Goal: Task Accomplishment & Management: Complete application form

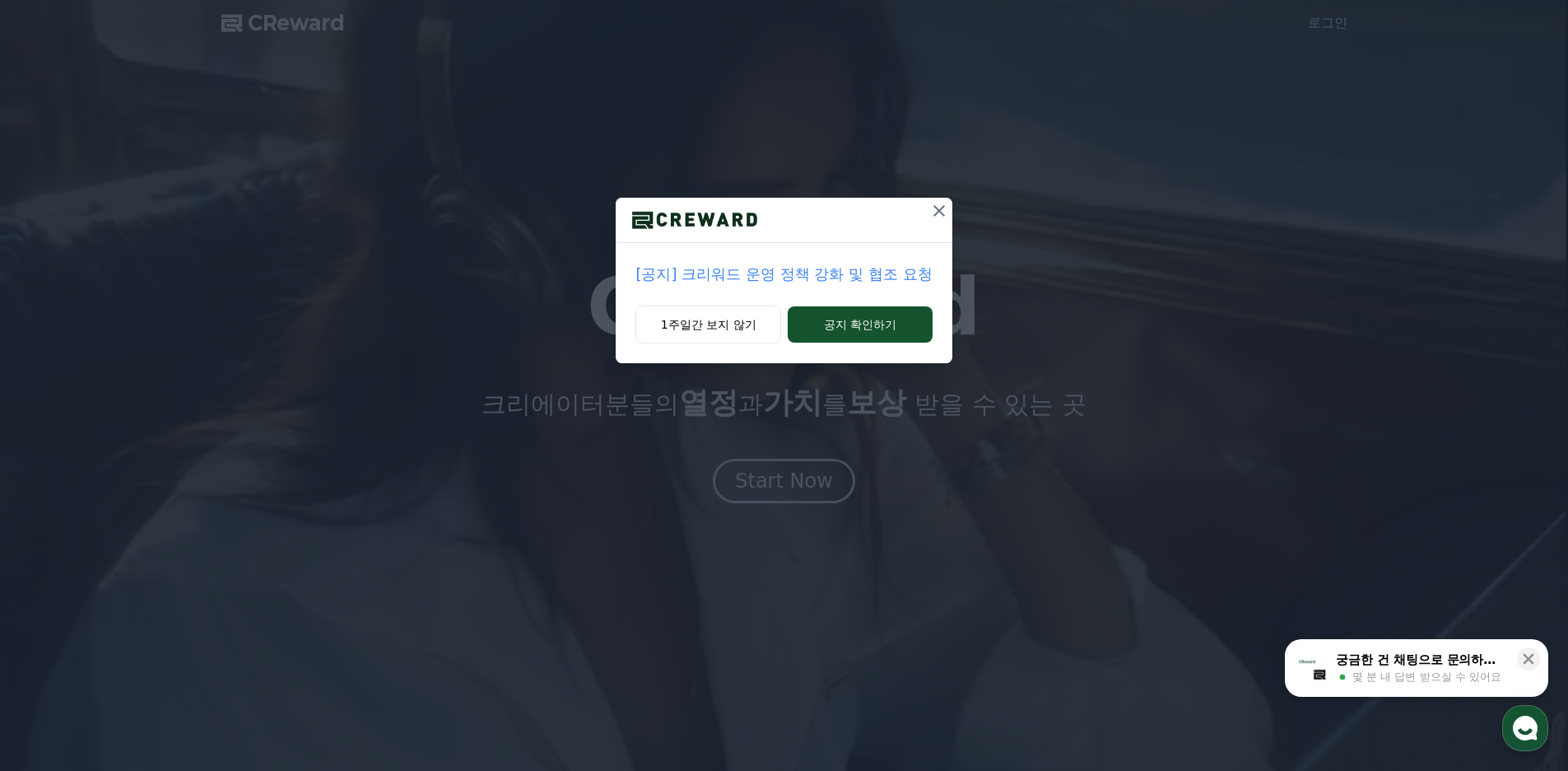
click at [933, 211] on icon at bounding box center [939, 211] width 20 height 20
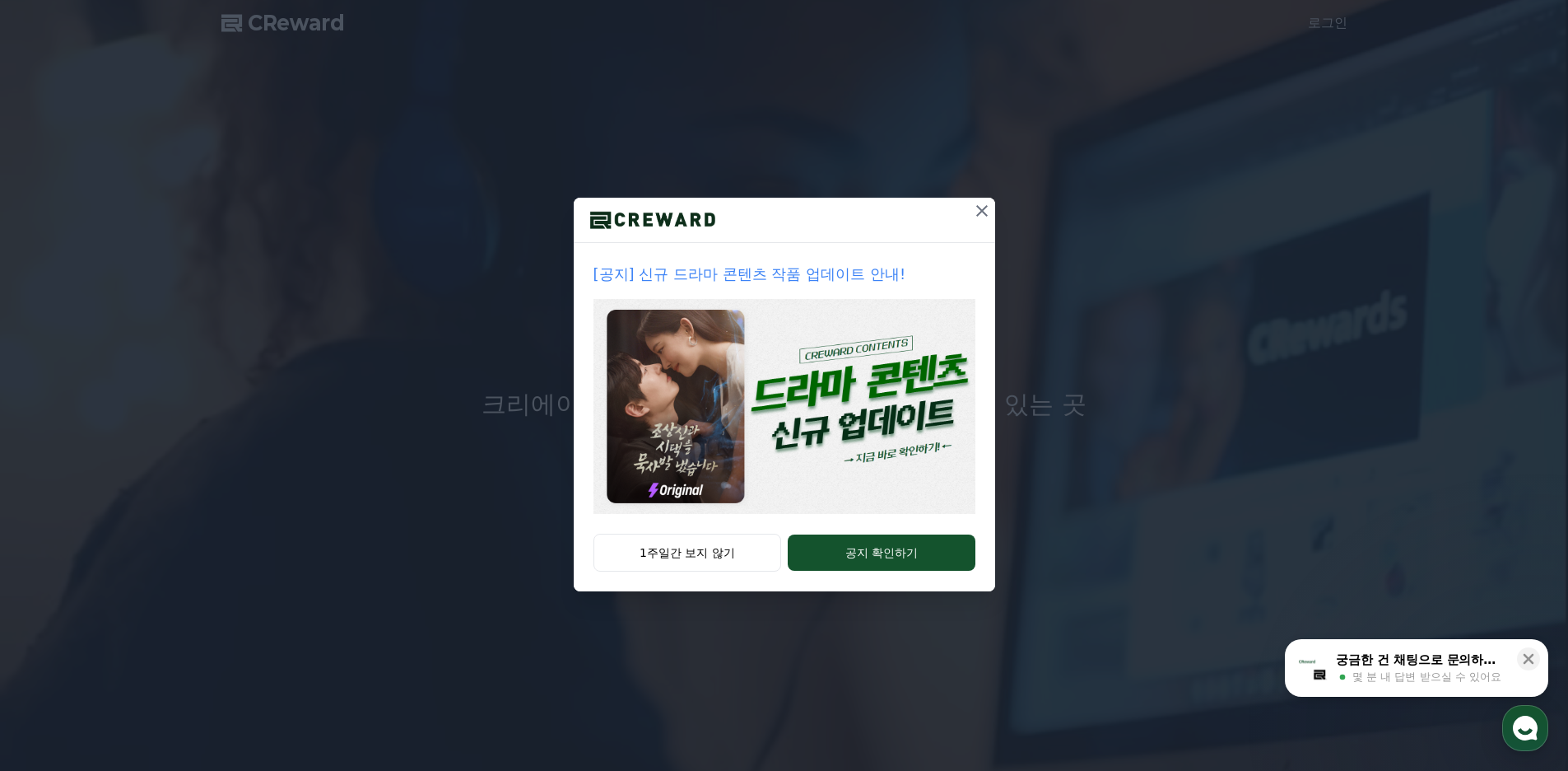
click at [976, 211] on icon at bounding box center [982, 211] width 20 height 20
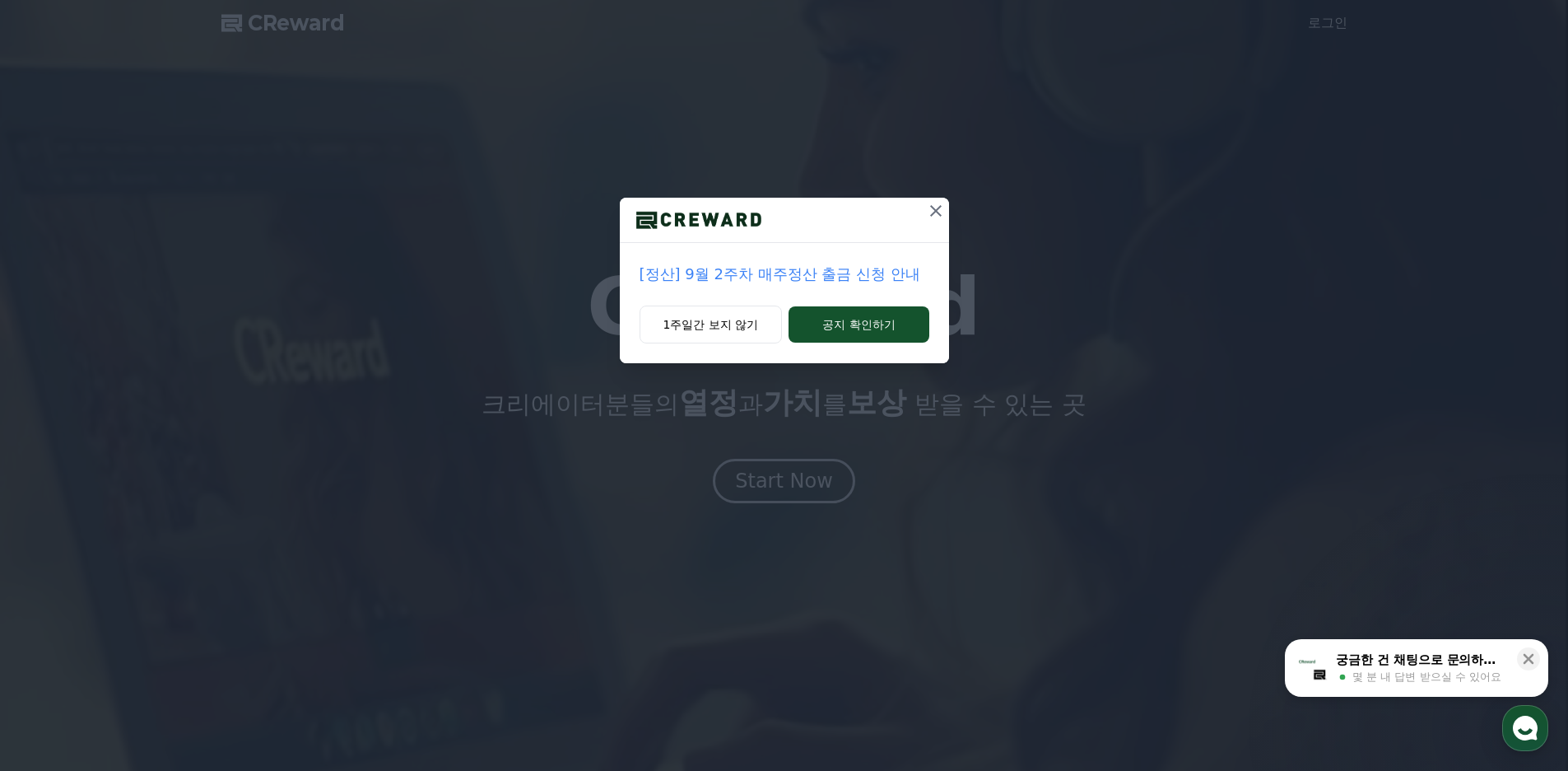
click at [939, 211] on icon at bounding box center [936, 211] width 20 height 20
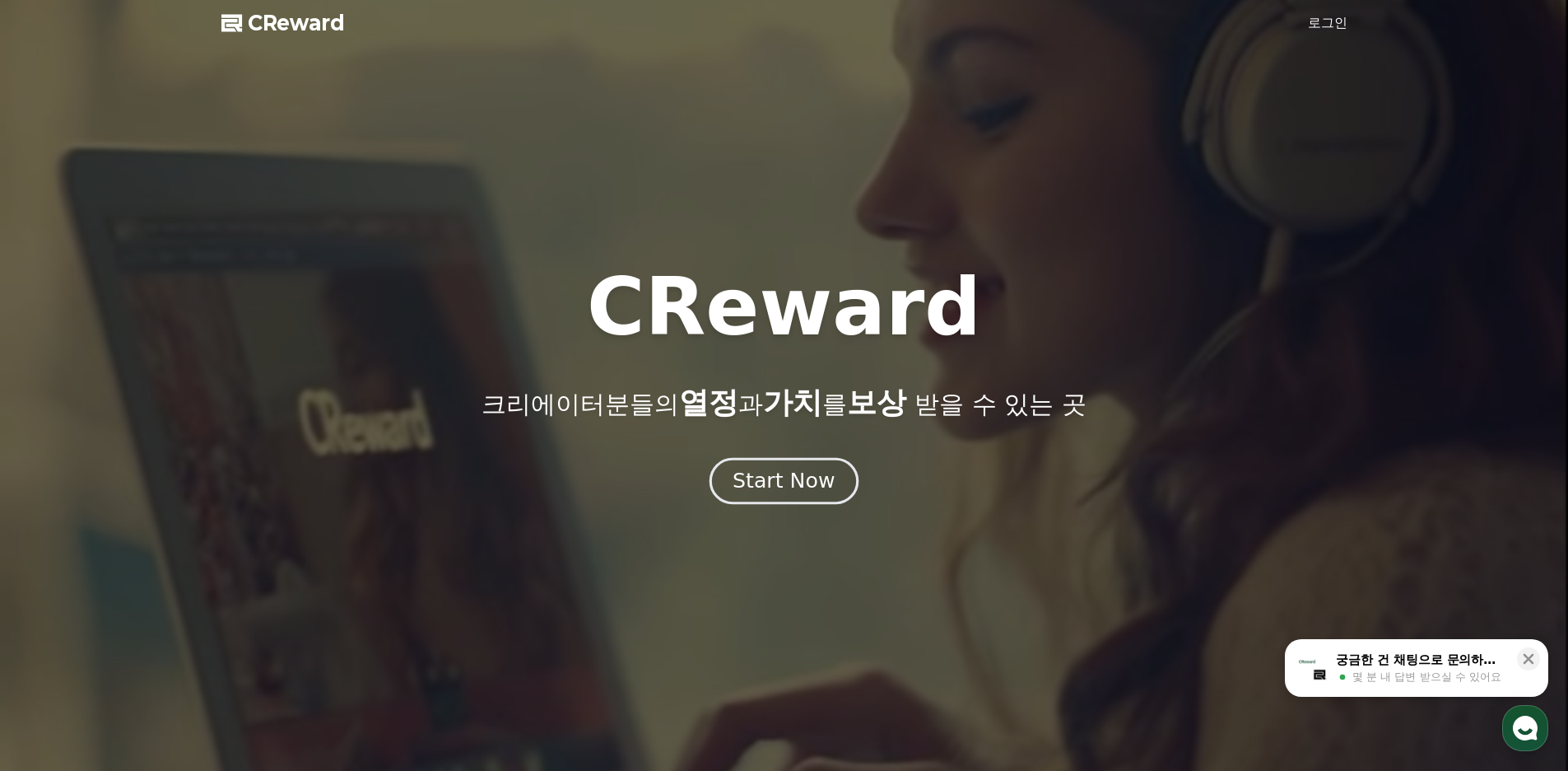
click at [781, 484] on div "Start Now" at bounding box center [783, 480] width 102 height 28
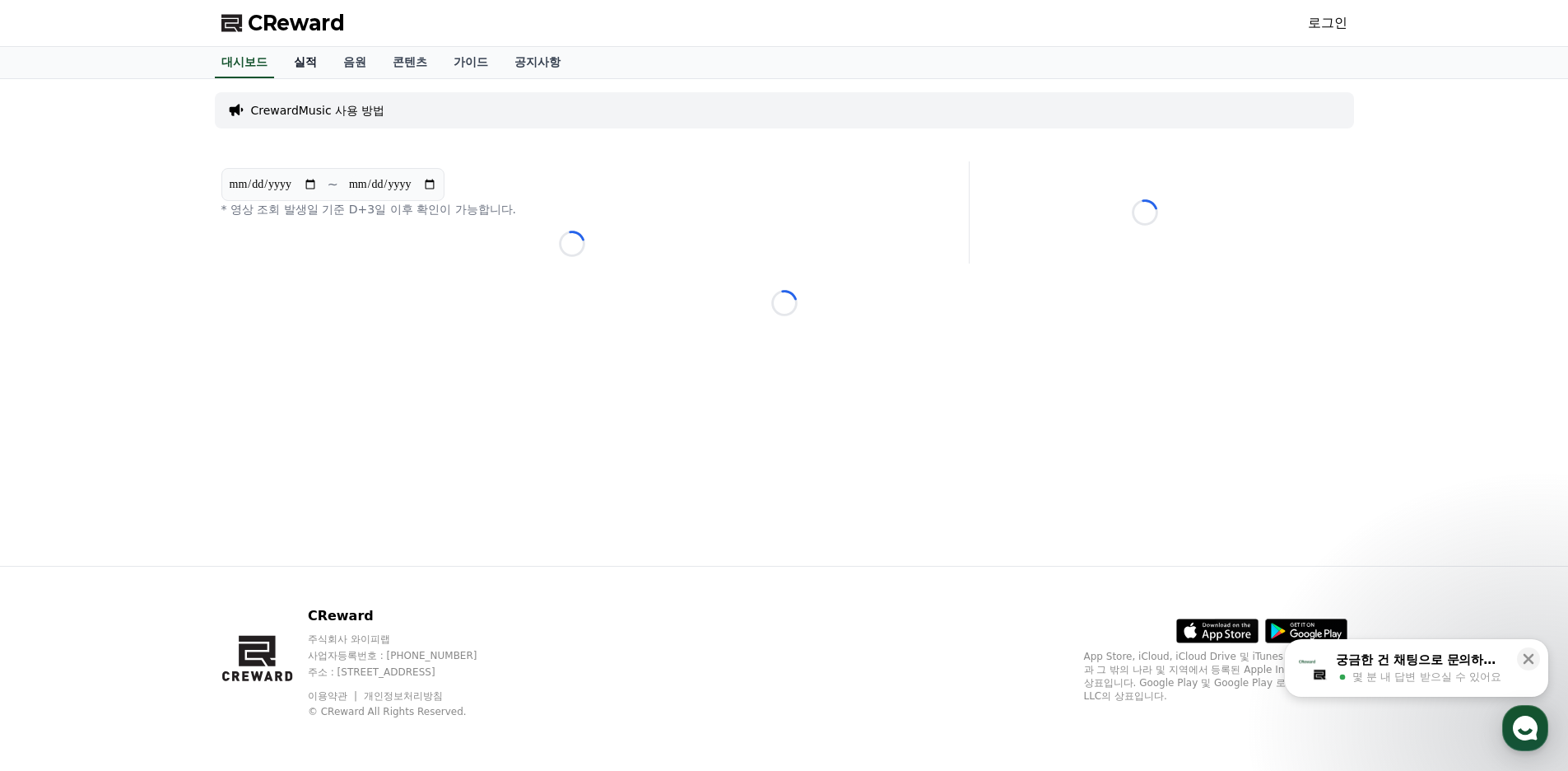
click at [313, 63] on link "실적" at bounding box center [305, 62] width 49 height 31
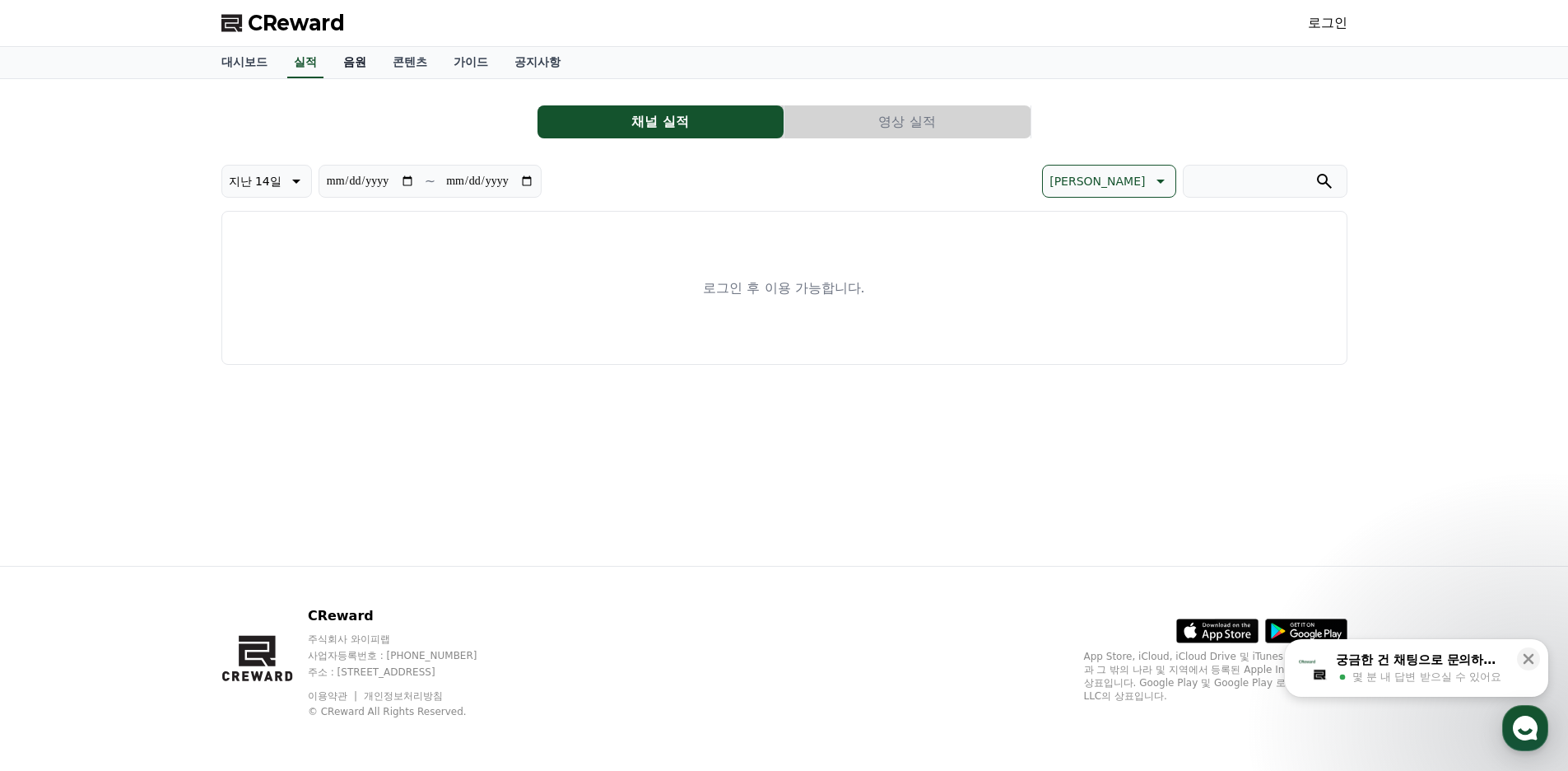
click at [363, 62] on link "음원" at bounding box center [354, 62] width 49 height 31
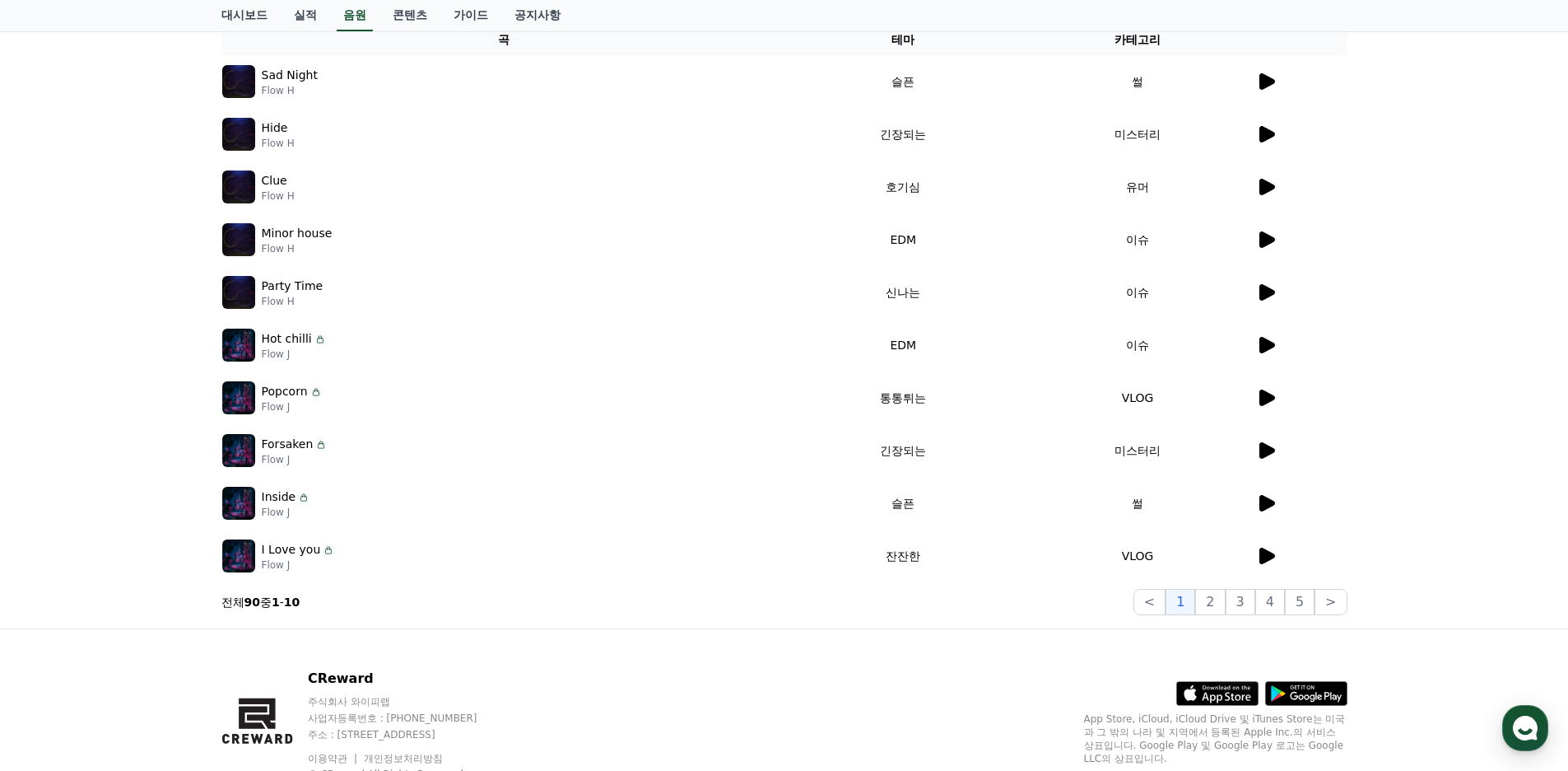
scroll to position [309, 0]
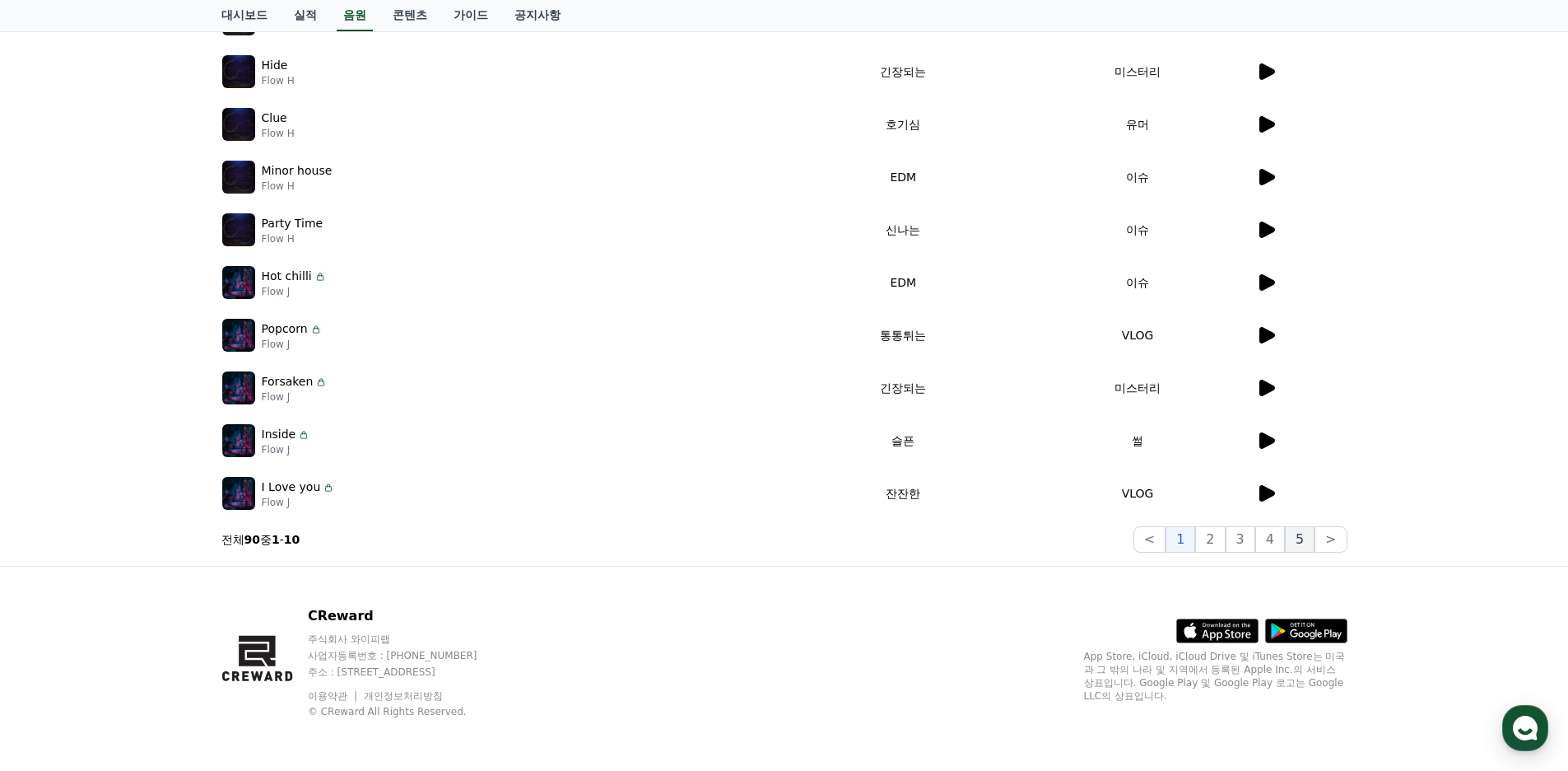
click at [1312, 541] on button "5" at bounding box center [1299, 539] width 29 height 26
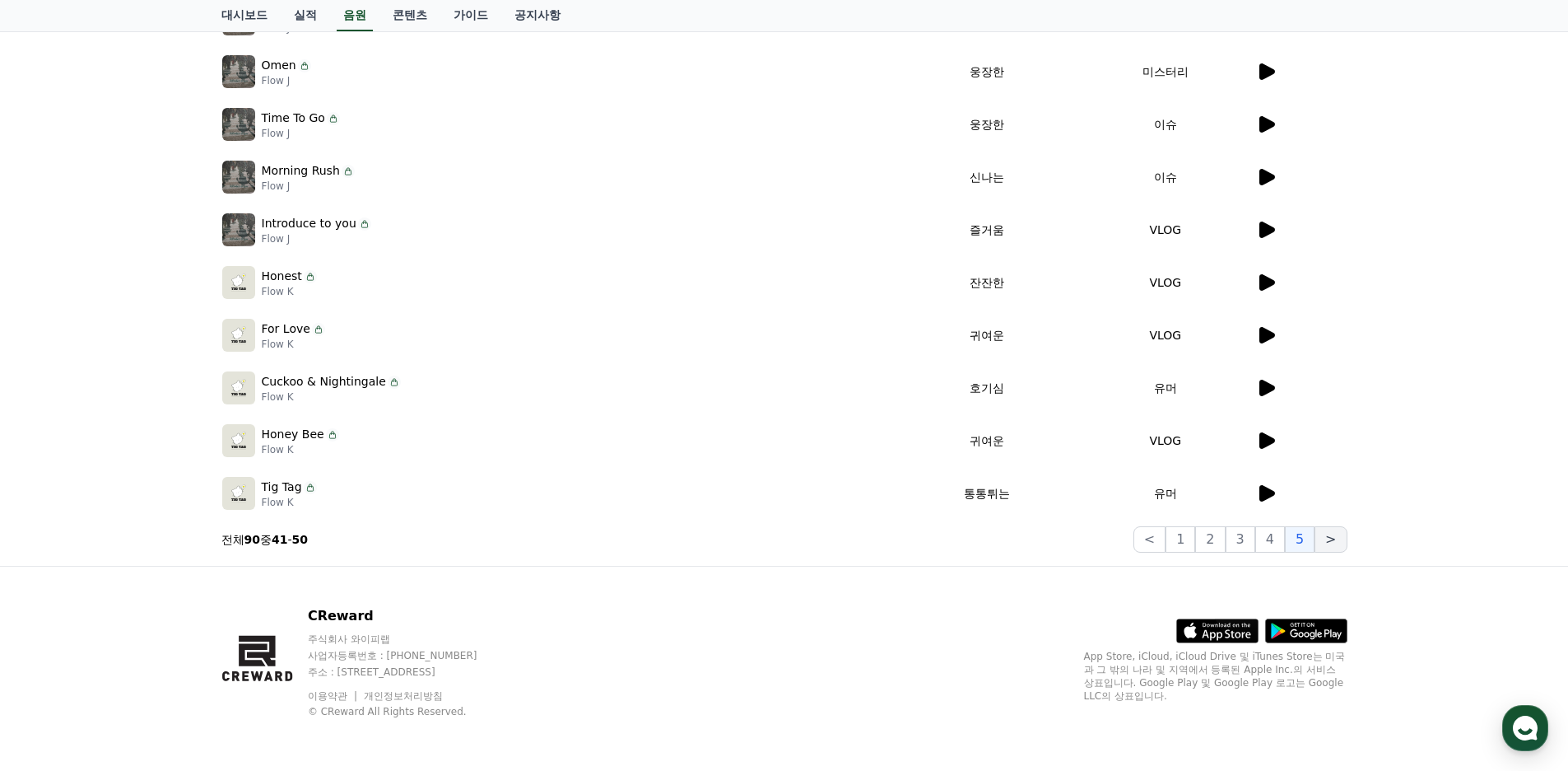
click at [1334, 542] on button ">" at bounding box center [1330, 539] width 32 height 26
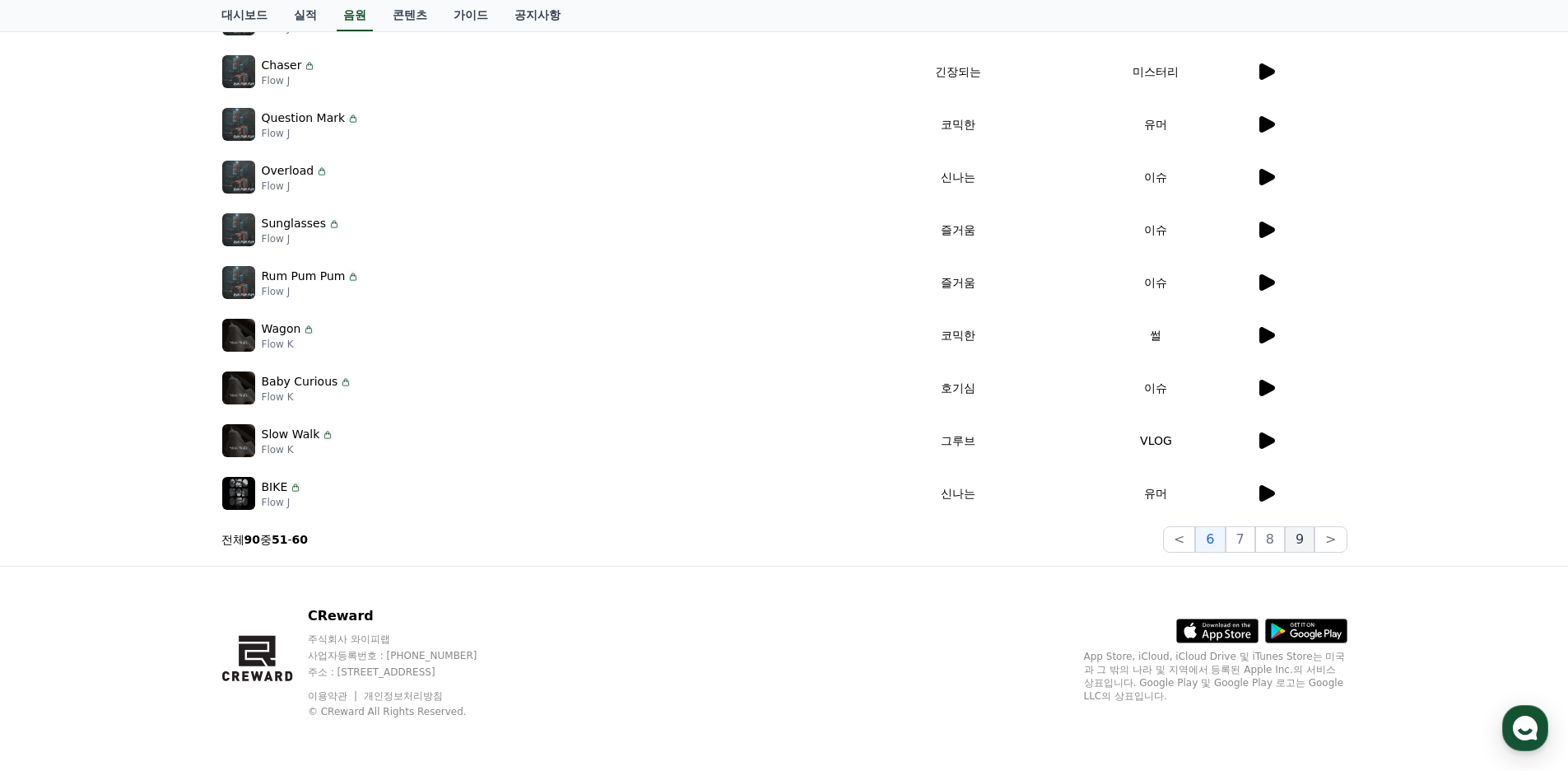
click at [1292, 535] on button "9" at bounding box center [1299, 539] width 29 height 26
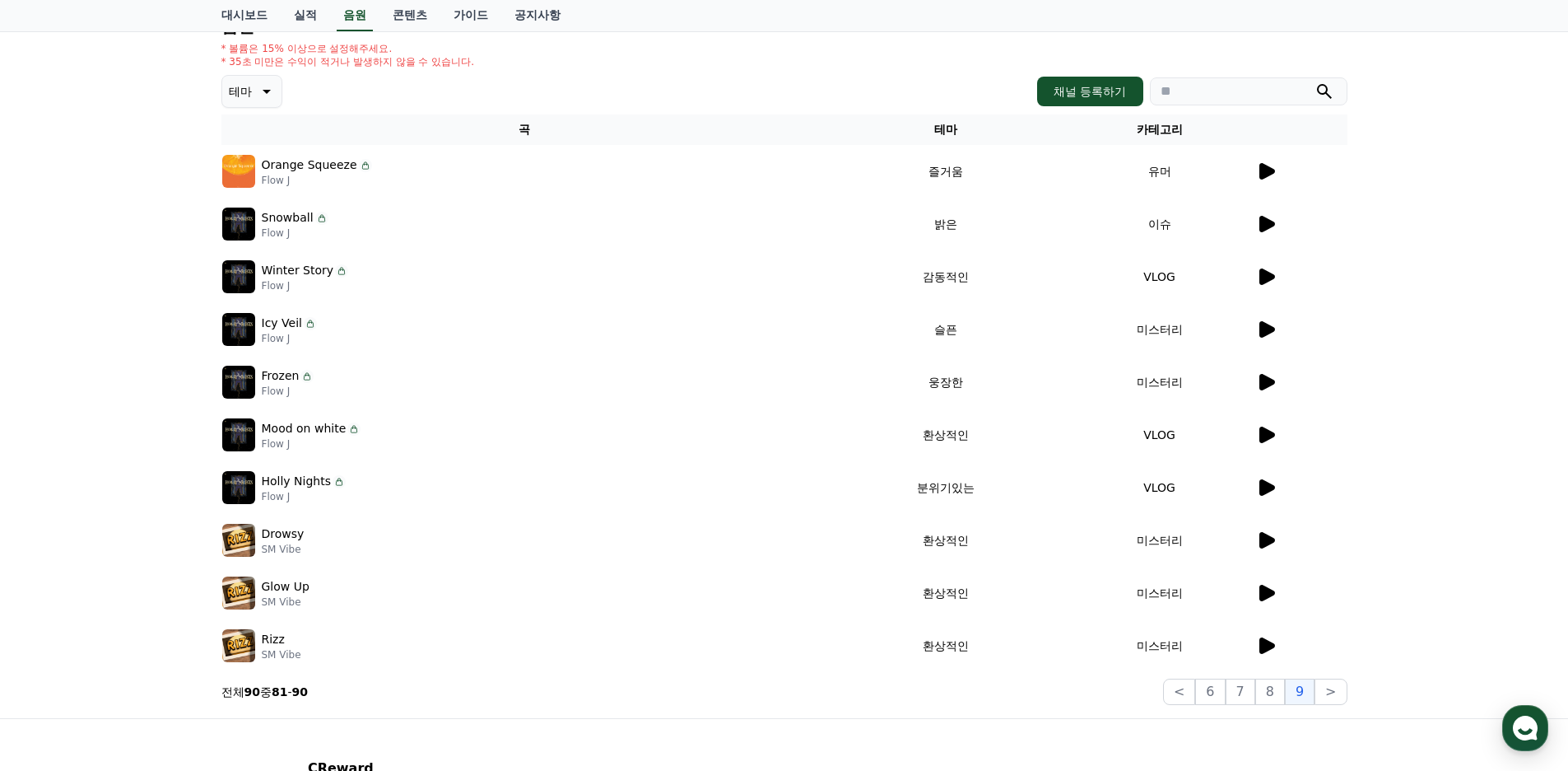
scroll to position [145, 0]
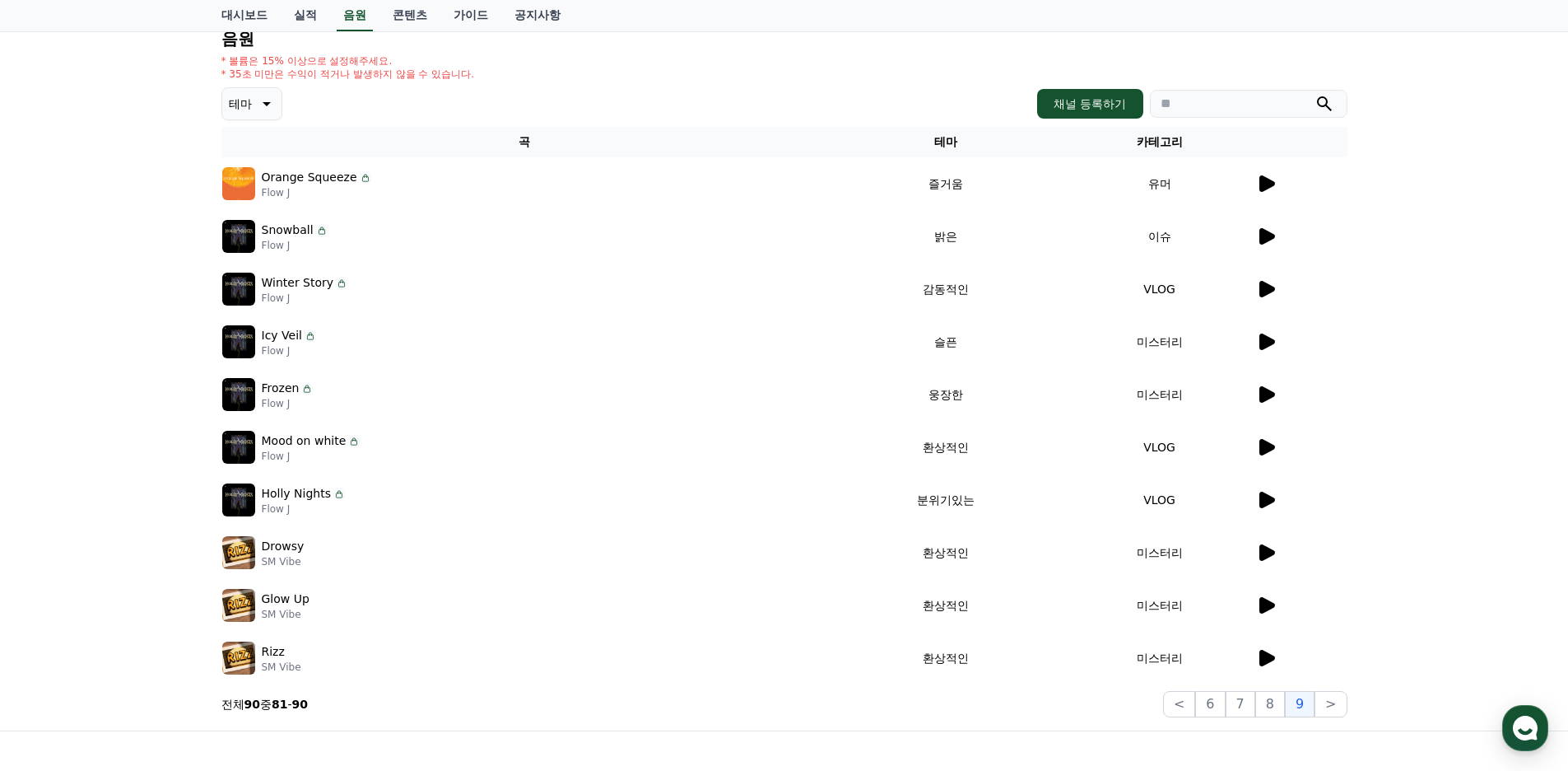
click at [230, 652] on img at bounding box center [238, 657] width 33 height 33
click at [1256, 653] on icon at bounding box center [1266, 658] width 20 height 20
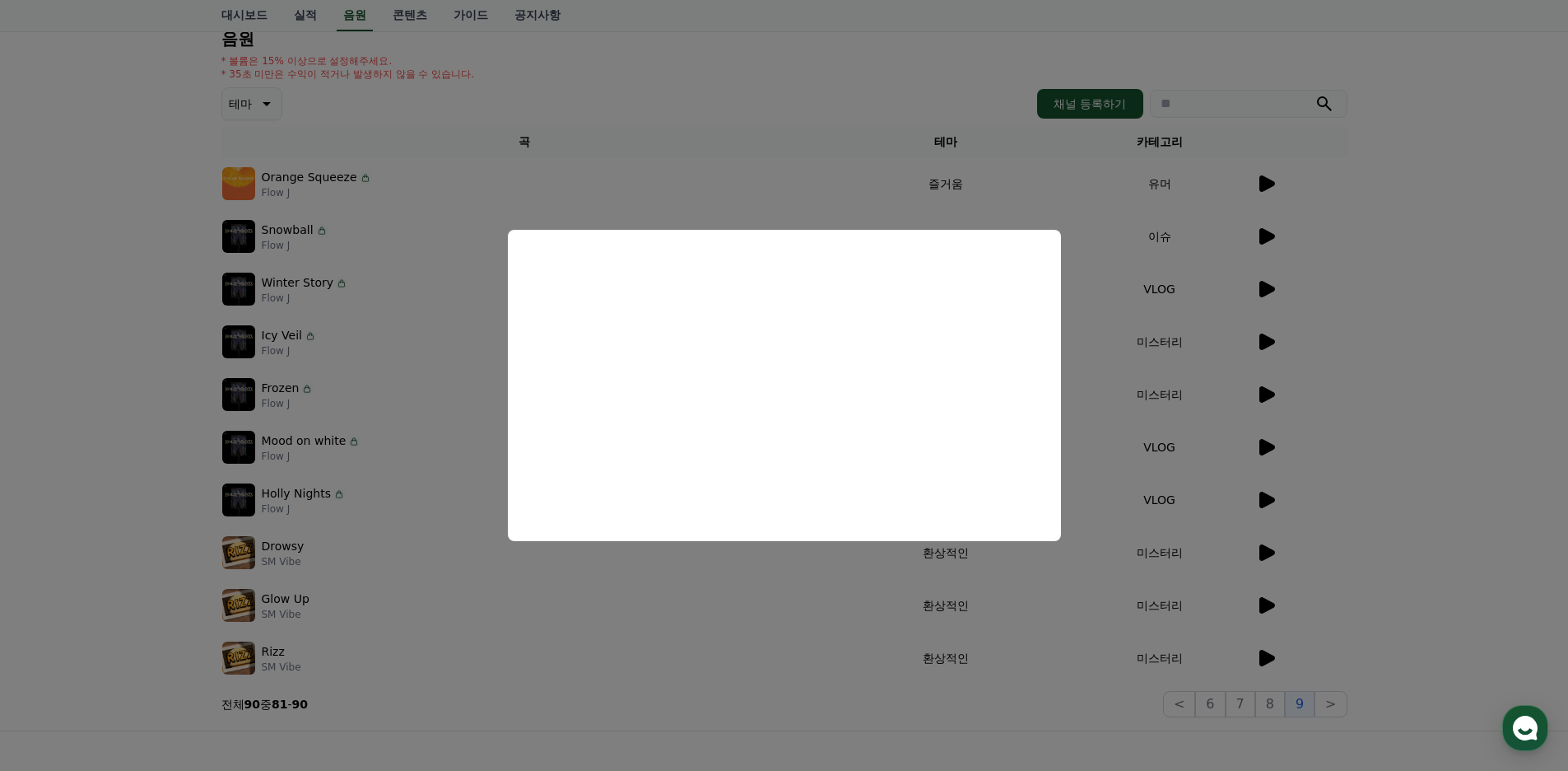
click at [462, 518] on button "close modal" at bounding box center [784, 386] width 1568 height 771
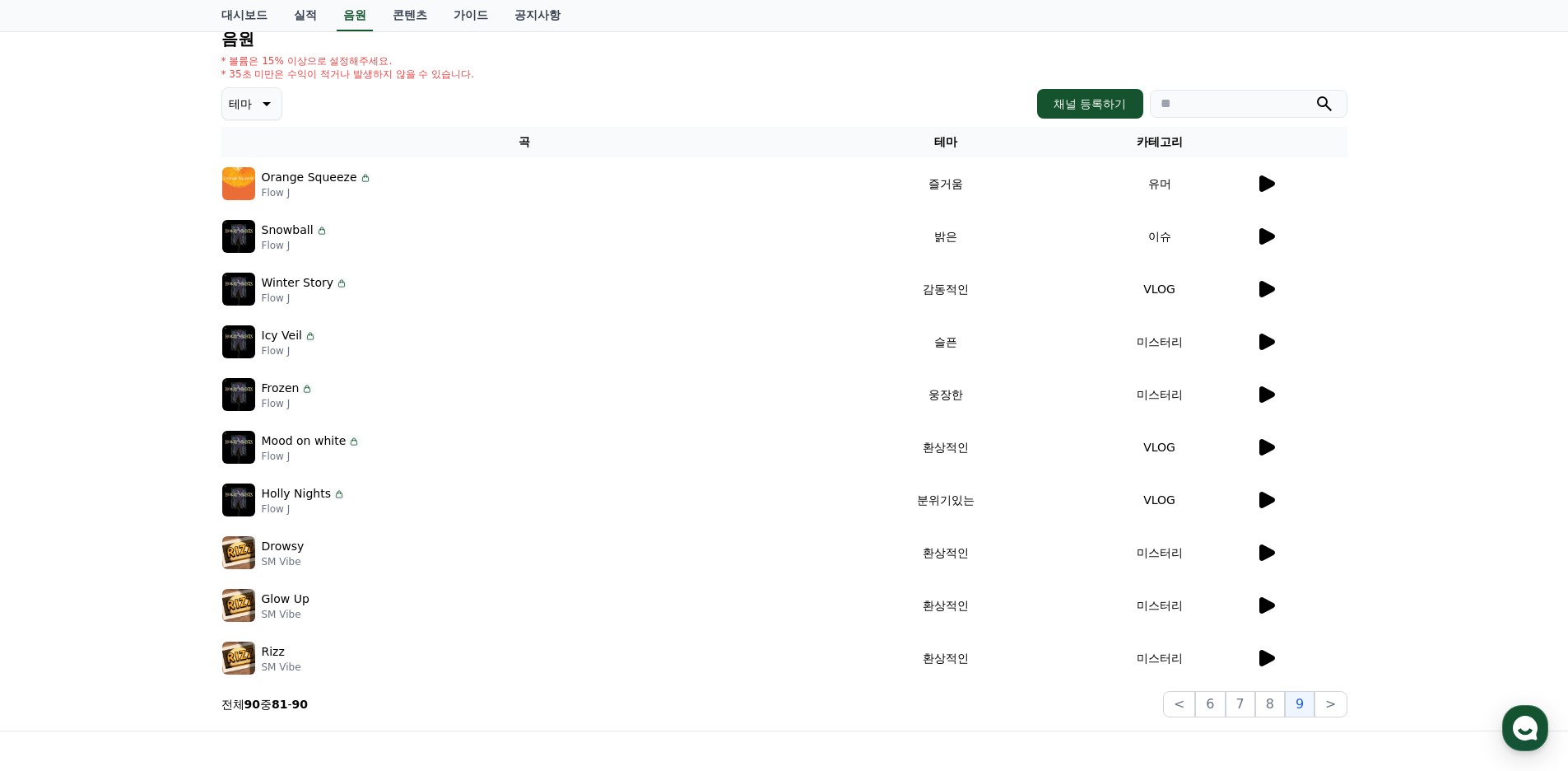
click at [300, 494] on p "Holly Nights" at bounding box center [297, 494] width 70 height 18
click at [1260, 498] on icon at bounding box center [1266, 500] width 16 height 17
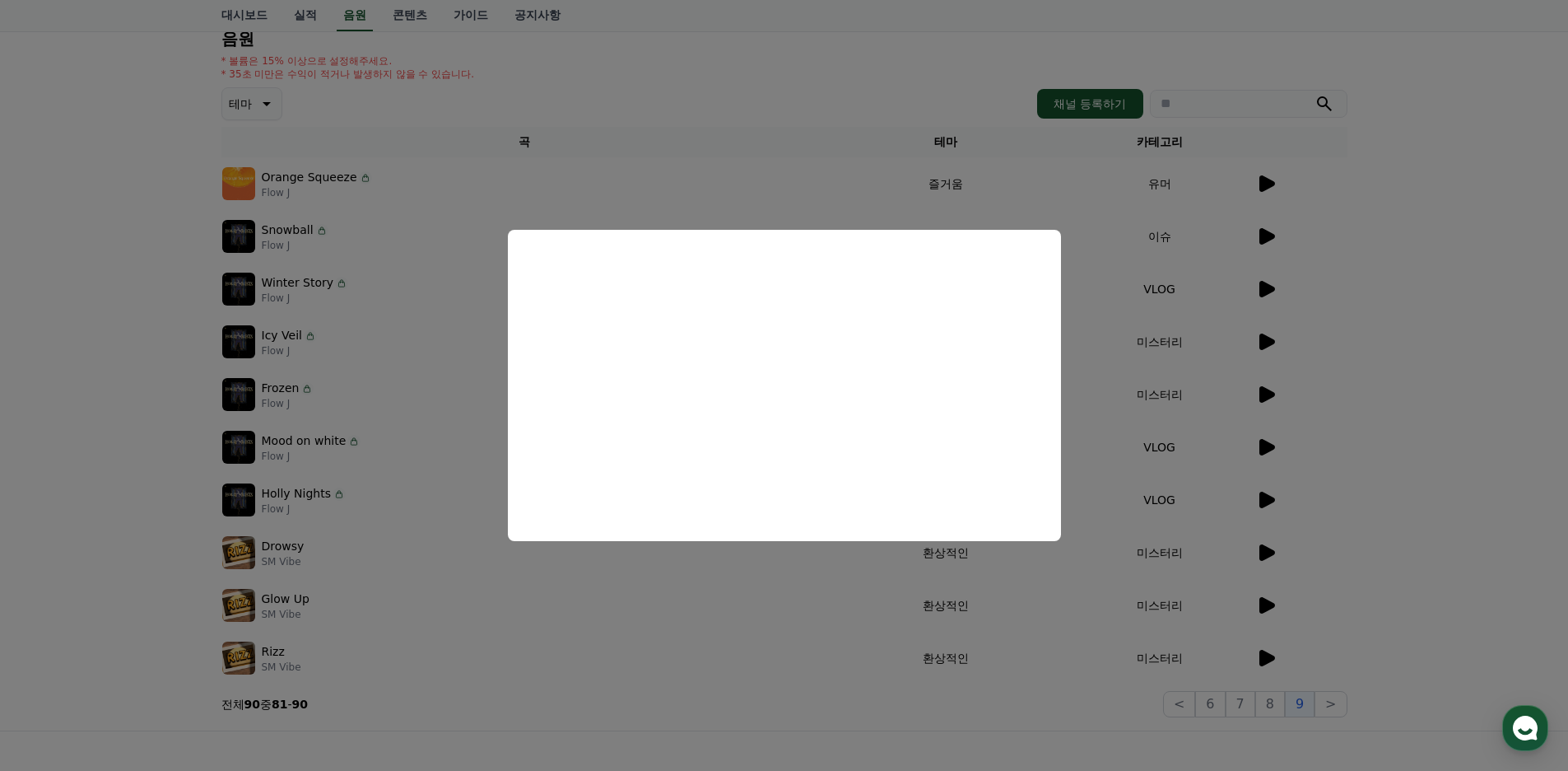
click at [736, 564] on button "close modal" at bounding box center [784, 386] width 1568 height 771
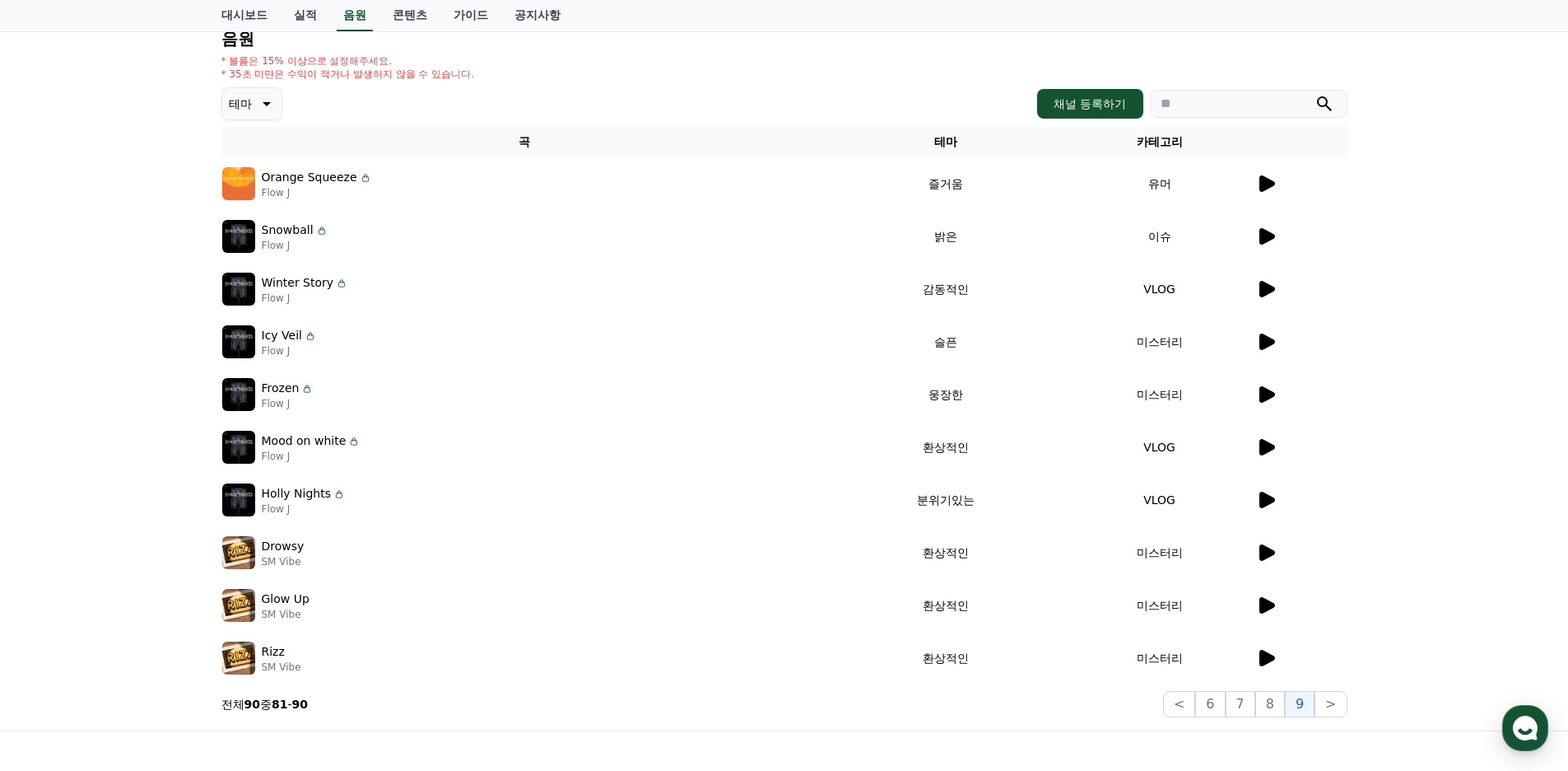
click at [1264, 448] on icon at bounding box center [1266, 448] width 16 height 17
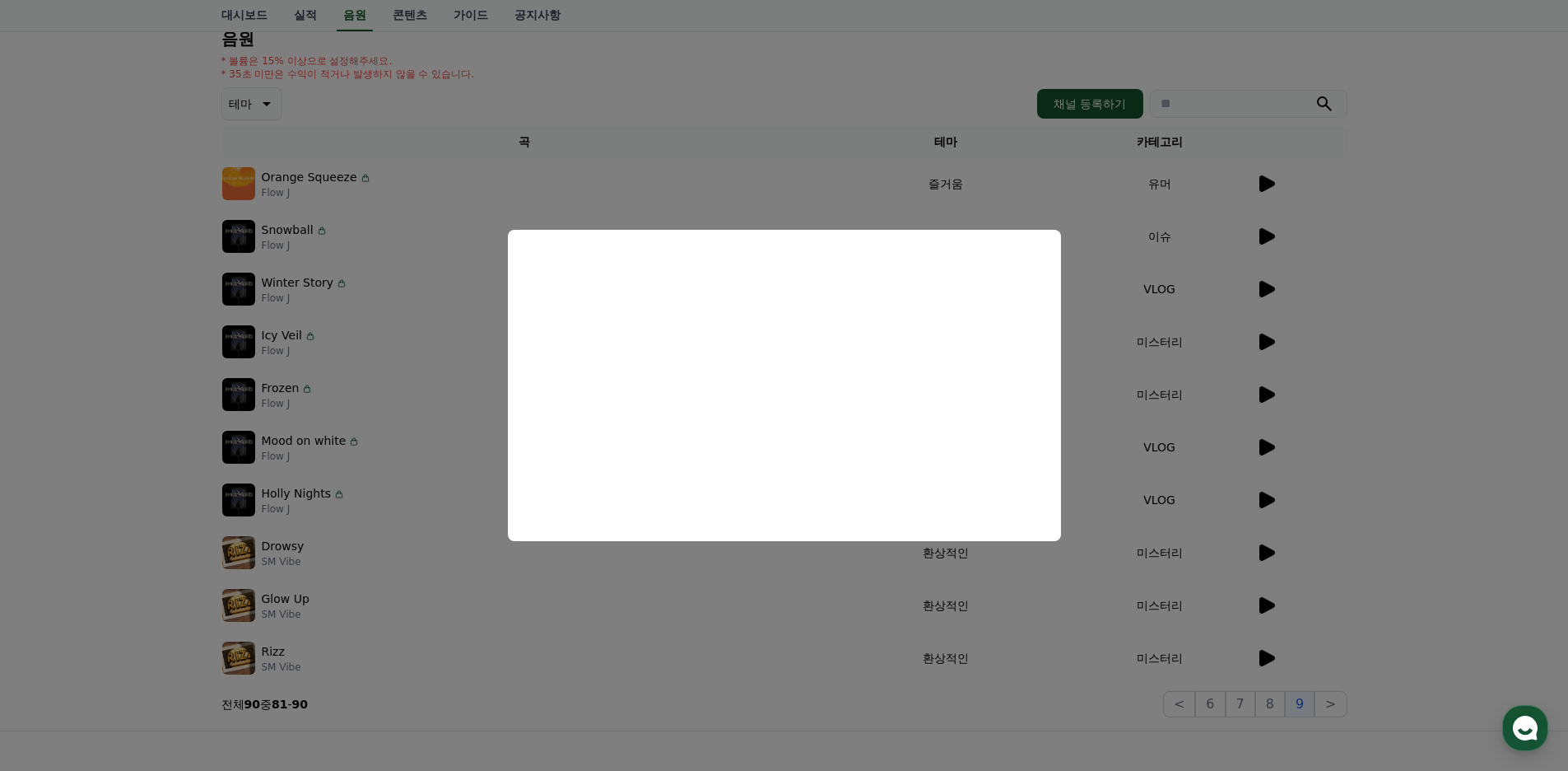
click at [809, 554] on button "close modal" at bounding box center [784, 386] width 1568 height 771
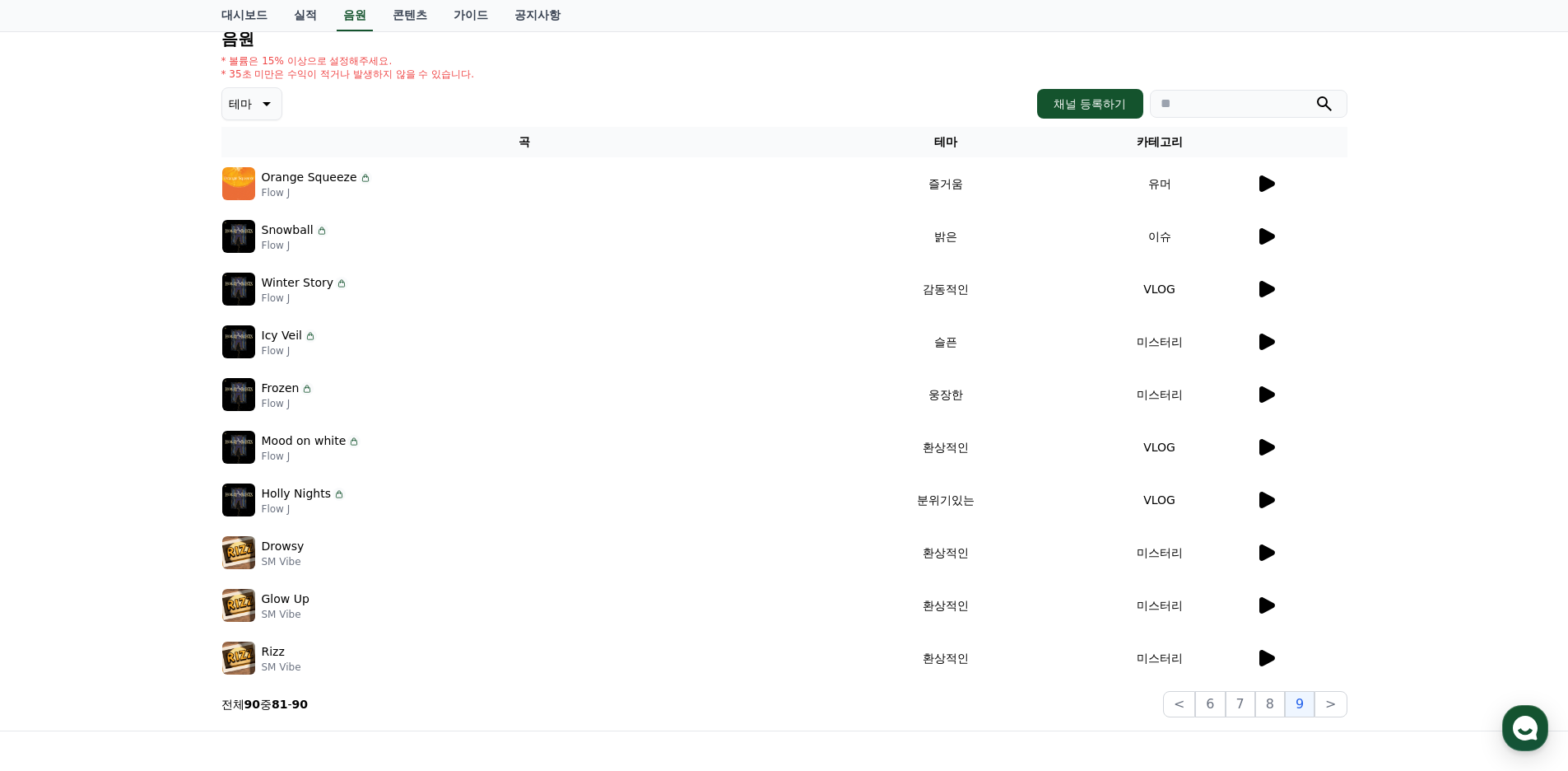
click at [1259, 391] on icon at bounding box center [1266, 395] width 16 height 17
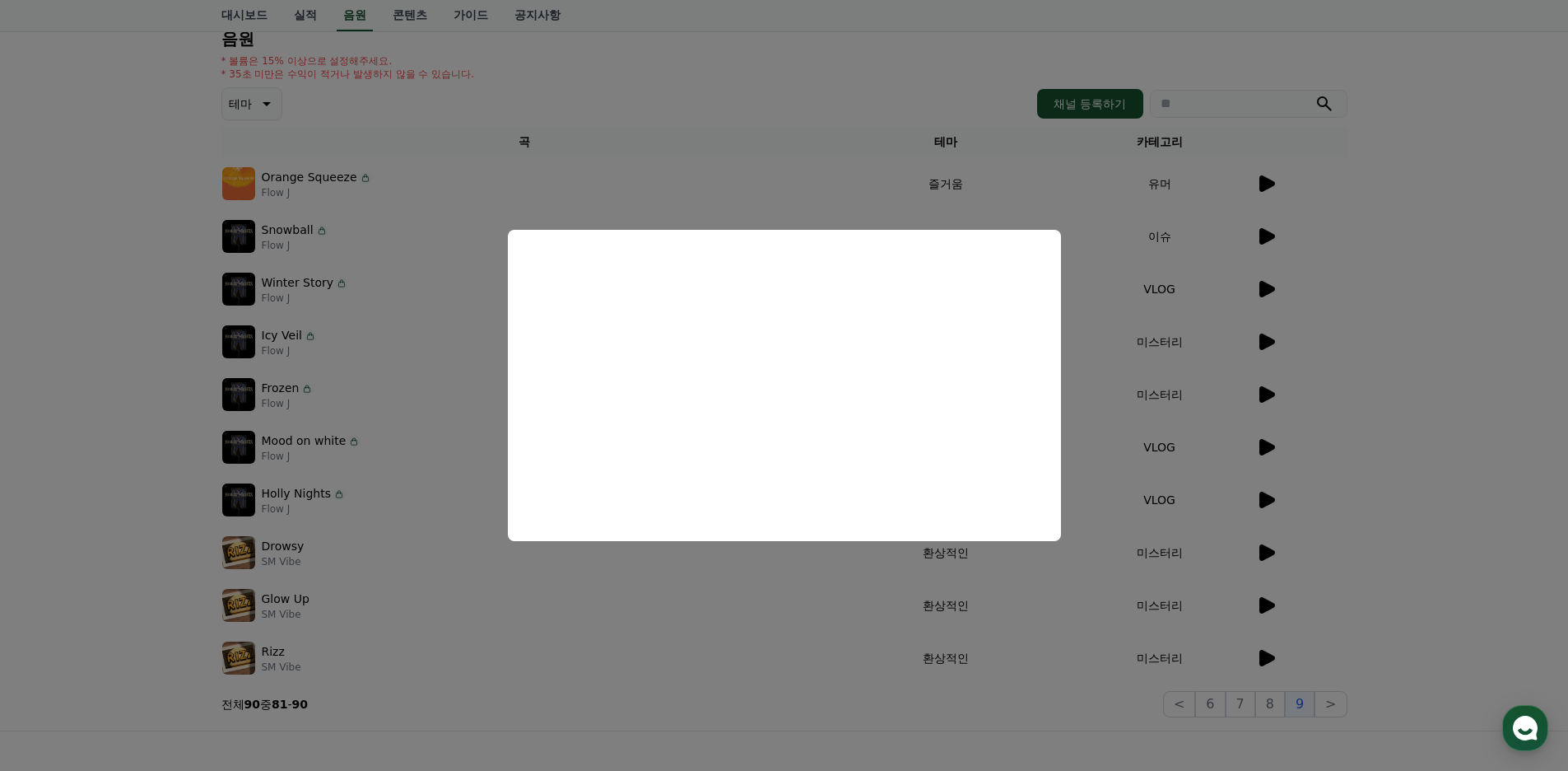
click at [740, 572] on button "close modal" at bounding box center [784, 386] width 1568 height 771
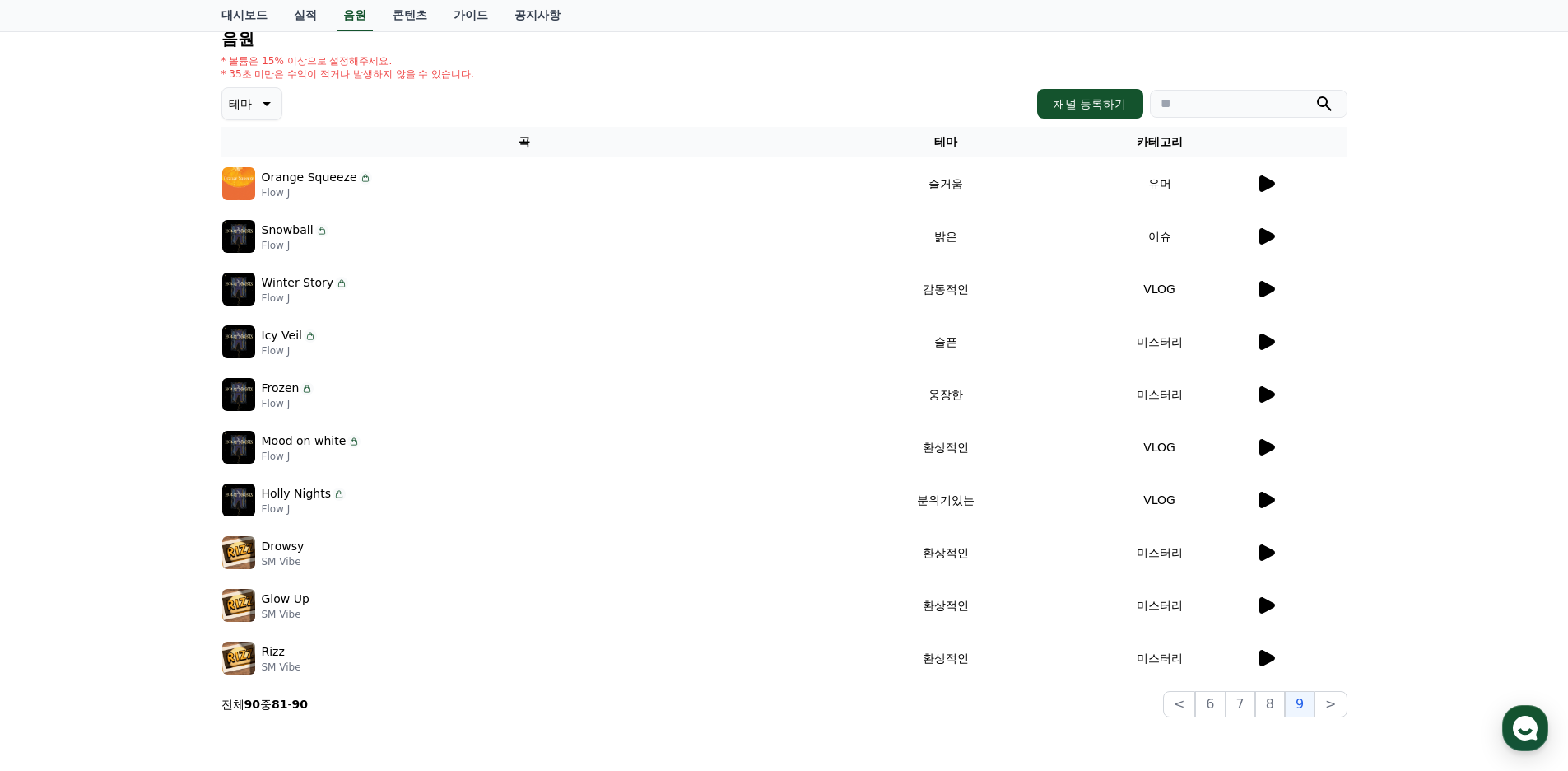
click at [1269, 344] on icon at bounding box center [1266, 342] width 16 height 17
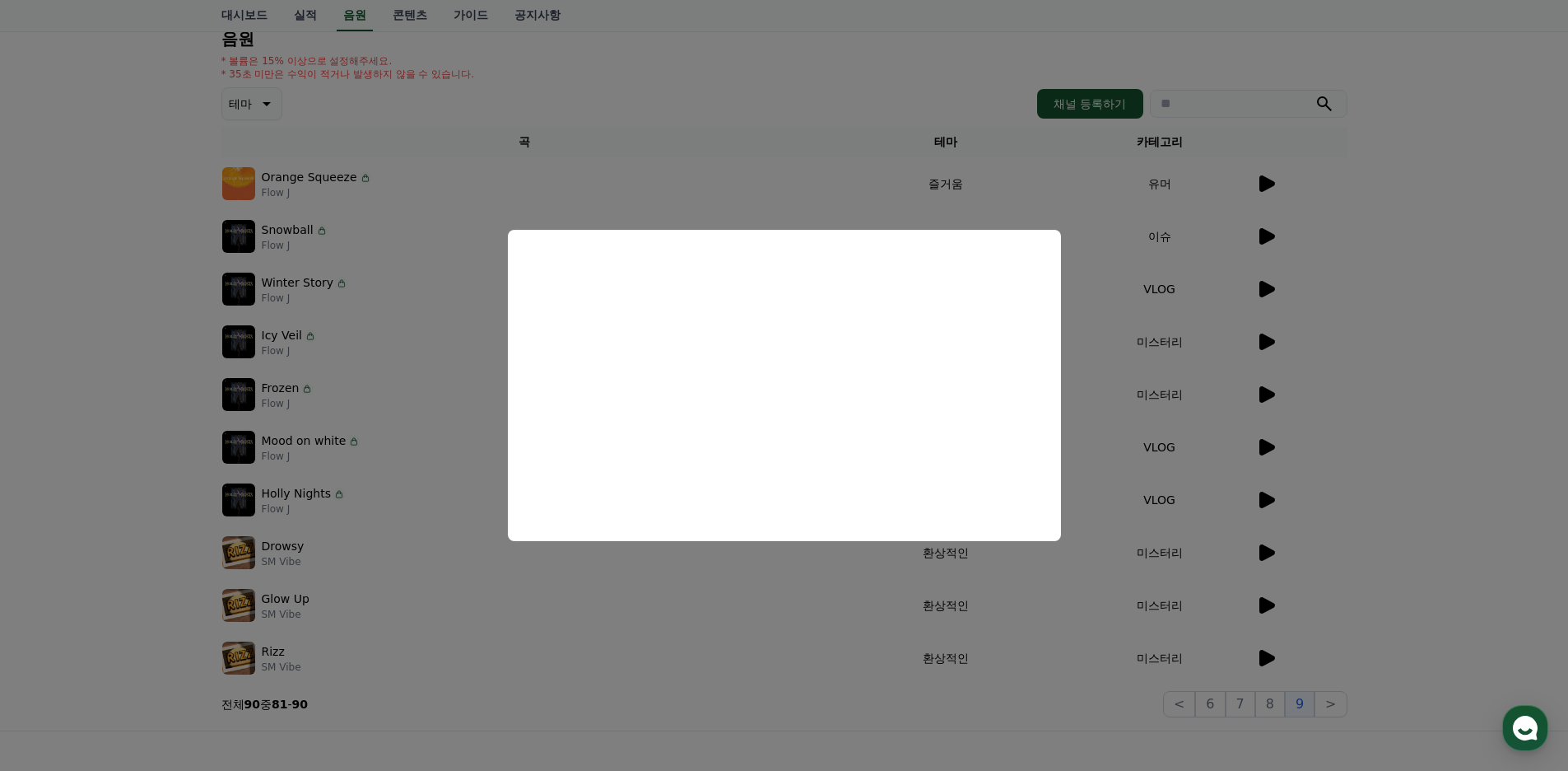
click at [756, 586] on button "close modal" at bounding box center [784, 386] width 1568 height 771
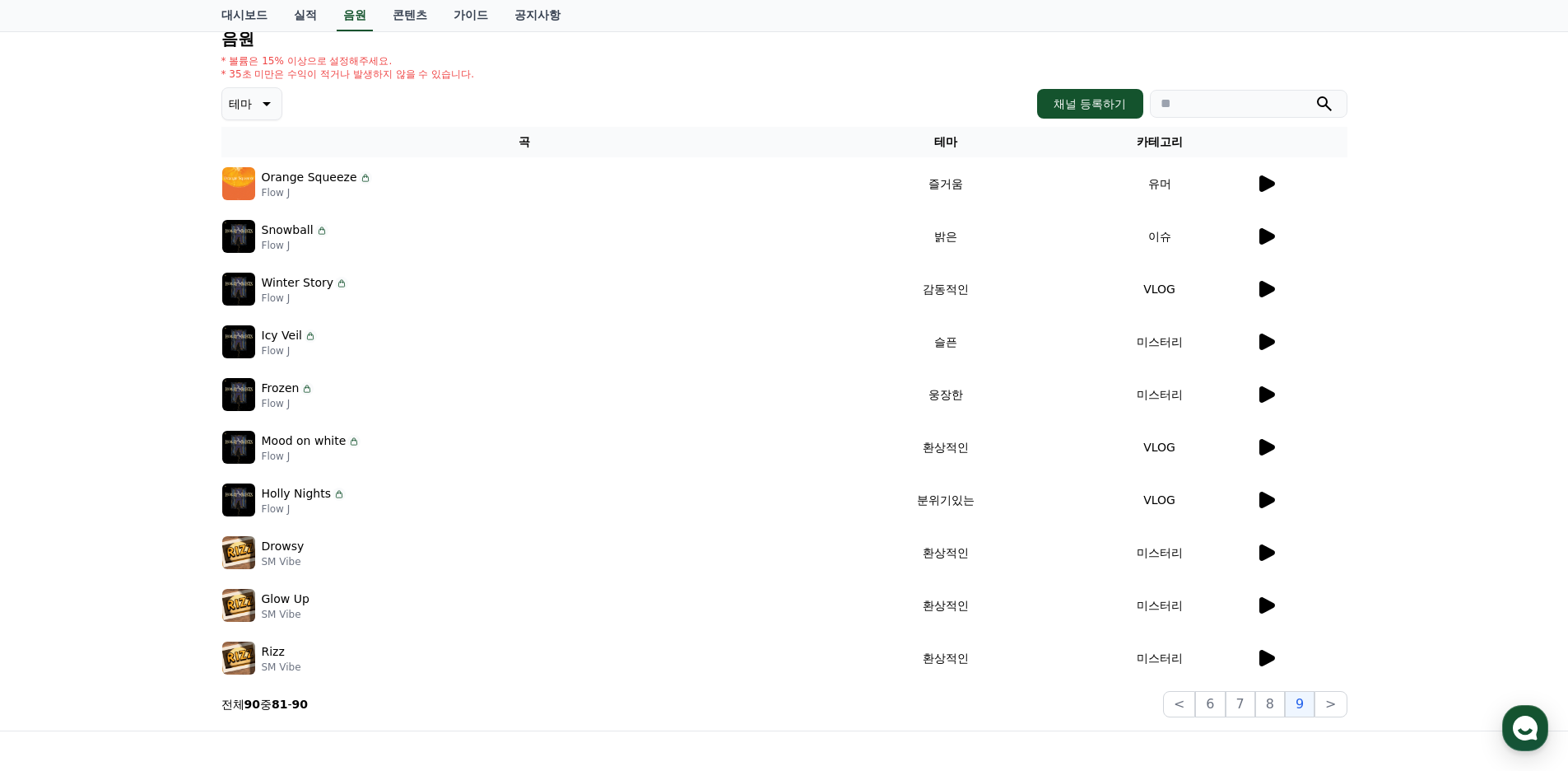
click at [1256, 285] on icon at bounding box center [1266, 289] width 20 height 20
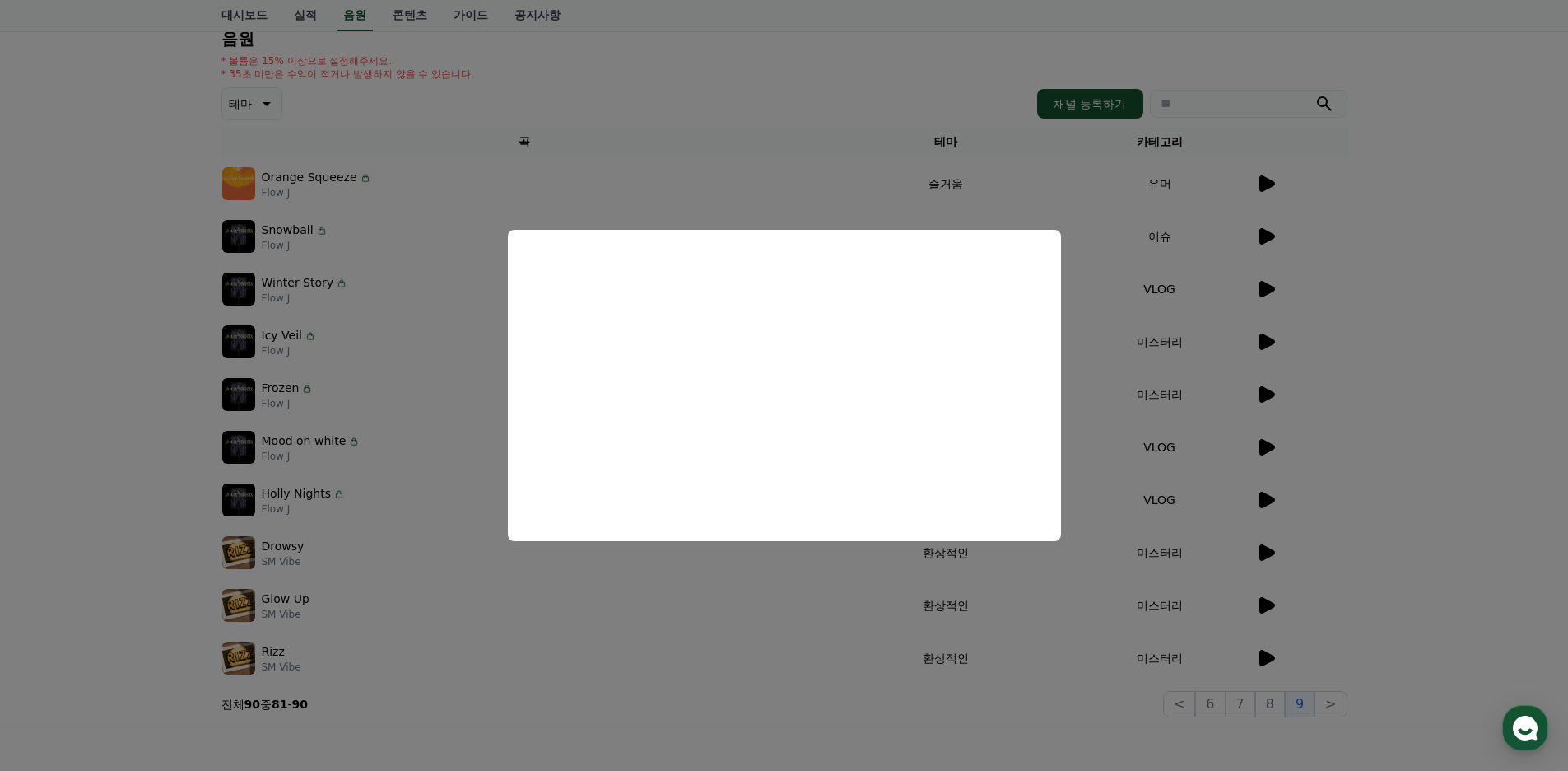
click at [769, 571] on button "close modal" at bounding box center [784, 386] width 1568 height 771
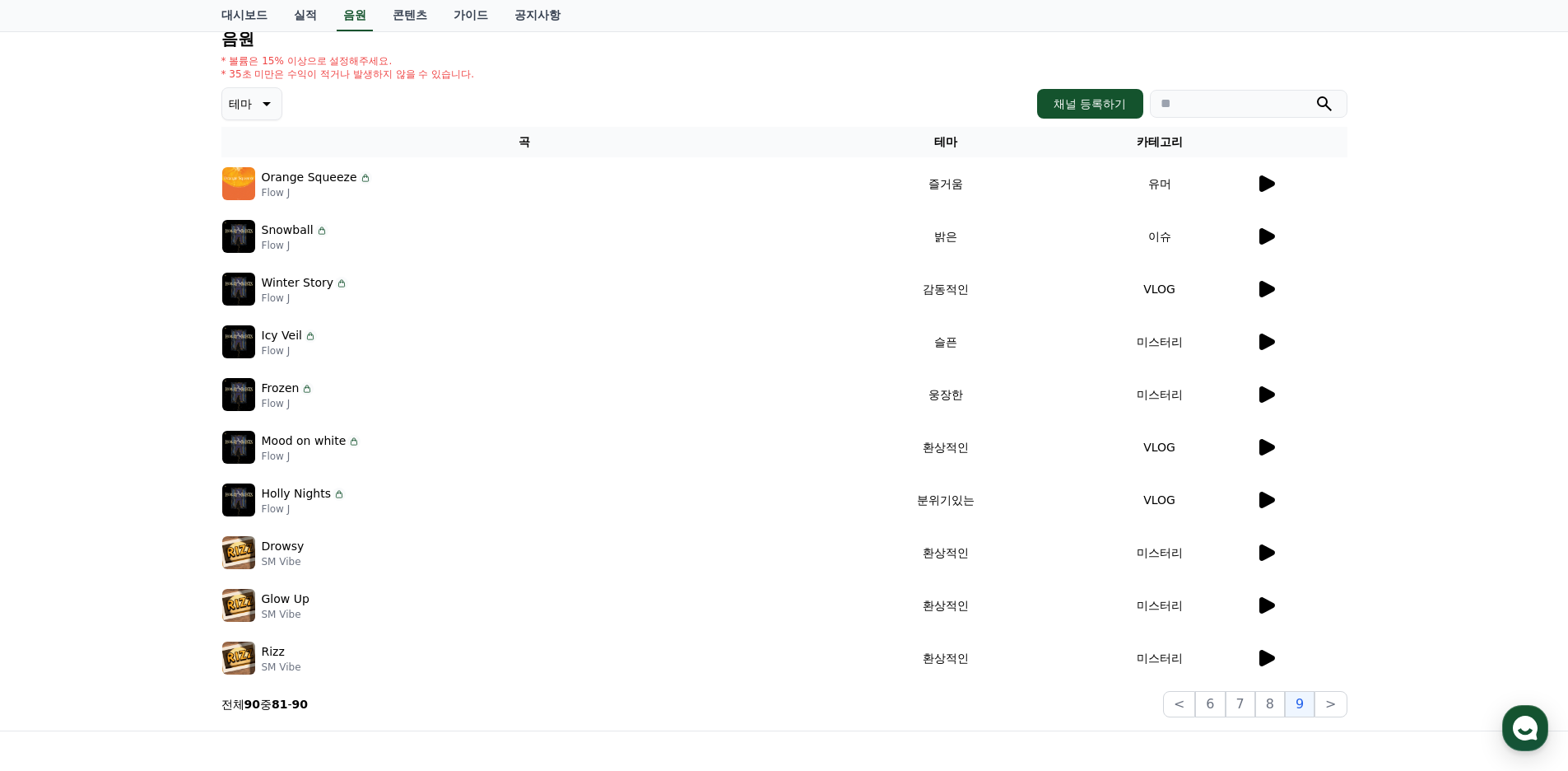
click at [1269, 232] on icon at bounding box center [1266, 236] width 16 height 17
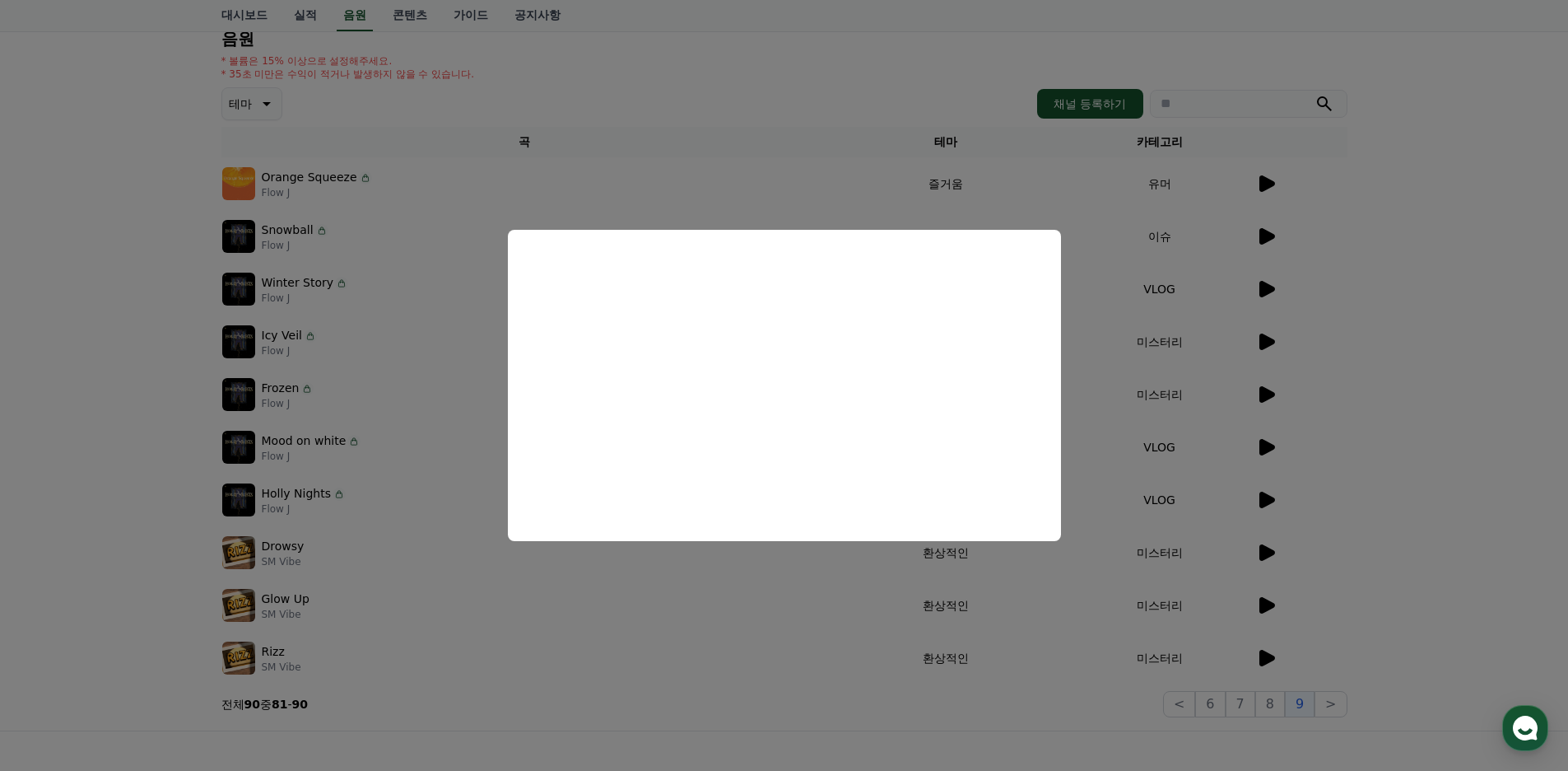
click at [762, 570] on button "close modal" at bounding box center [784, 386] width 1568 height 771
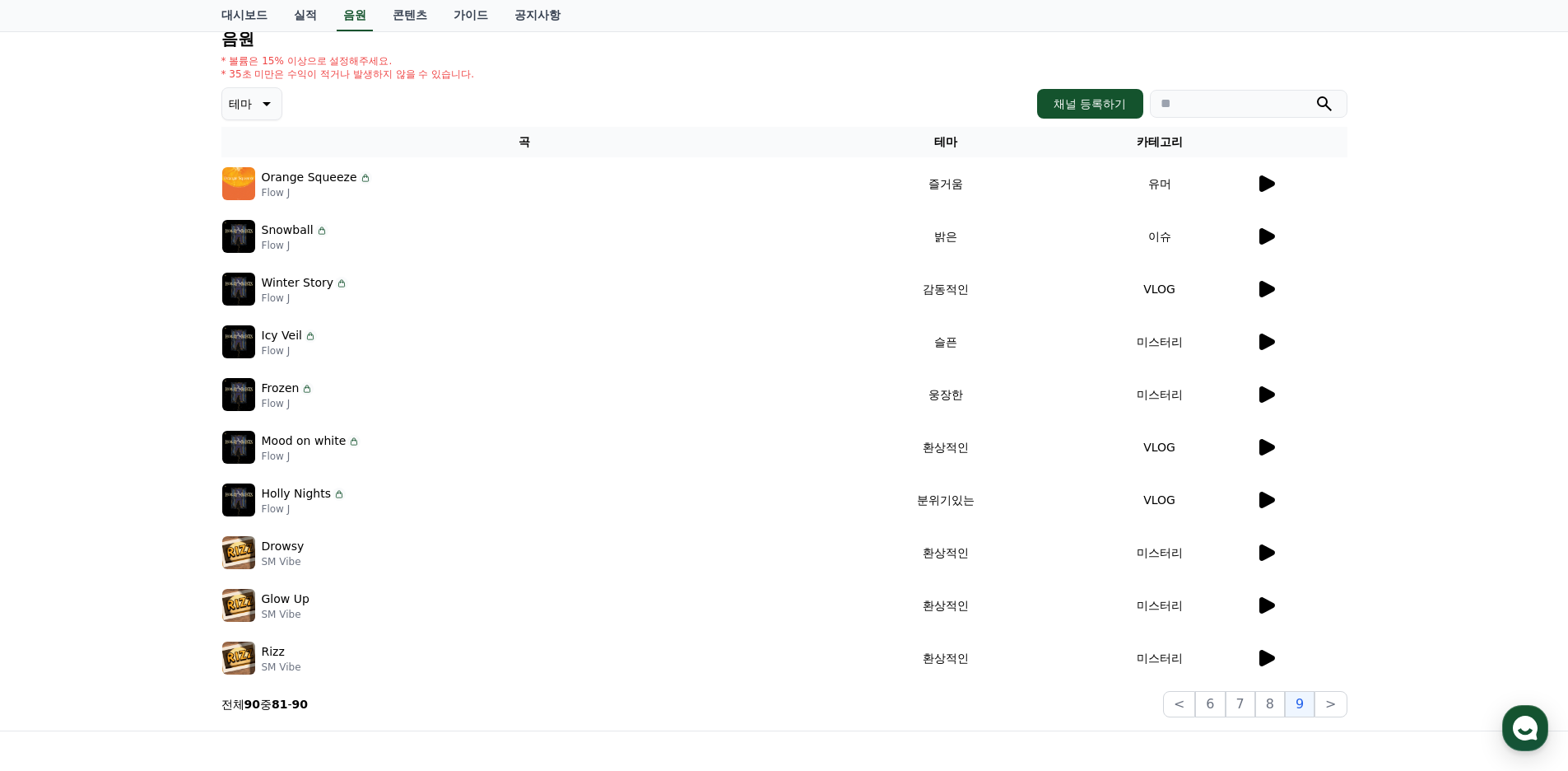
click at [1263, 174] on icon at bounding box center [1266, 184] width 20 height 20
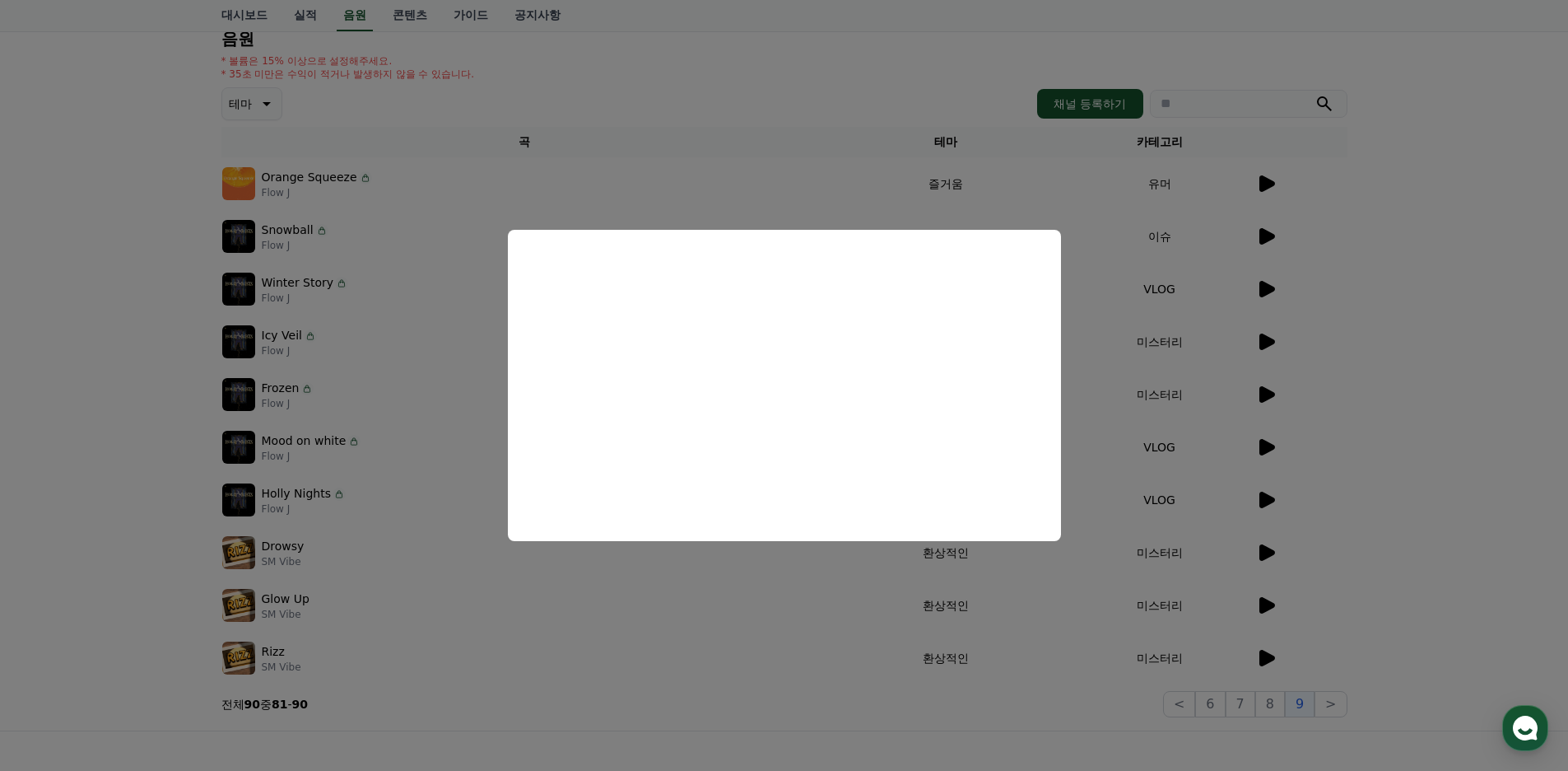
click at [753, 92] on button "close modal" at bounding box center [784, 386] width 1568 height 771
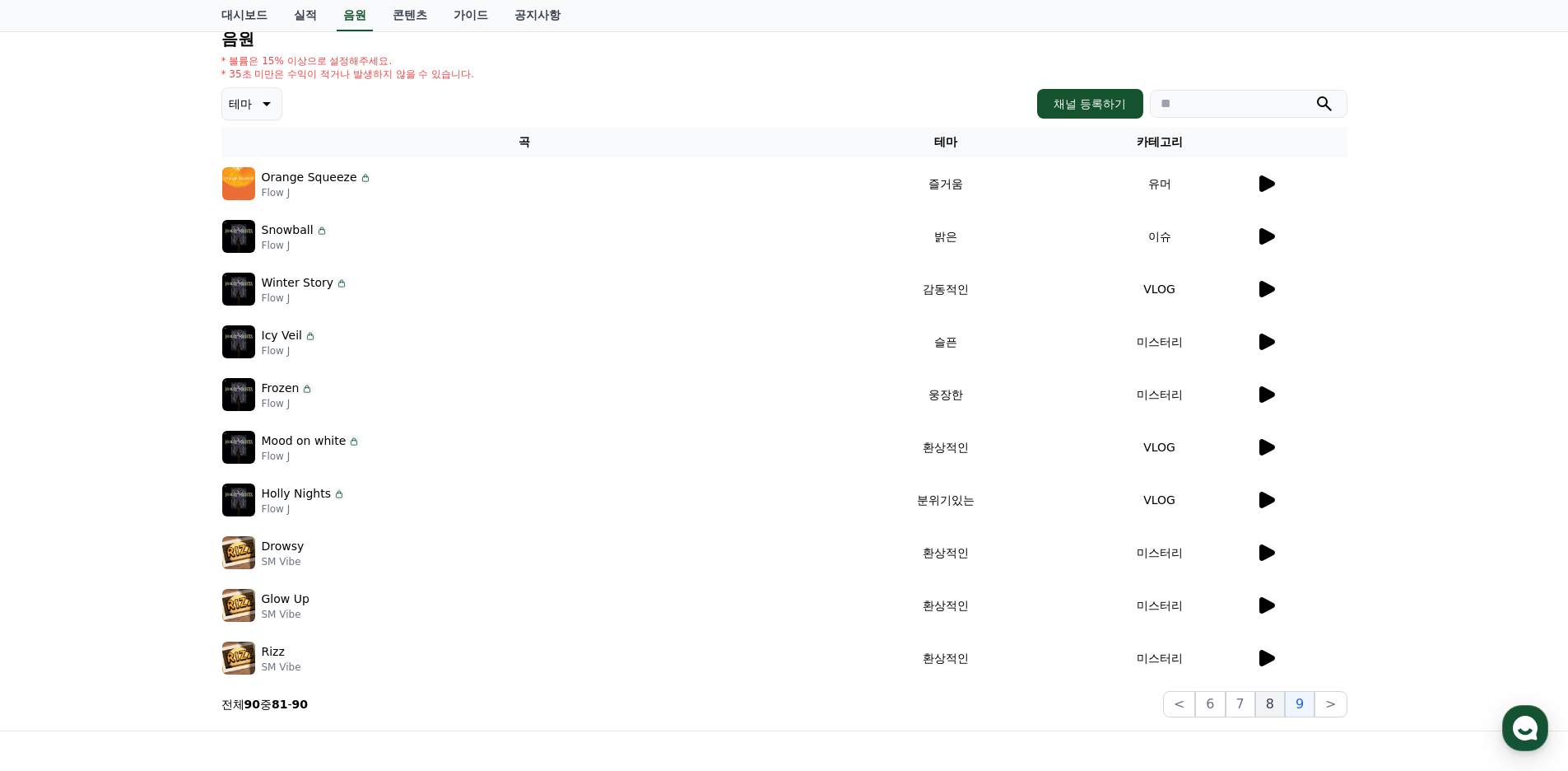
click at [1279, 711] on button "8" at bounding box center [1269, 703] width 29 height 26
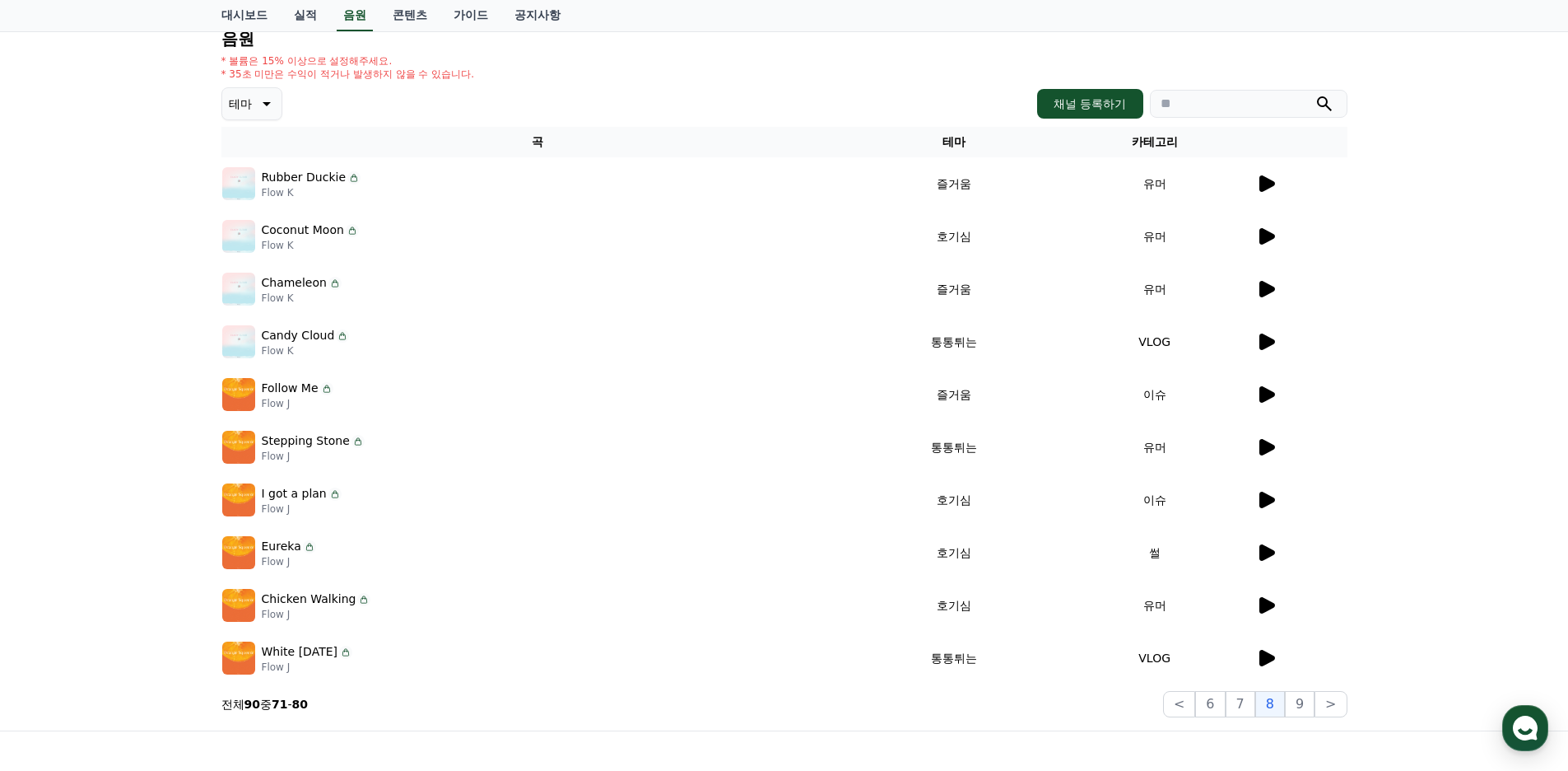
click at [1263, 555] on icon at bounding box center [1266, 552] width 16 height 17
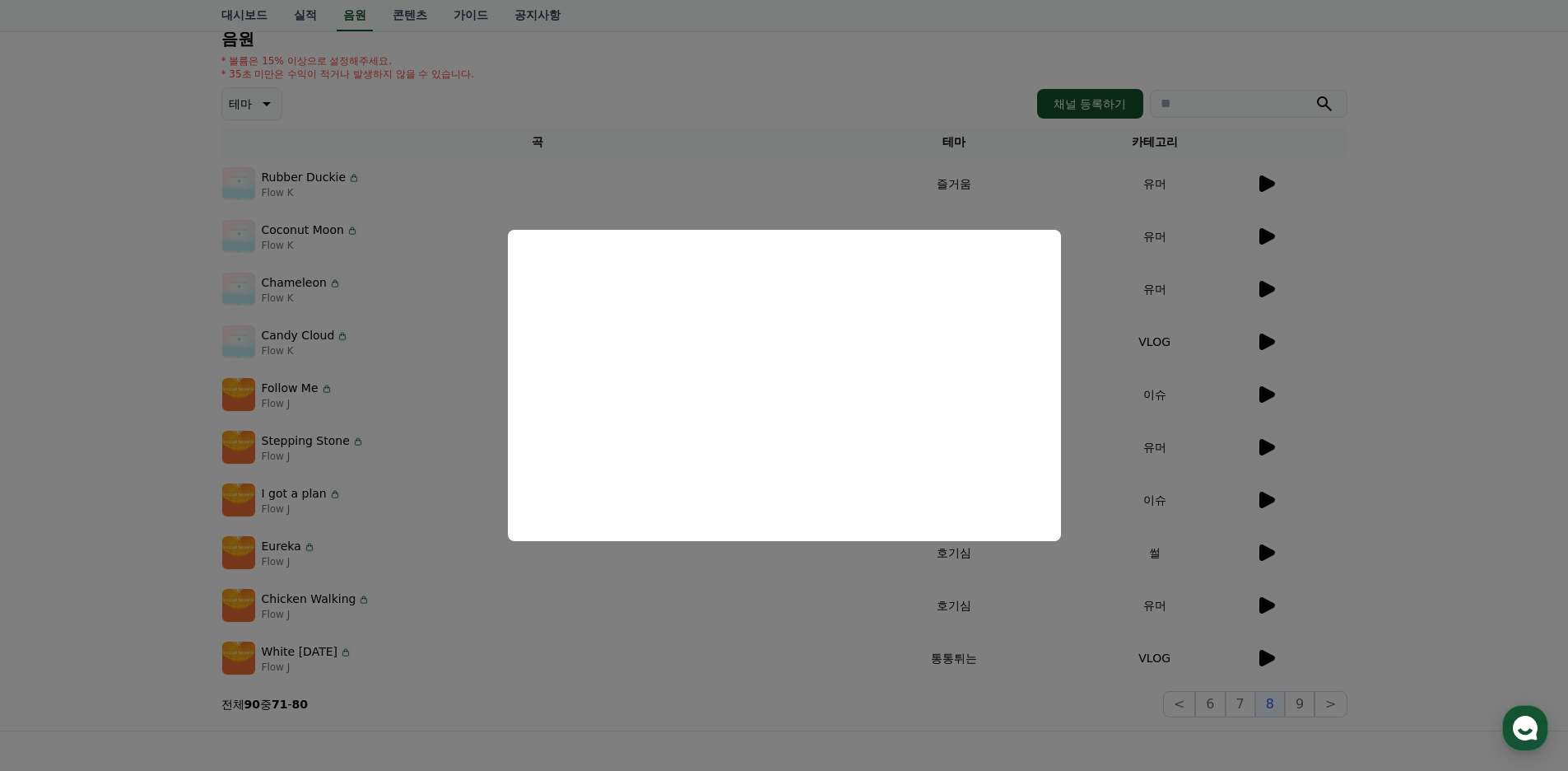
click at [358, 527] on button "close modal" at bounding box center [784, 386] width 1568 height 771
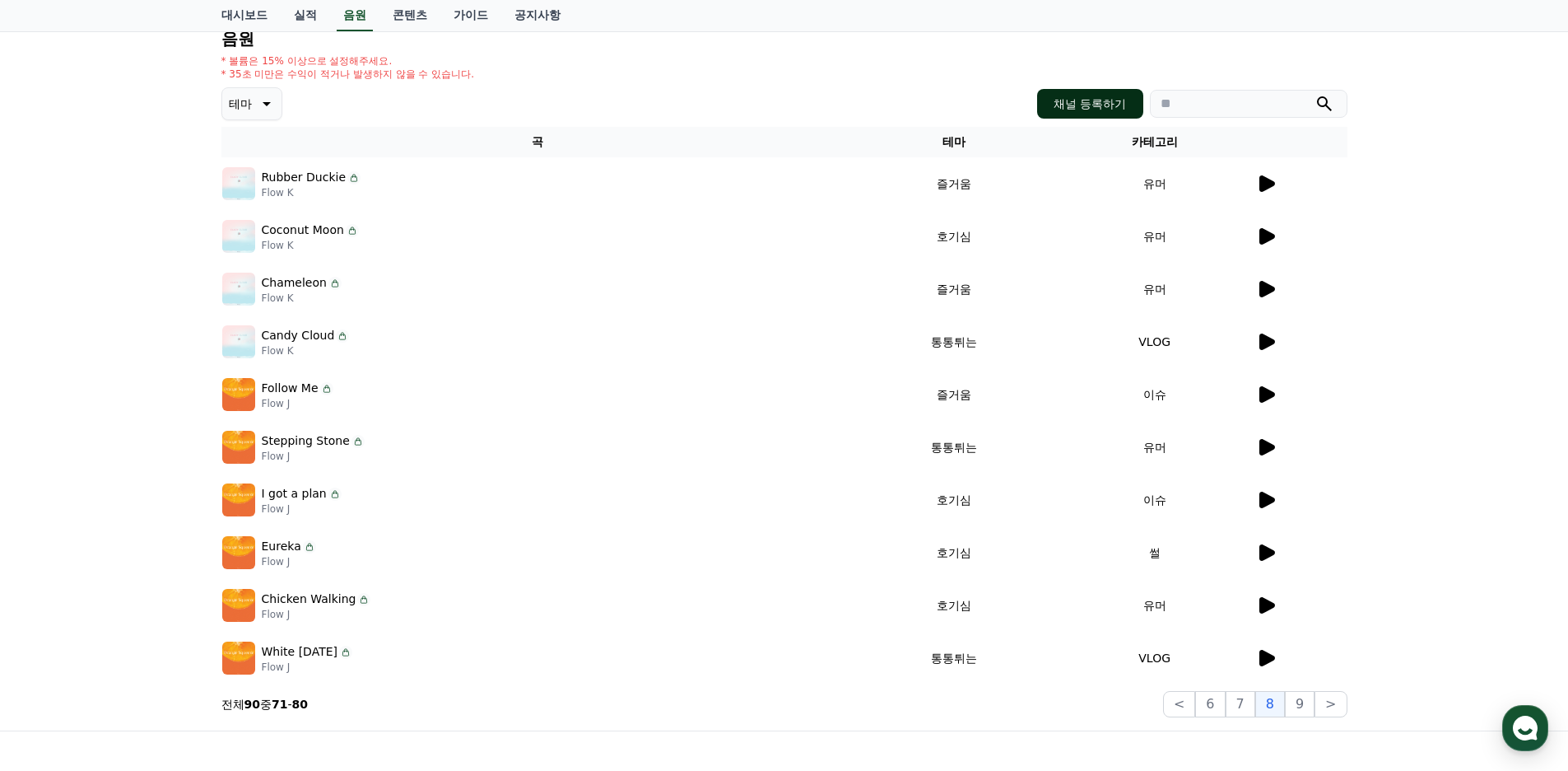
click at [1062, 101] on button "채널 등록하기" at bounding box center [1090, 103] width 106 height 29
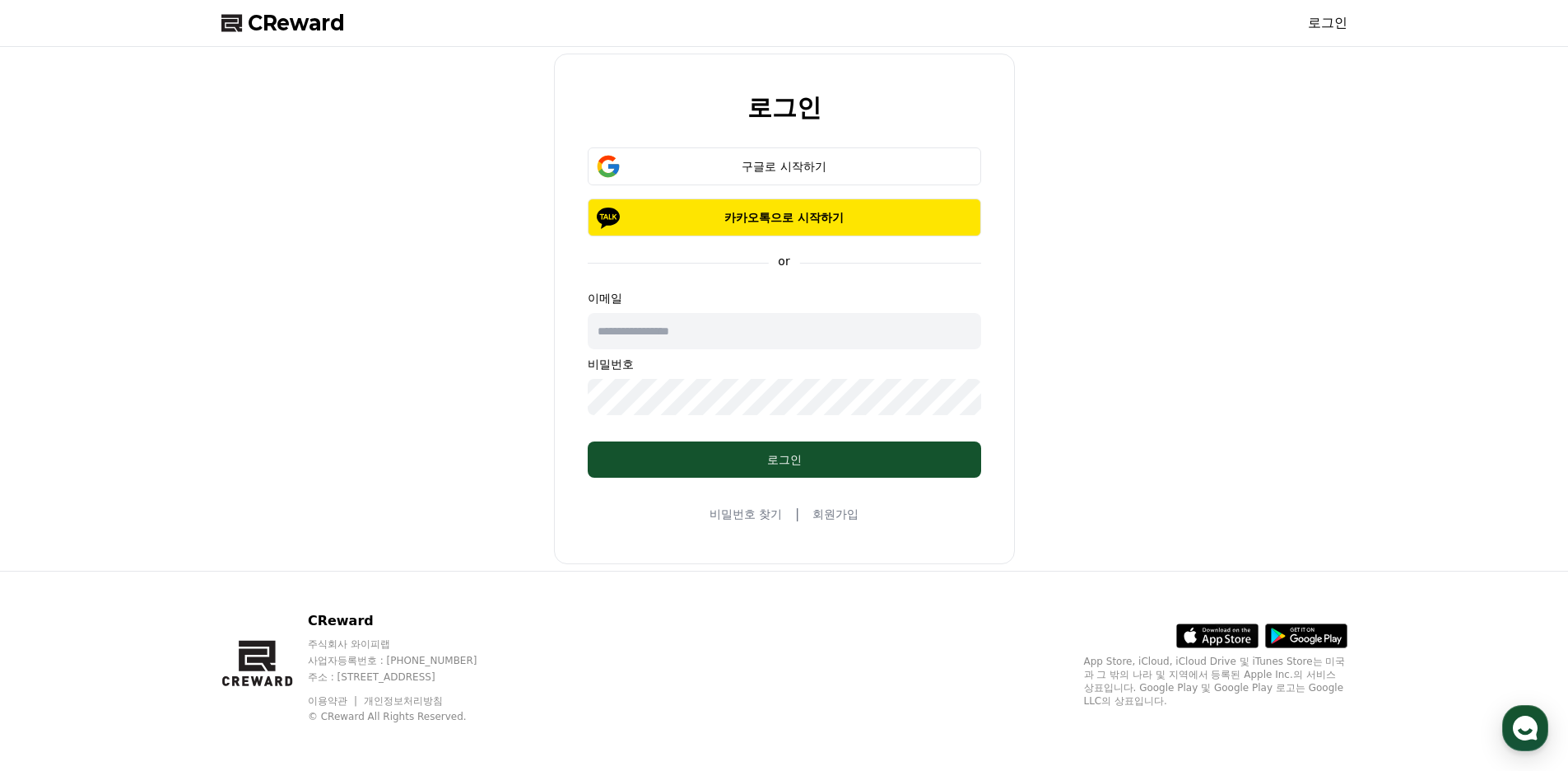
click at [833, 513] on link "회원가입" at bounding box center [835, 514] width 46 height 17
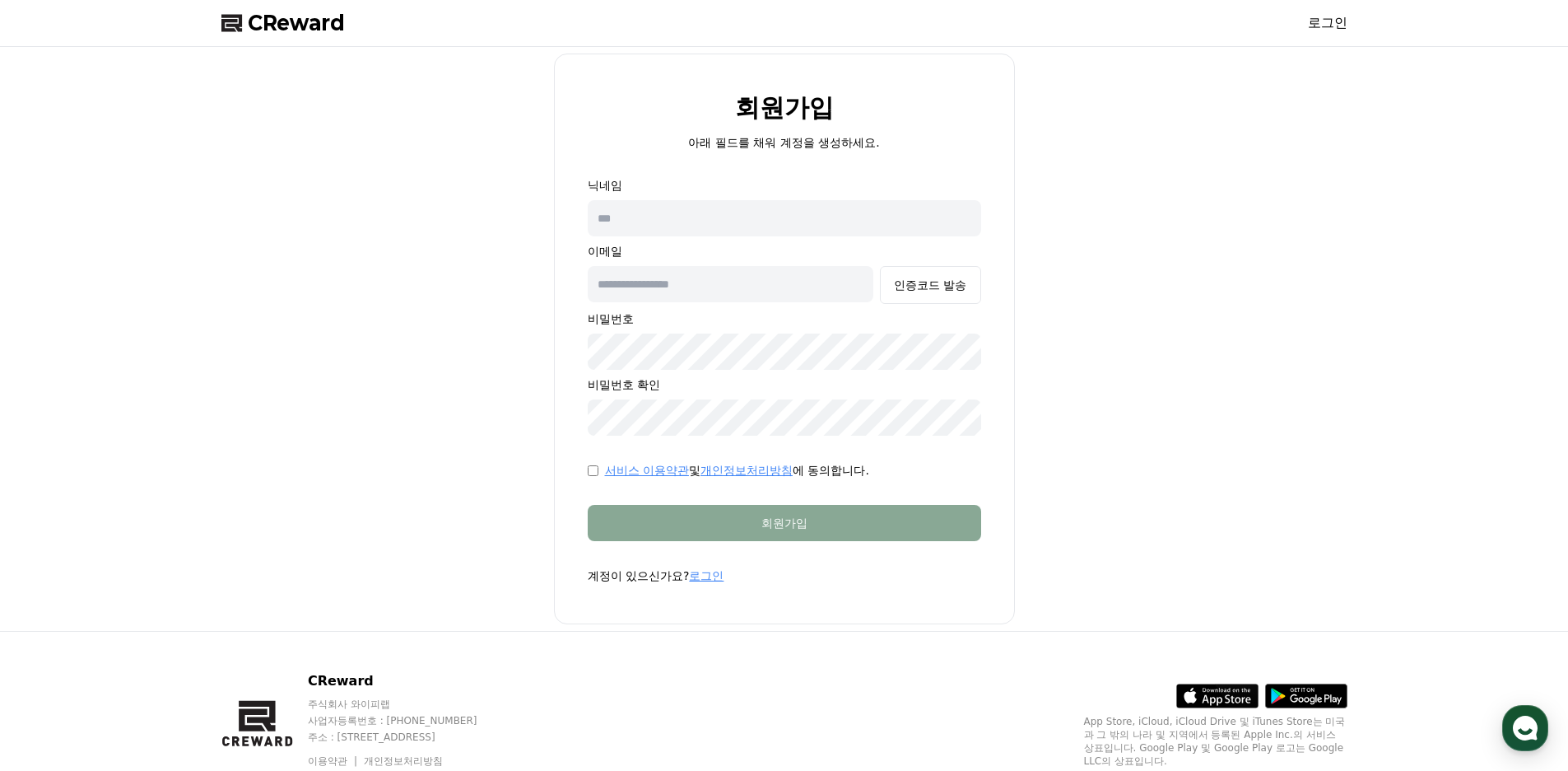
click at [668, 213] on input "text" at bounding box center [784, 218] width 394 height 36
type input "***"
click at [678, 279] on input "text" at bounding box center [730, 283] width 286 height 36
type input "**********"
click at [942, 292] on div "인증코드 발송" at bounding box center [930, 285] width 72 height 17
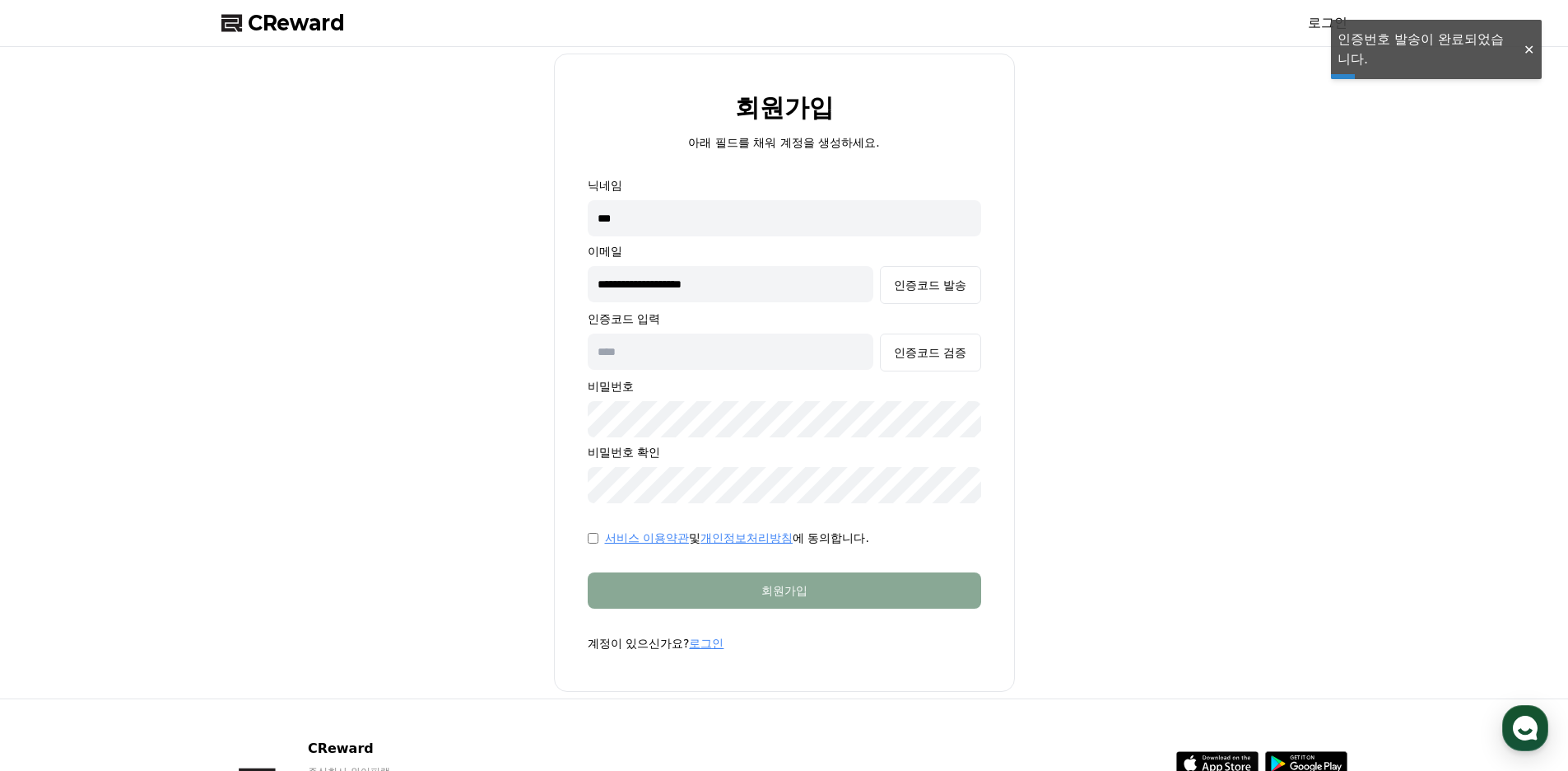
click at [783, 354] on input "text" at bounding box center [730, 351] width 286 height 36
paste input "******"
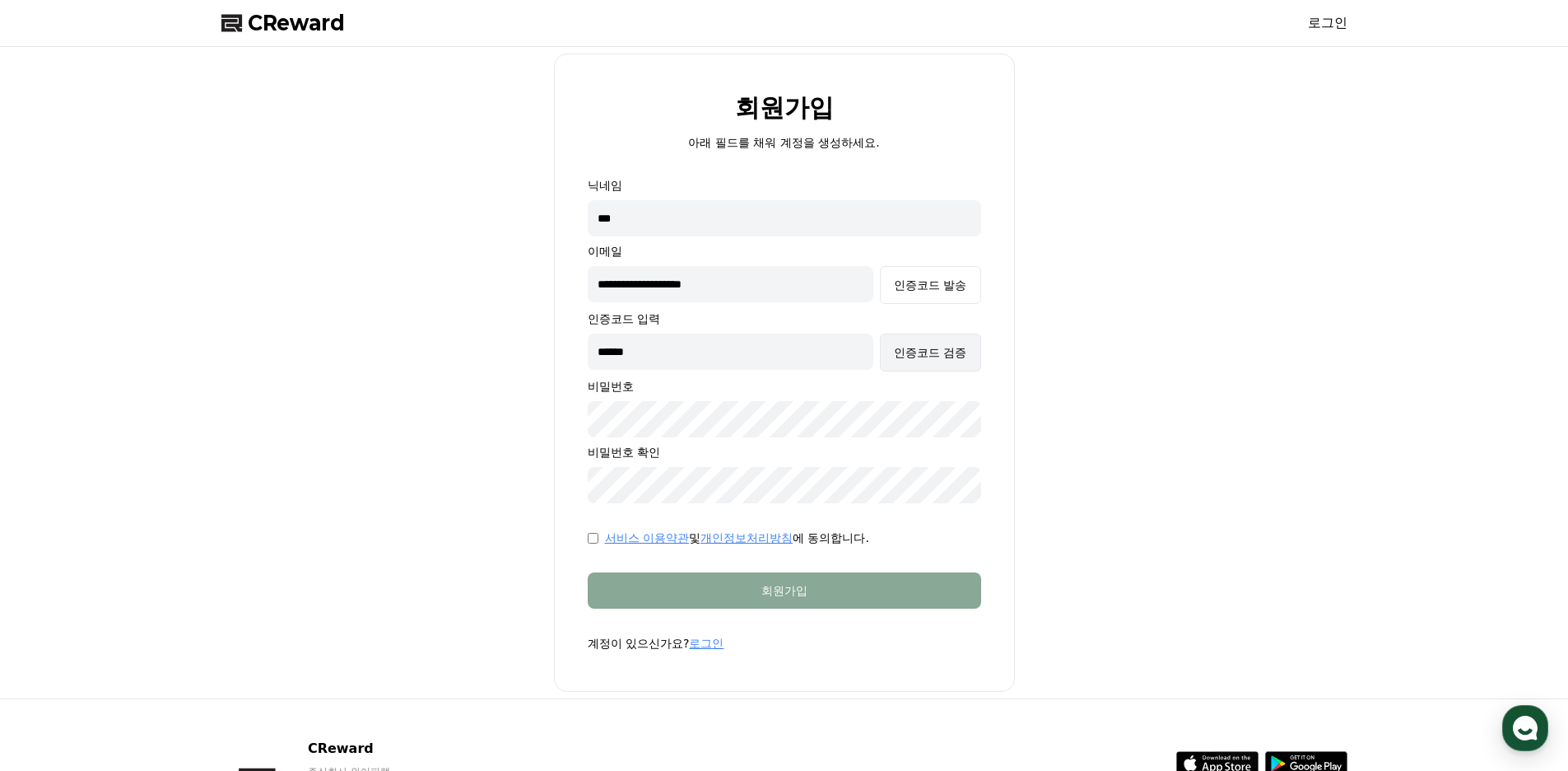
type input "******"
click at [918, 365] on button "인증코드 검증" at bounding box center [930, 352] width 101 height 38
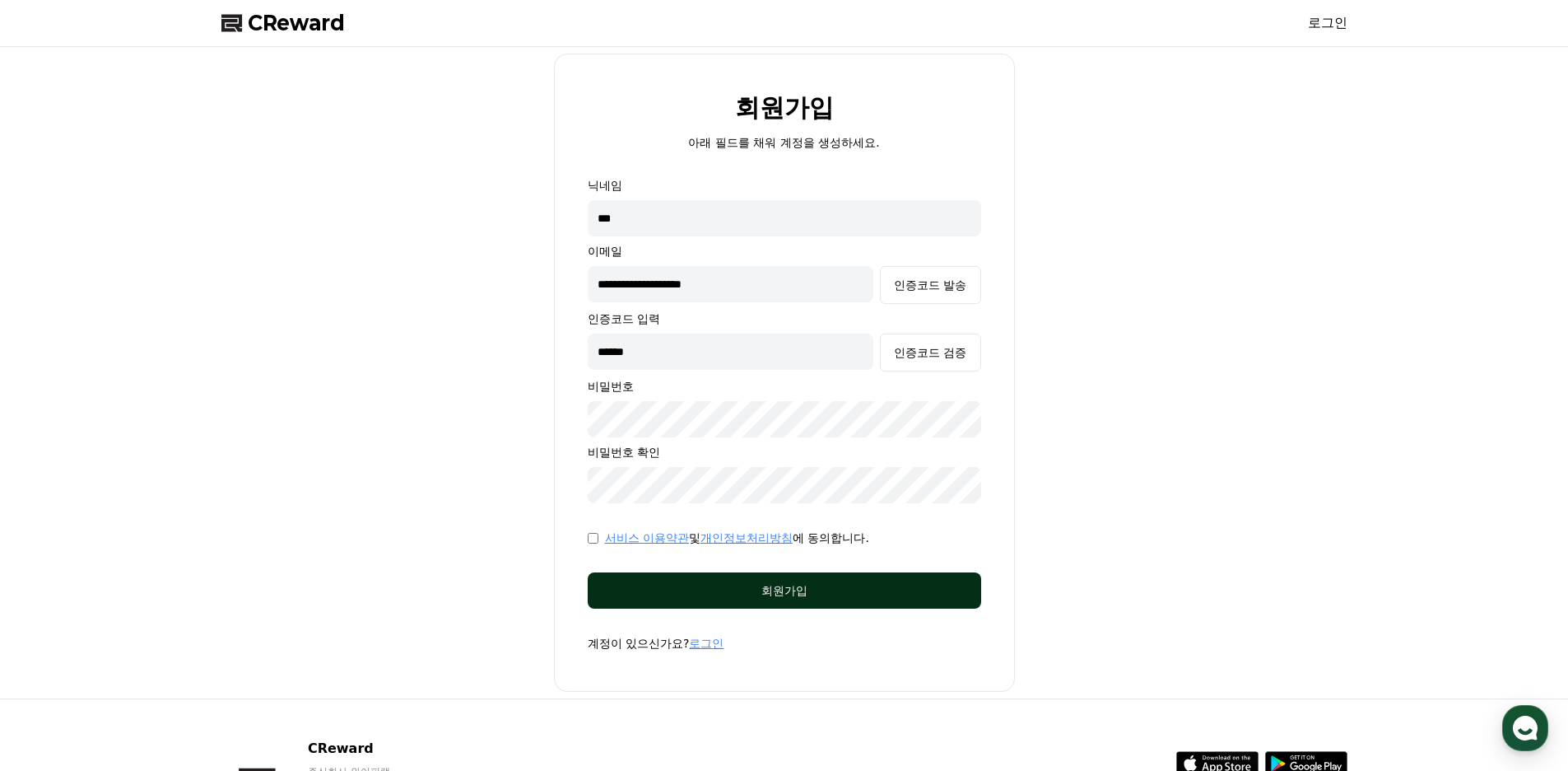
click at [704, 599] on button "회원가입" at bounding box center [784, 590] width 394 height 36
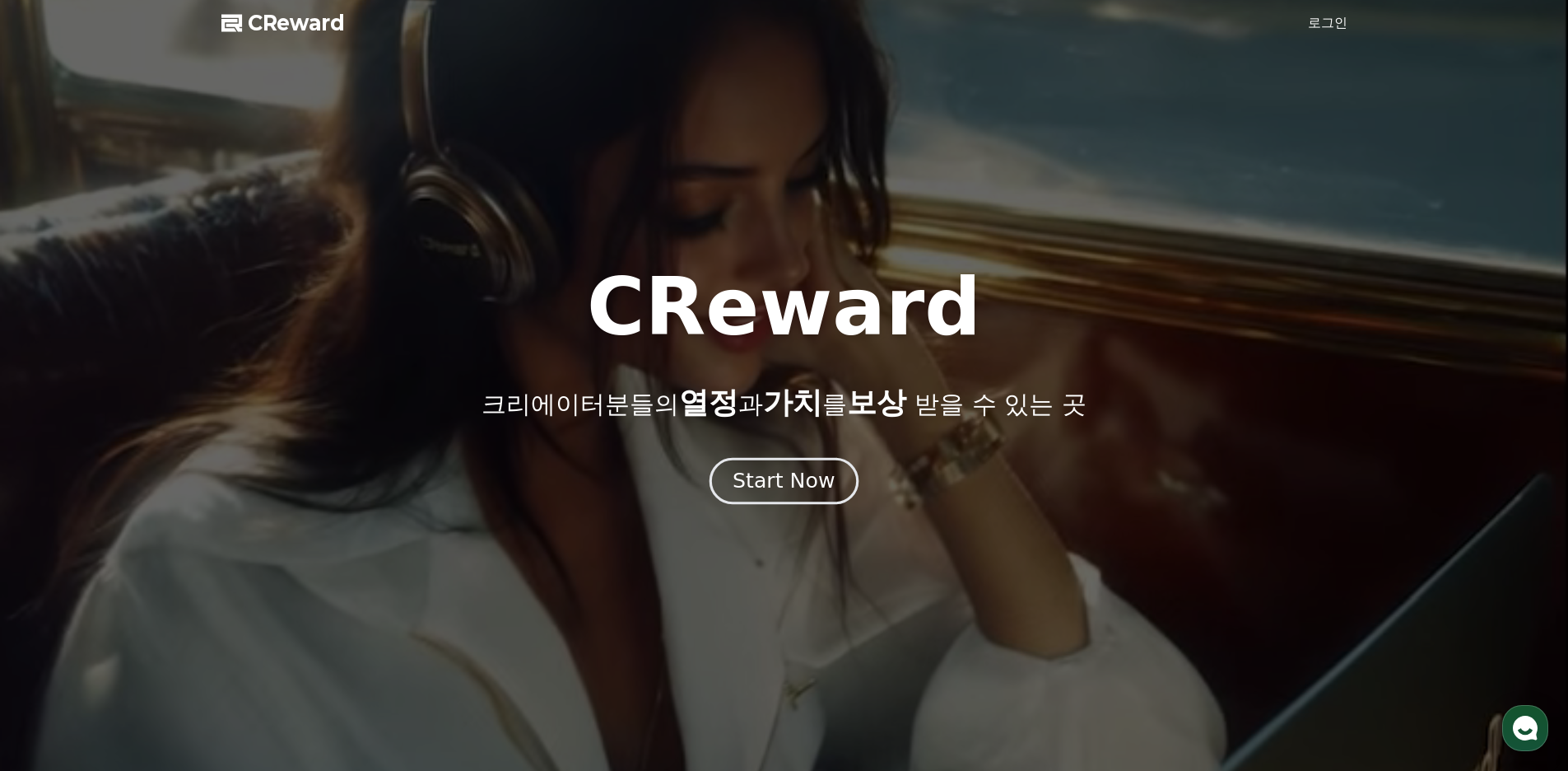
click at [816, 468] on div "Start Now" at bounding box center [783, 480] width 102 height 28
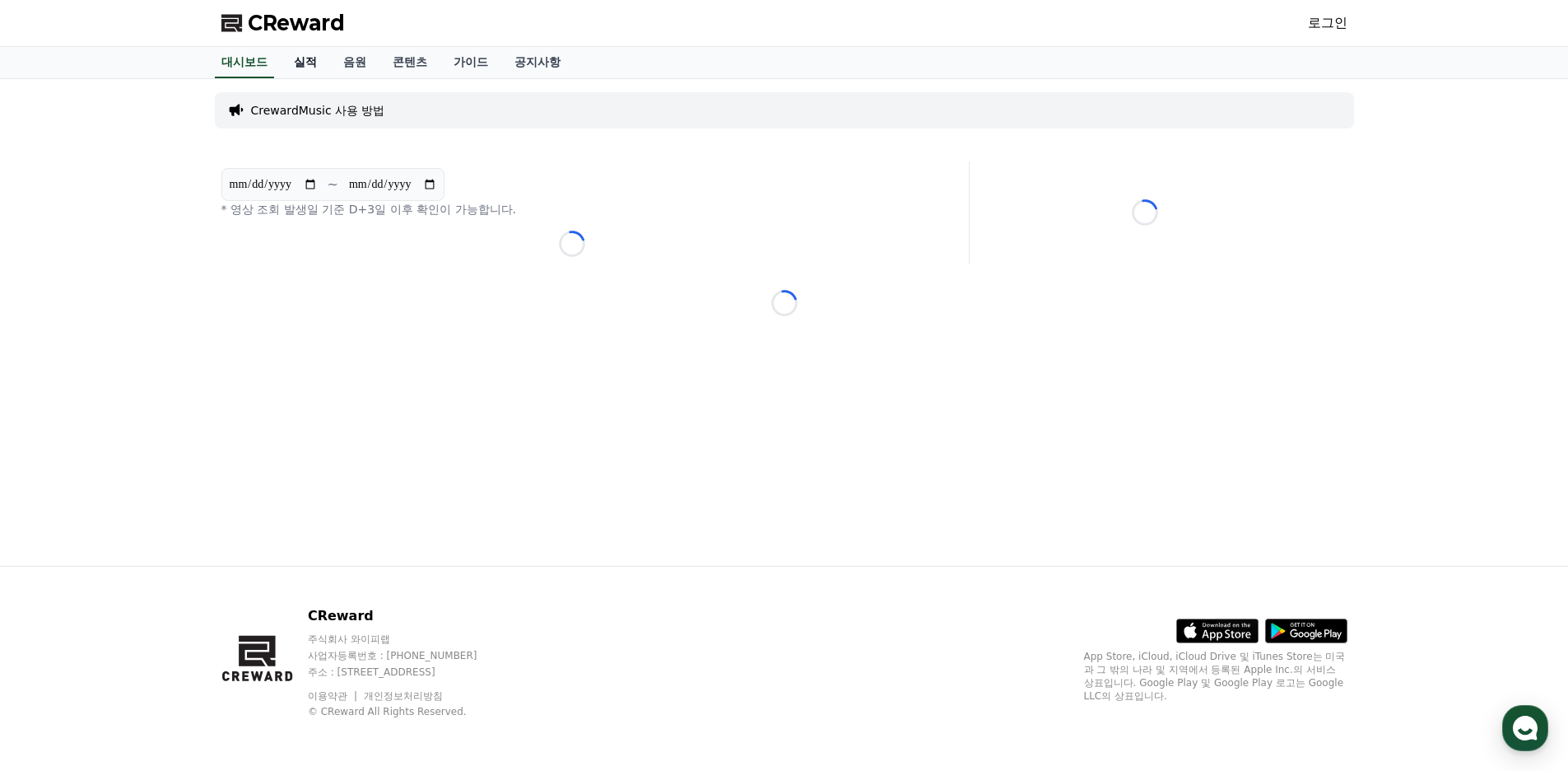
click at [315, 60] on link "실적" at bounding box center [305, 62] width 49 height 31
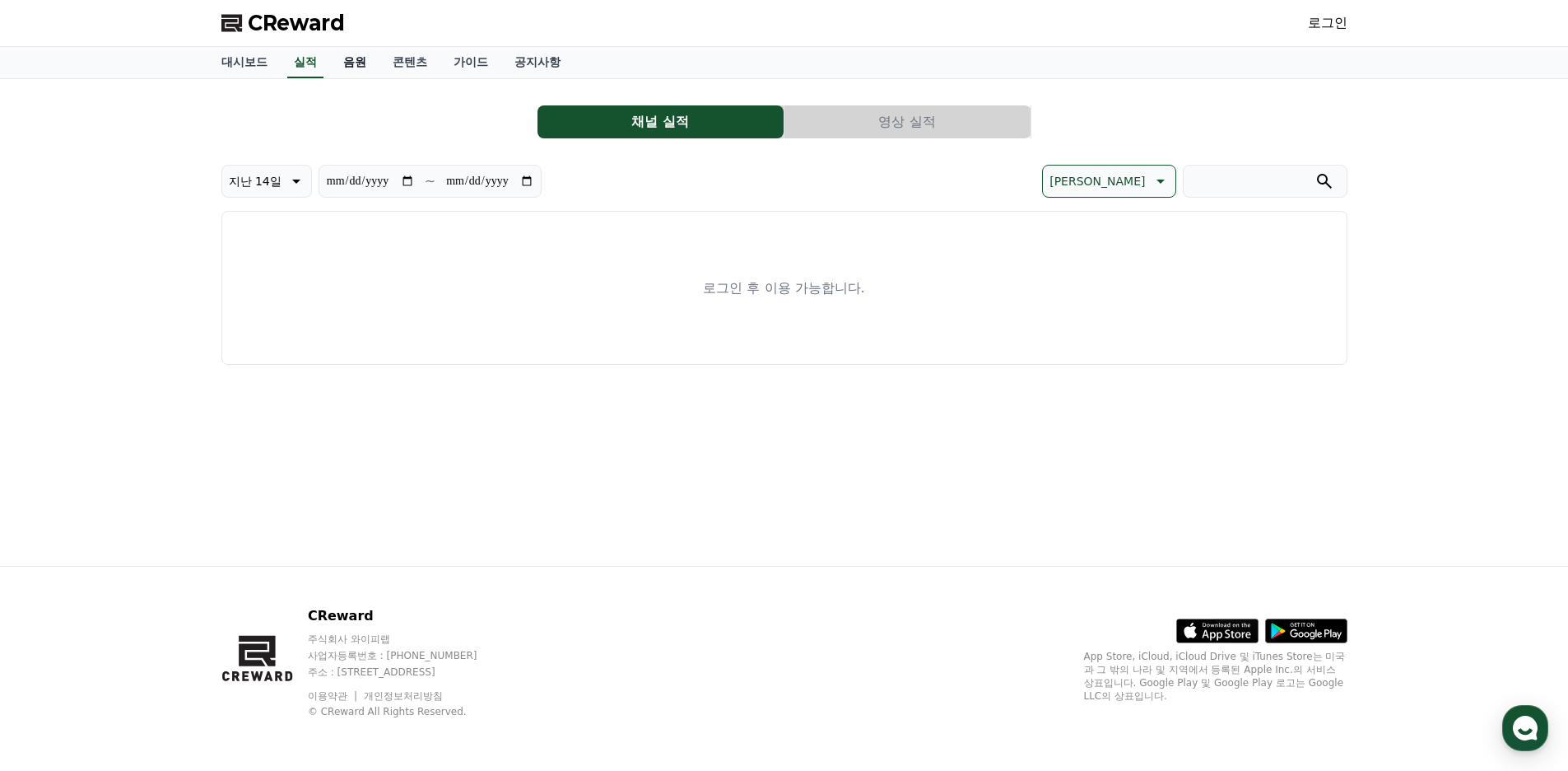
click at [353, 60] on link "음원" at bounding box center [354, 62] width 49 height 31
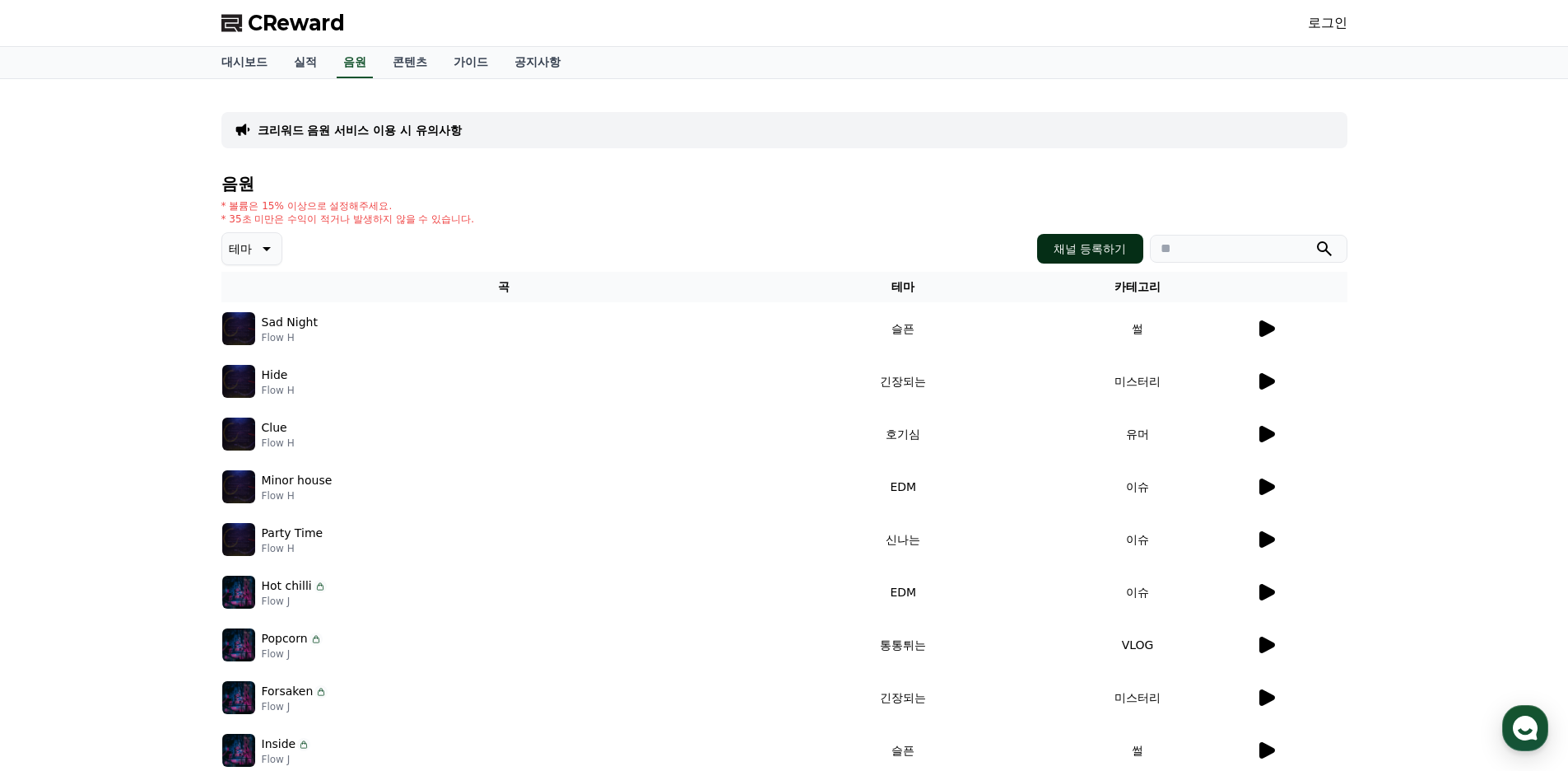
click at [1107, 256] on button "채널 등록하기" at bounding box center [1090, 248] width 106 height 29
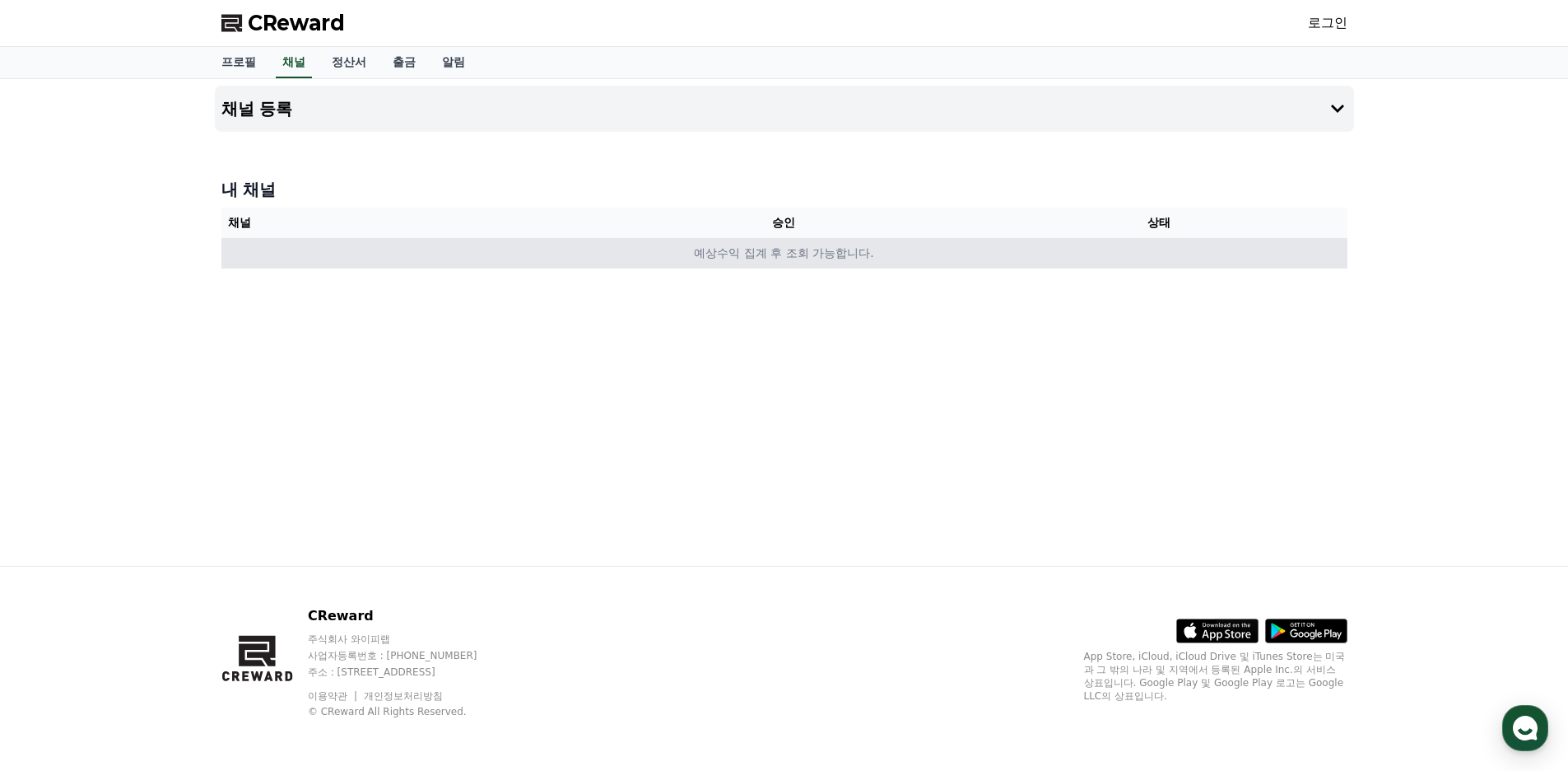
click at [946, 242] on td "예상수익 집계 후 조회 가능합니다." at bounding box center [784, 253] width 1126 height 30
click at [932, 255] on td "예상수익 집계 후 조회 가능합니다." at bounding box center [784, 253] width 1126 height 30
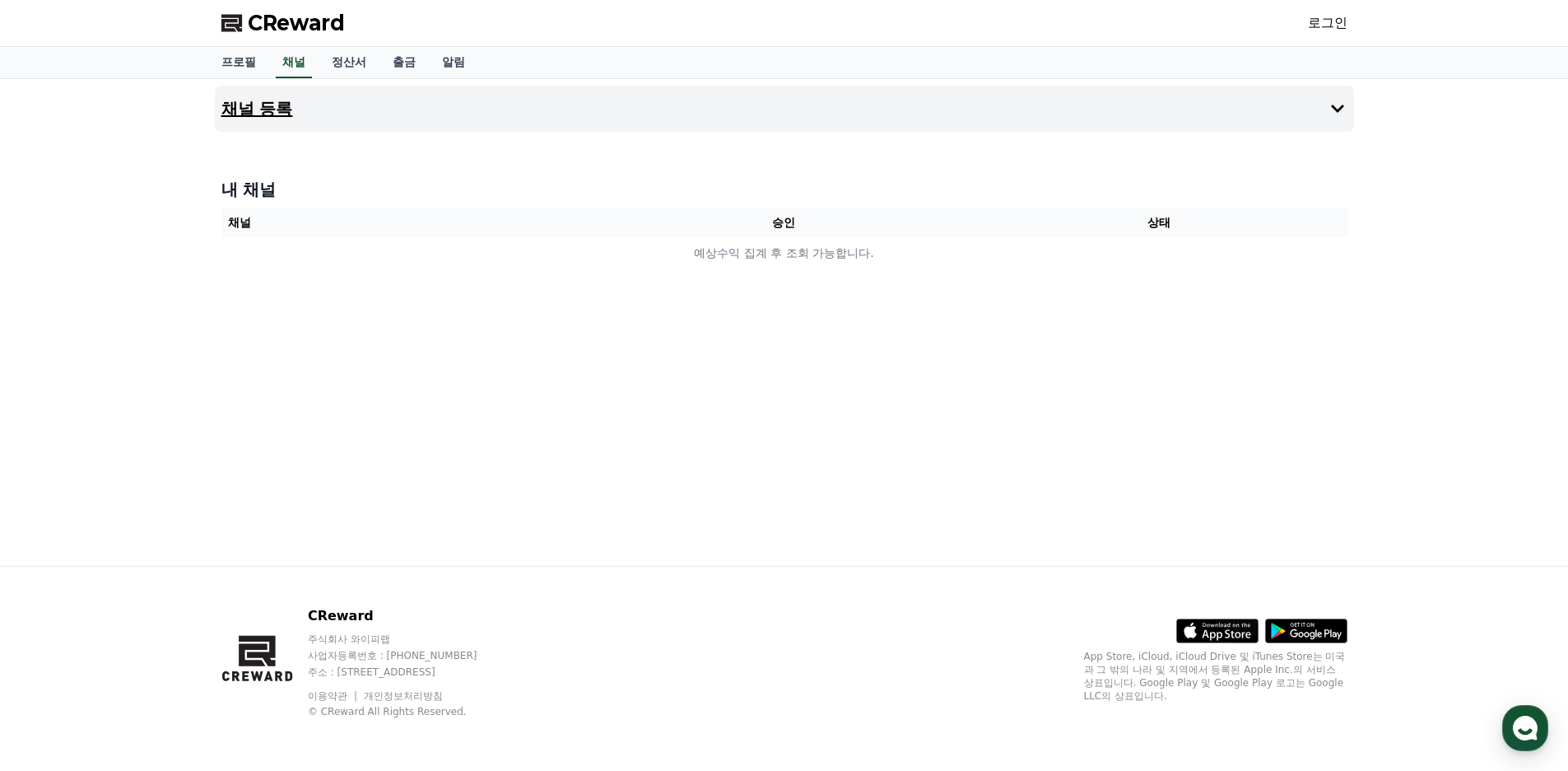
click at [1346, 116] on icon at bounding box center [1338, 109] width 20 height 20
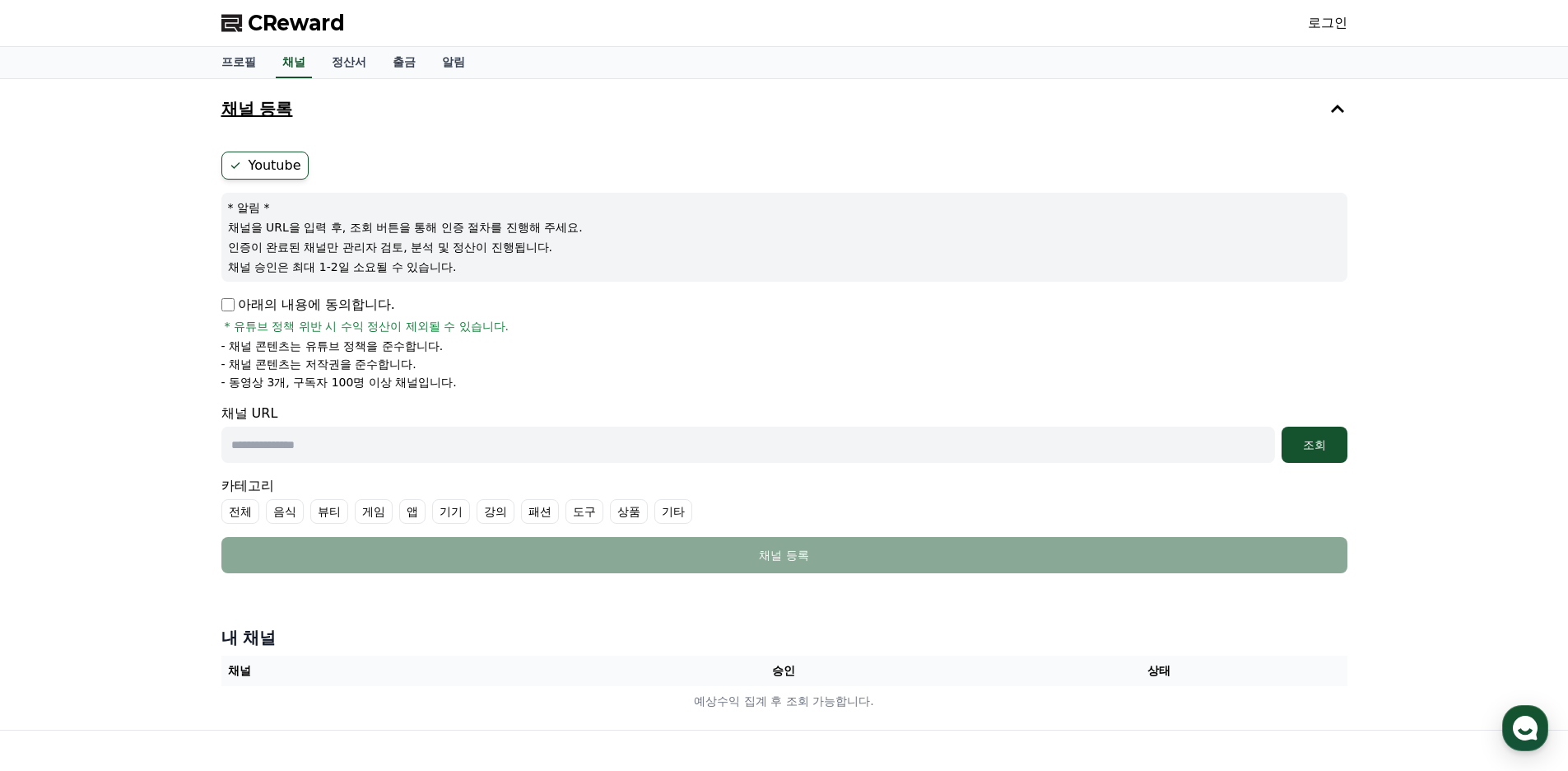
click at [321, 438] on input "text" at bounding box center [748, 444] width 1054 height 36
click at [372, 443] on input "text" at bounding box center [748, 444] width 1054 height 36
paste input "**********"
type input "**********"
click at [1323, 453] on button "조회" at bounding box center [1314, 444] width 66 height 36
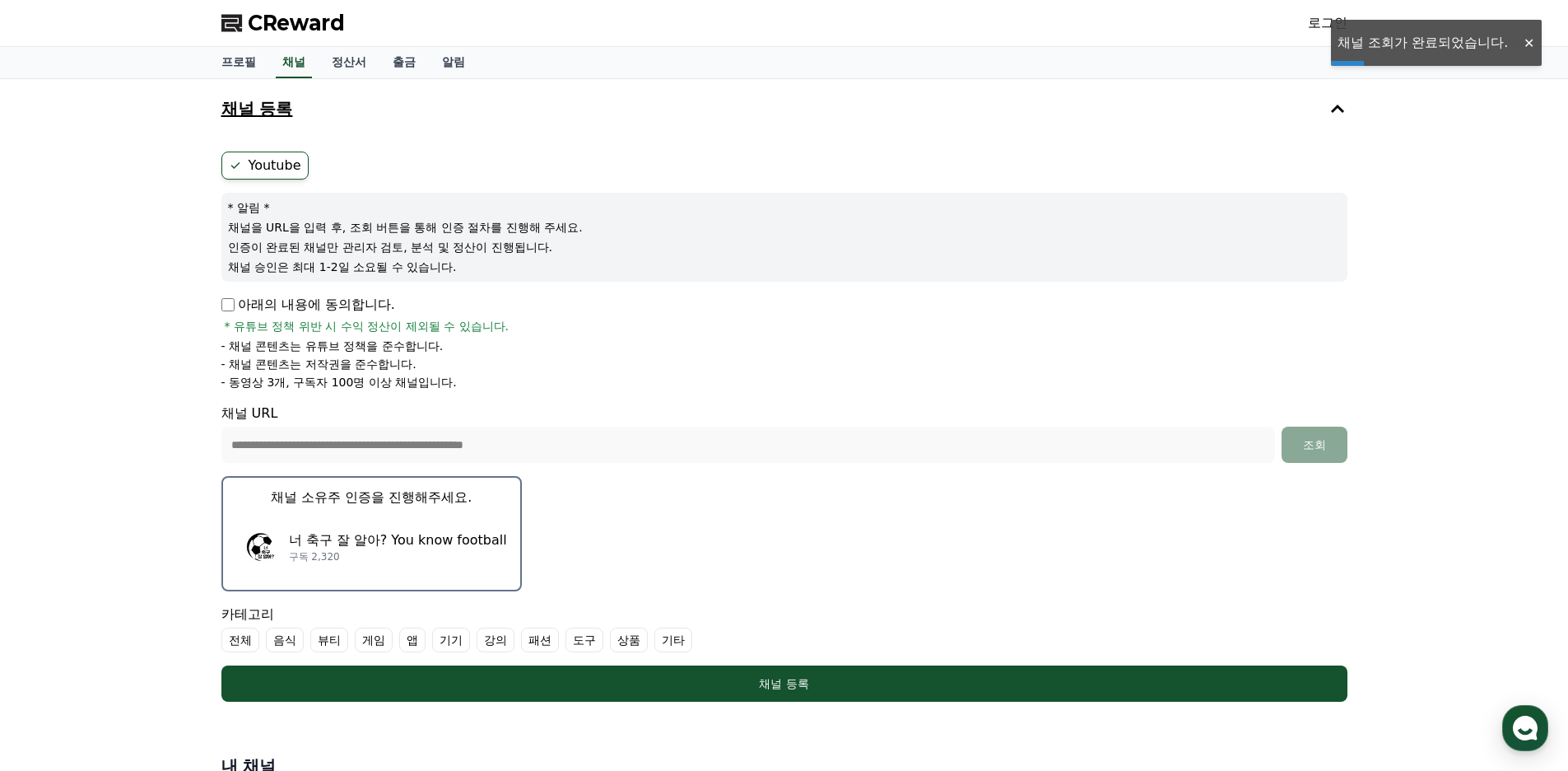
click at [451, 546] on p "너 축구 잘 알아? You know football" at bounding box center [398, 541] width 218 height 20
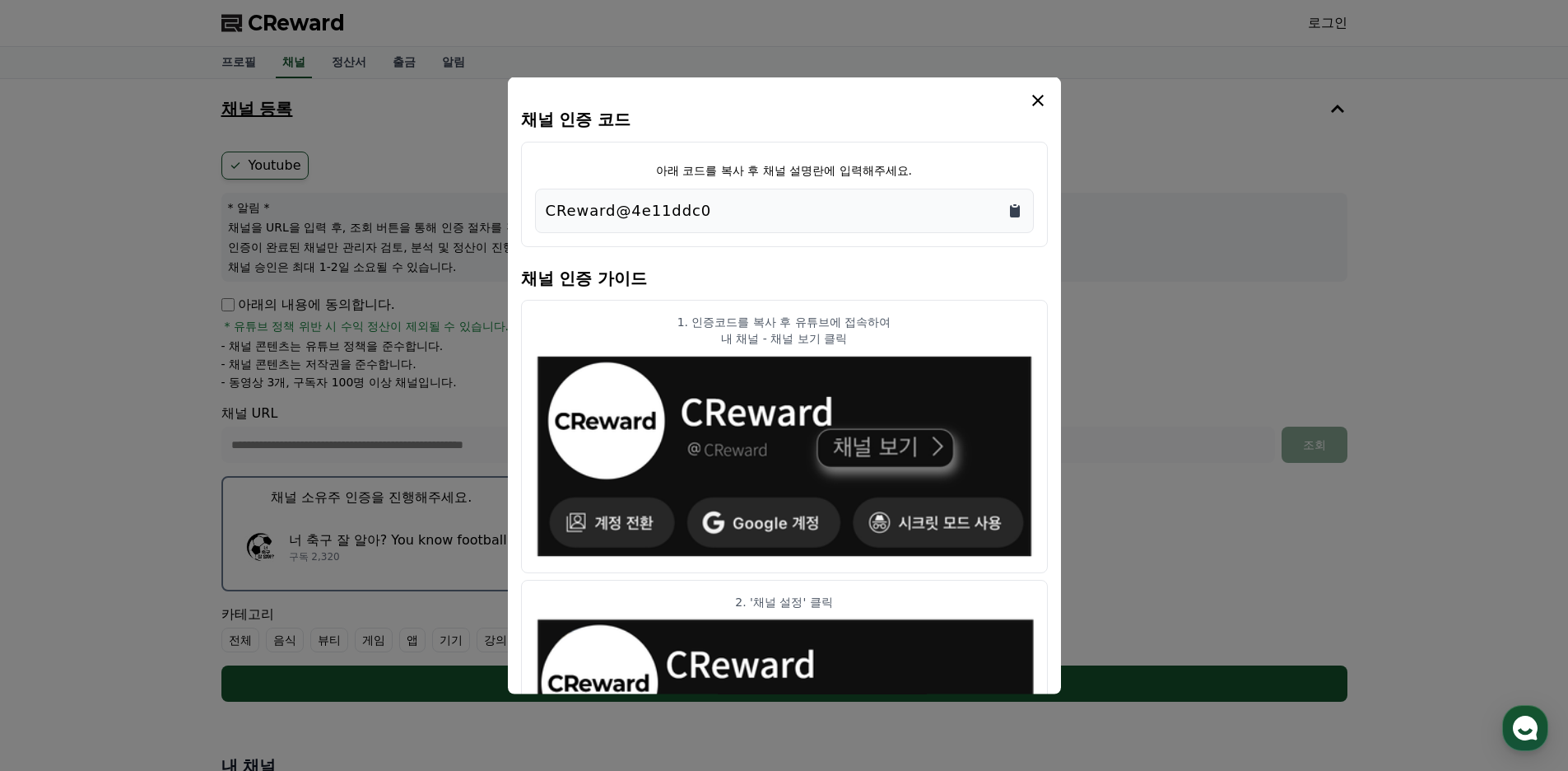
click at [1016, 210] on icon "Copy to clipboard" at bounding box center [1014, 211] width 10 height 13
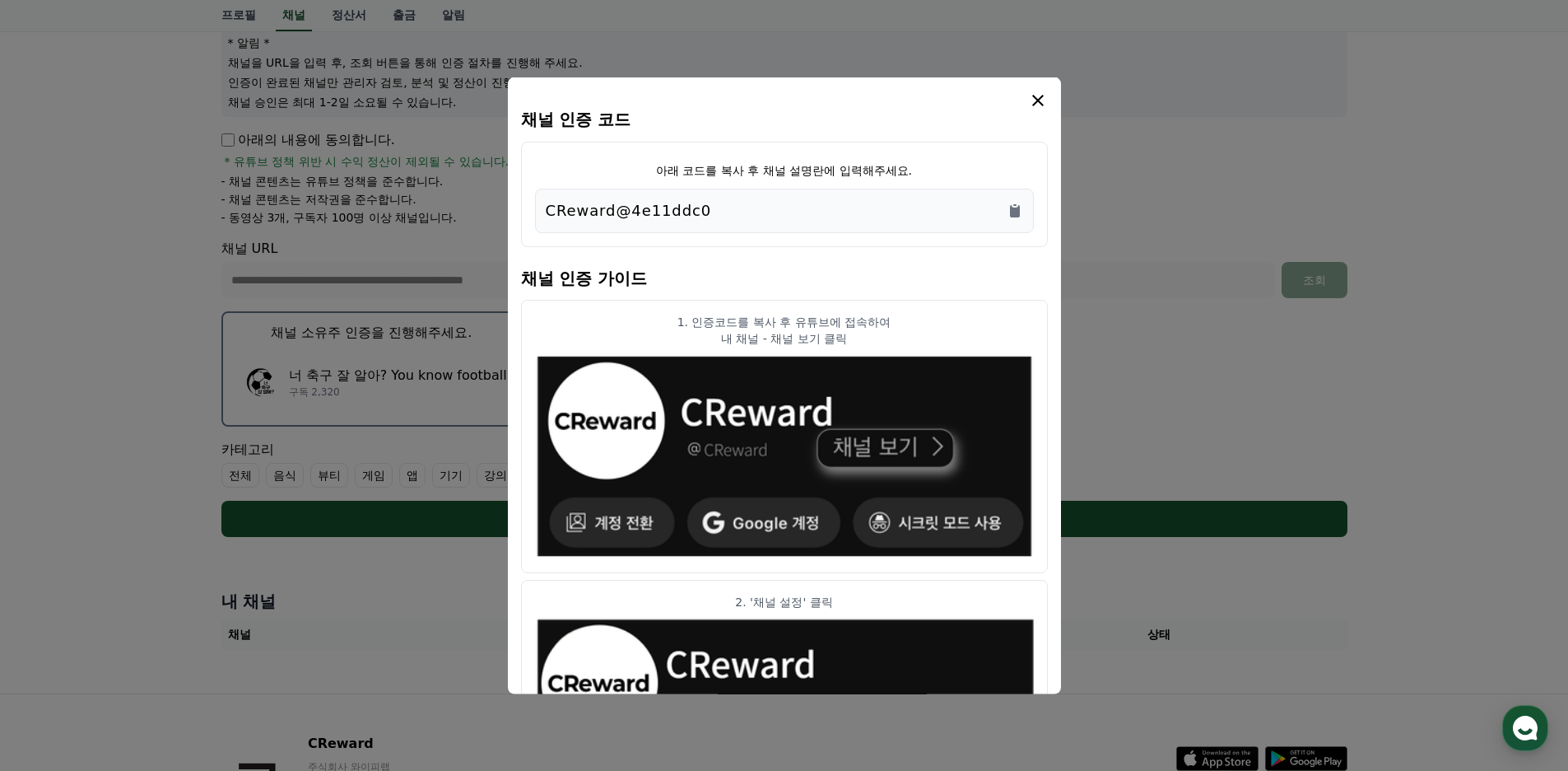
click at [1034, 106] on icon "modal" at bounding box center [1038, 101] width 20 height 20
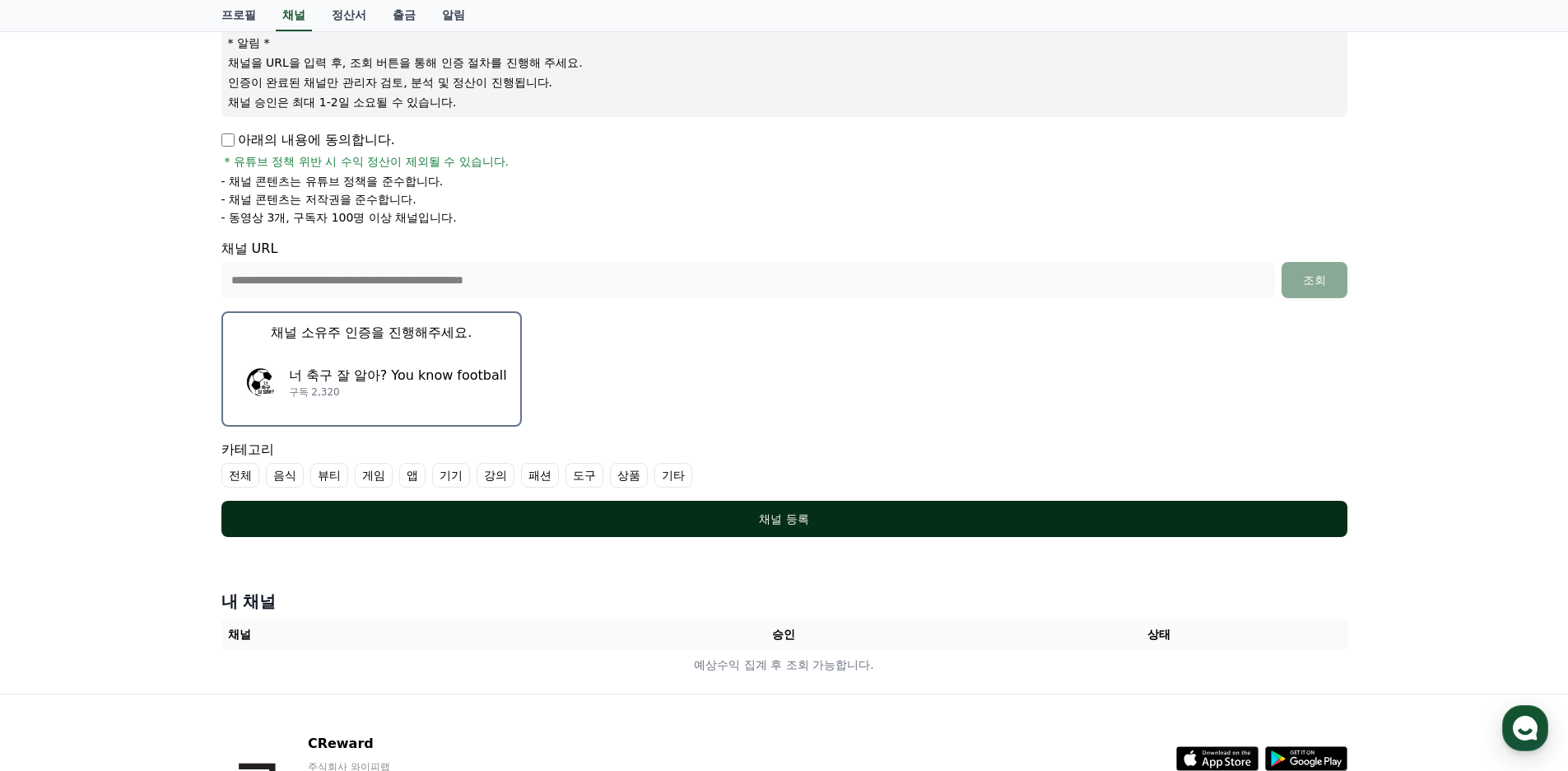
click at [756, 514] on div "채널 등록" at bounding box center [784, 519] width 1060 height 17
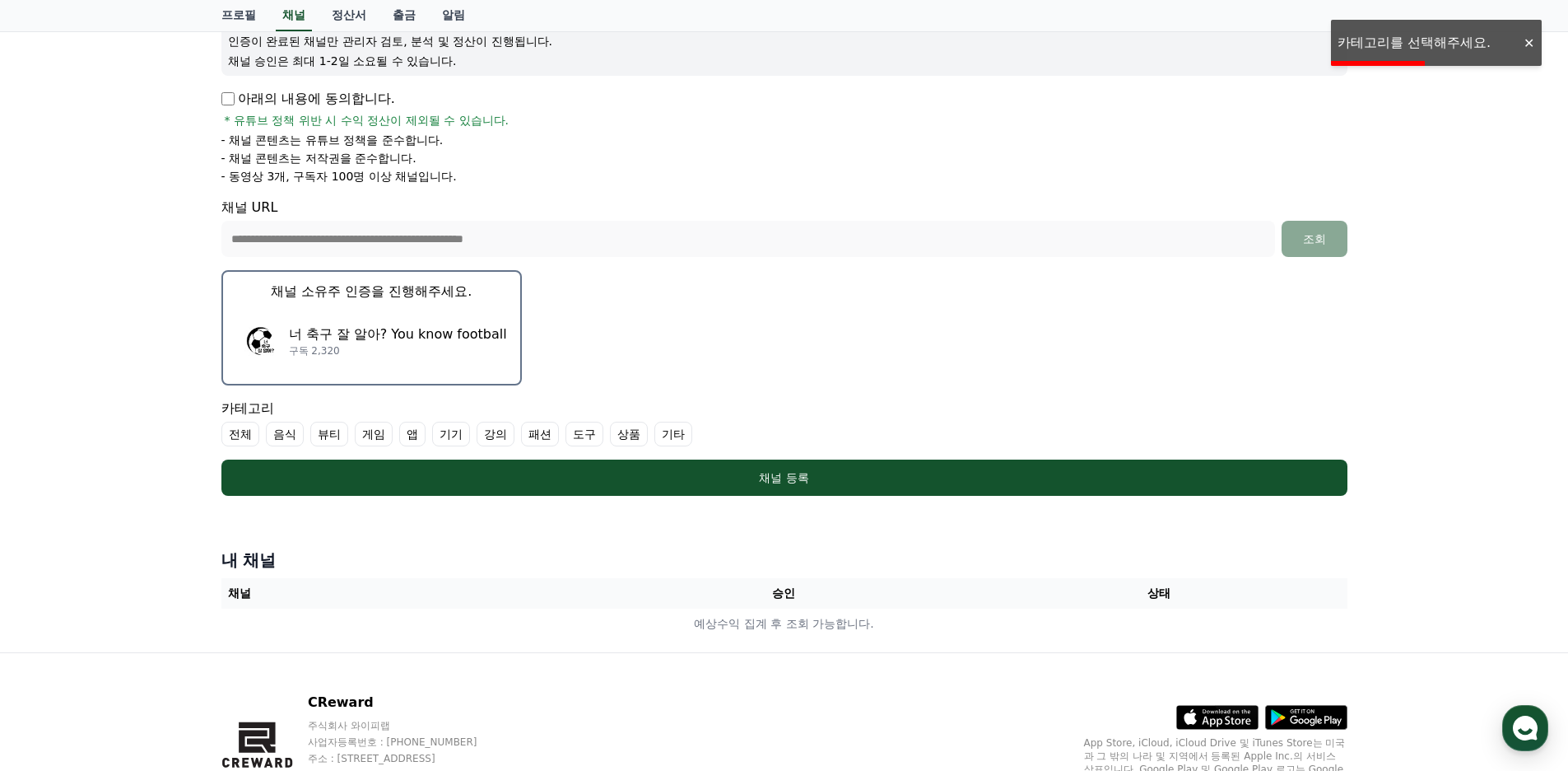
scroll to position [247, 0]
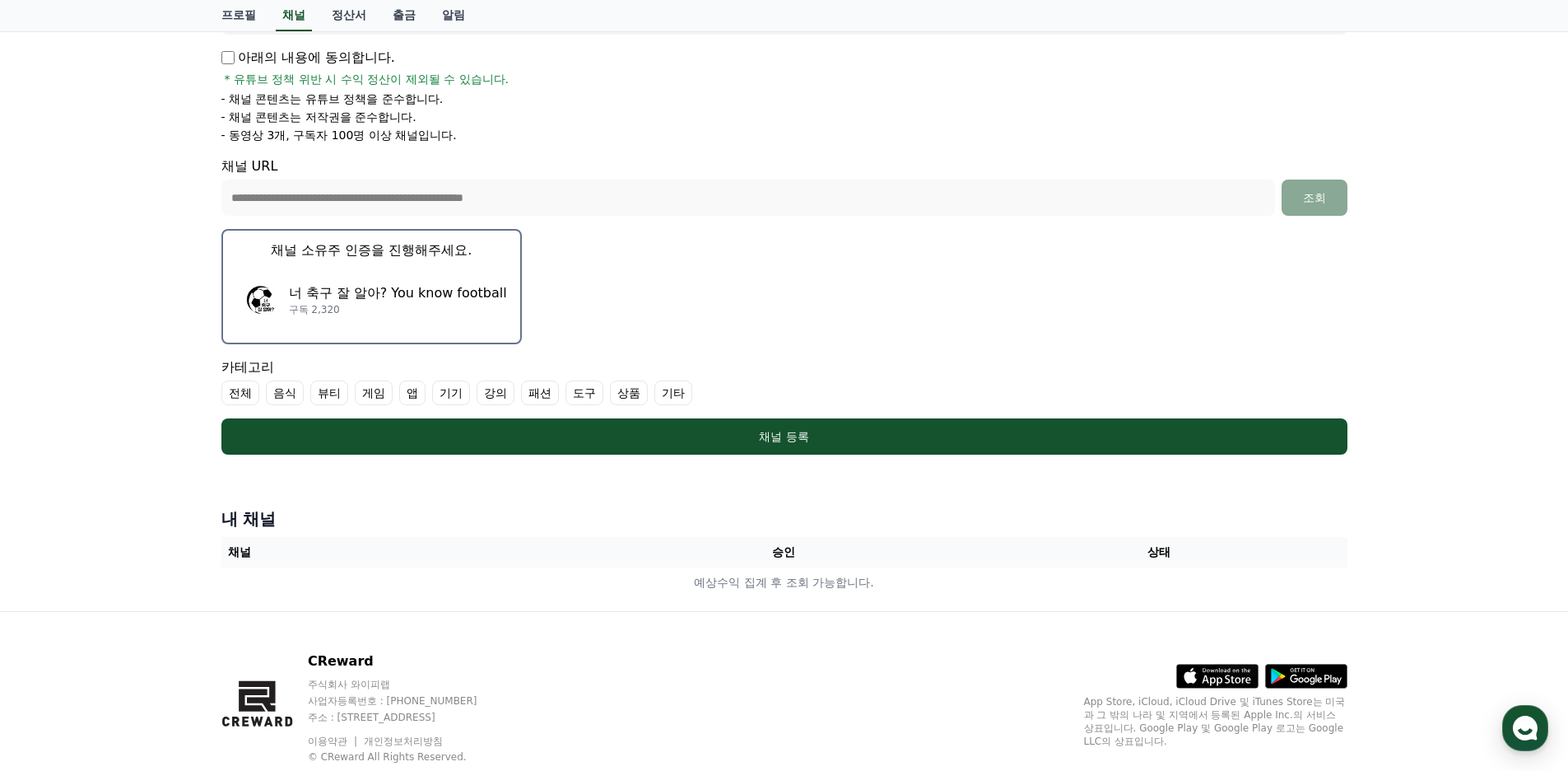
click at [668, 390] on label "기타" at bounding box center [673, 392] width 38 height 24
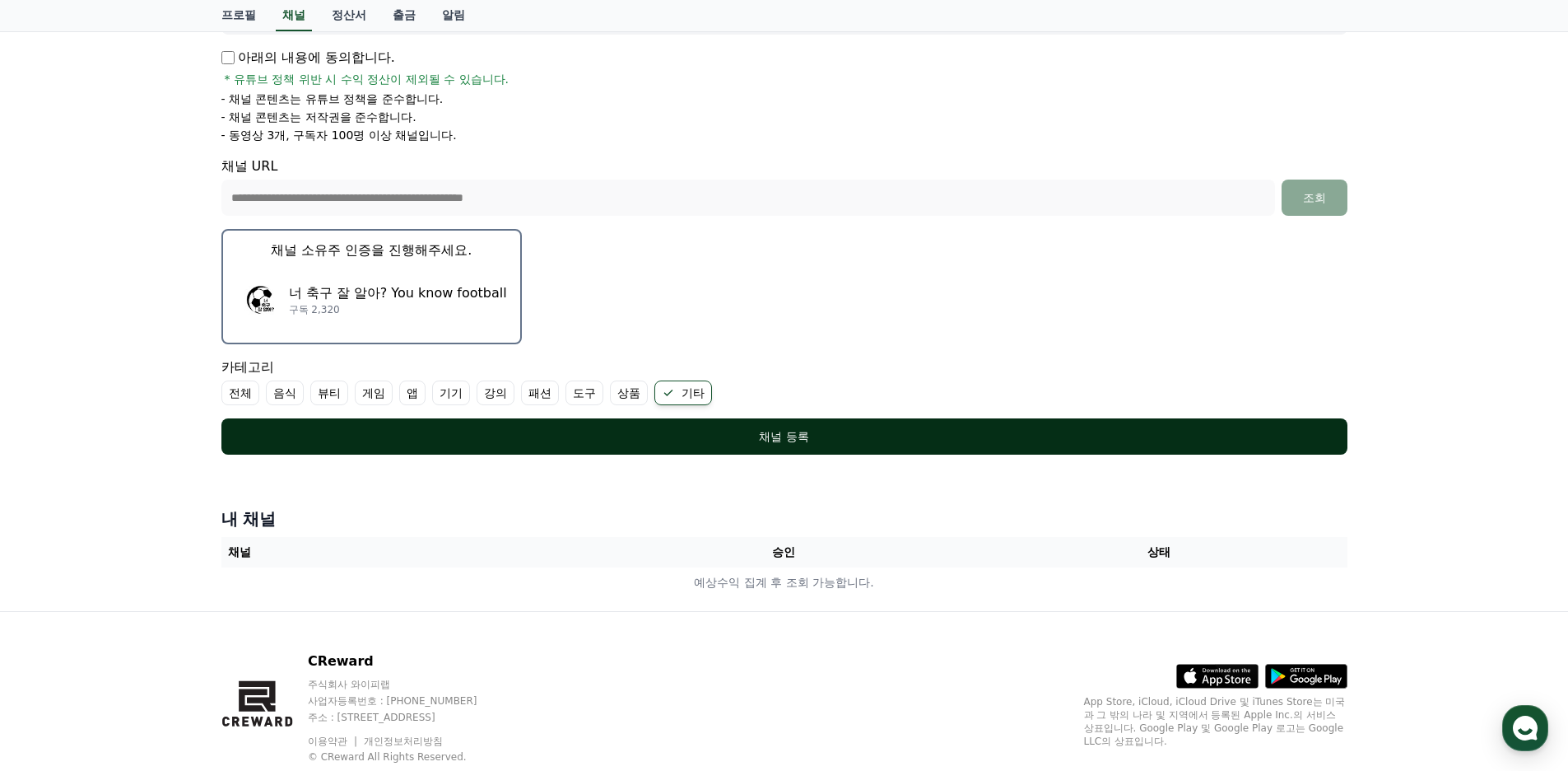
click at [341, 435] on div "채널 등록" at bounding box center [784, 437] width 1060 height 17
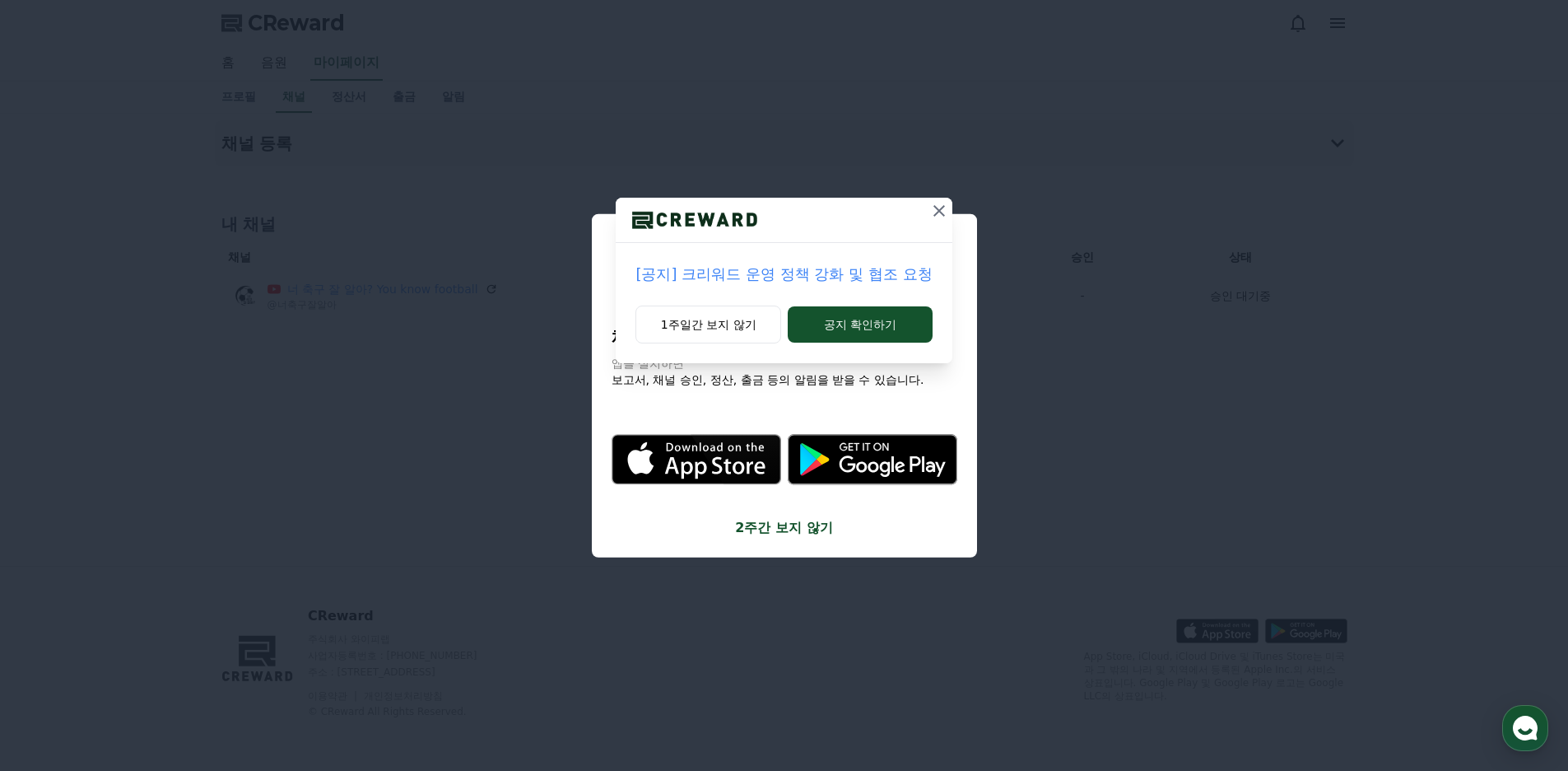
click at [935, 210] on icon at bounding box center [939, 211] width 20 height 20
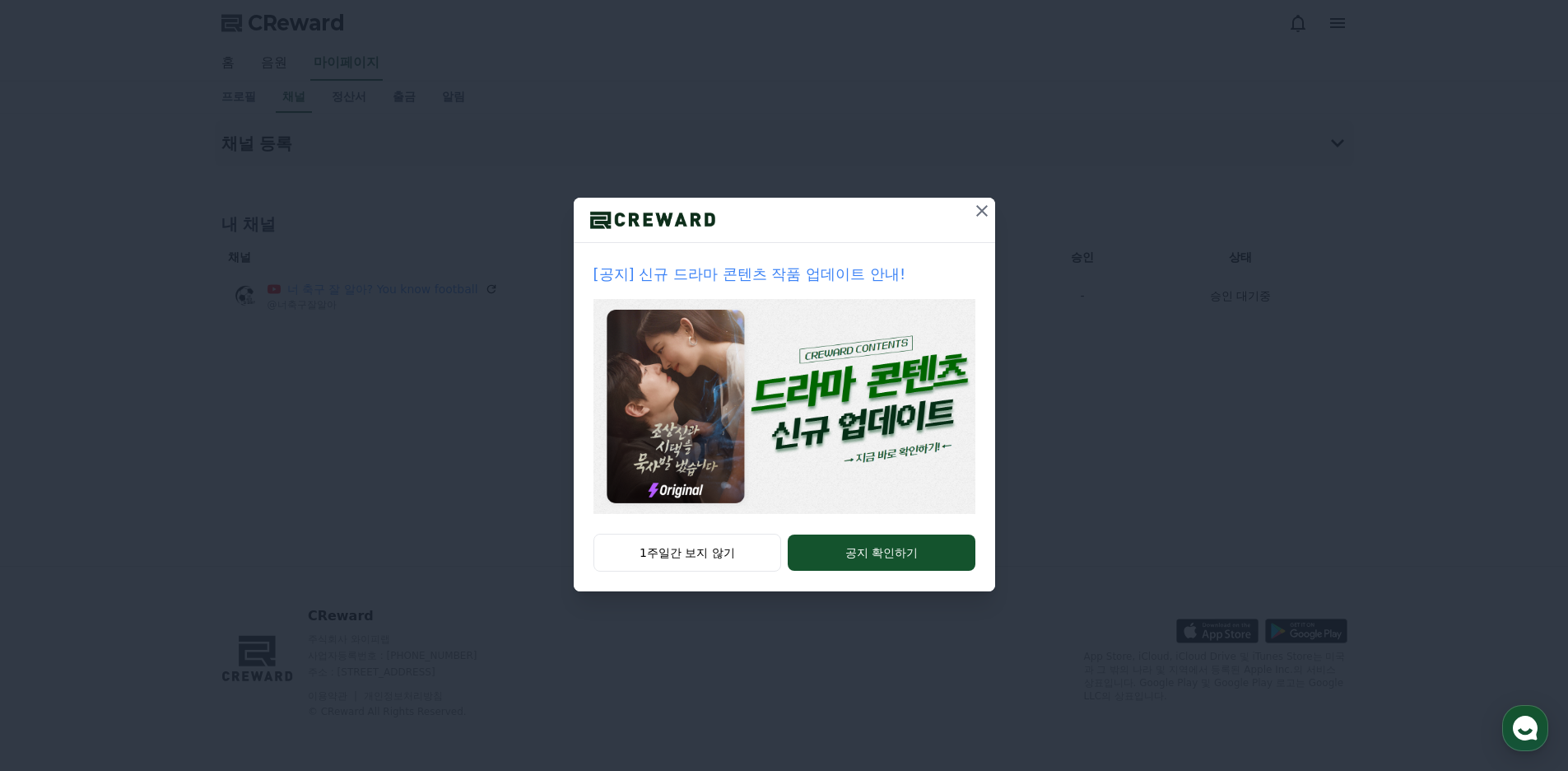
click at [984, 211] on icon at bounding box center [982, 211] width 20 height 20
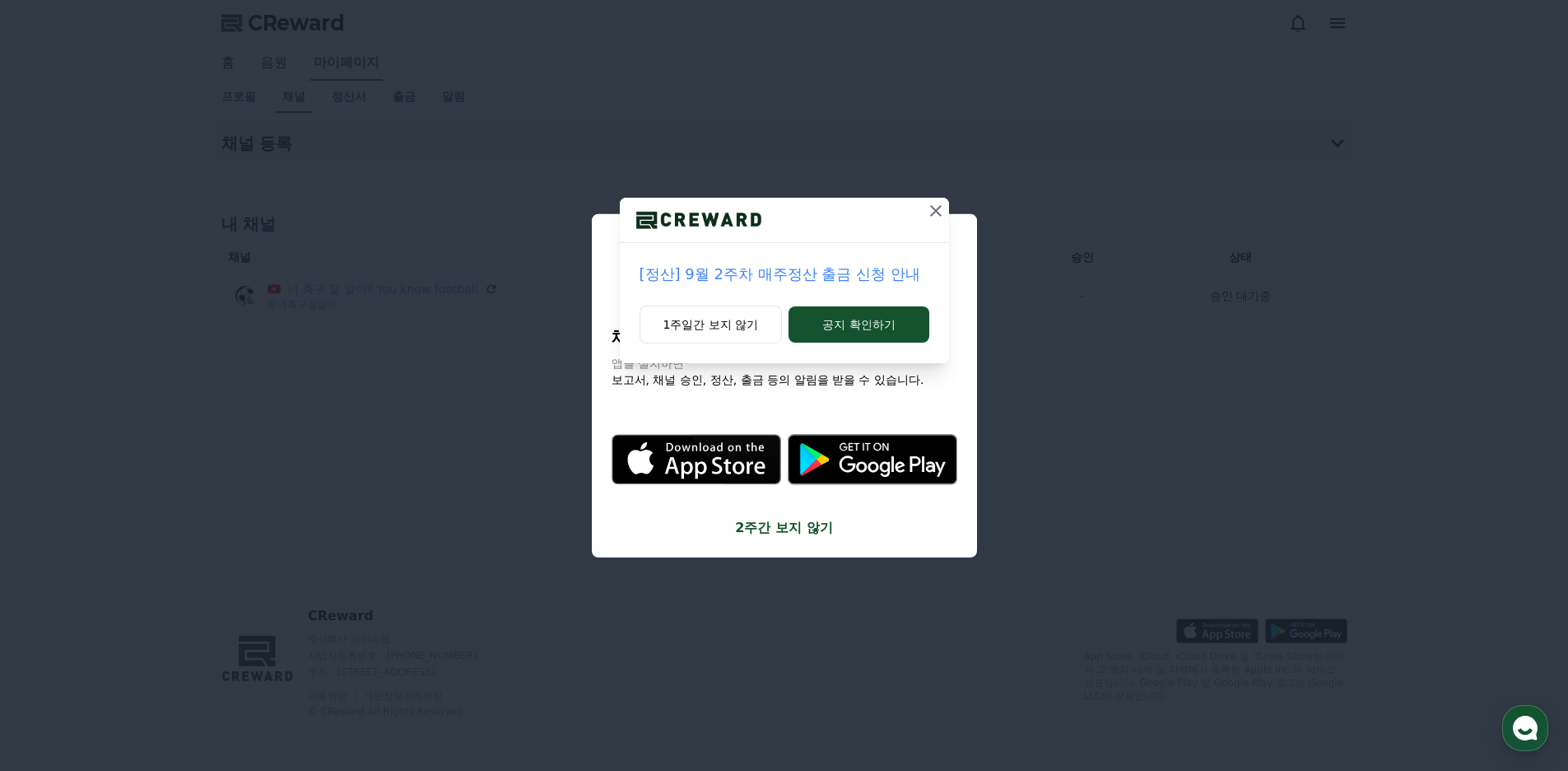
click at [939, 210] on icon at bounding box center [936, 211] width 20 height 20
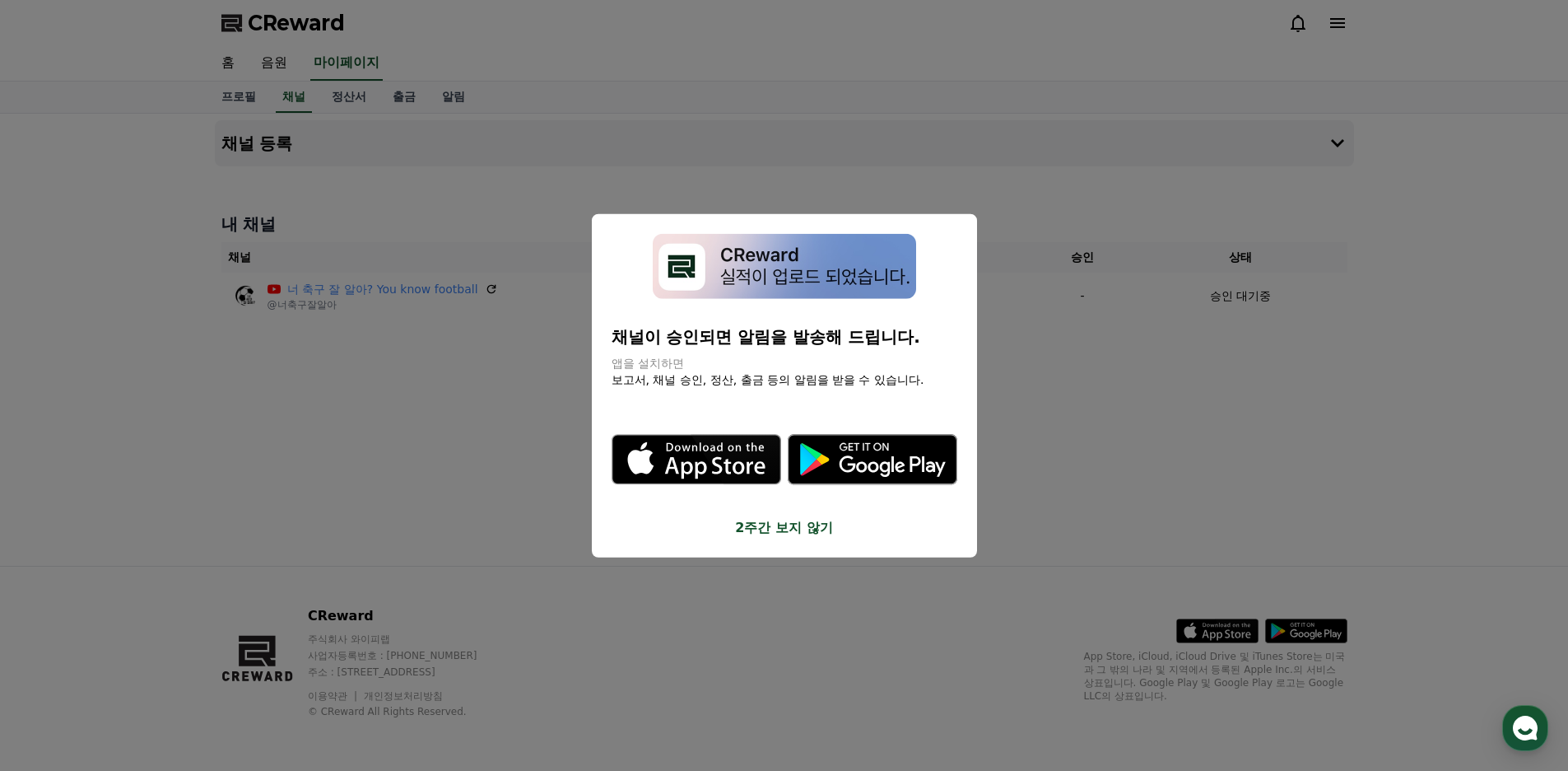
click at [1061, 485] on button "close modal" at bounding box center [784, 386] width 1568 height 771
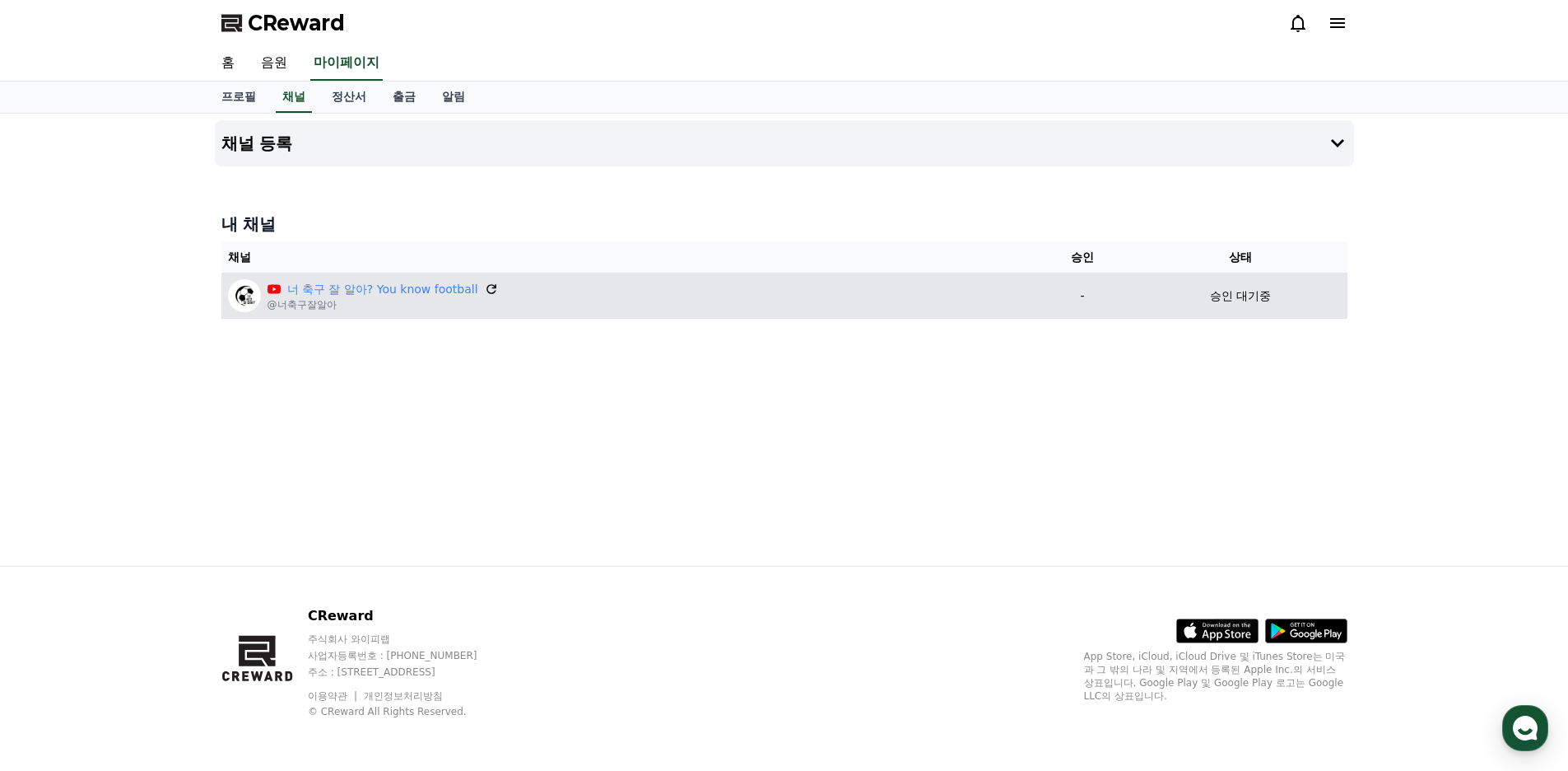
click at [487, 290] on icon at bounding box center [492, 289] width 15 height 15
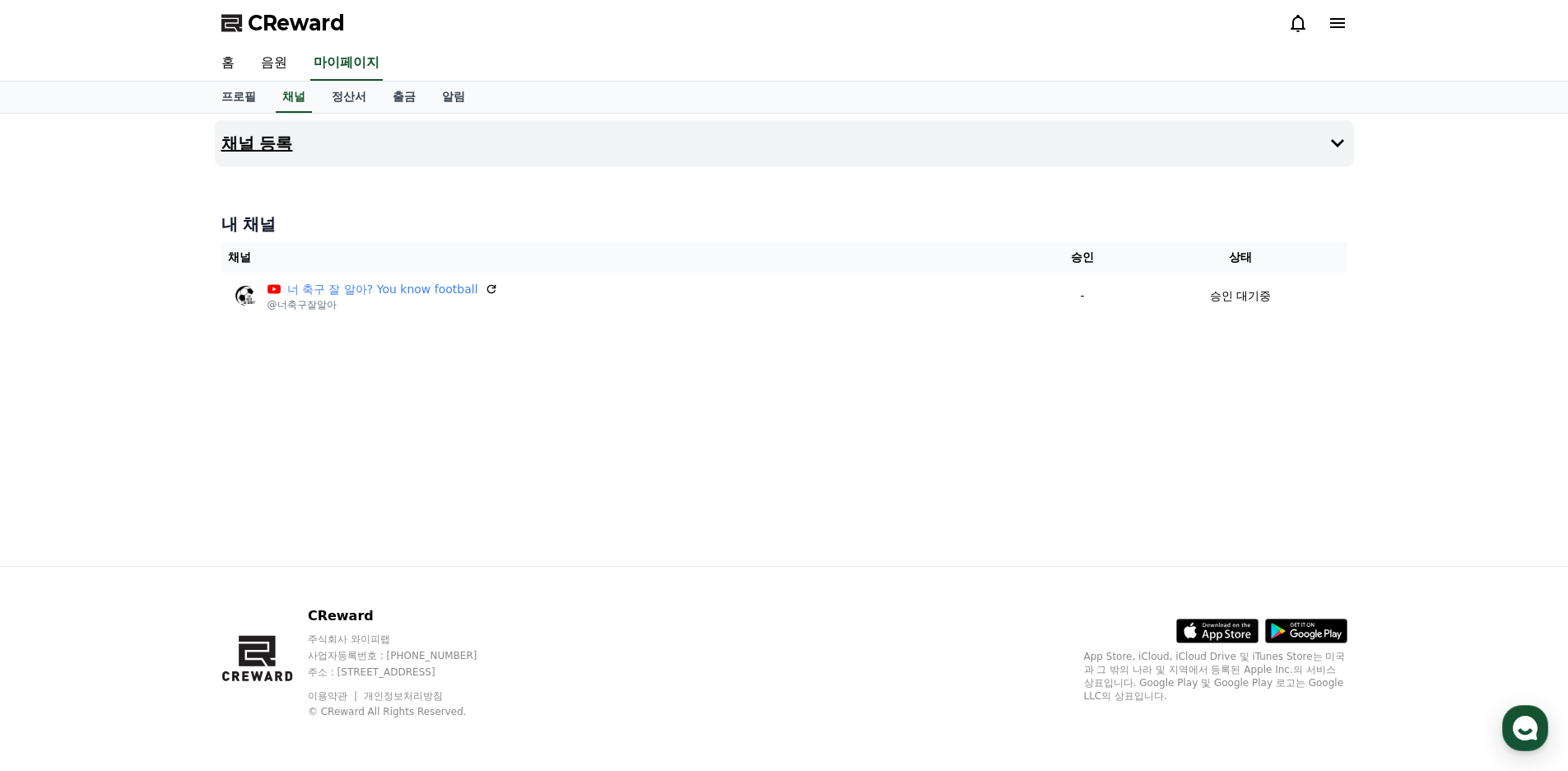
click at [1333, 141] on icon at bounding box center [1338, 143] width 13 height 8
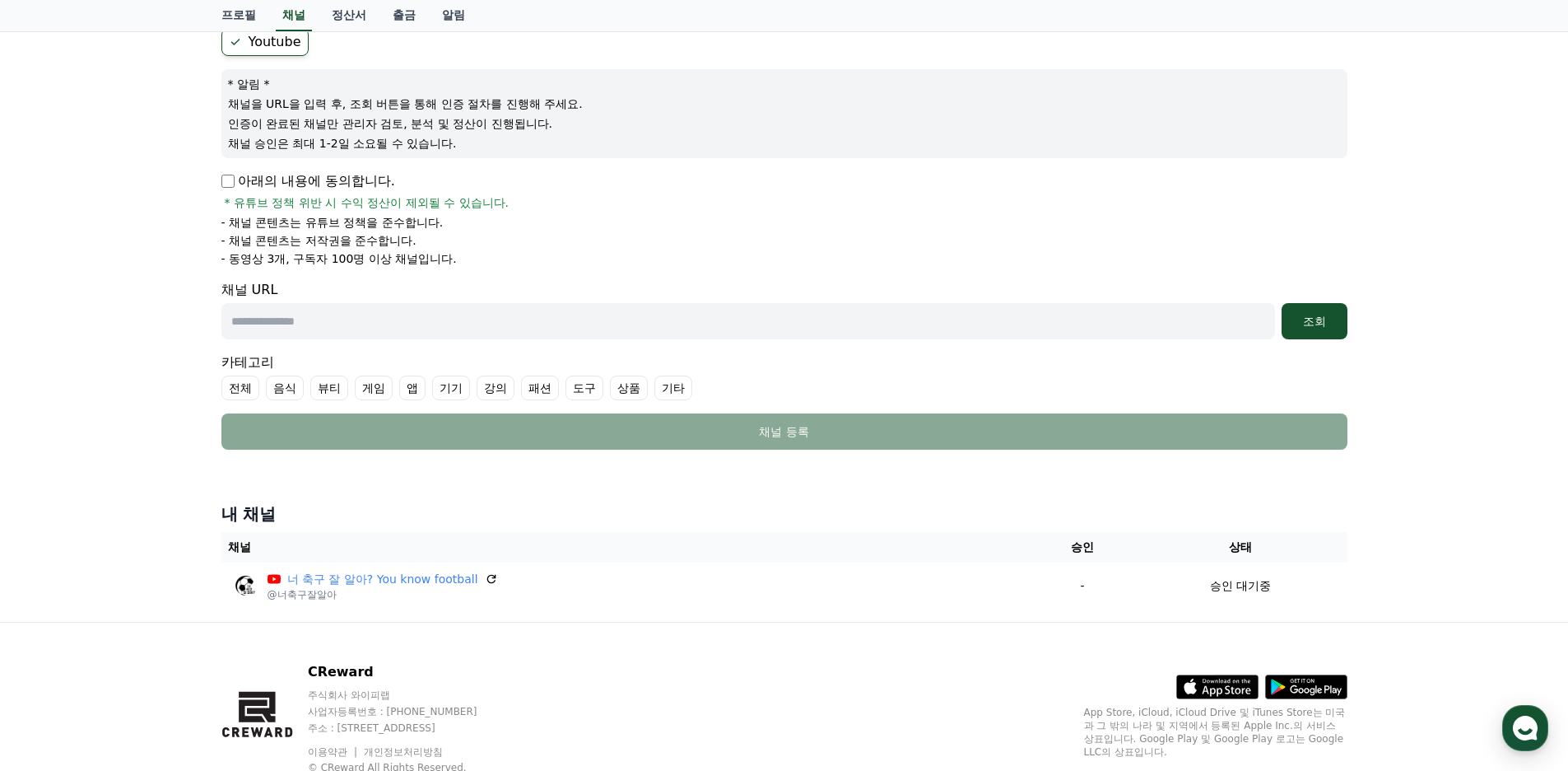
scroll to position [49, 0]
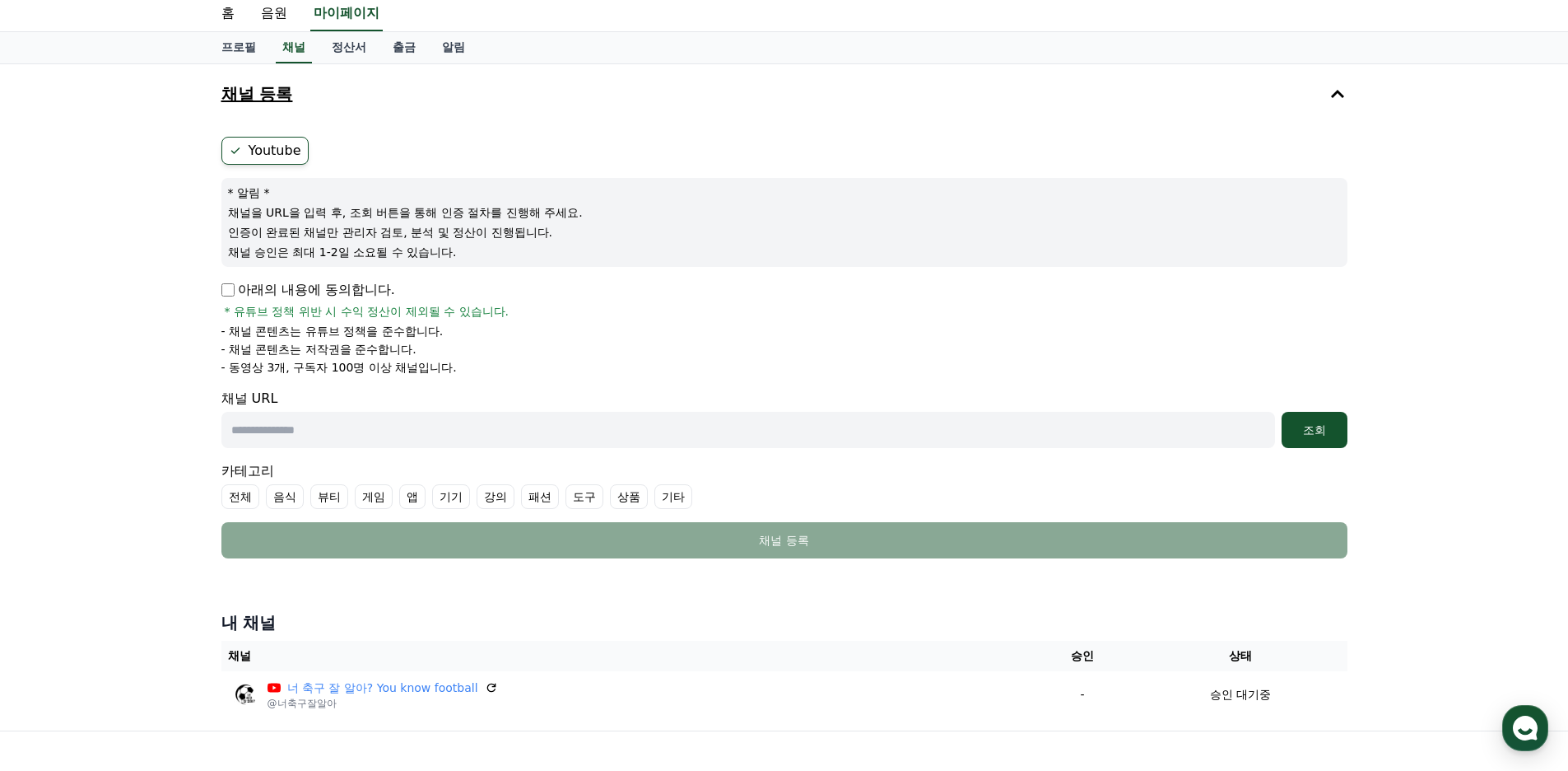
click at [308, 429] on input "text" at bounding box center [748, 429] width 1054 height 36
click at [383, 432] on input "text" at bounding box center [748, 429] width 1054 height 36
paste input "**********"
type input "**********"
click at [467, 350] on li "- 채널 콘텐츠는 저작권을 준수합니다." at bounding box center [784, 349] width 1126 height 17
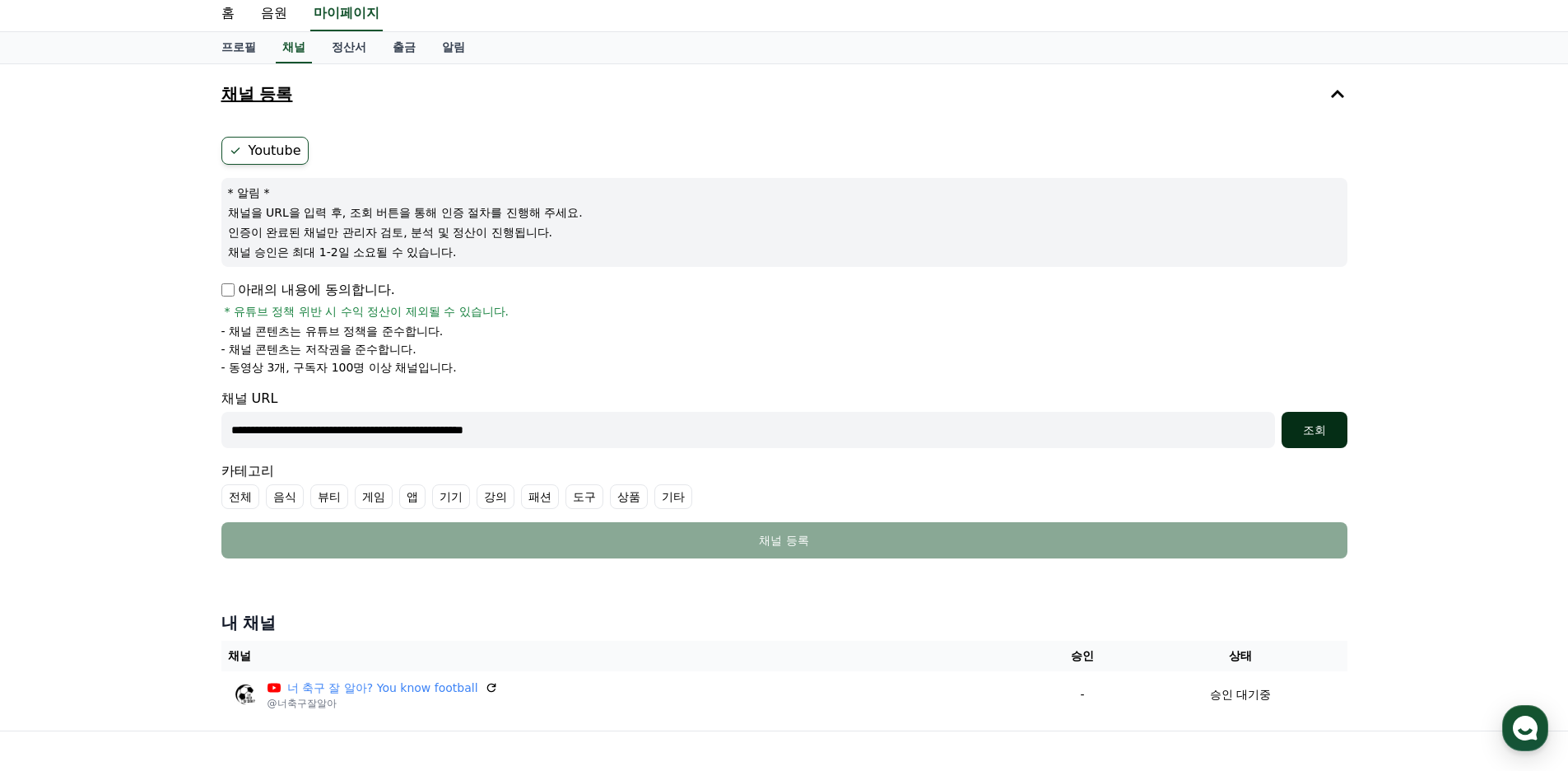
click at [1316, 438] on button "조회" at bounding box center [1314, 429] width 66 height 36
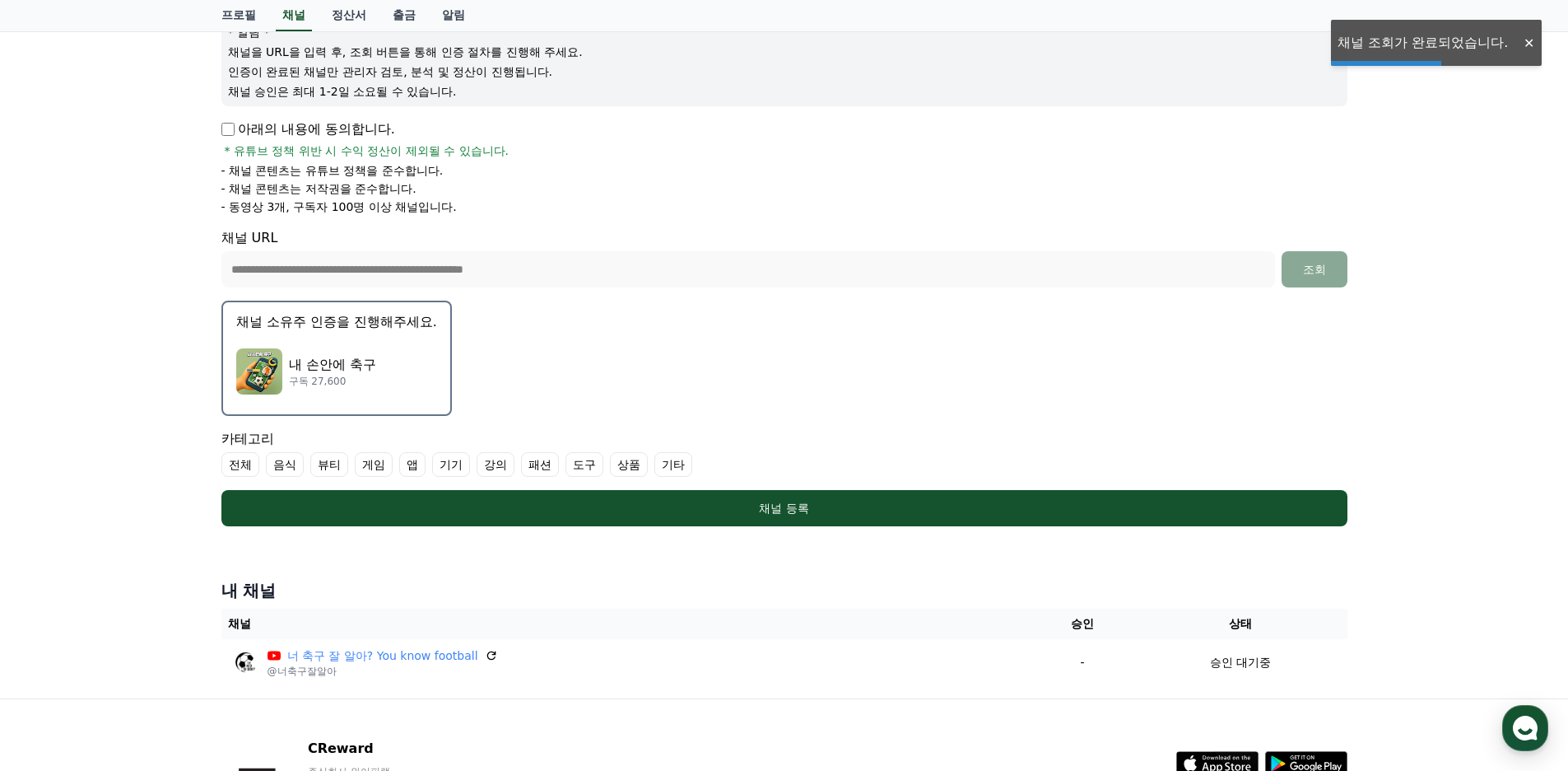
scroll to position [214, 0]
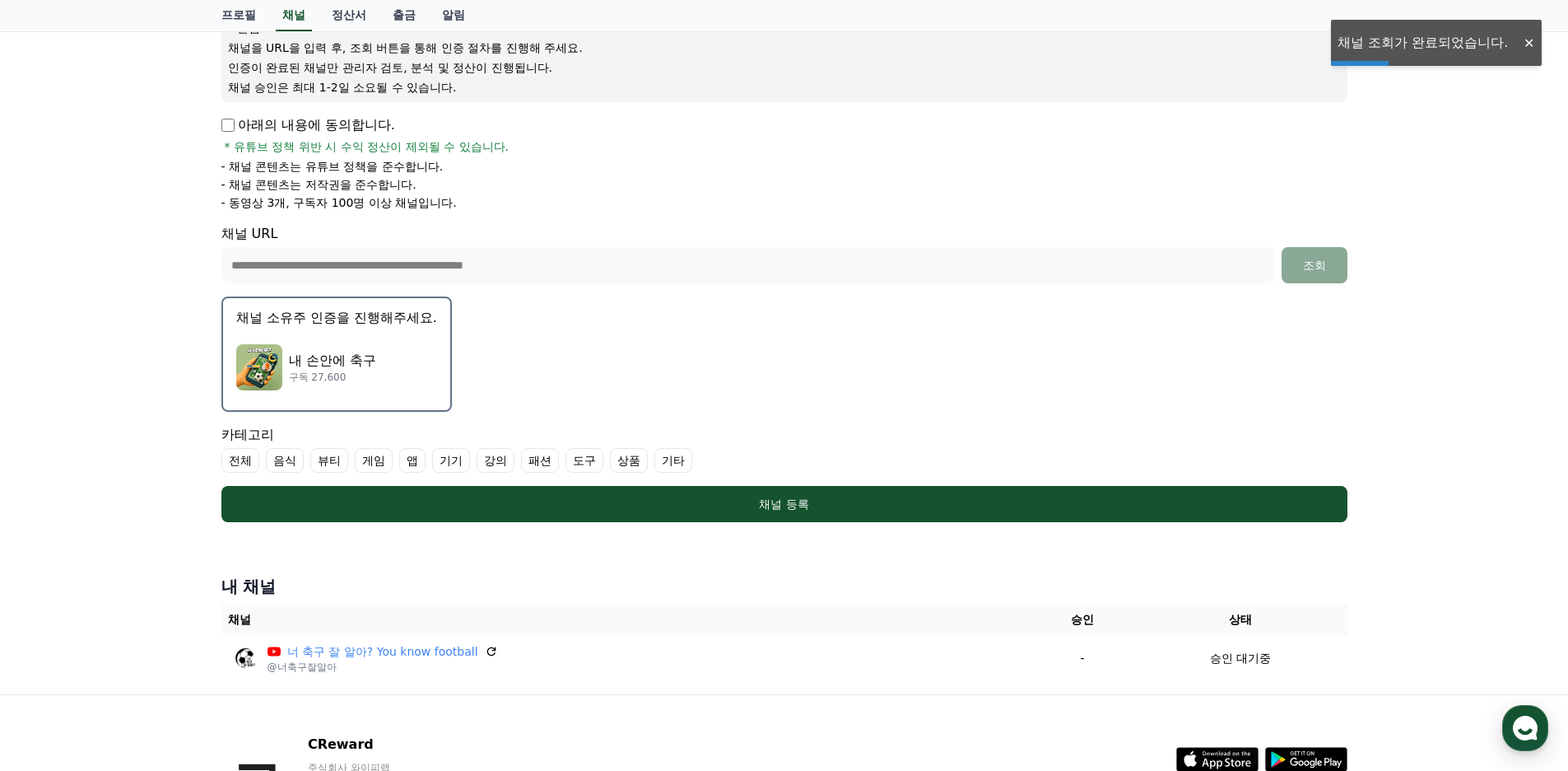
click at [395, 365] on div "내 손안에 축구 구독 27,600" at bounding box center [337, 367] width 201 height 66
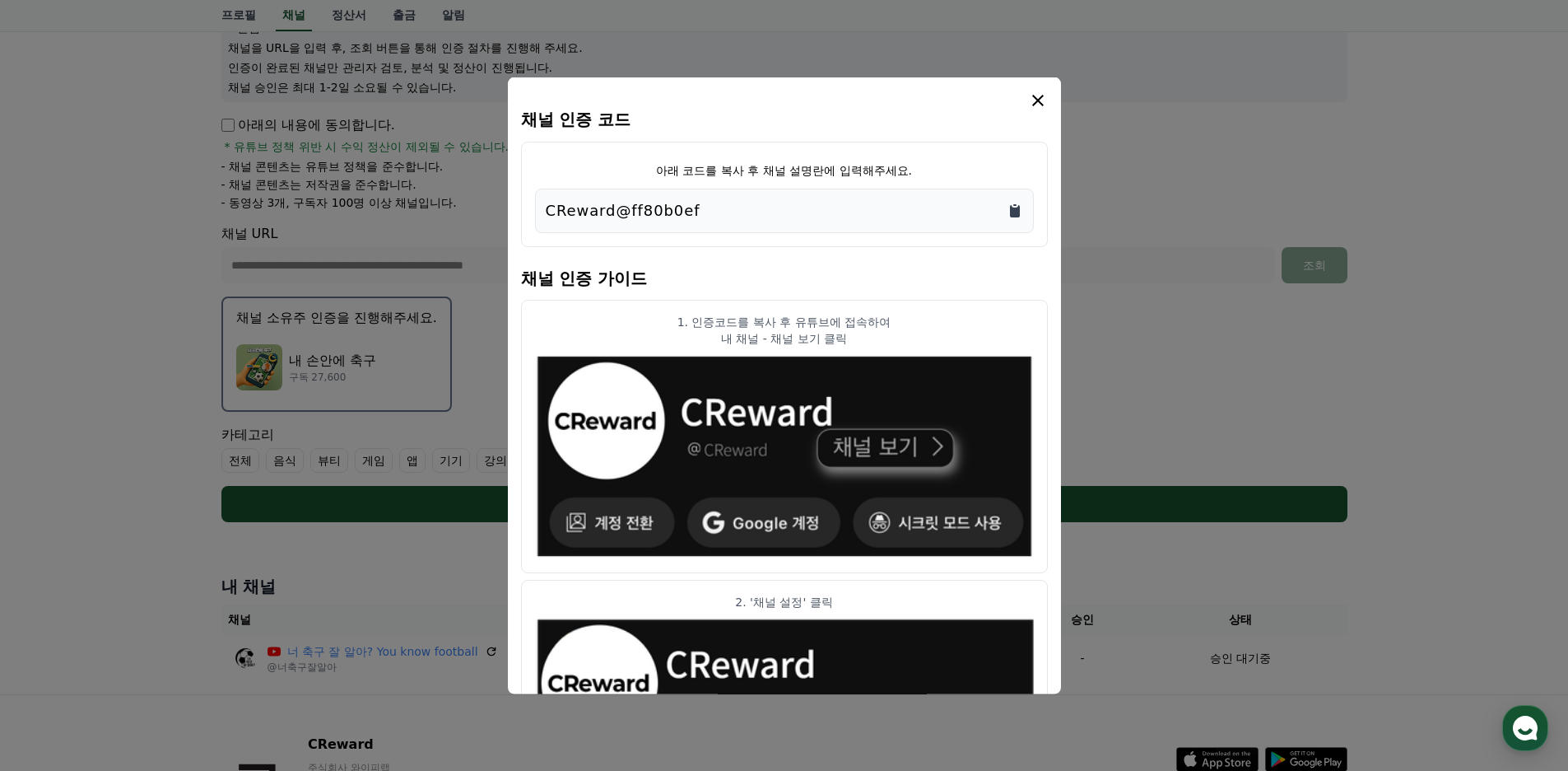
click at [1019, 210] on icon "Copy to clipboard" at bounding box center [1015, 211] width 17 height 17
click at [1035, 101] on icon "modal" at bounding box center [1038, 101] width 12 height 12
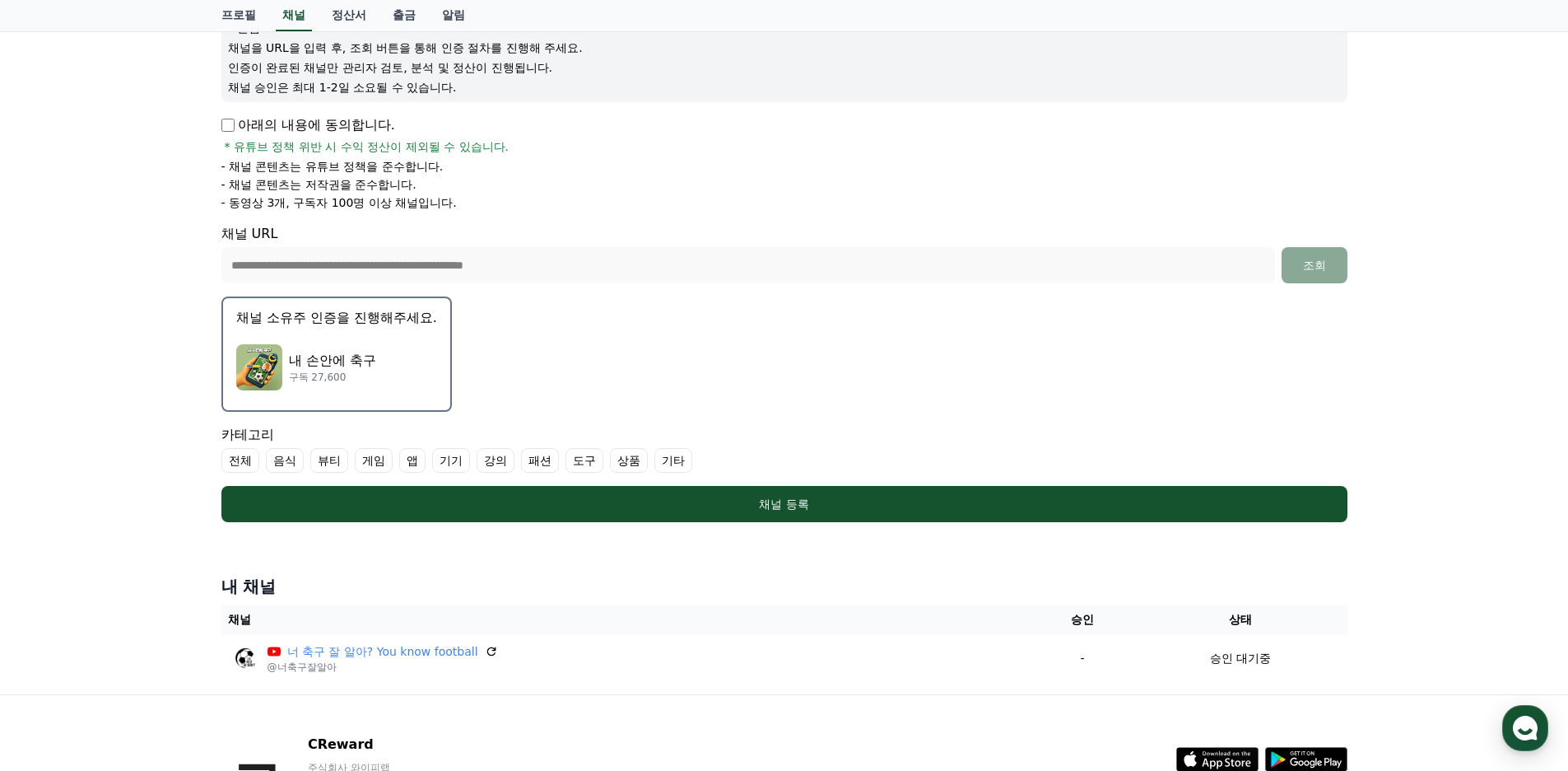
click at [677, 459] on label "기타" at bounding box center [673, 459] width 38 height 24
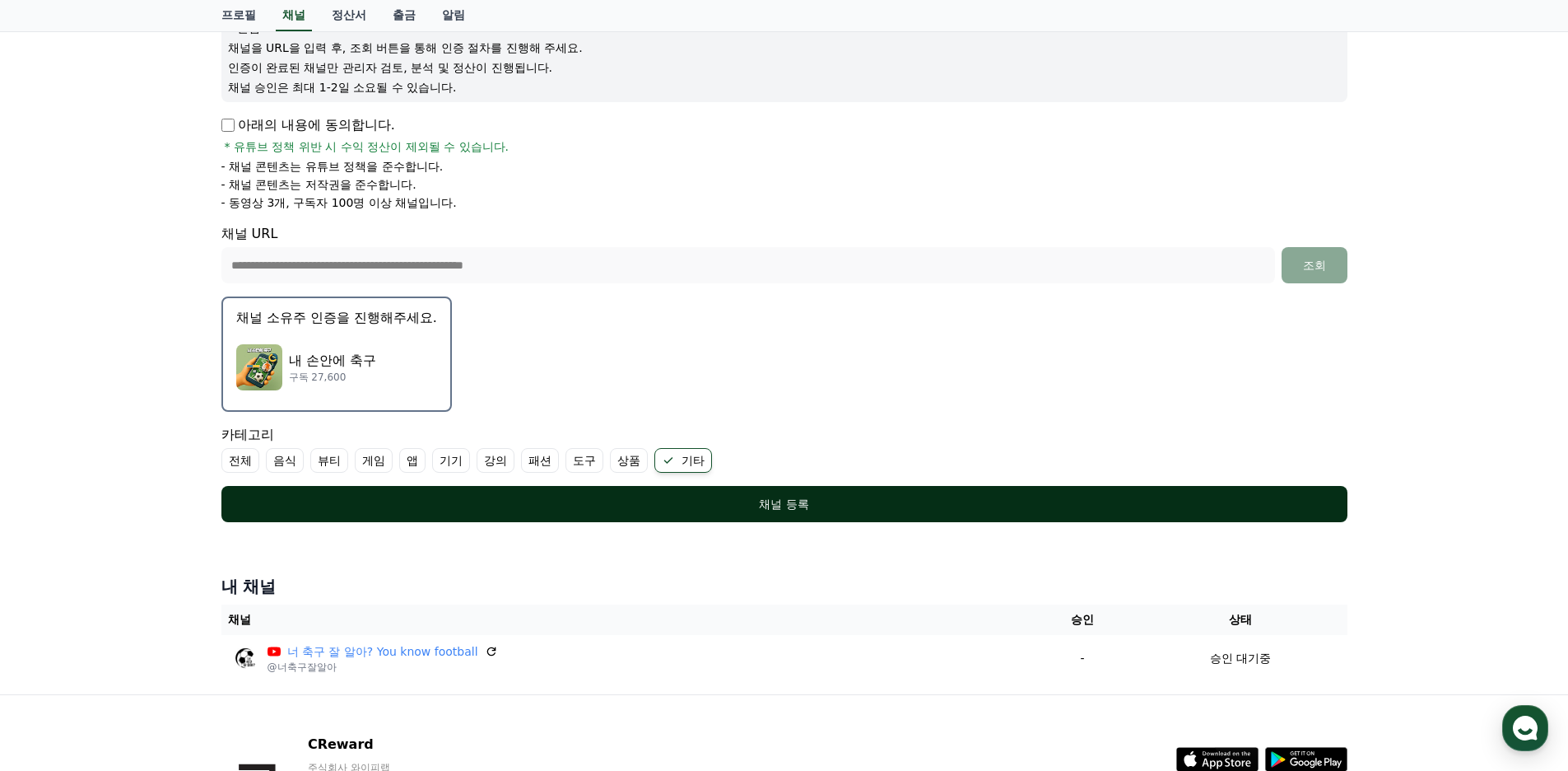
click at [478, 497] on div "채널 등록" at bounding box center [784, 504] width 1060 height 17
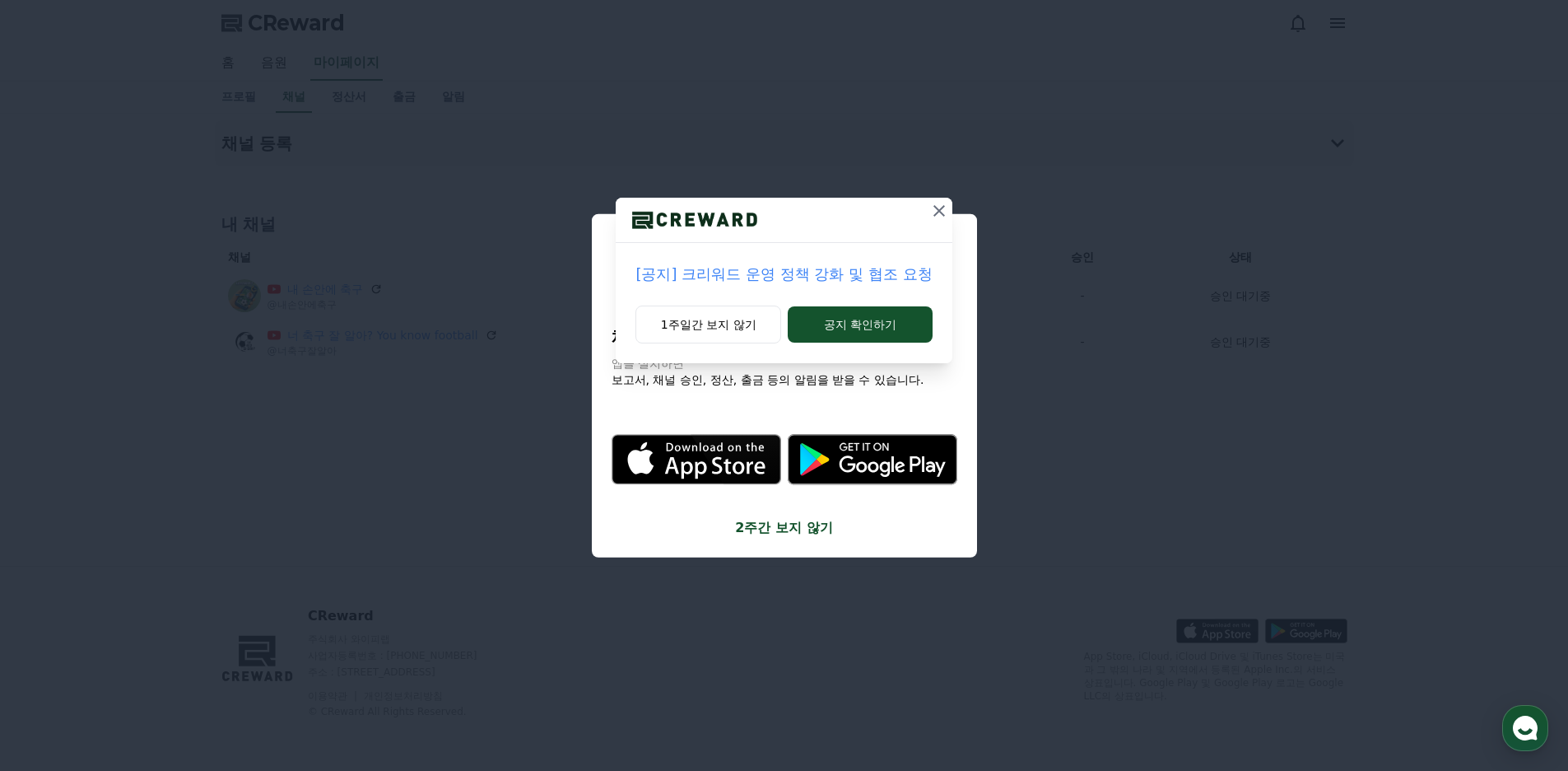
click at [936, 210] on icon at bounding box center [939, 211] width 20 height 20
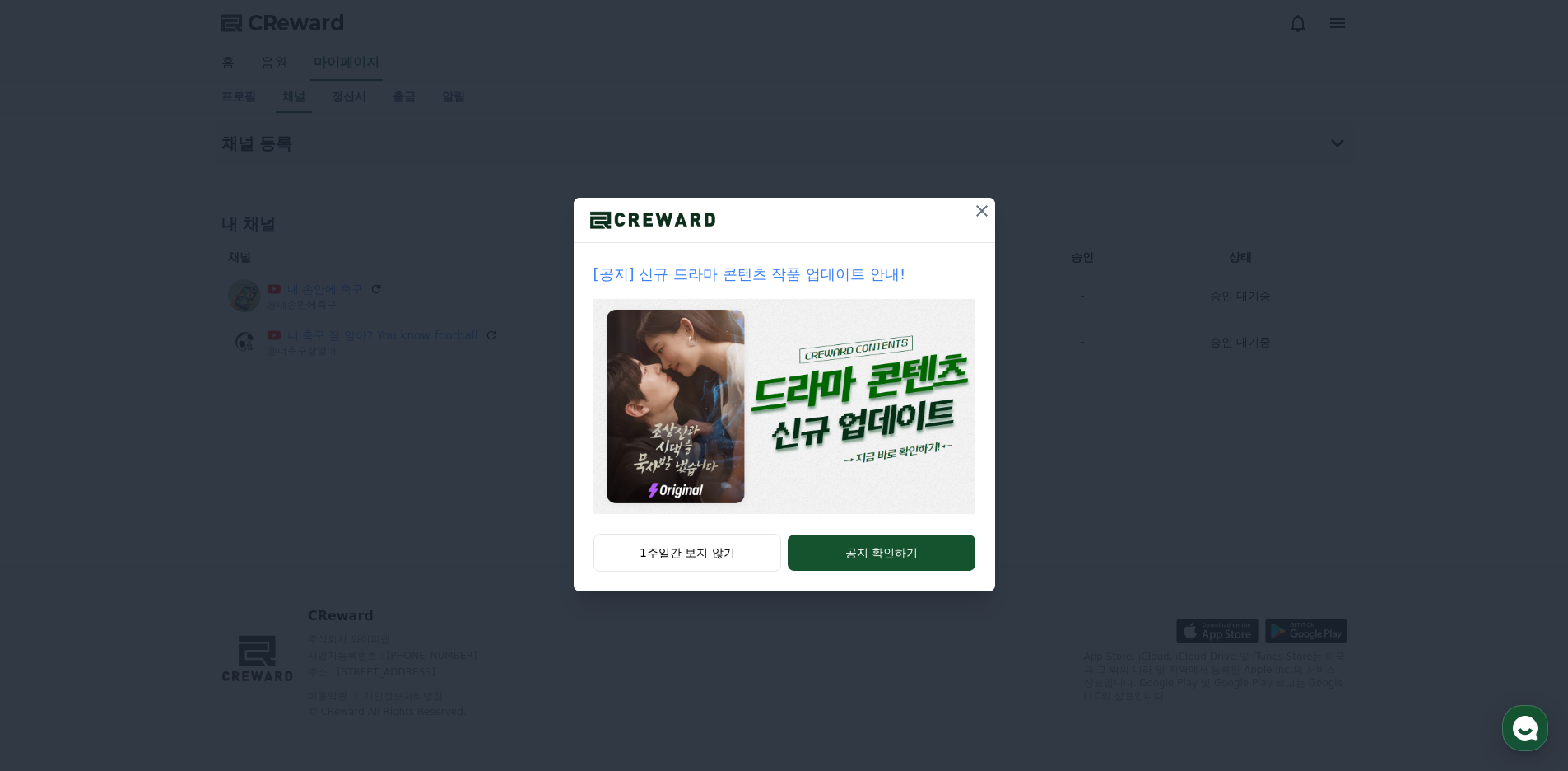
click at [978, 212] on icon at bounding box center [982, 211] width 20 height 20
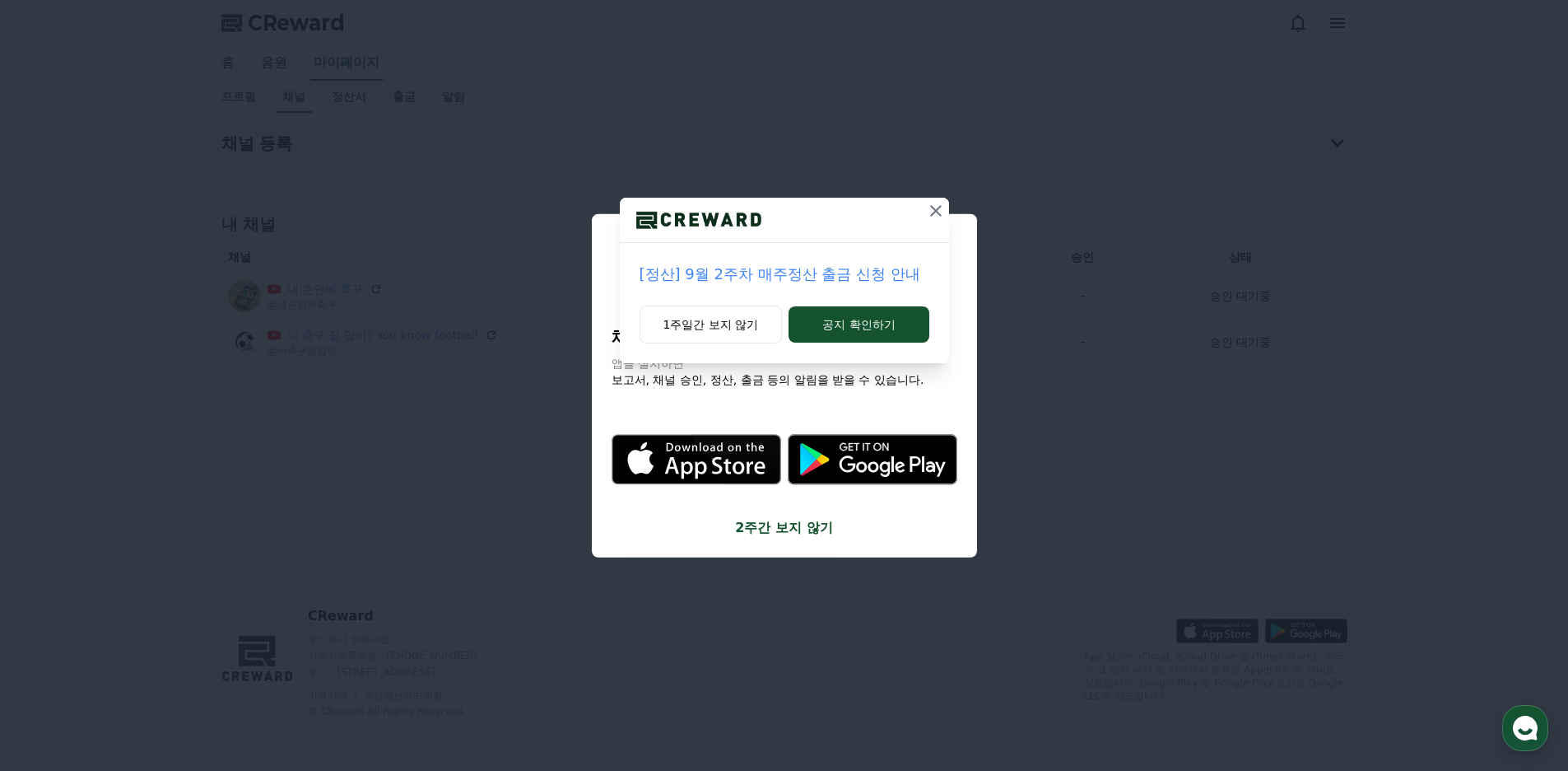
click at [943, 211] on icon at bounding box center [936, 211] width 20 height 20
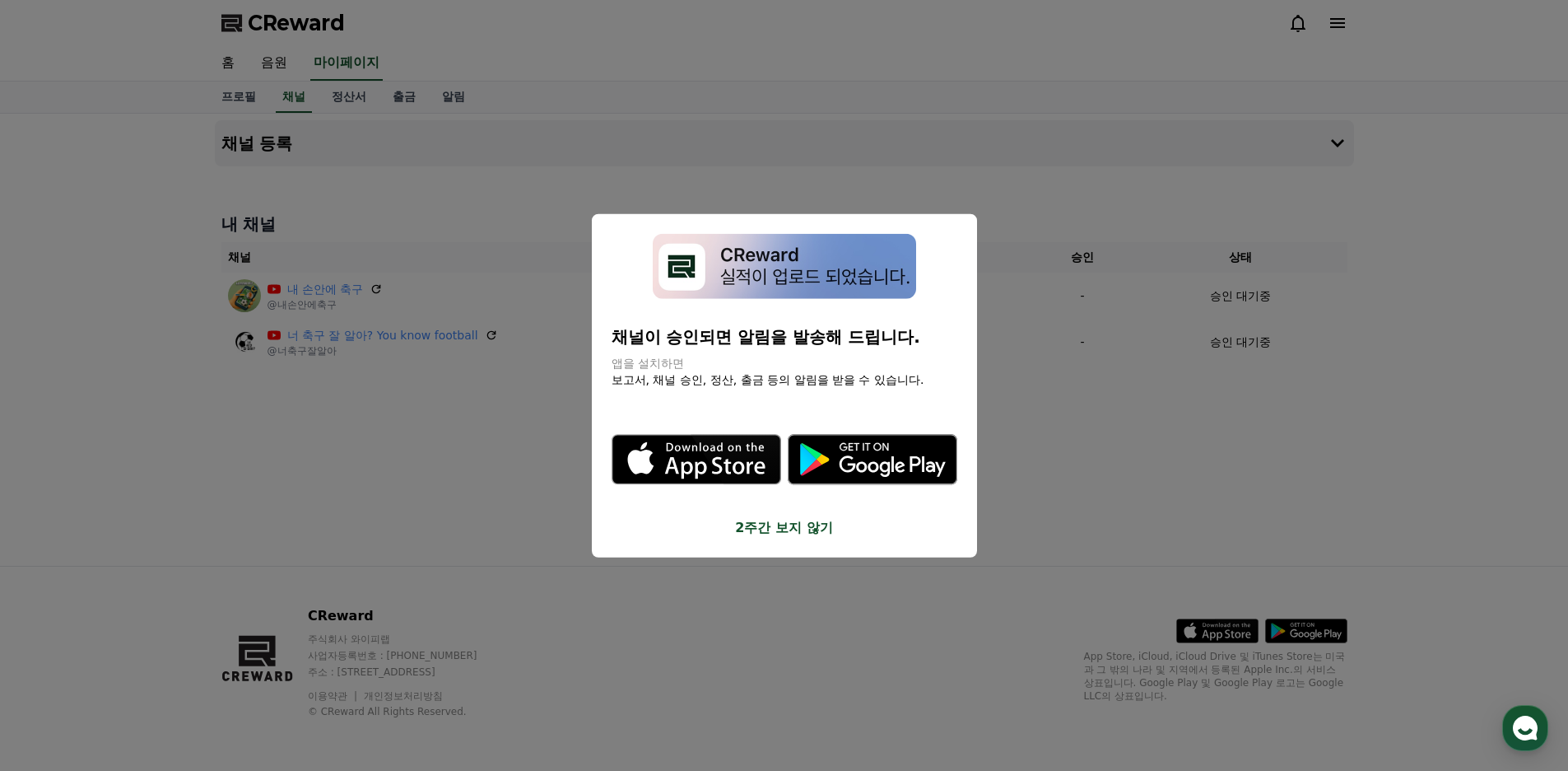
click at [1033, 236] on button "close modal" at bounding box center [784, 386] width 1568 height 771
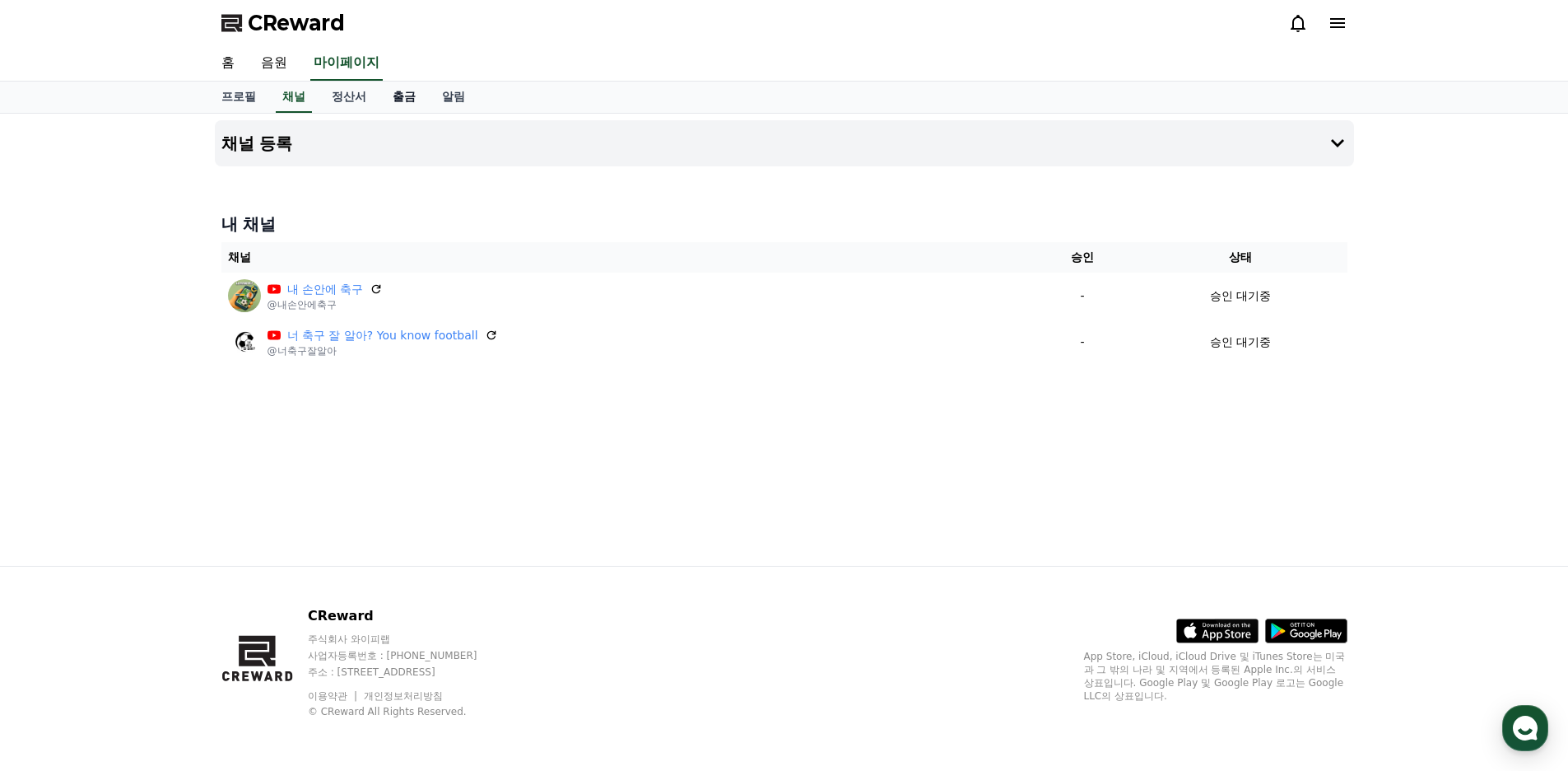
click at [399, 101] on link "출금" at bounding box center [404, 96] width 49 height 31
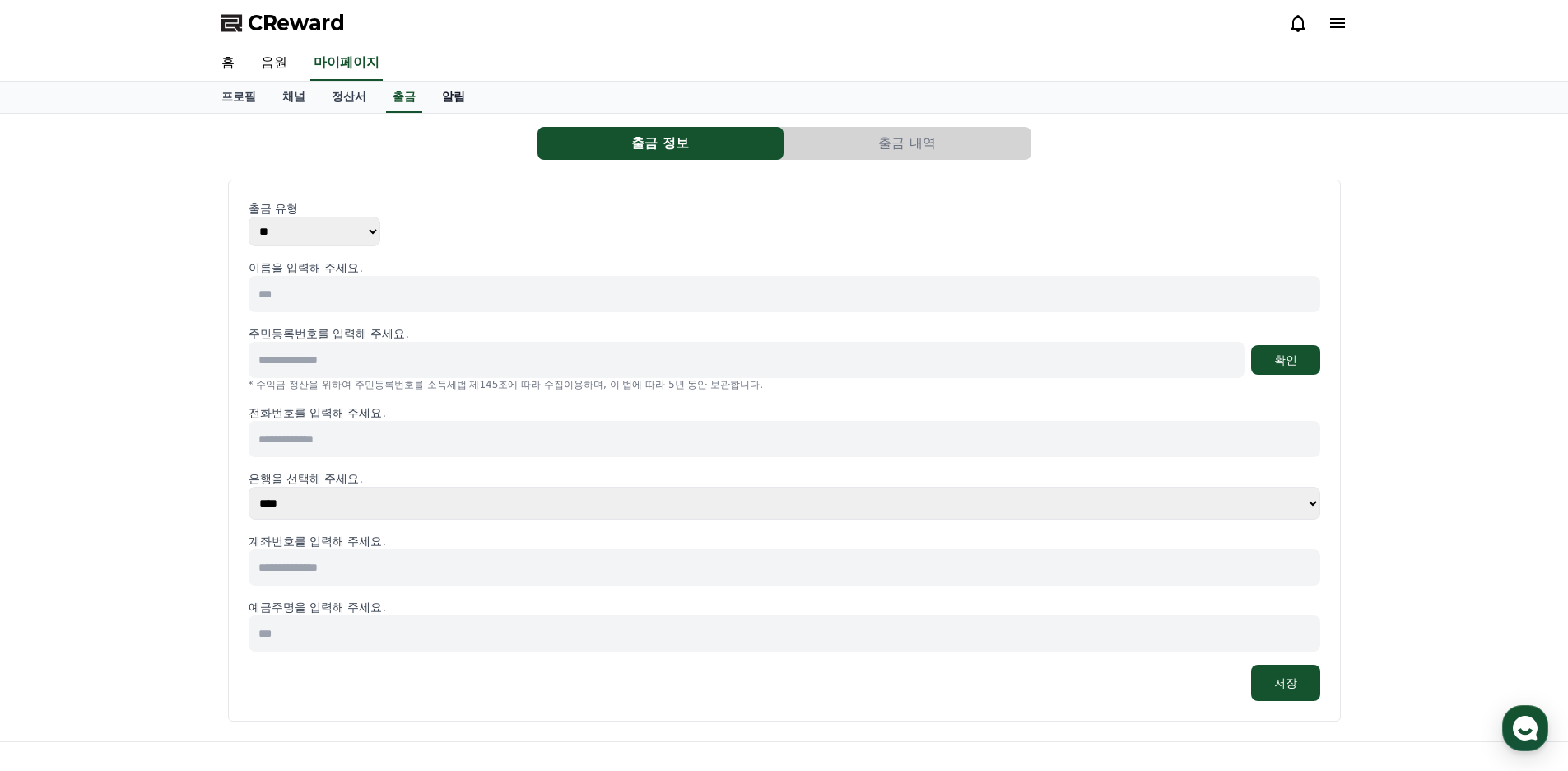
click at [445, 97] on link "알림" at bounding box center [453, 96] width 49 height 31
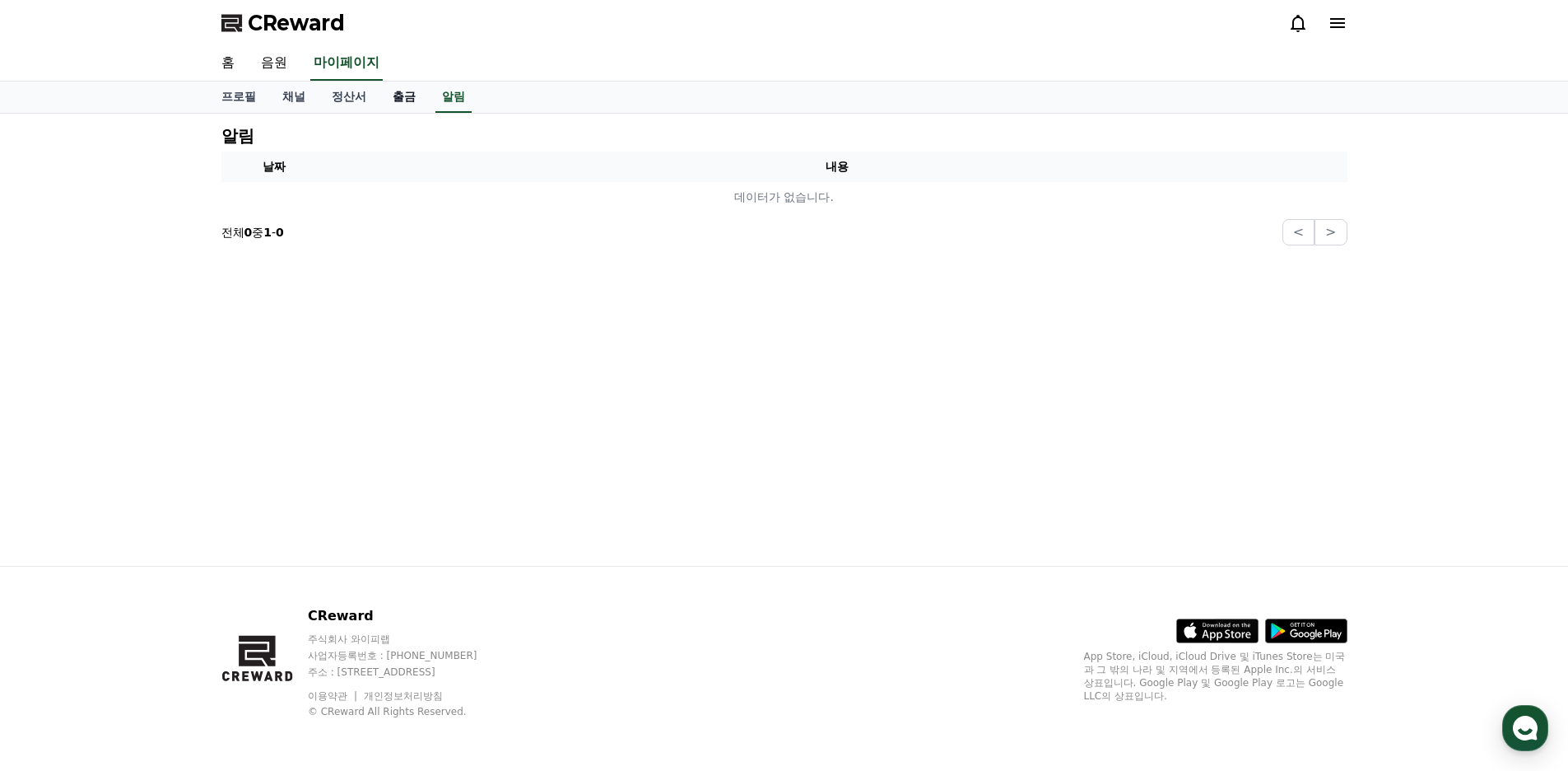
click at [411, 98] on link "출금" at bounding box center [404, 96] width 49 height 31
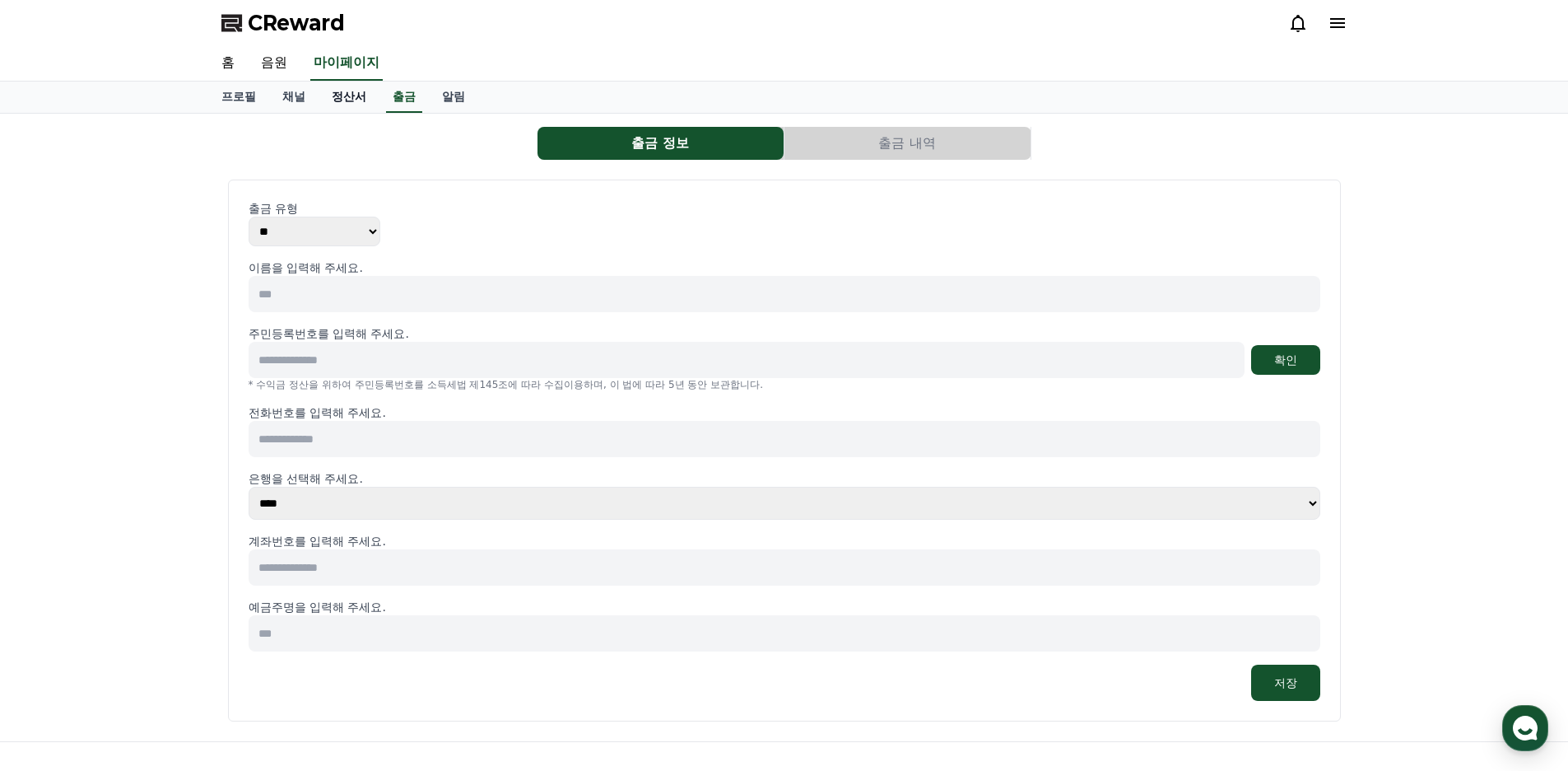
click at [349, 98] on link "정산서" at bounding box center [348, 96] width 61 height 31
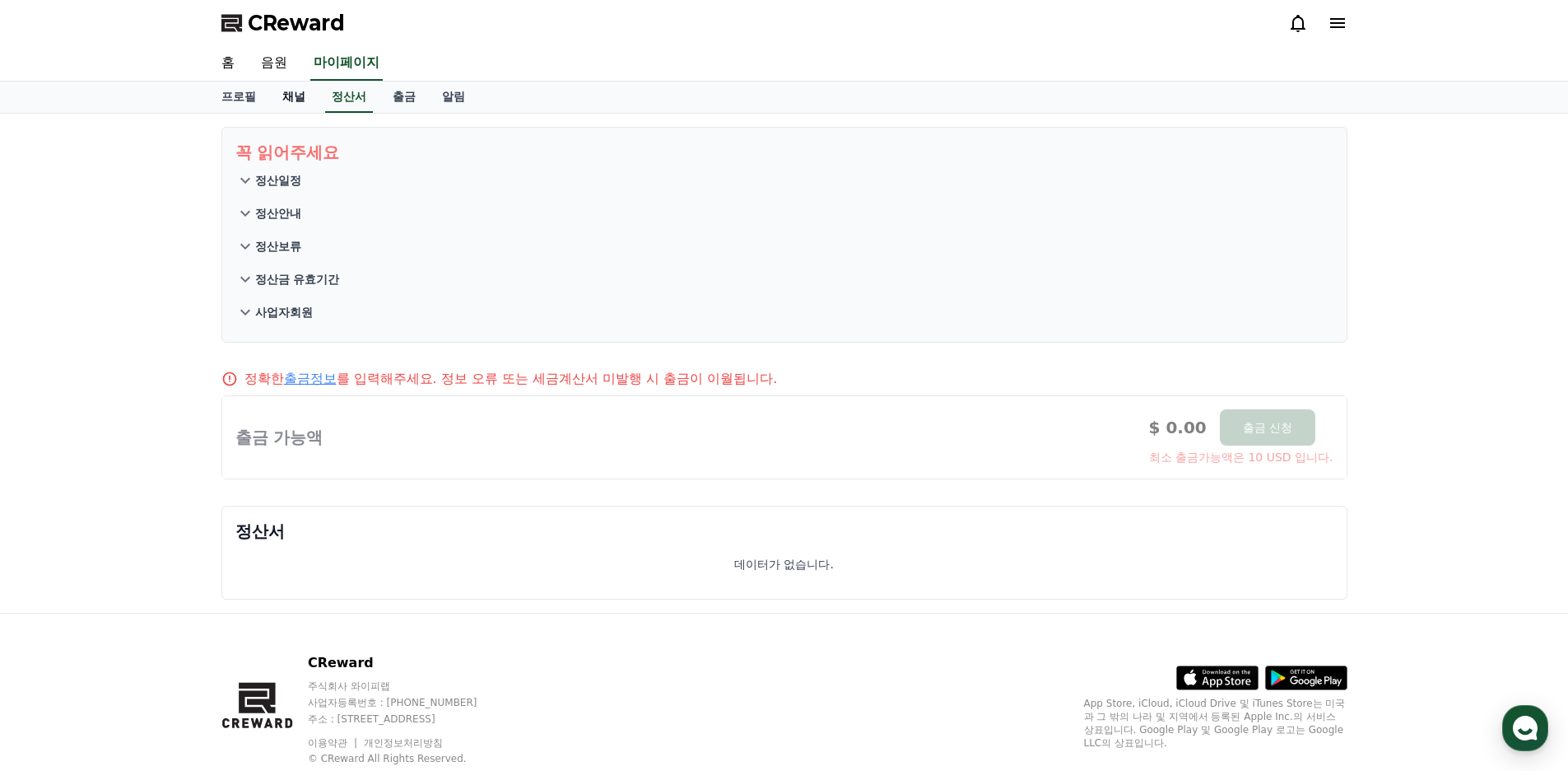
click at [297, 98] on link "채널" at bounding box center [293, 96] width 49 height 31
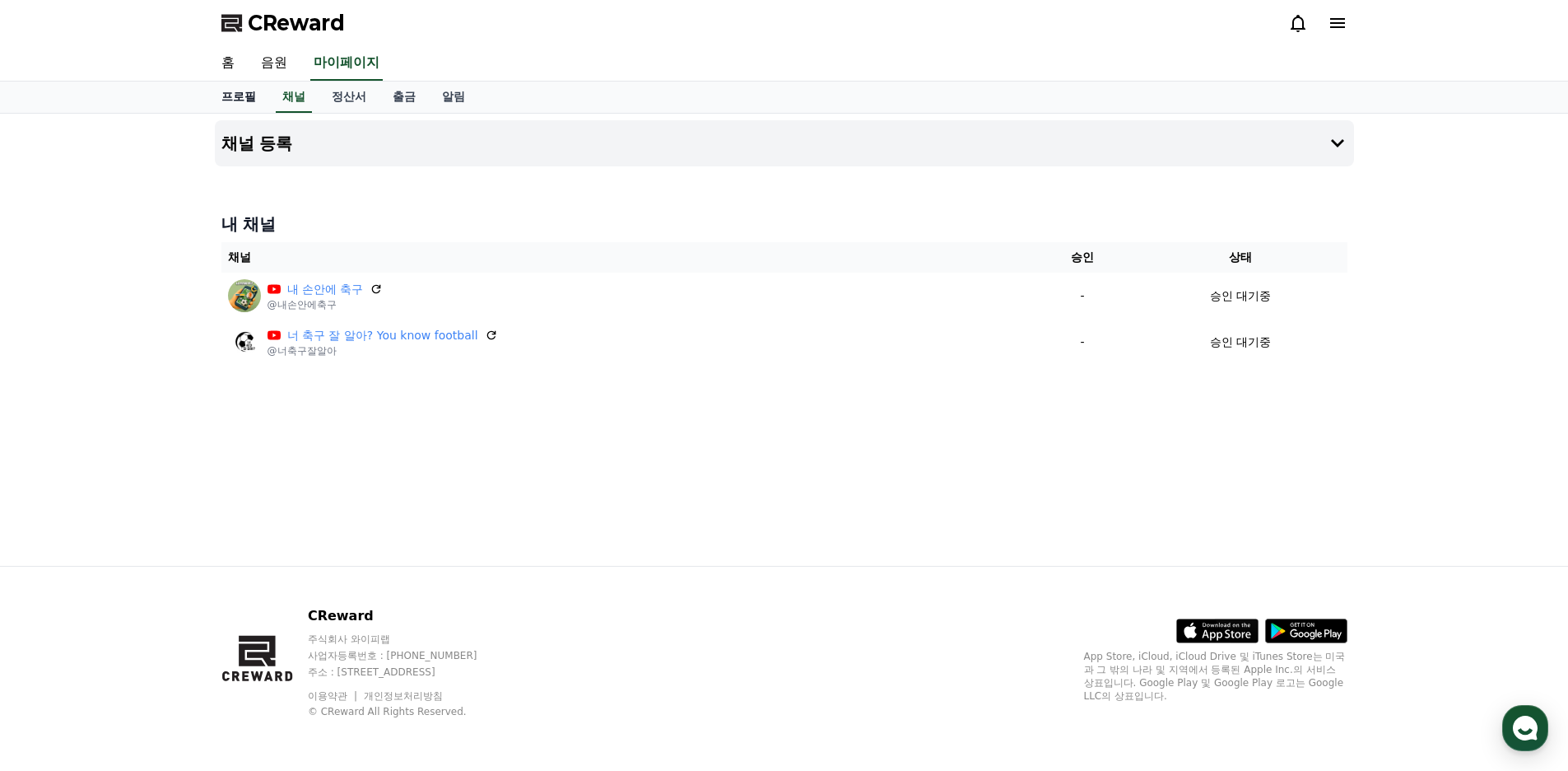
click at [252, 99] on link "프로필" at bounding box center [239, 96] width 61 height 31
select select "**********"
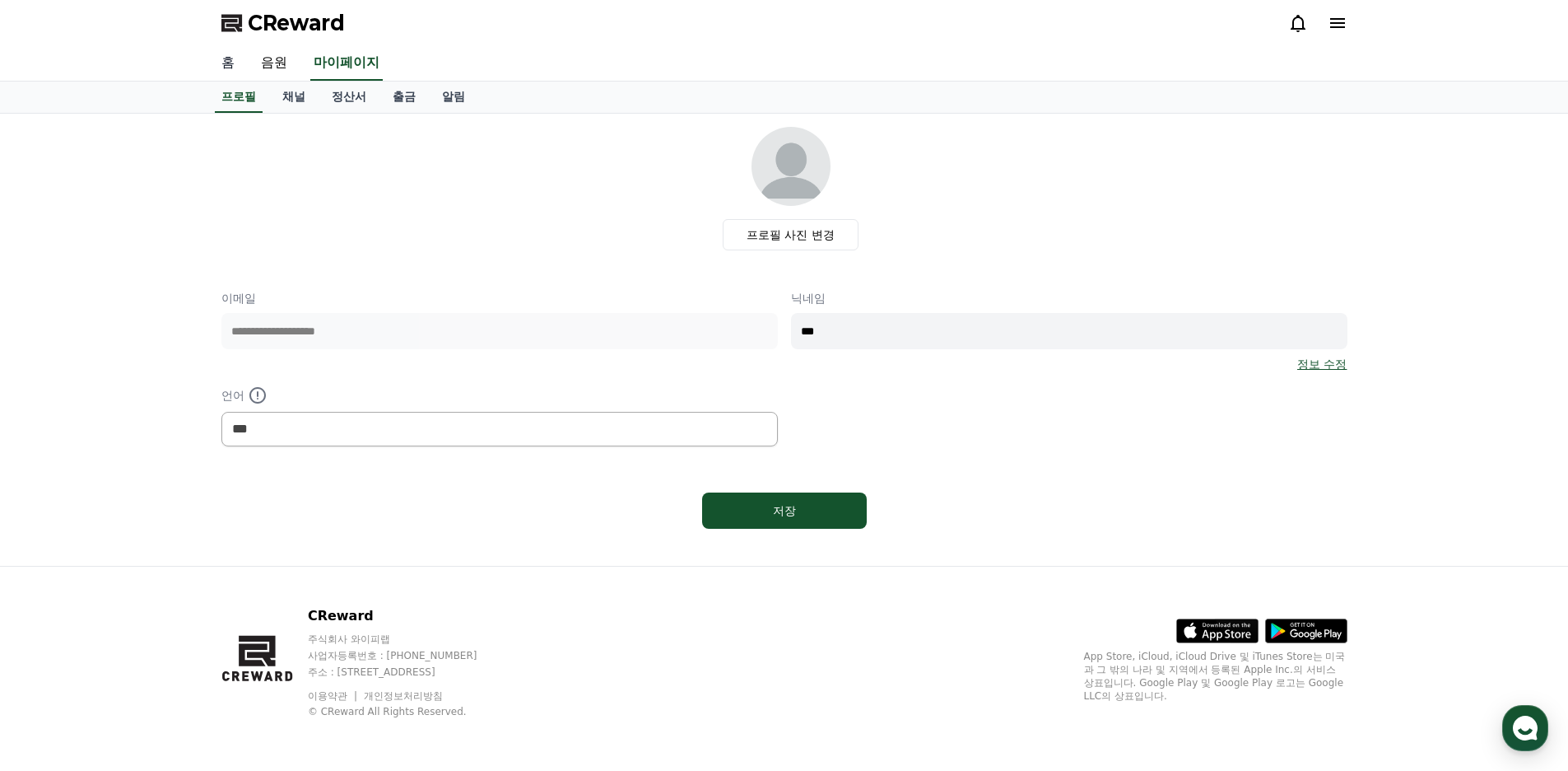
click at [237, 65] on link "홈" at bounding box center [228, 63] width 39 height 34
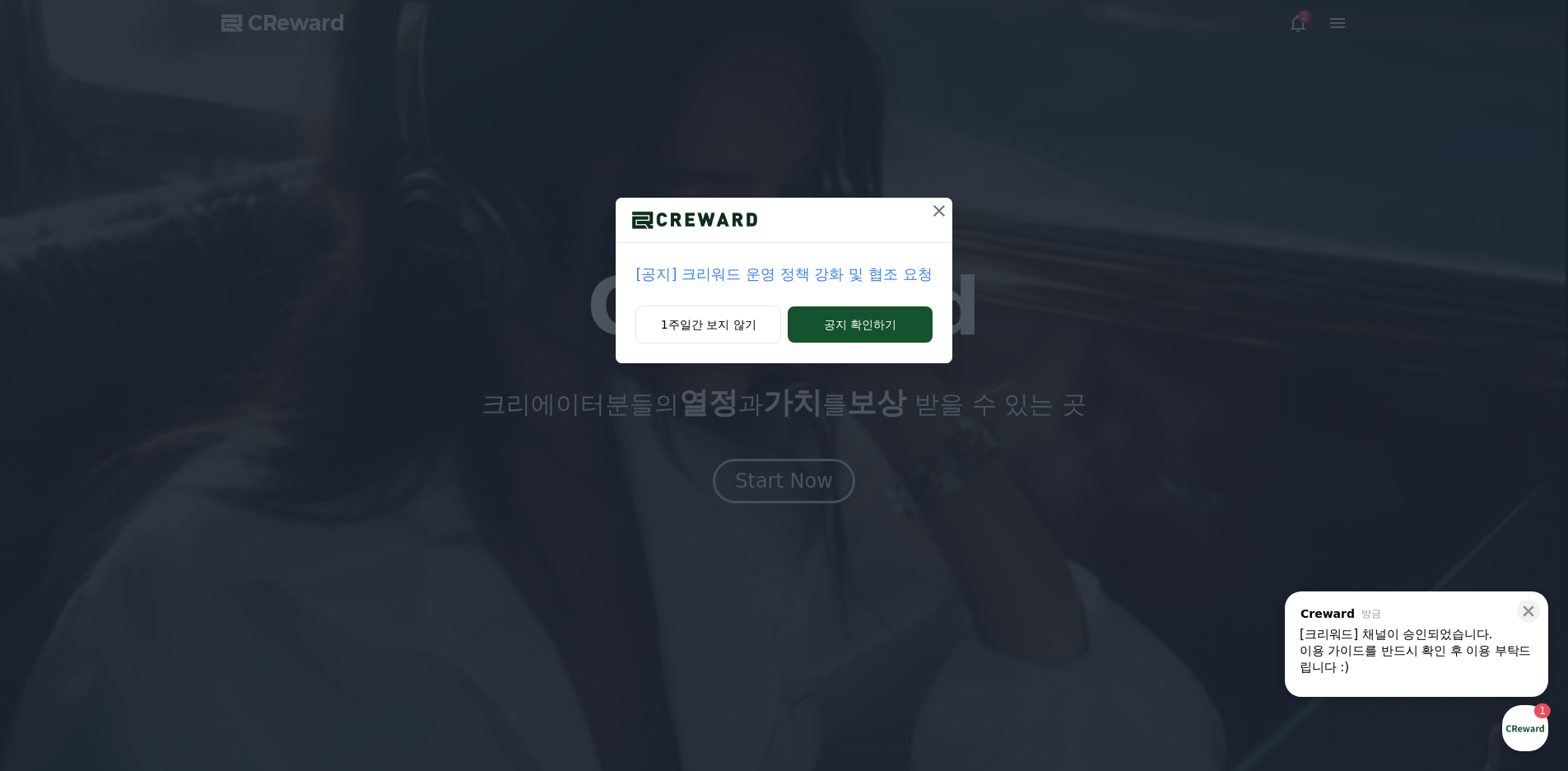
click at [932, 211] on icon at bounding box center [939, 211] width 20 height 20
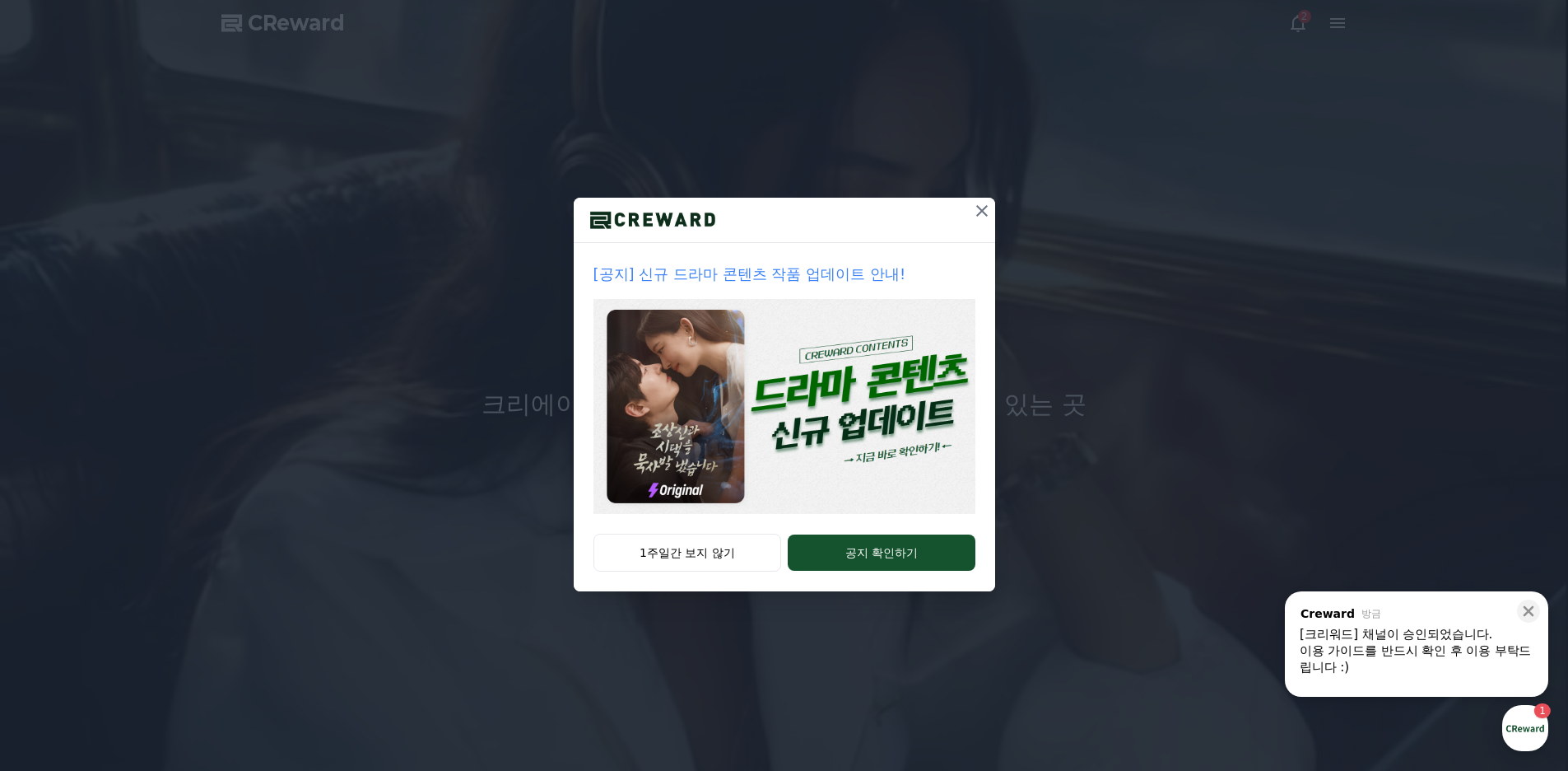
click at [966, 210] on div at bounding box center [784, 220] width 421 height 45
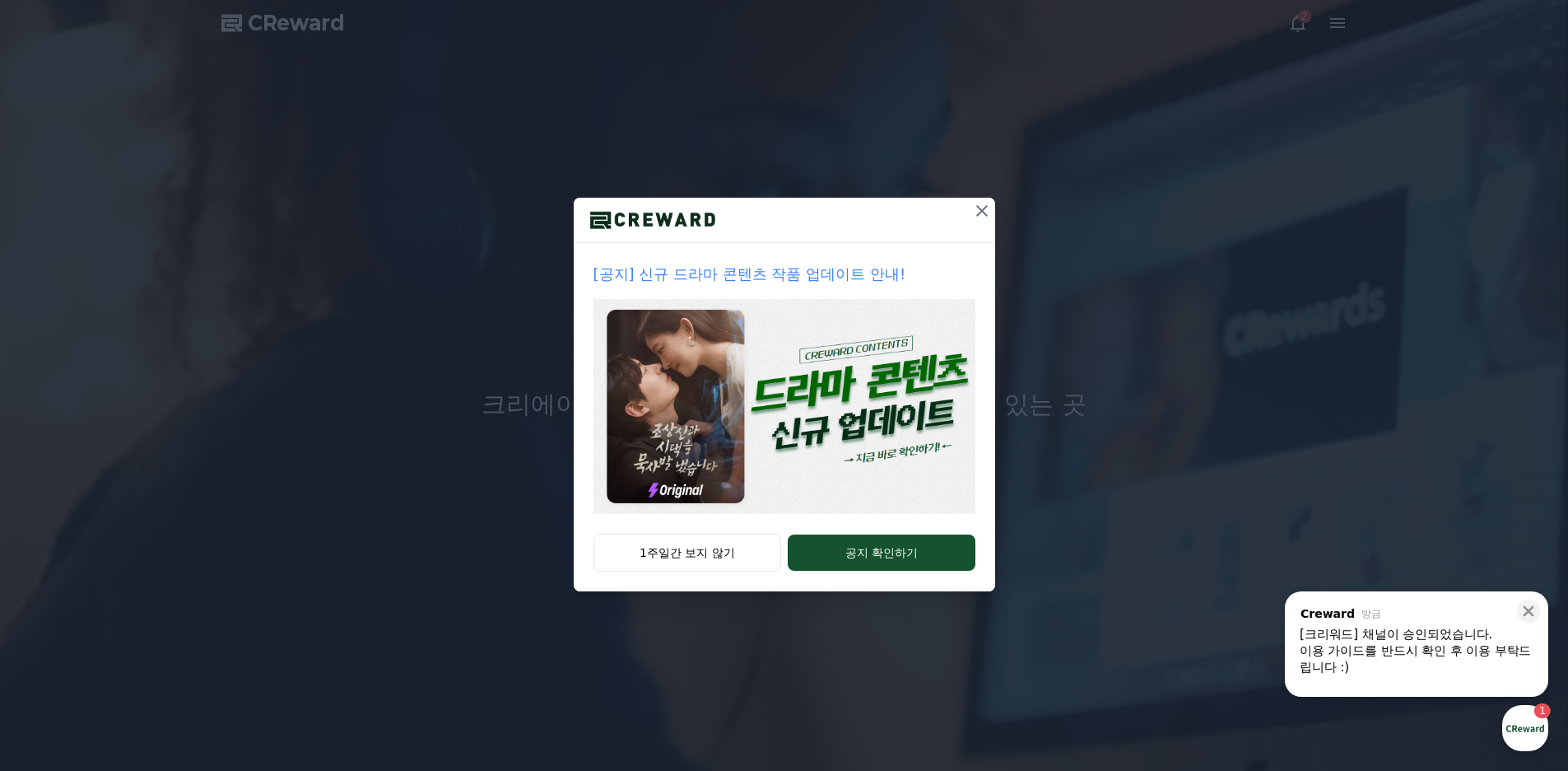
click at [974, 210] on icon at bounding box center [982, 211] width 20 height 20
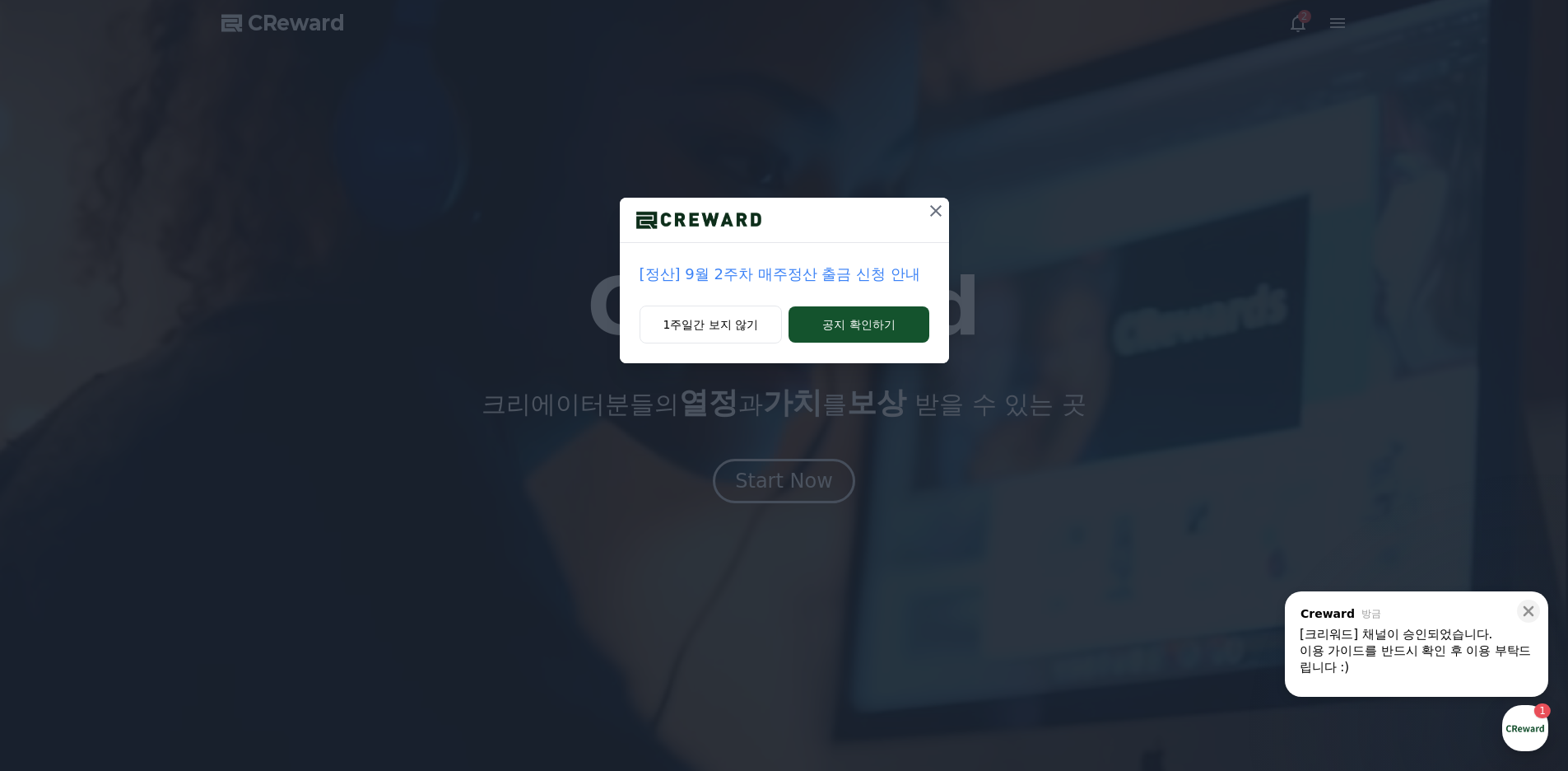
drag, startPoint x: 918, startPoint y: 207, endPoint x: 931, endPoint y: 207, distance: 13.0
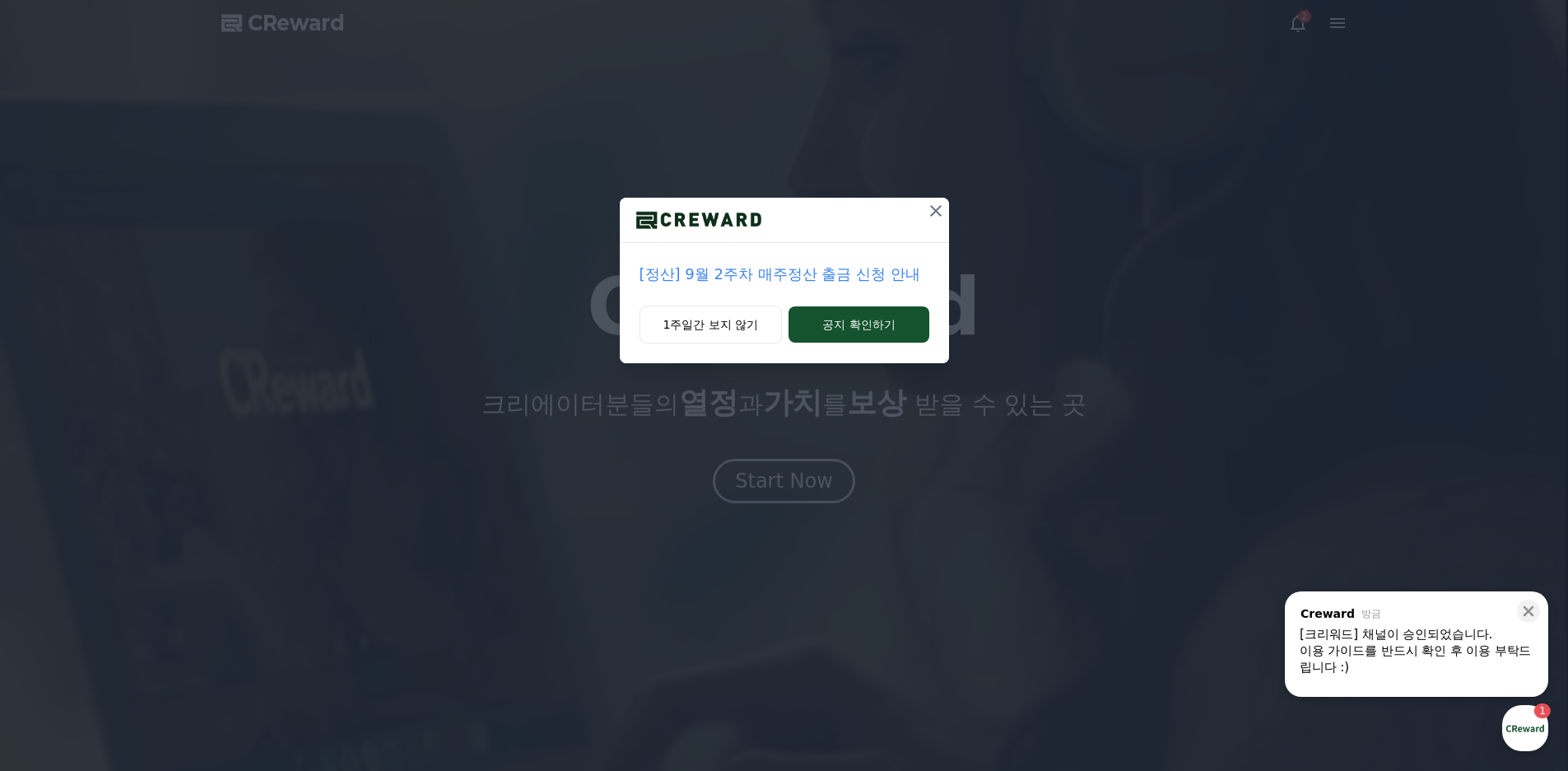
click at [923, 207] on div at bounding box center [784, 220] width 329 height 45
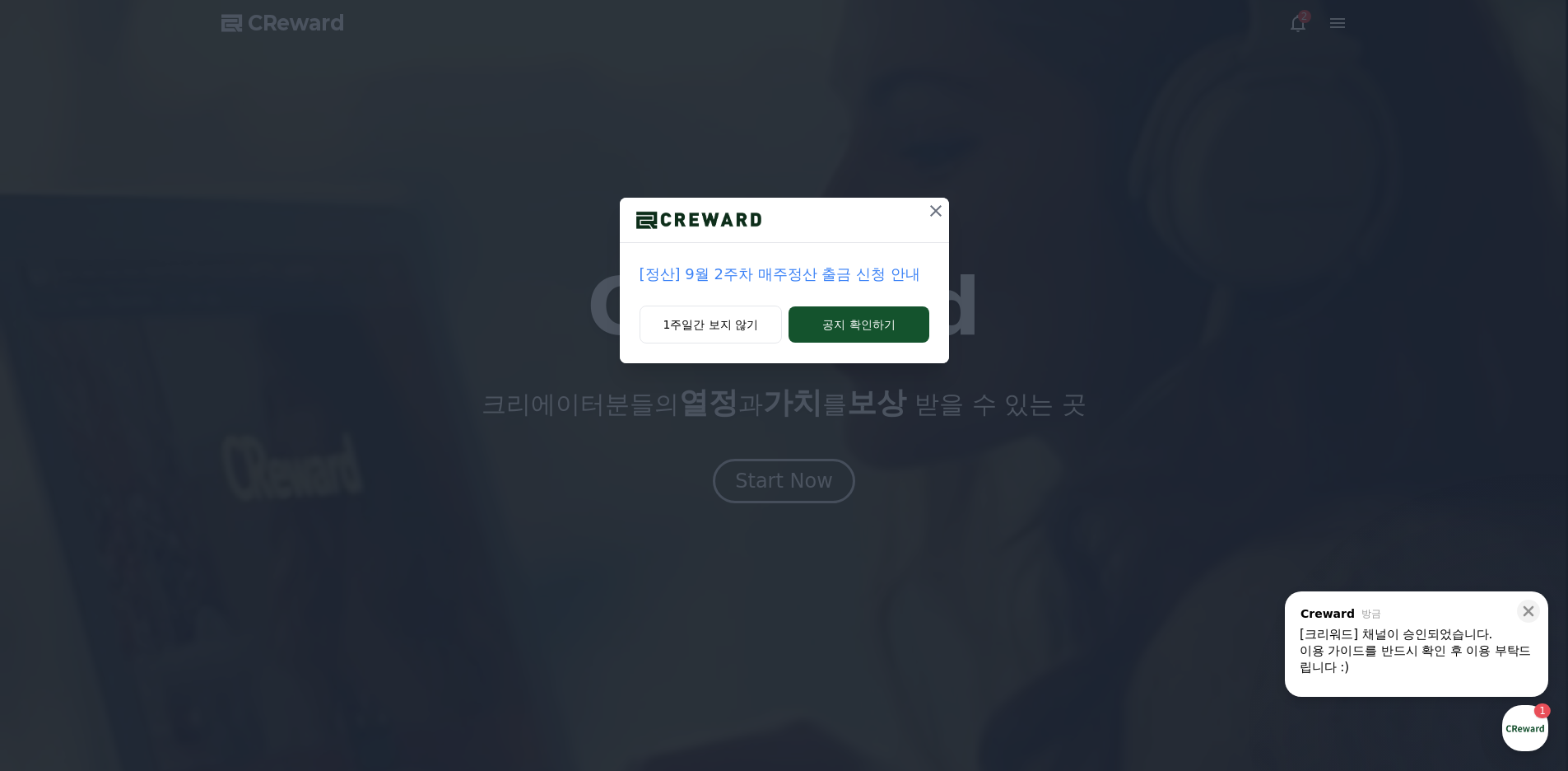
click at [932, 207] on icon at bounding box center [936, 211] width 20 height 20
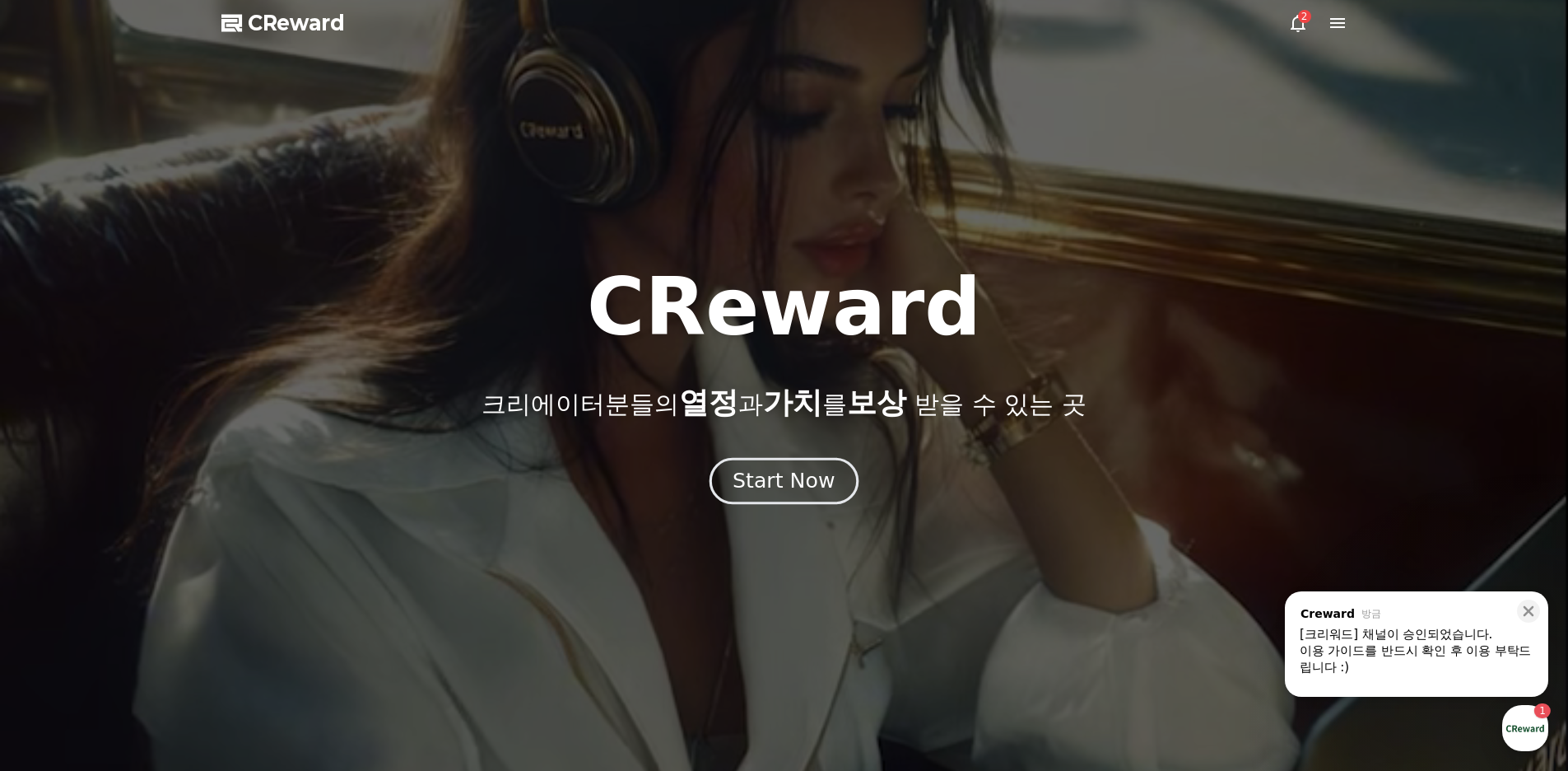
click at [789, 475] on div "Start Now" at bounding box center [783, 480] width 102 height 28
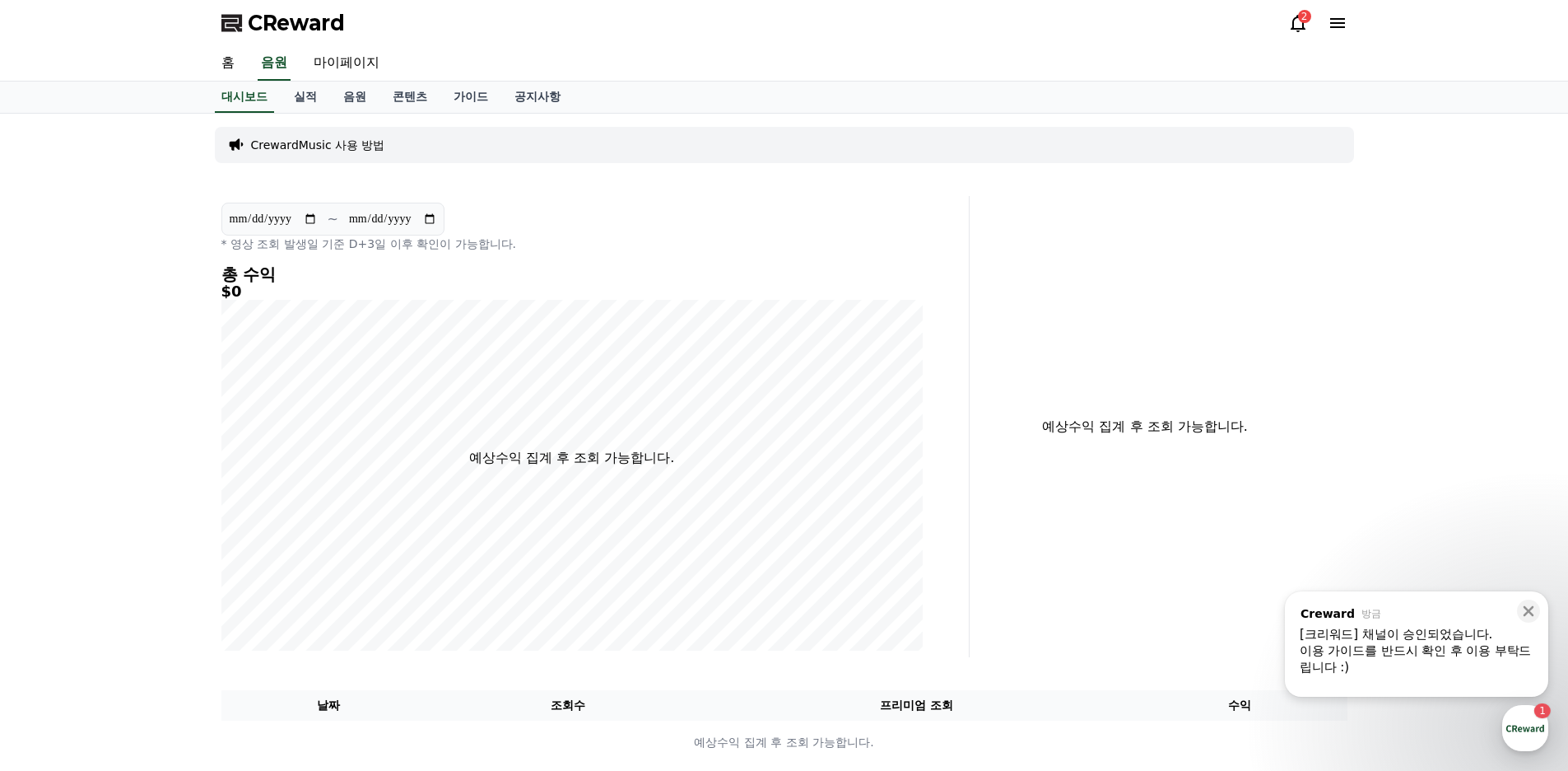
click at [1289, 16] on icon at bounding box center [1297, 23] width 20 height 20
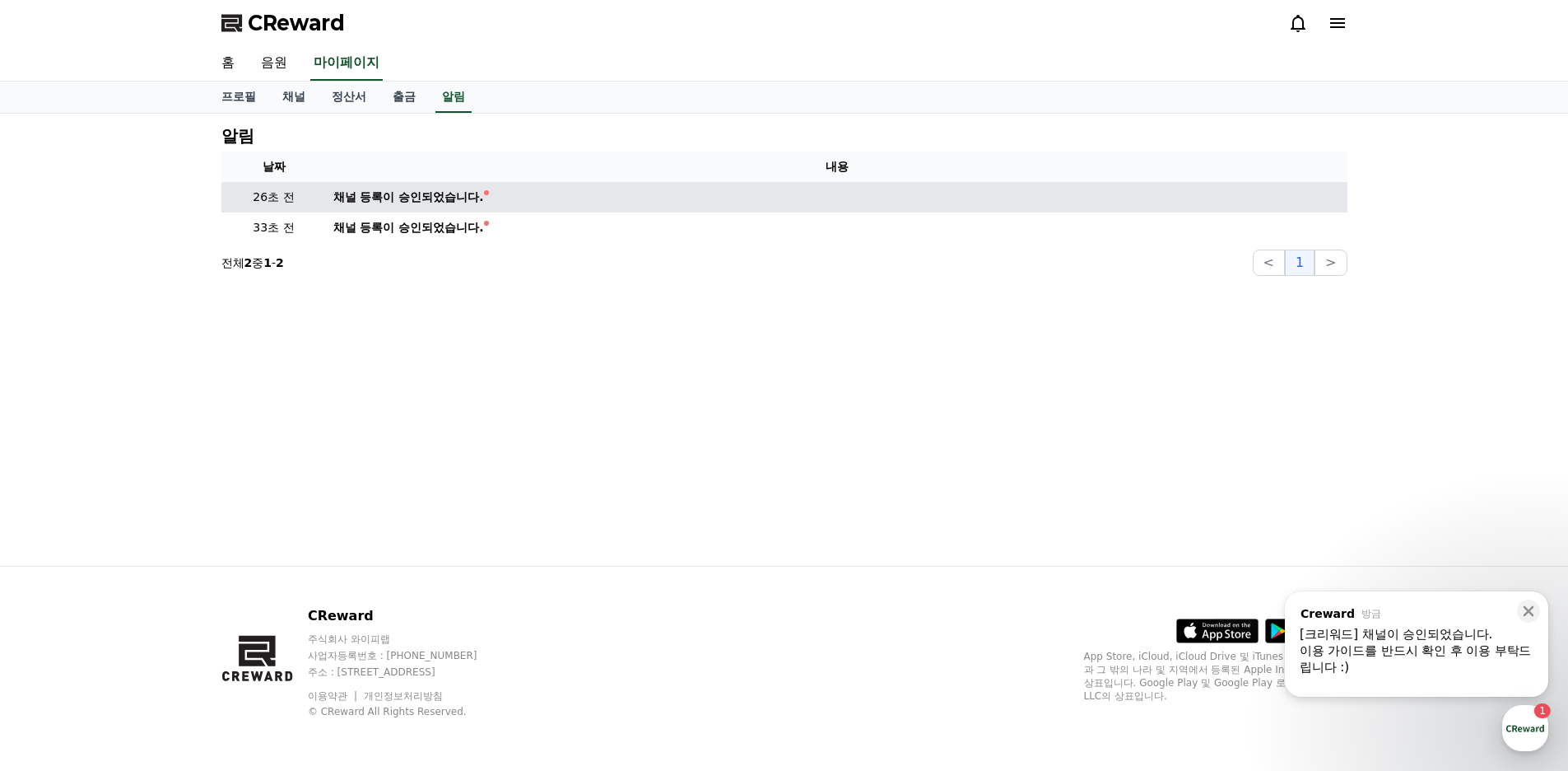
click at [435, 200] on div "채널 등록이 승인되었습니다." at bounding box center [409, 197] width 151 height 18
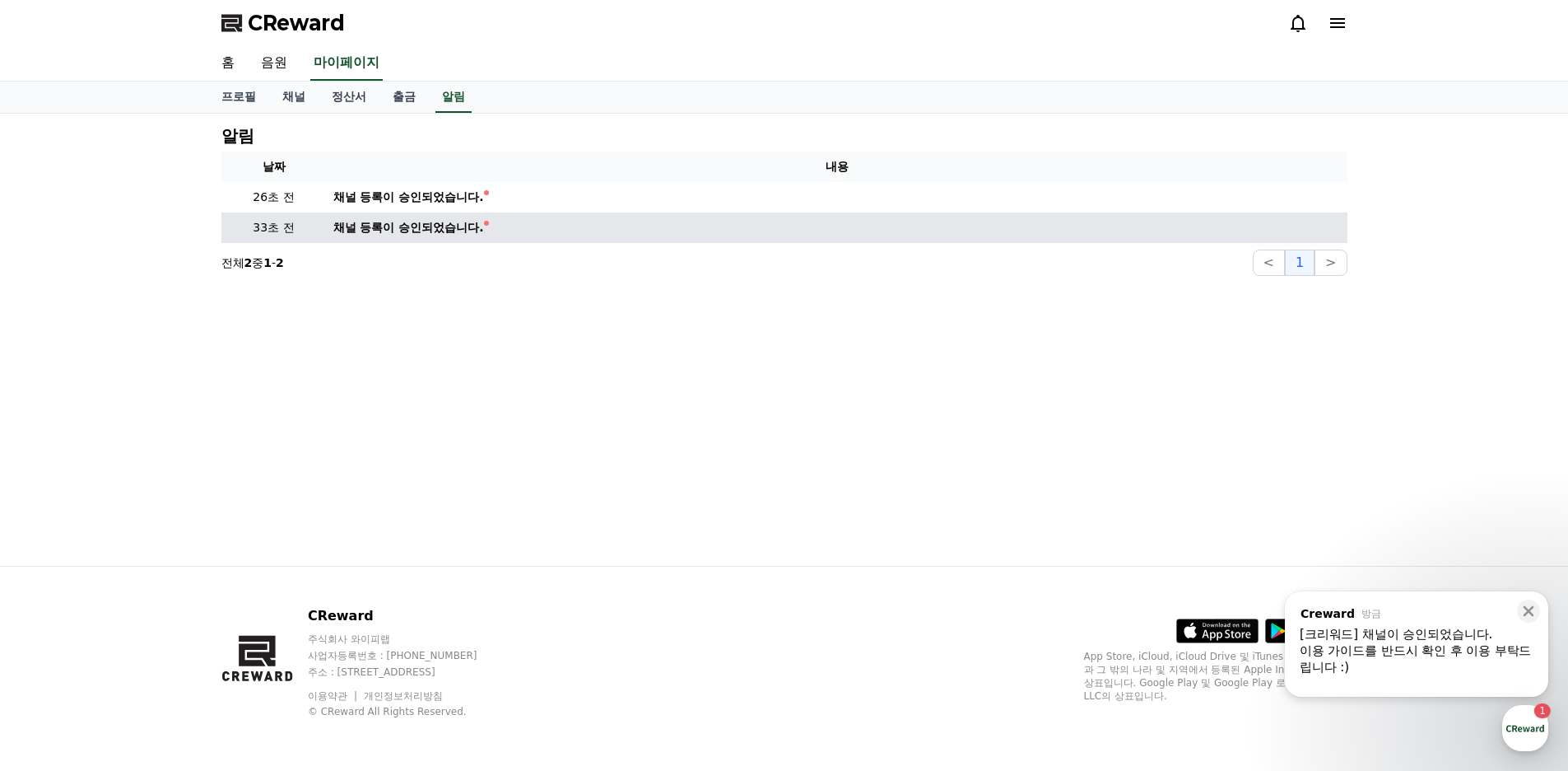
click at [422, 220] on div "채널 등록이 승인되었습니다." at bounding box center [409, 227] width 151 height 18
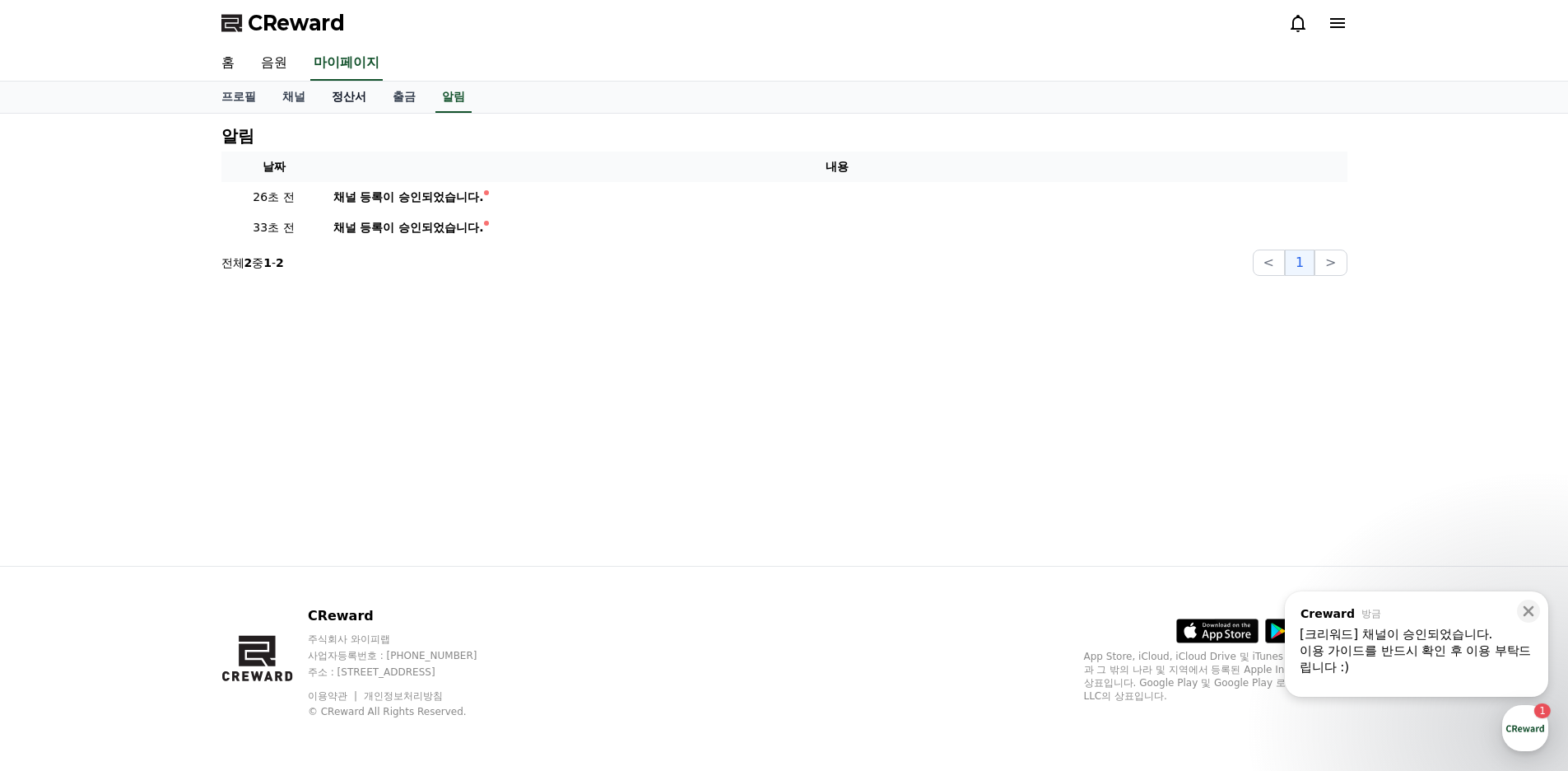
click at [359, 103] on link "정산서" at bounding box center [348, 96] width 61 height 31
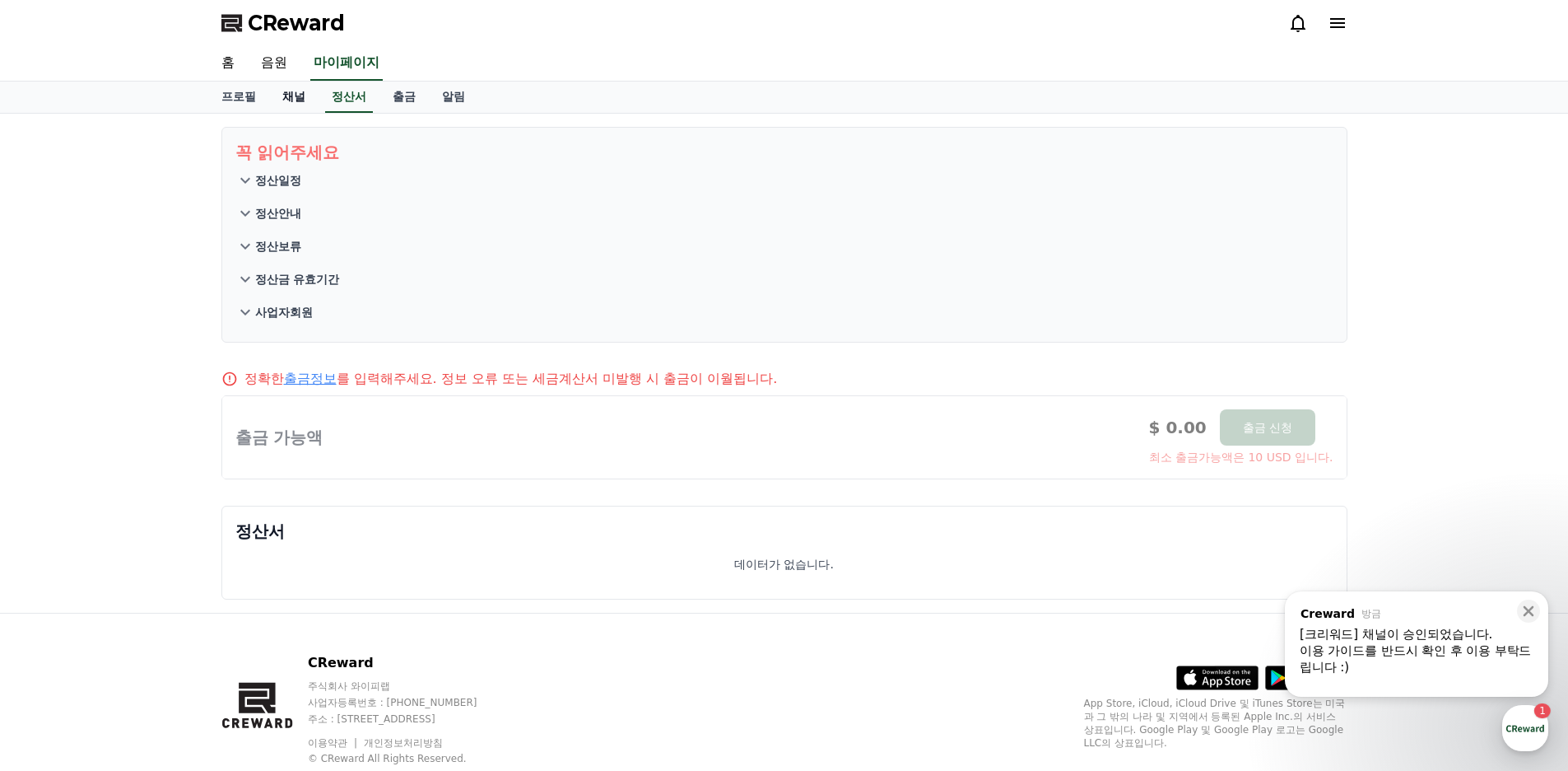
click at [304, 99] on link "채널" at bounding box center [293, 96] width 49 height 31
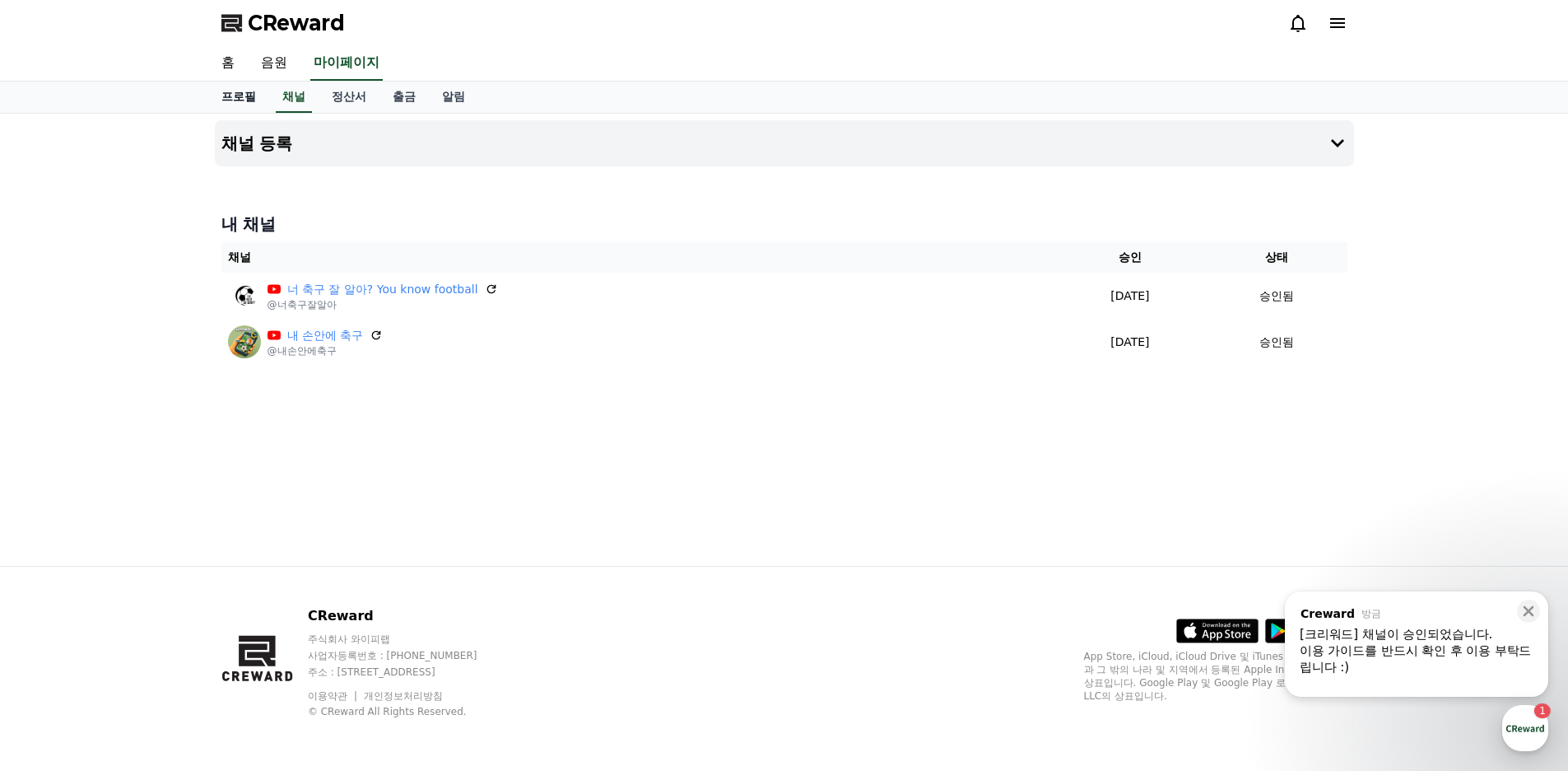
click at [249, 96] on link "프로필" at bounding box center [239, 96] width 61 height 31
select select "**********"
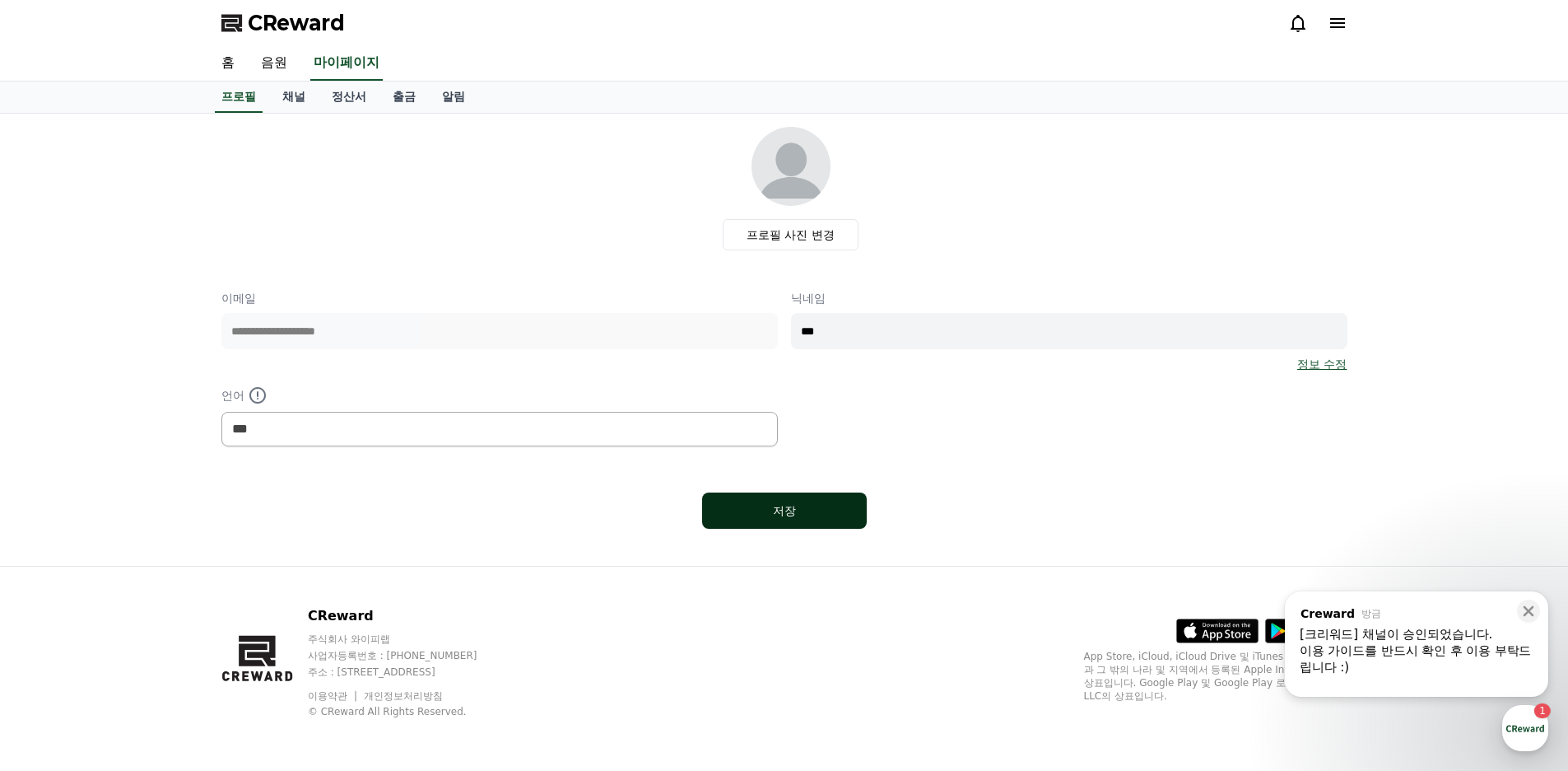
click at [751, 507] on div "저장" at bounding box center [784, 510] width 99 height 17
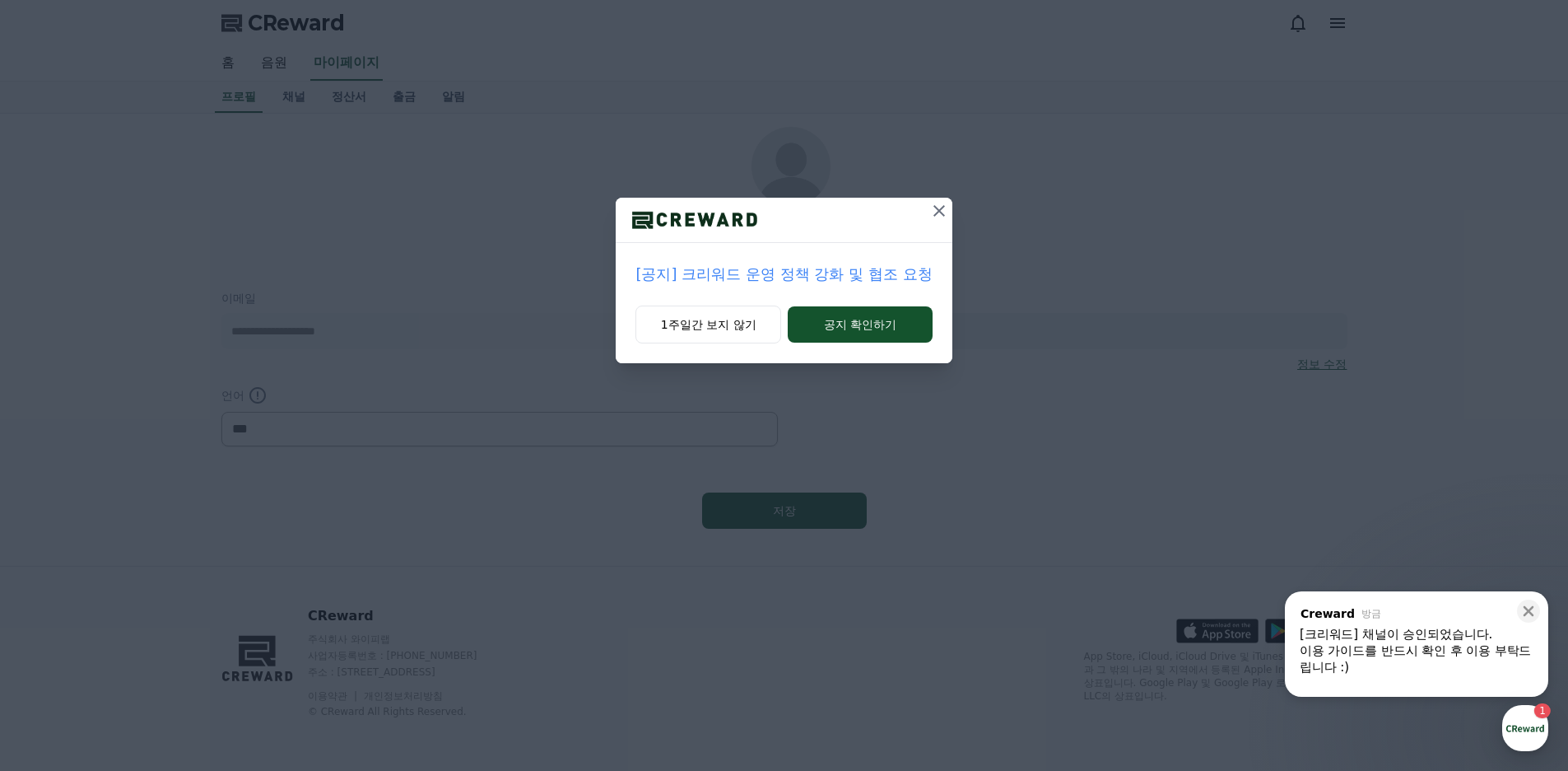
select select "**********"
click at [936, 211] on icon at bounding box center [939, 211] width 20 height 20
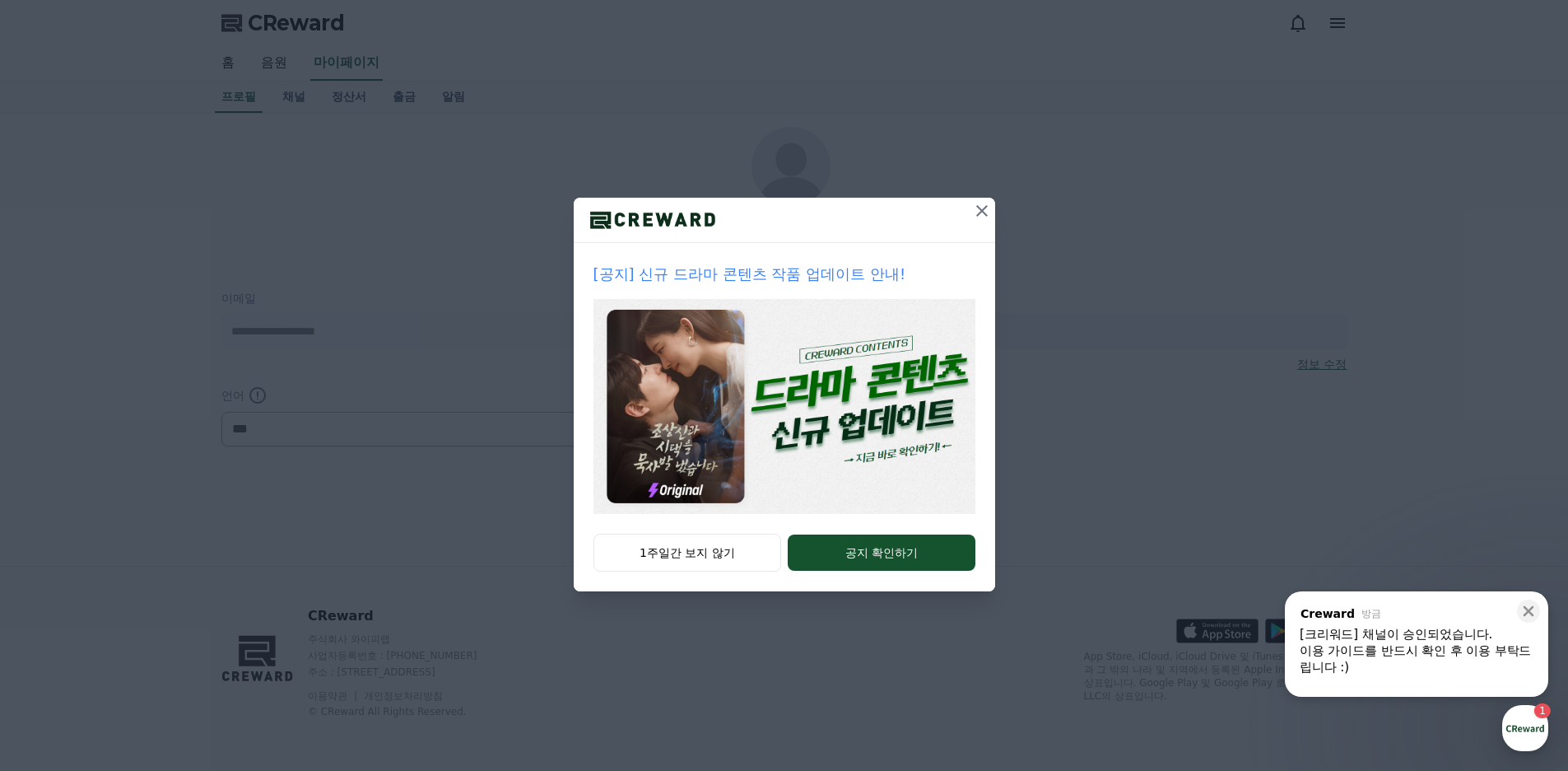
click at [983, 214] on icon at bounding box center [982, 211] width 20 height 20
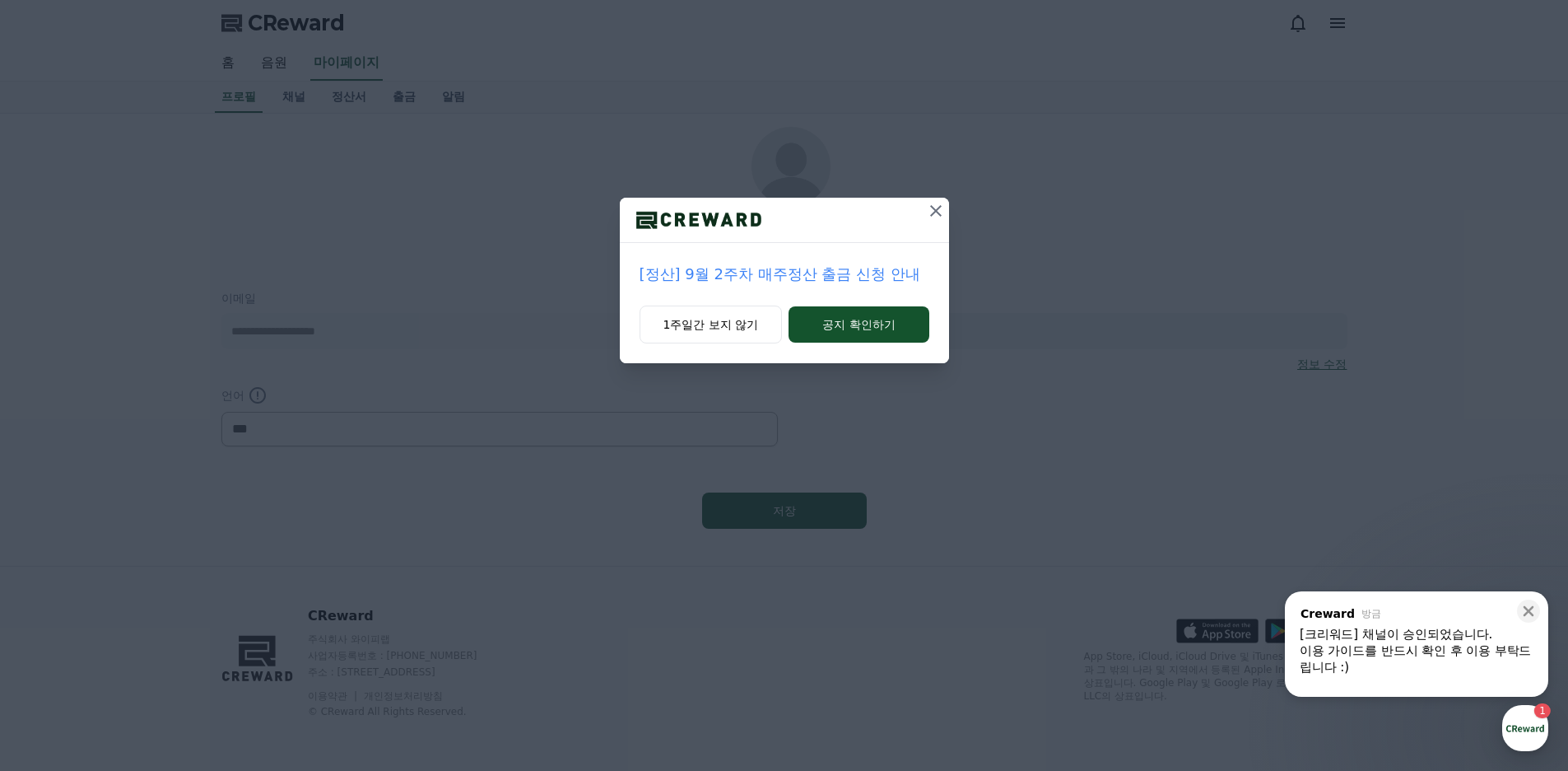
click at [939, 209] on icon at bounding box center [936, 211] width 20 height 20
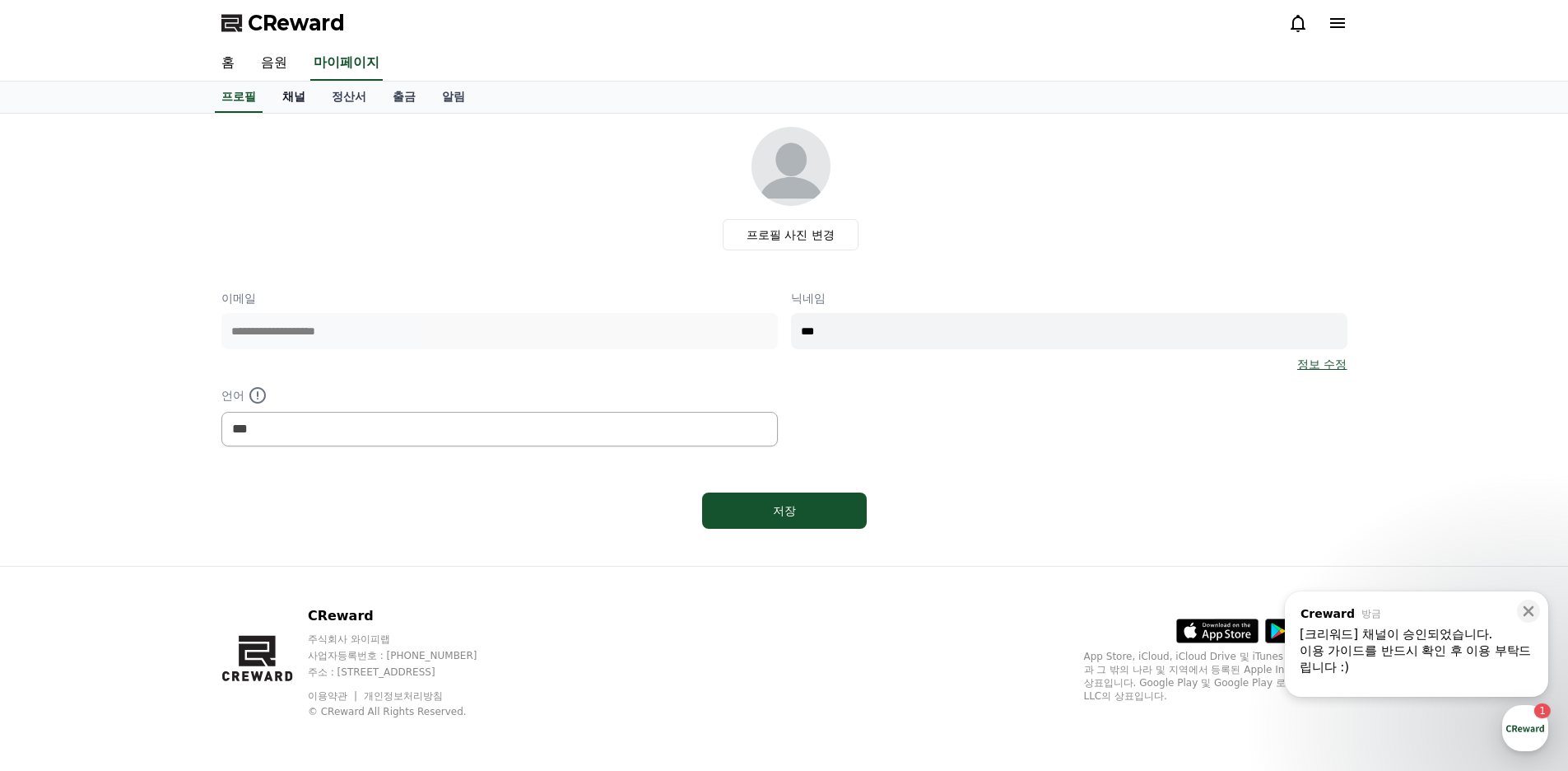
click at [293, 102] on link "채널" at bounding box center [293, 96] width 49 height 31
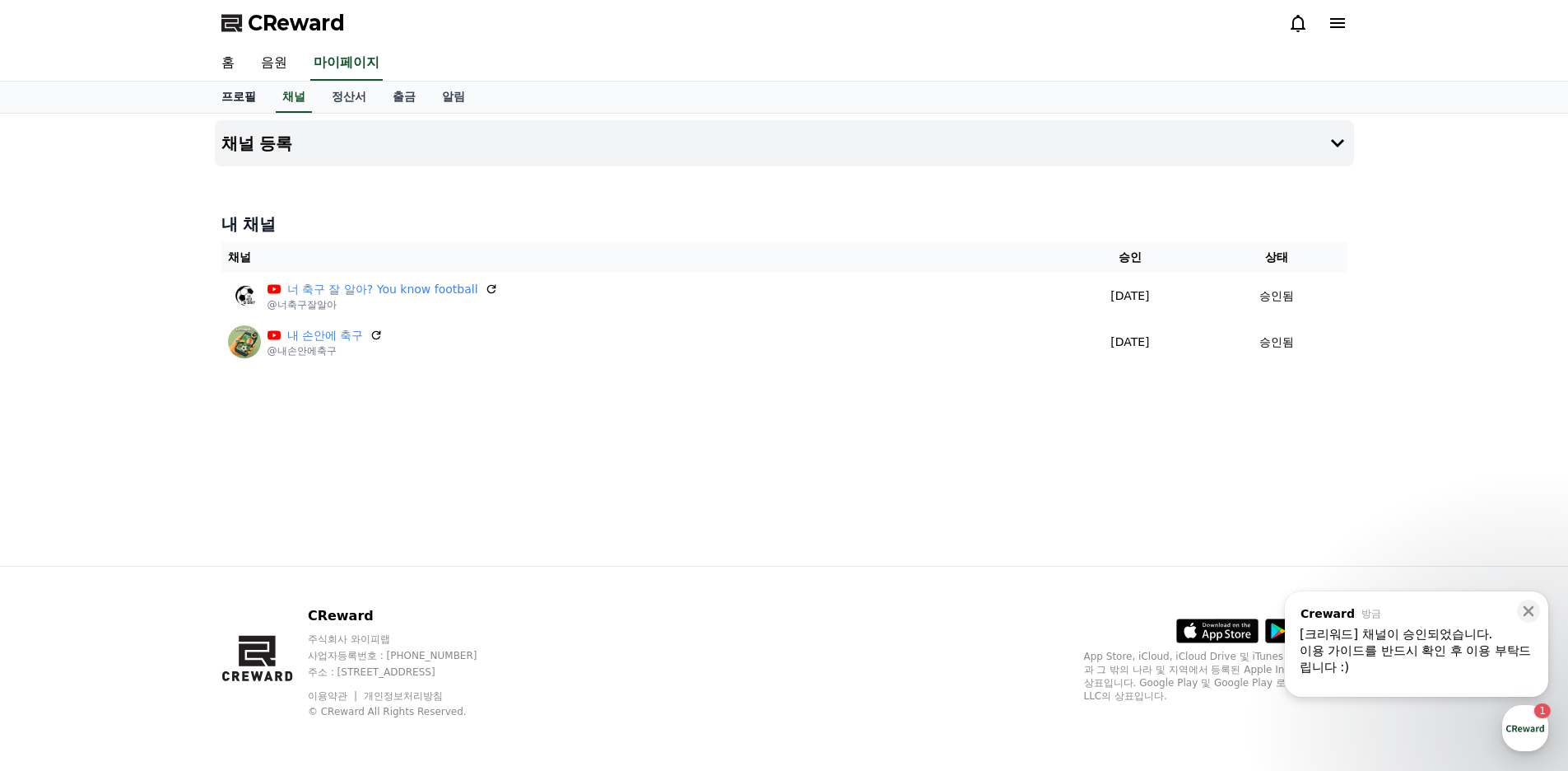
click at [249, 98] on link "프로필" at bounding box center [239, 96] width 61 height 31
select select "**********"
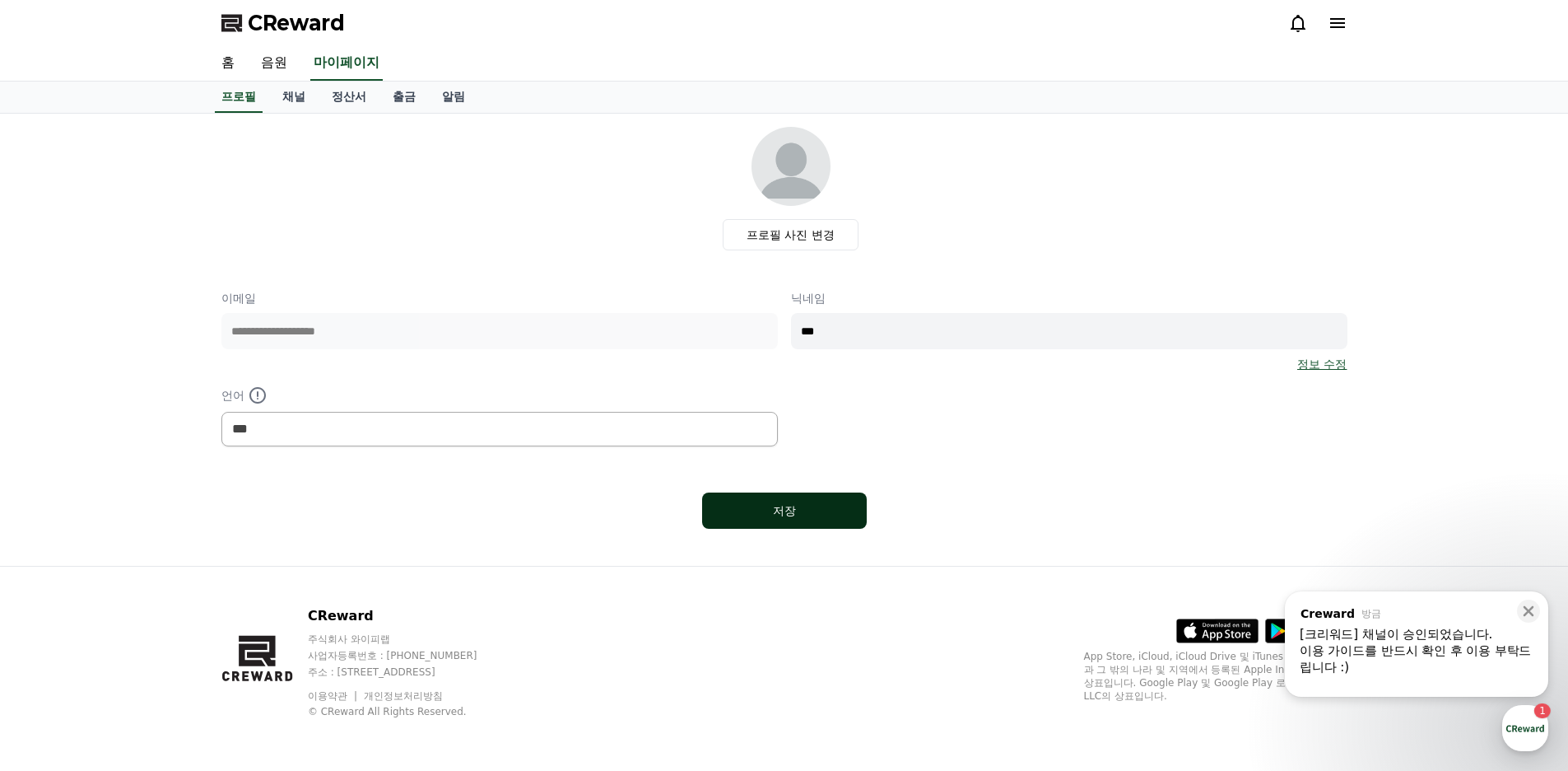
click at [759, 507] on div "저장" at bounding box center [784, 510] width 99 height 17
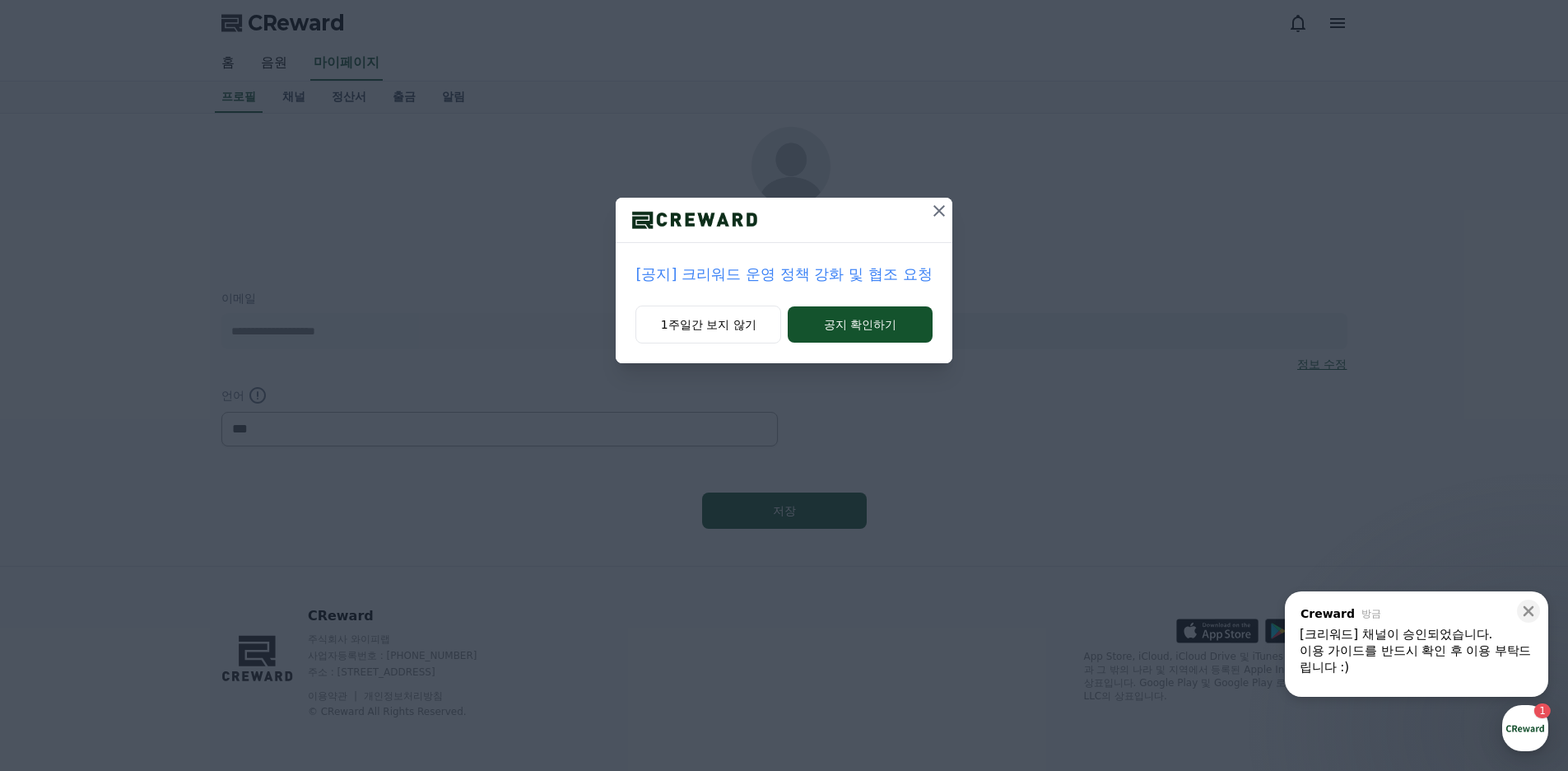
select select "**********"
click at [849, 329] on button "공지 확인하기" at bounding box center [859, 323] width 144 height 36
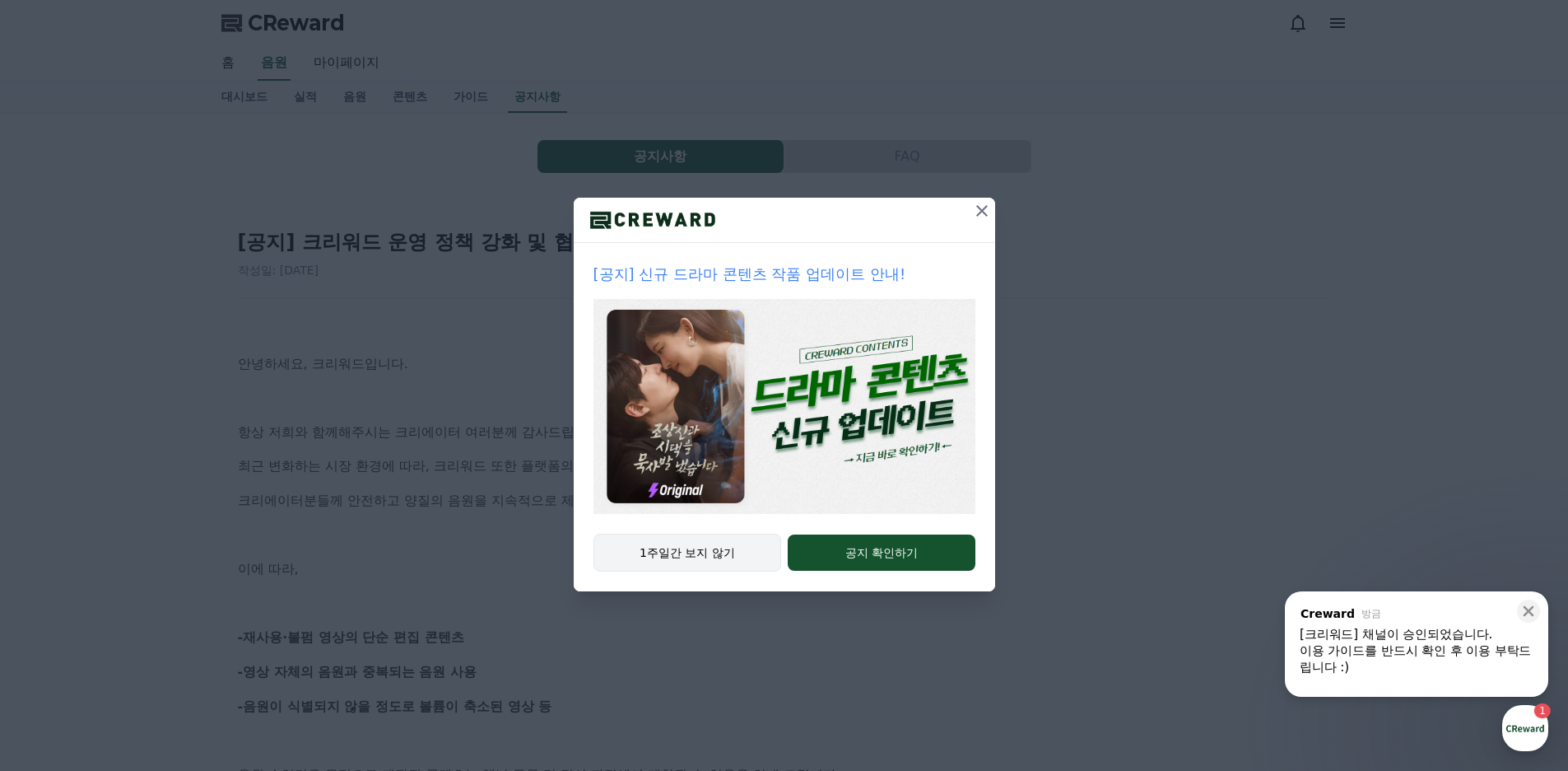
click at [708, 536] on button "1주일간 보지 않기" at bounding box center [687, 552] width 188 height 38
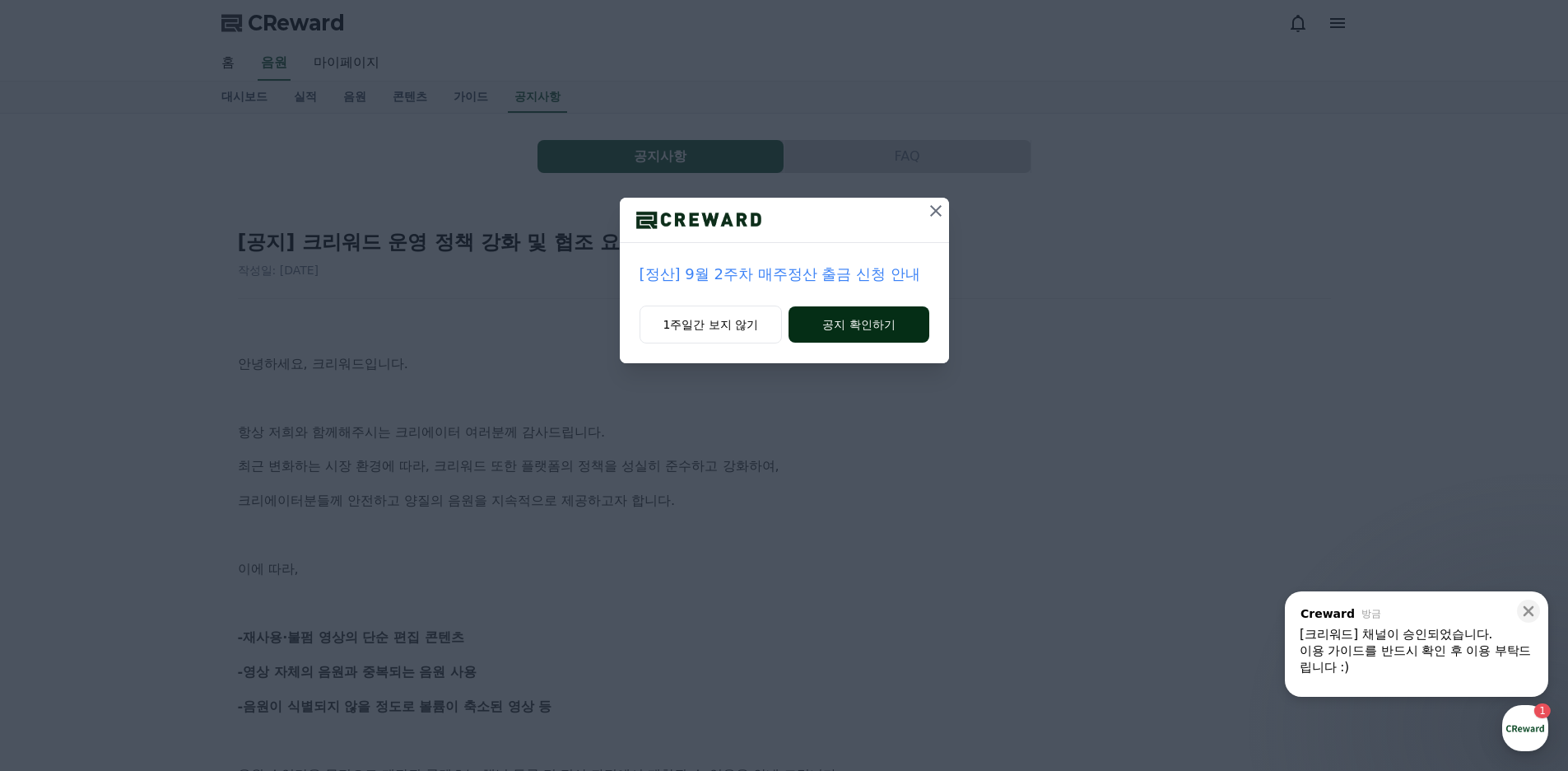
click at [902, 325] on button "공지 확인하기" at bounding box center [858, 323] width 140 height 36
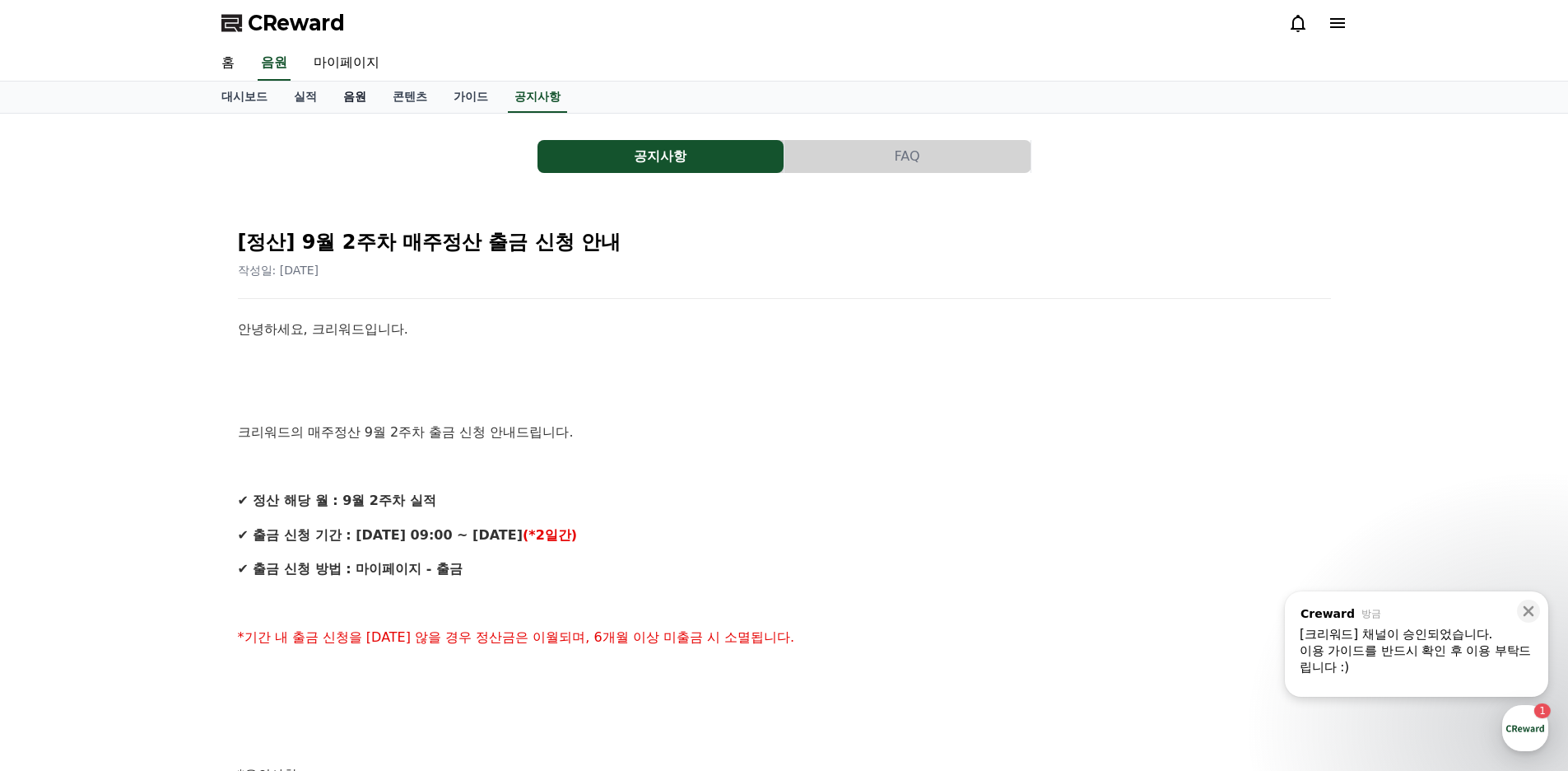
click at [353, 98] on link "음원" at bounding box center [354, 96] width 49 height 31
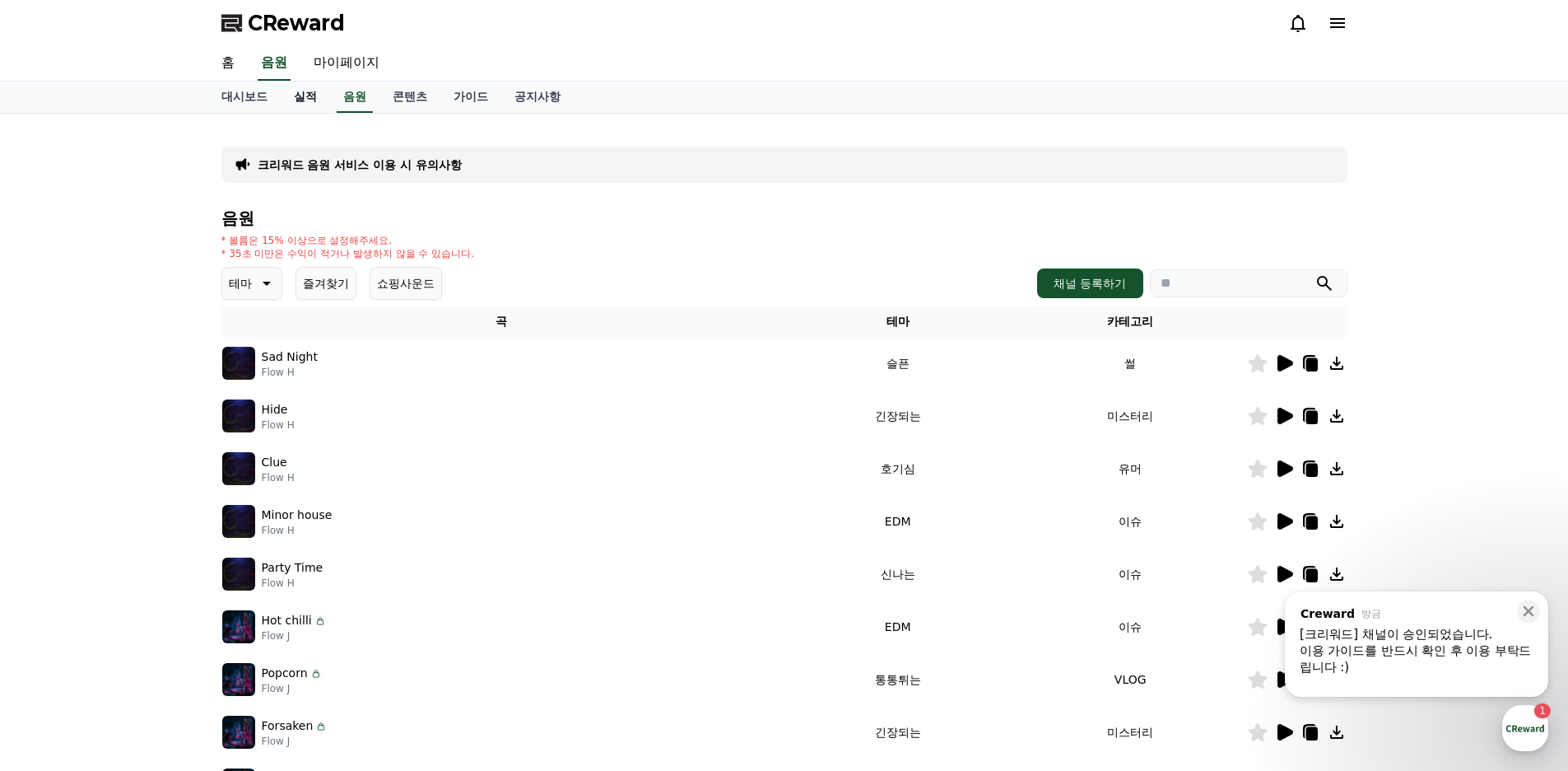
click at [312, 96] on link "실적" at bounding box center [305, 96] width 49 height 31
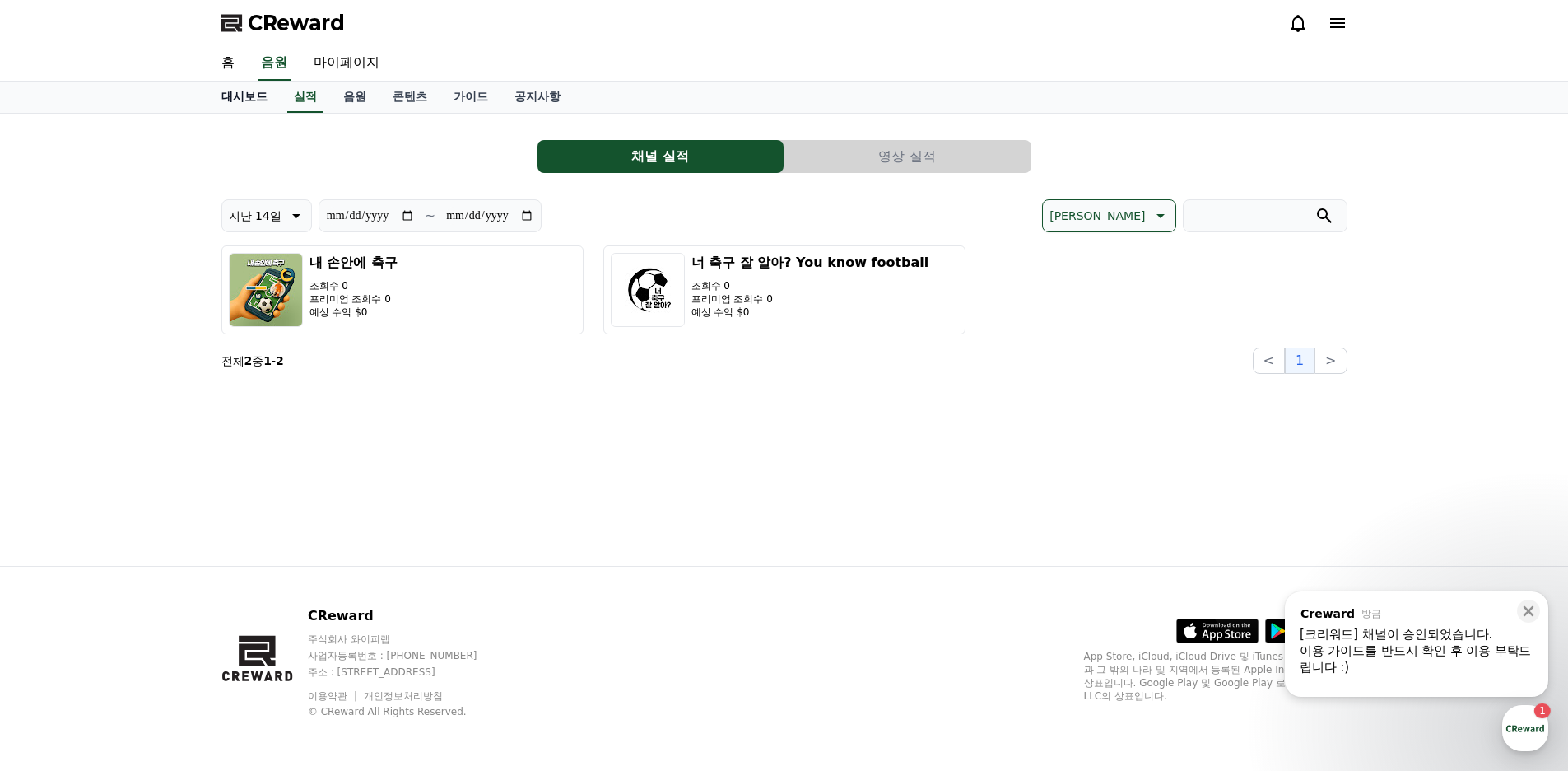
click at [225, 96] on link "대시보드" at bounding box center [245, 96] width 72 height 31
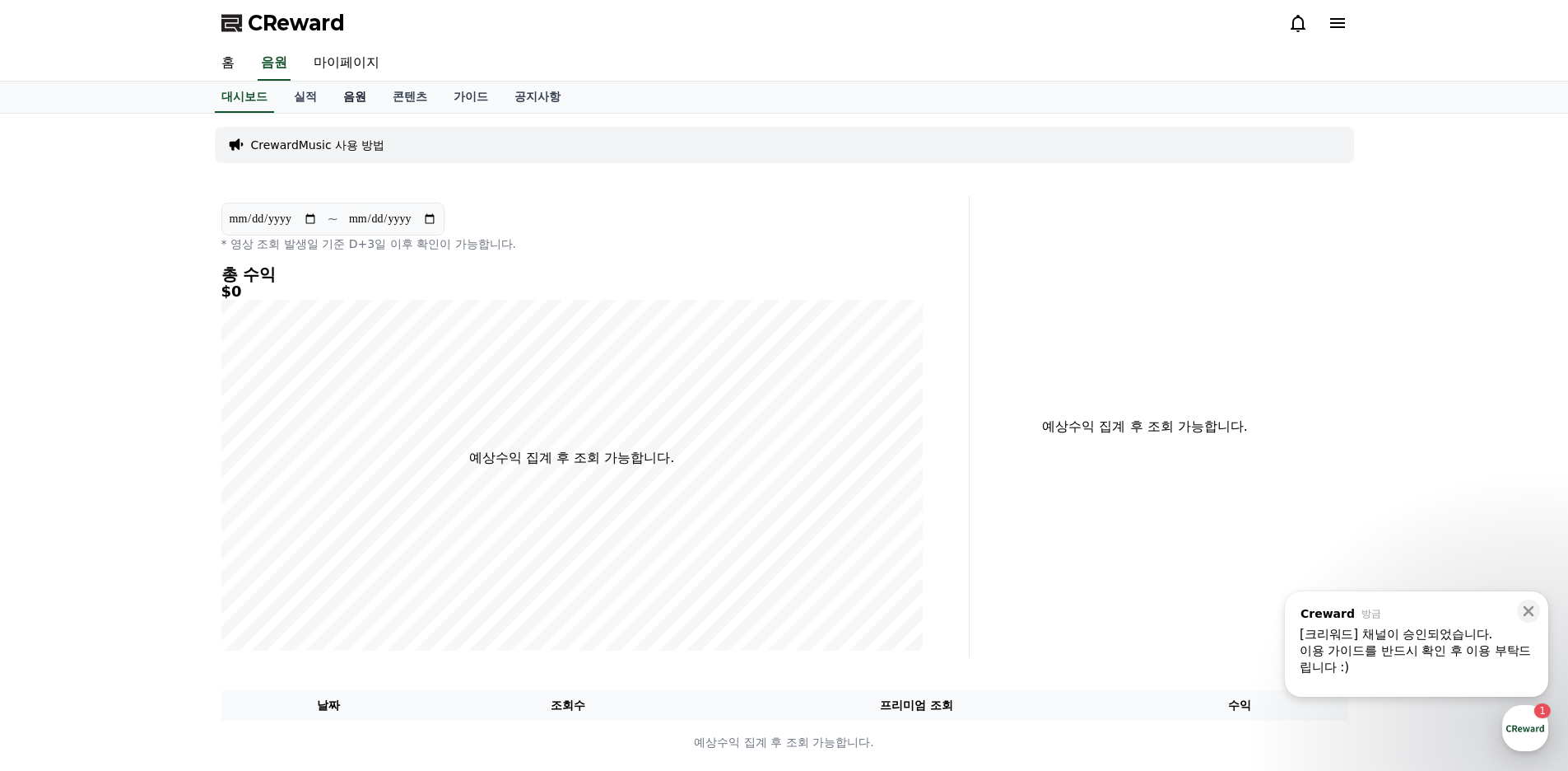
click at [371, 101] on link "음원" at bounding box center [354, 96] width 49 height 31
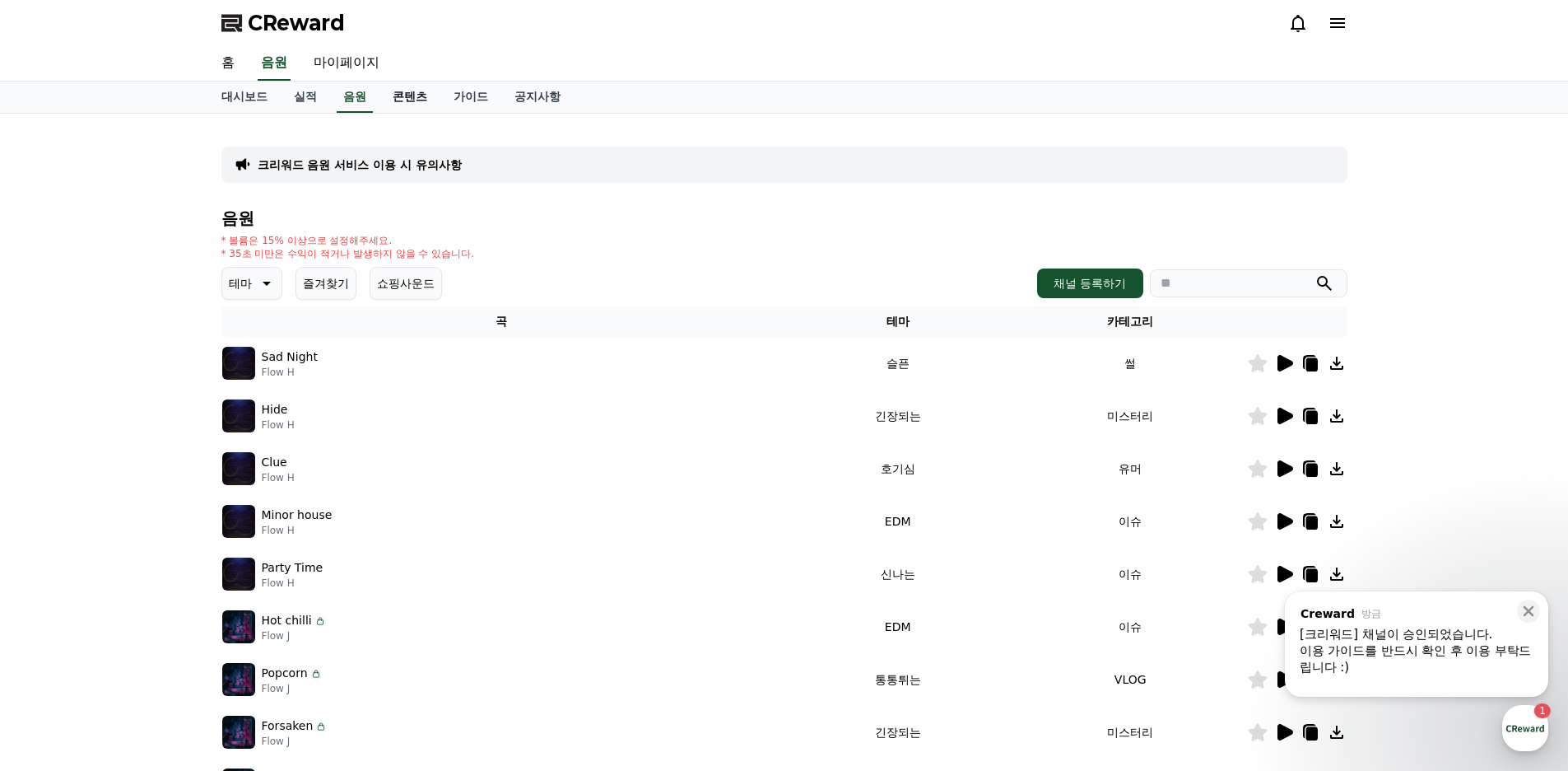
click at [413, 99] on link "콘텐츠" at bounding box center [410, 96] width 61 height 31
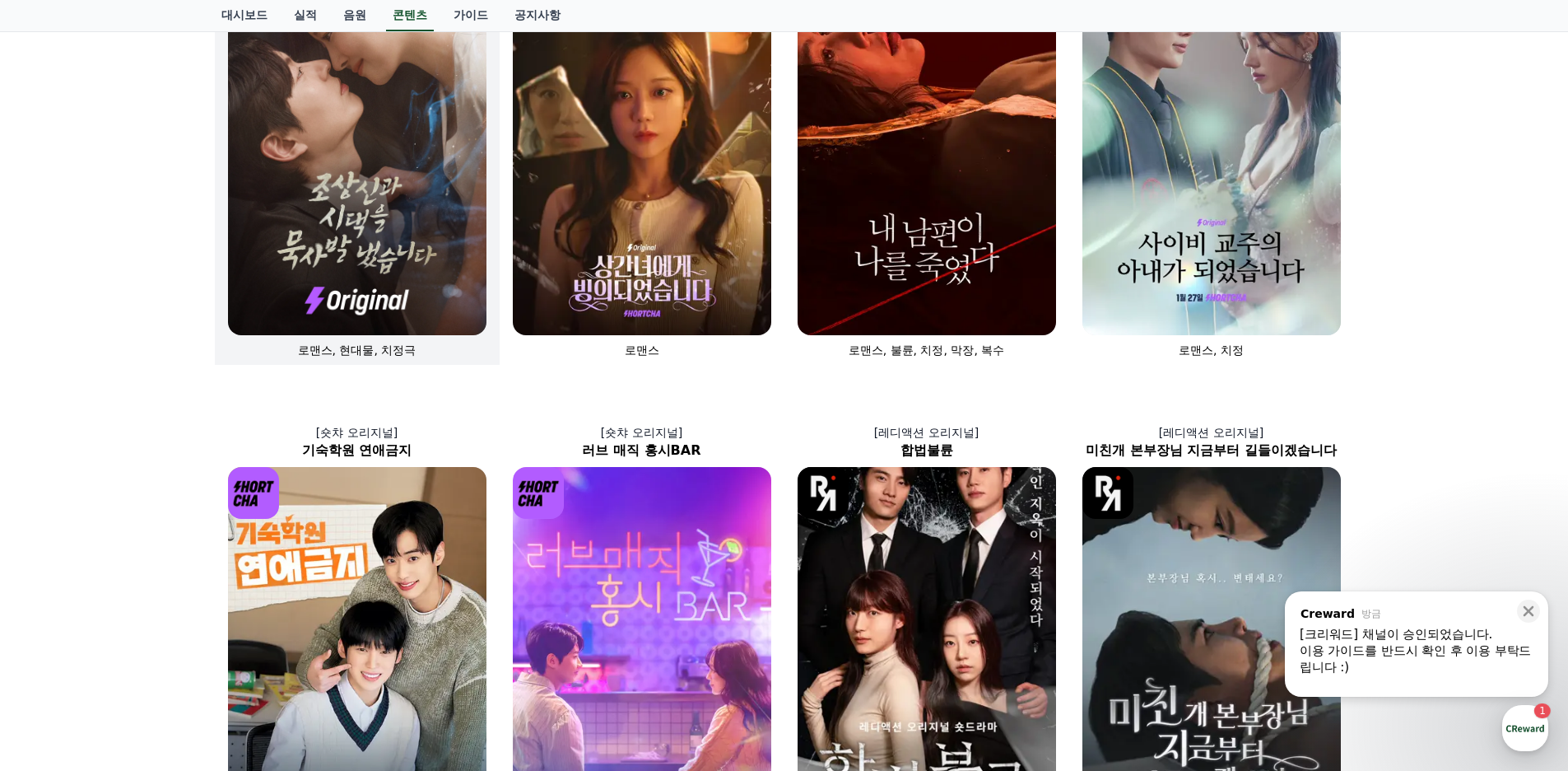
scroll to position [82, 0]
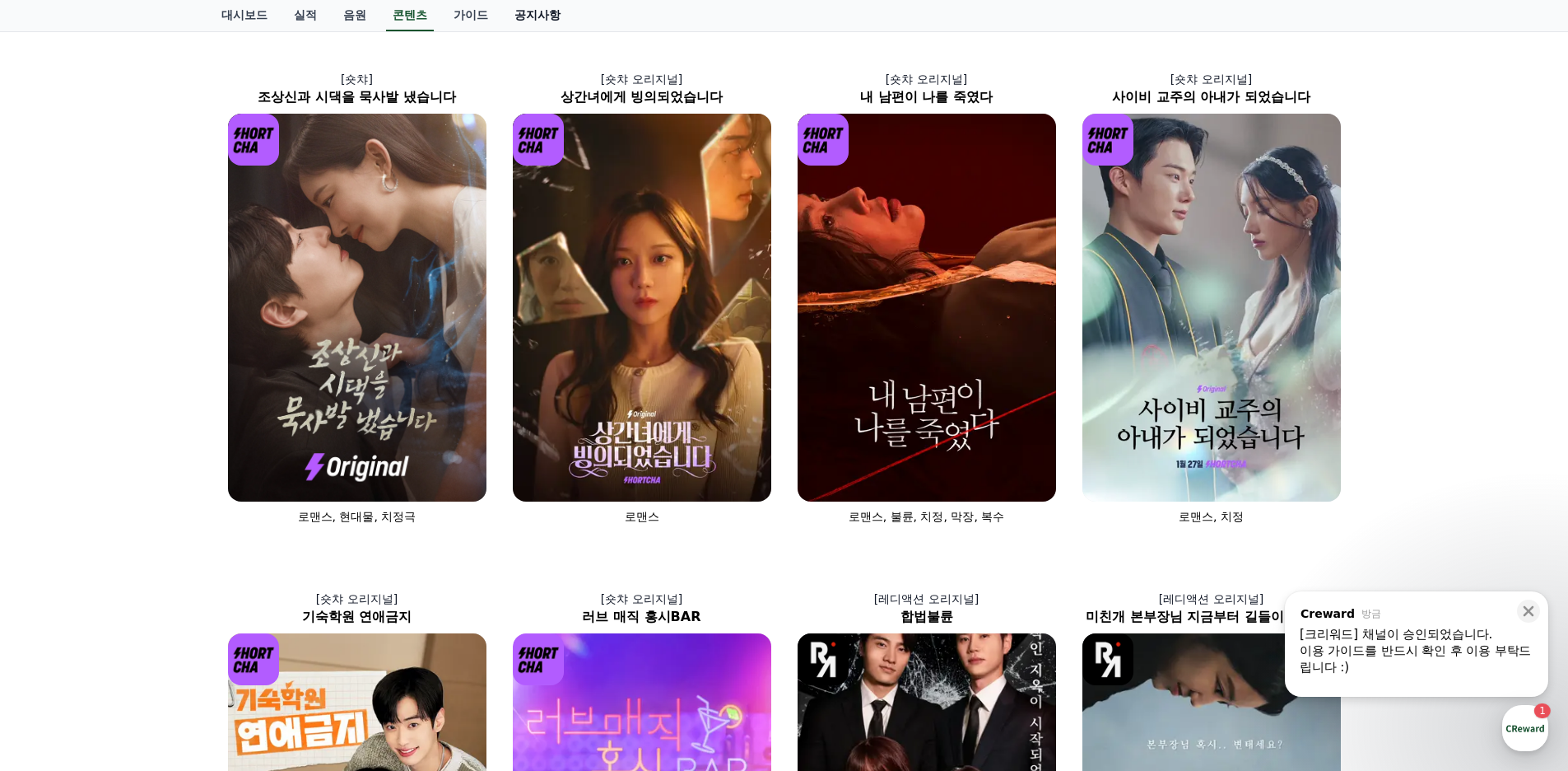
click at [544, 18] on link "공지사항" at bounding box center [537, 15] width 72 height 31
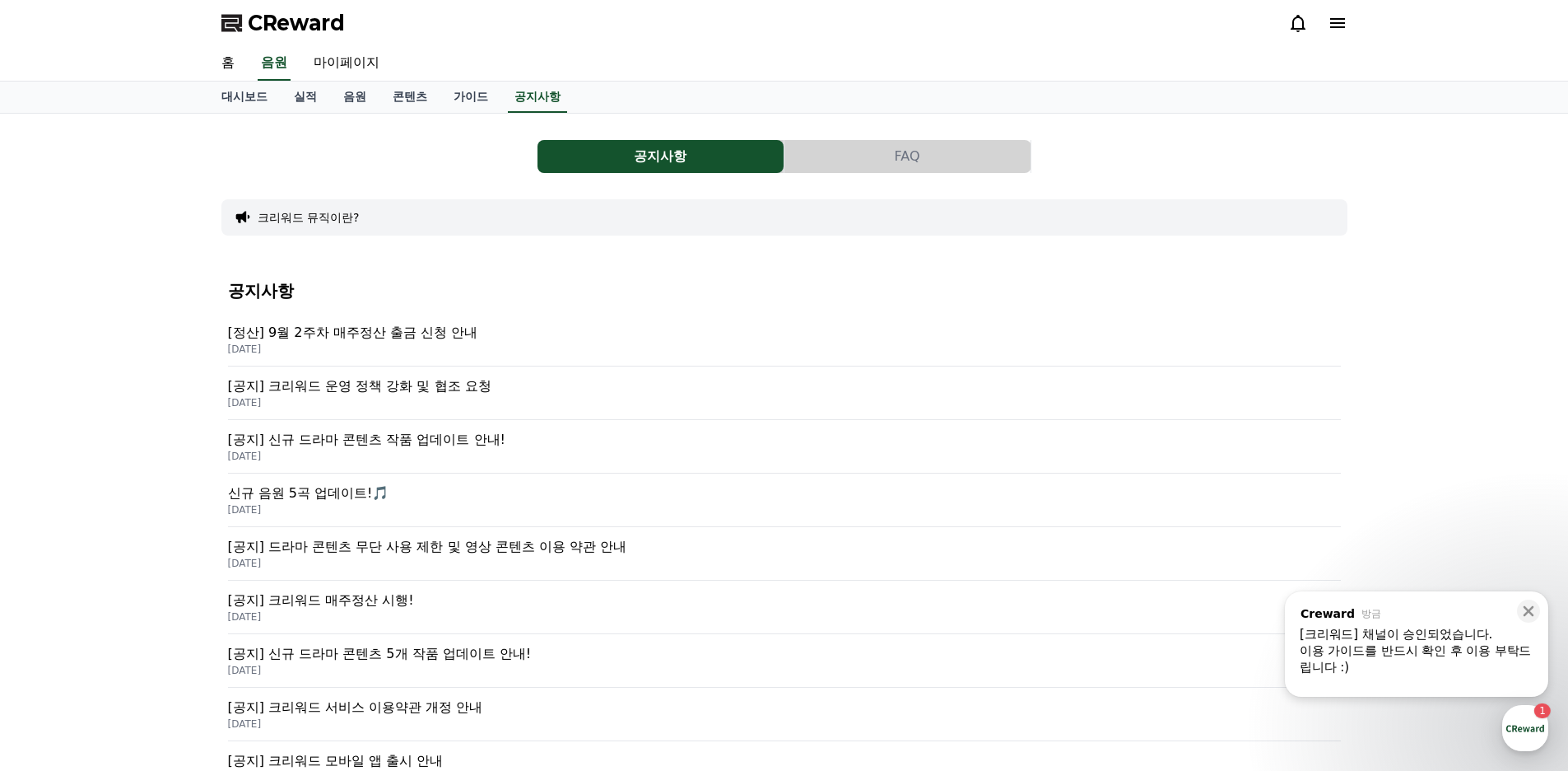
click at [431, 389] on p "[공지] 크리워드 운영 정책 강화 및 협조 요청" at bounding box center [784, 386] width 1112 height 20
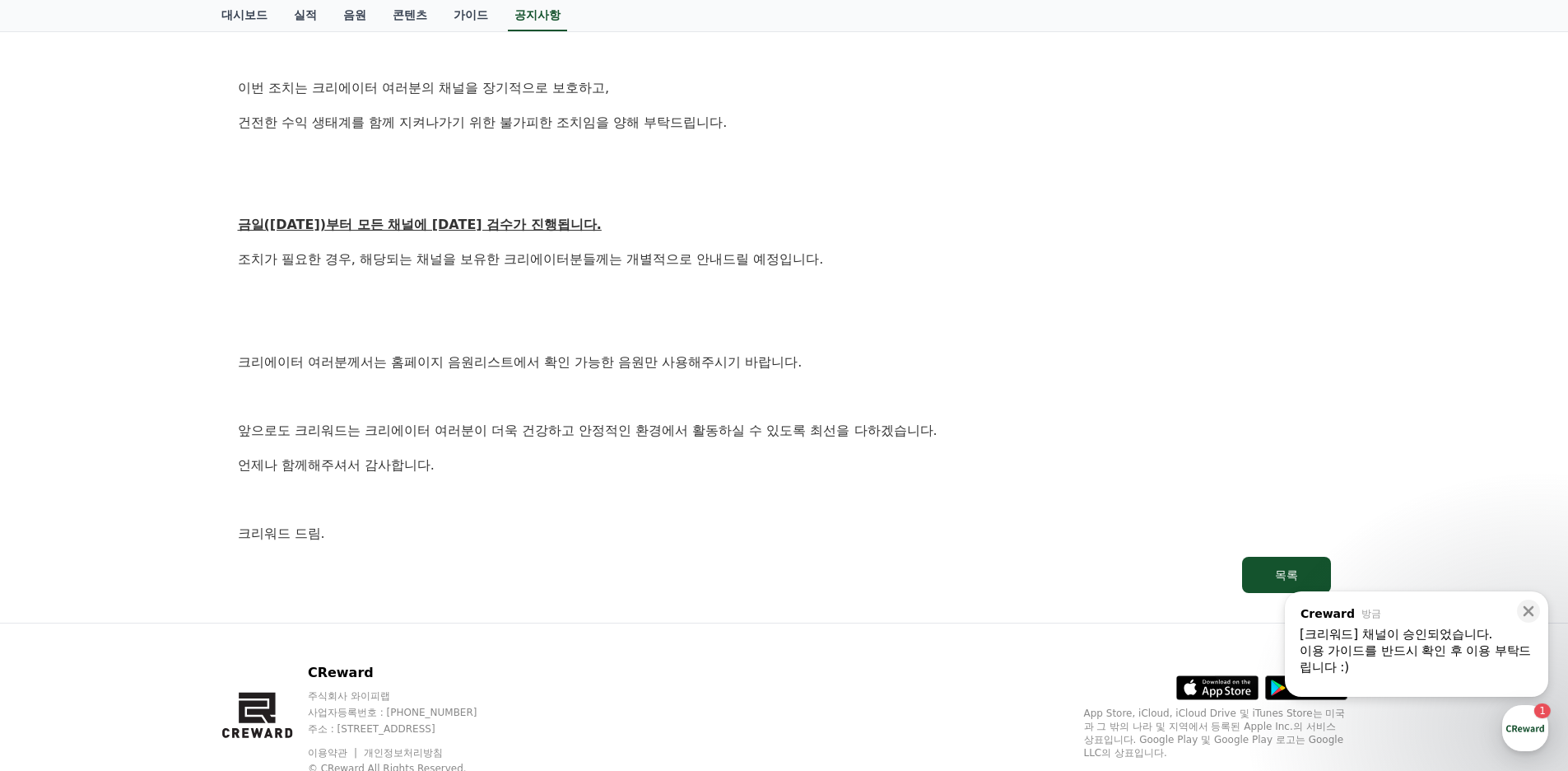
scroll to position [880, 0]
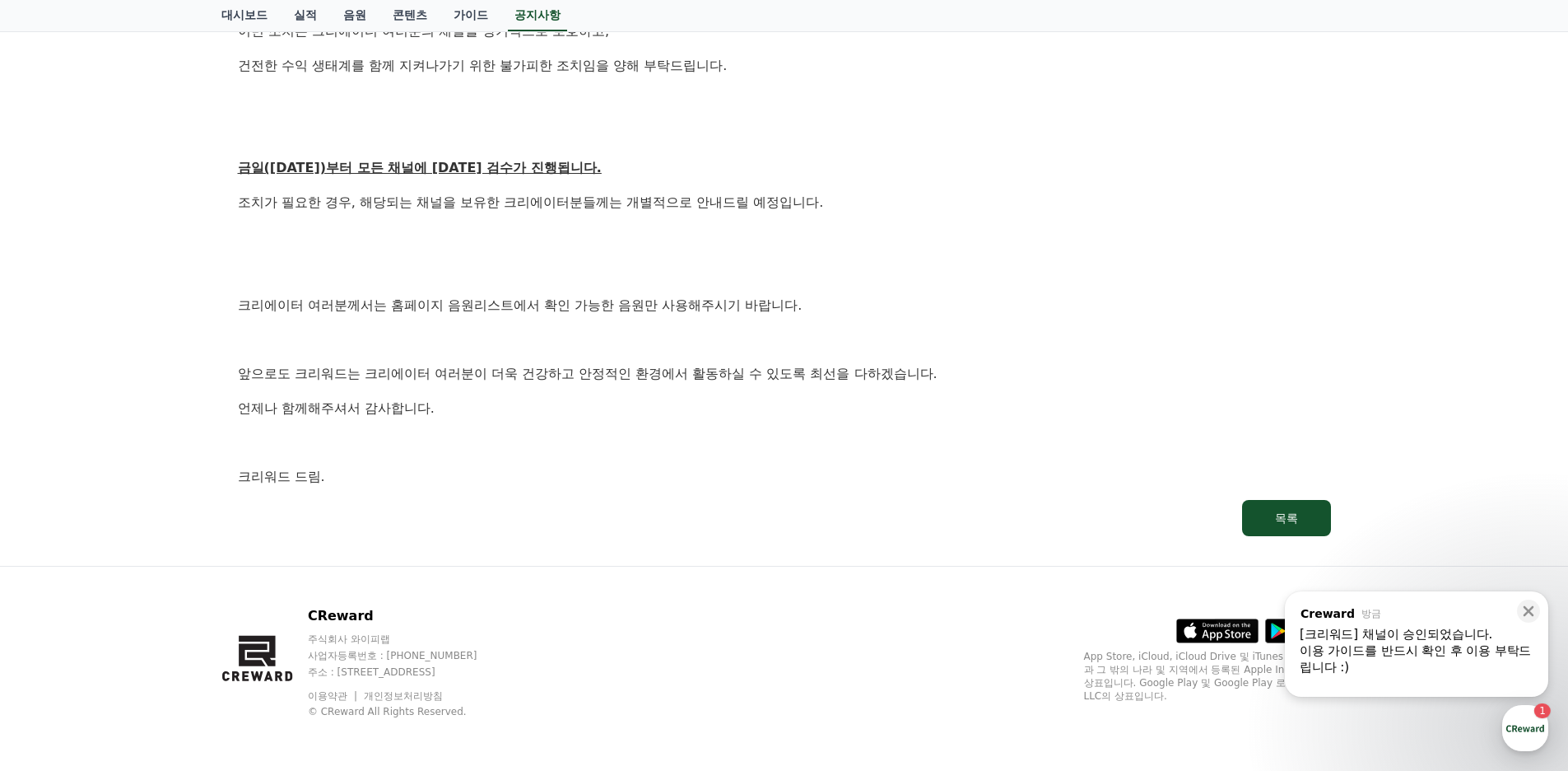
click at [1395, 662] on div "이용 가이드를 반드시 확인 후 이용 부탁드립니다 :)" at bounding box center [1416, 658] width 234 height 33
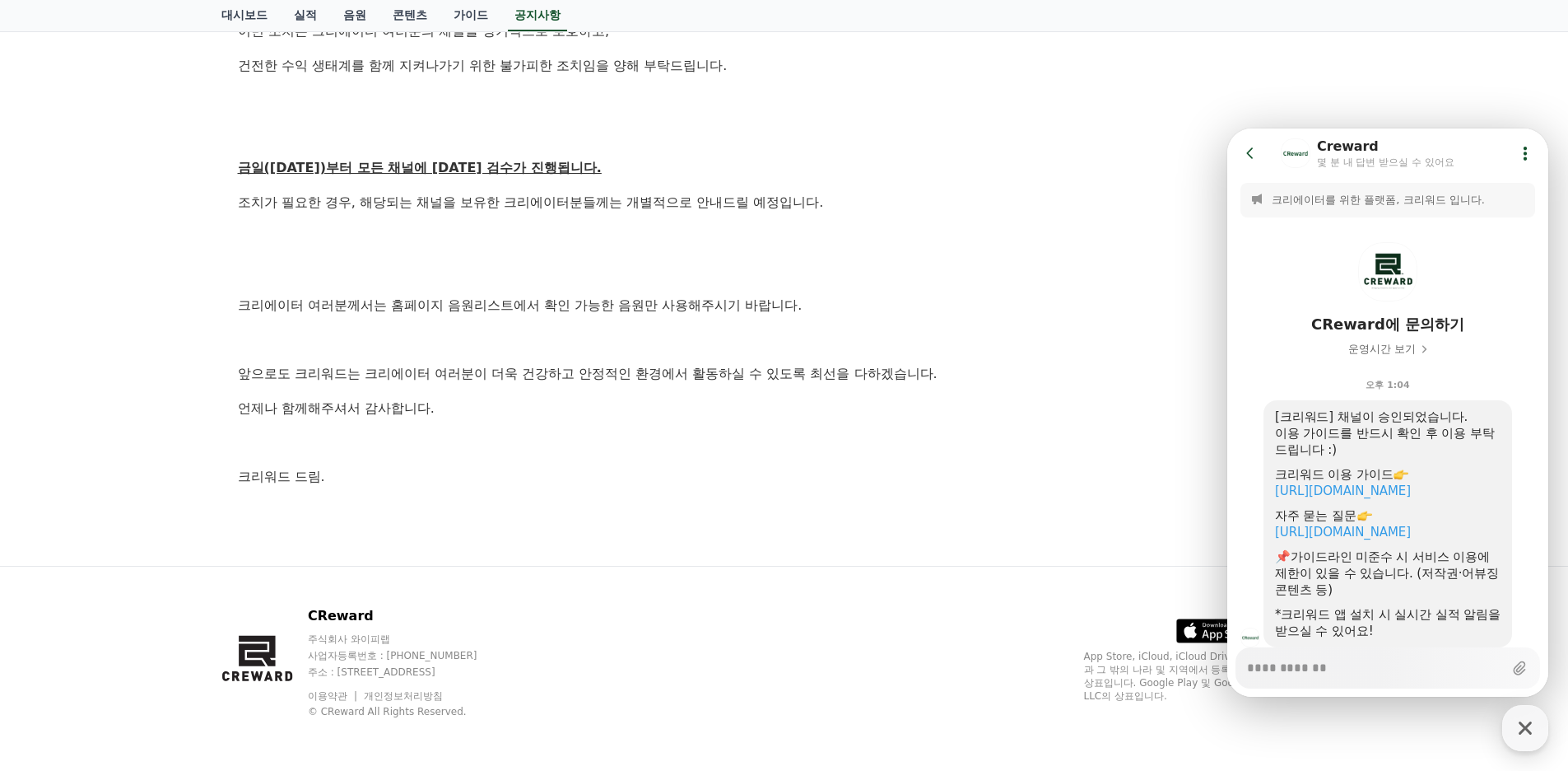
scroll to position [68, 0]
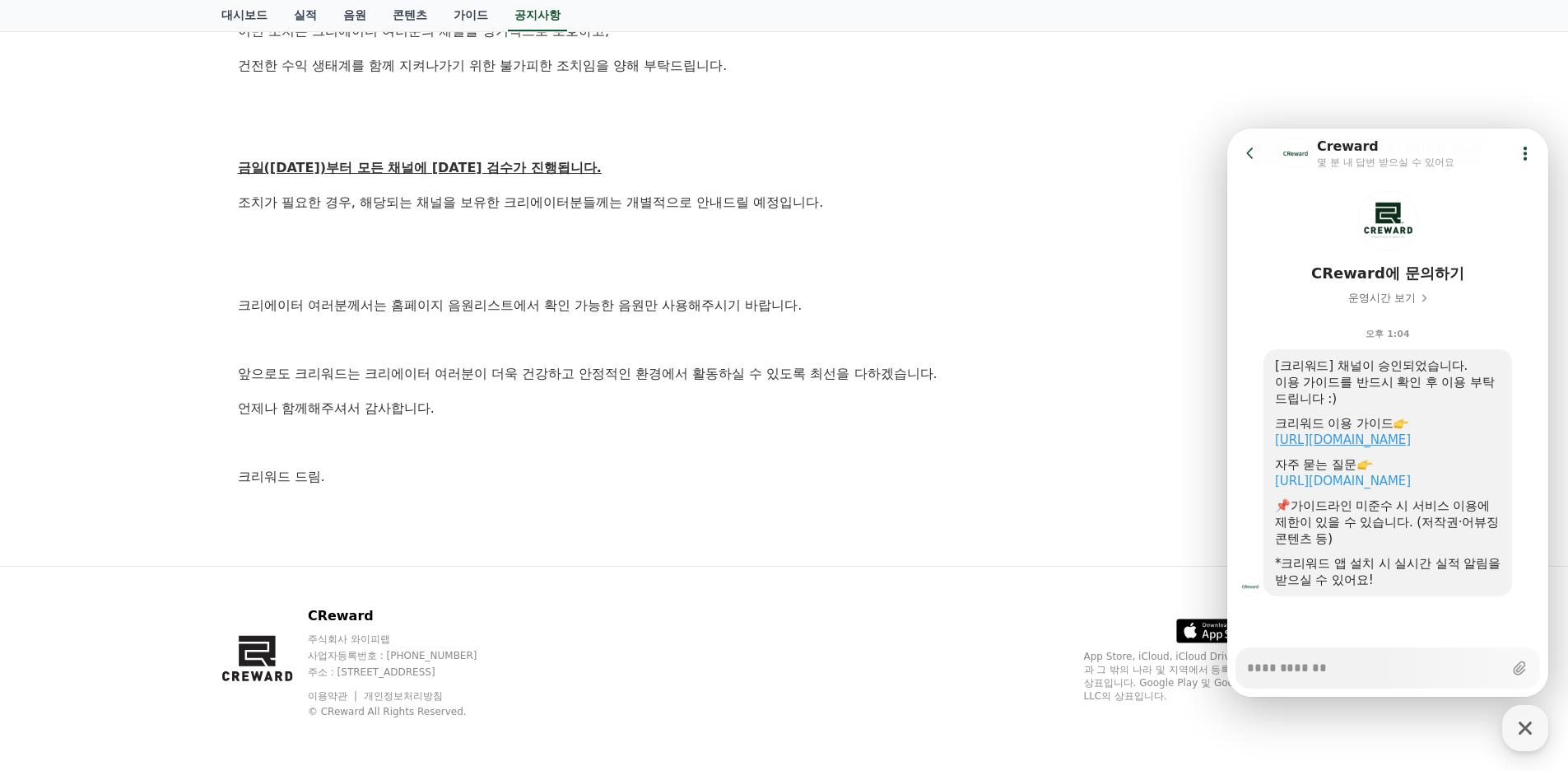
click at [1383, 432] on link "https://creward.net/music/guide/android" at bounding box center [1343, 440] width 136 height 15
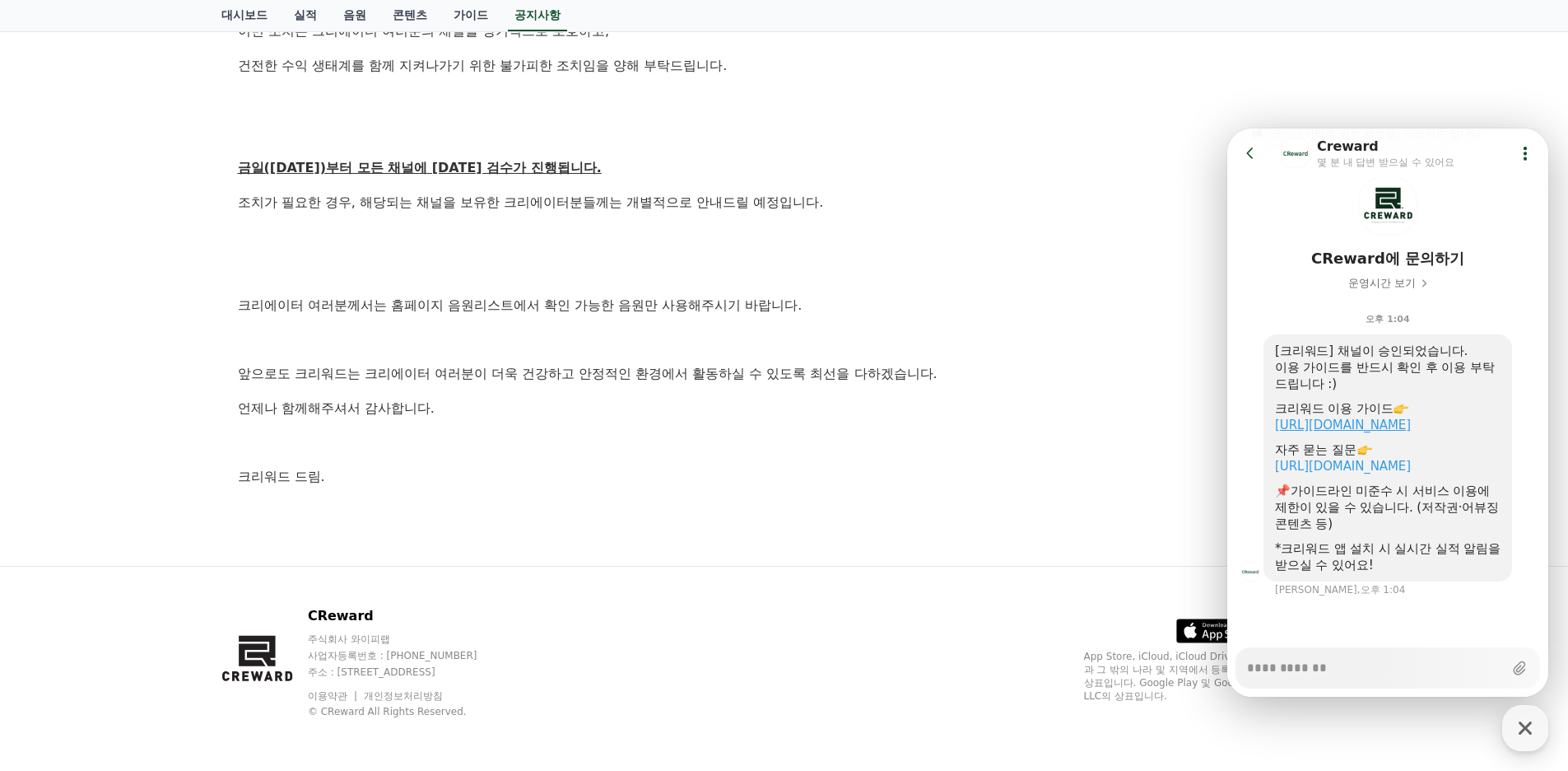
type textarea "*"
click at [1256, 149] on icon at bounding box center [1250, 153] width 17 height 17
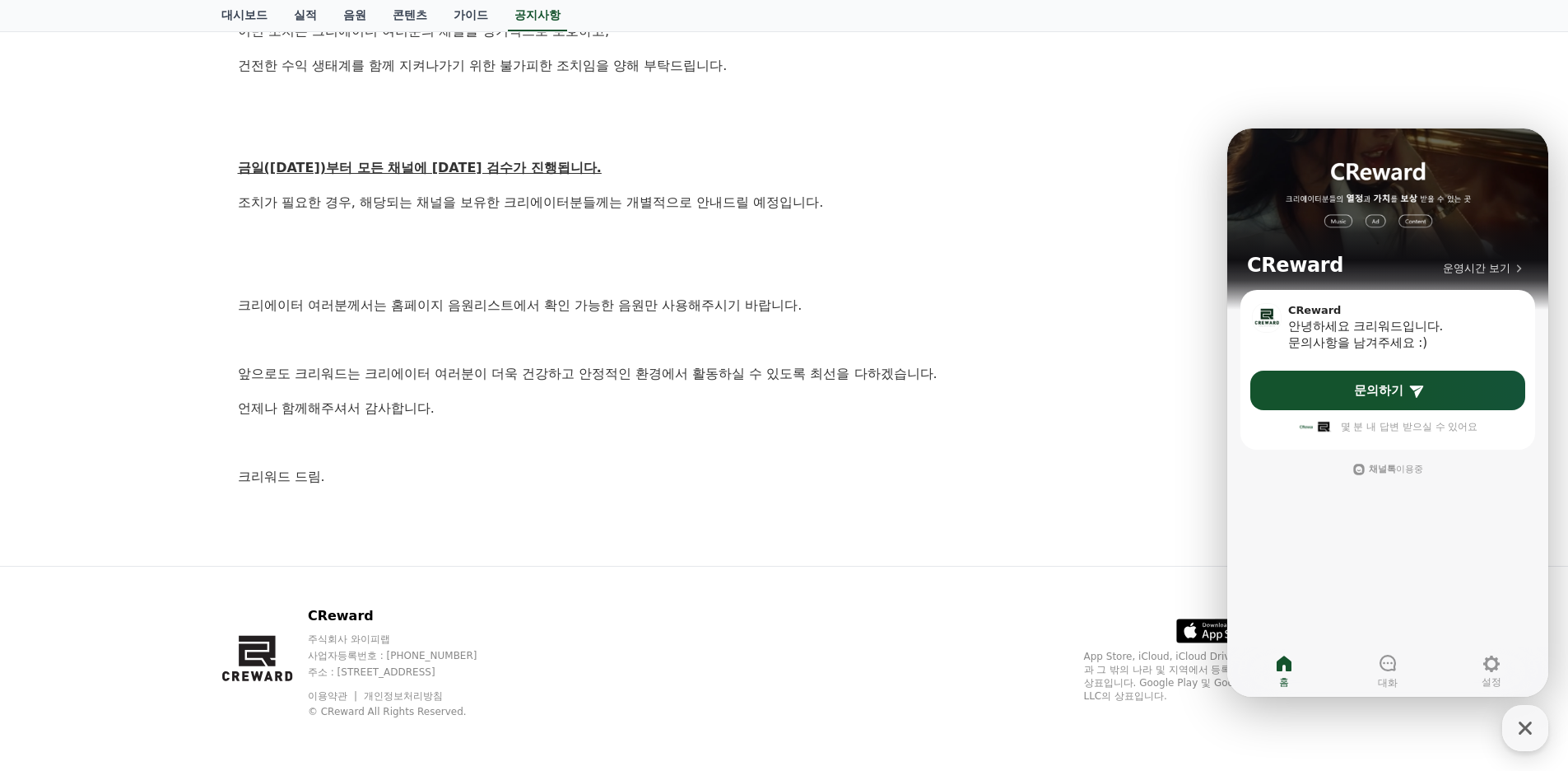
click at [1326, 96] on p at bounding box center [784, 100] width 1093 height 22
click at [1532, 741] on icon "button" at bounding box center [1524, 727] width 29 height 29
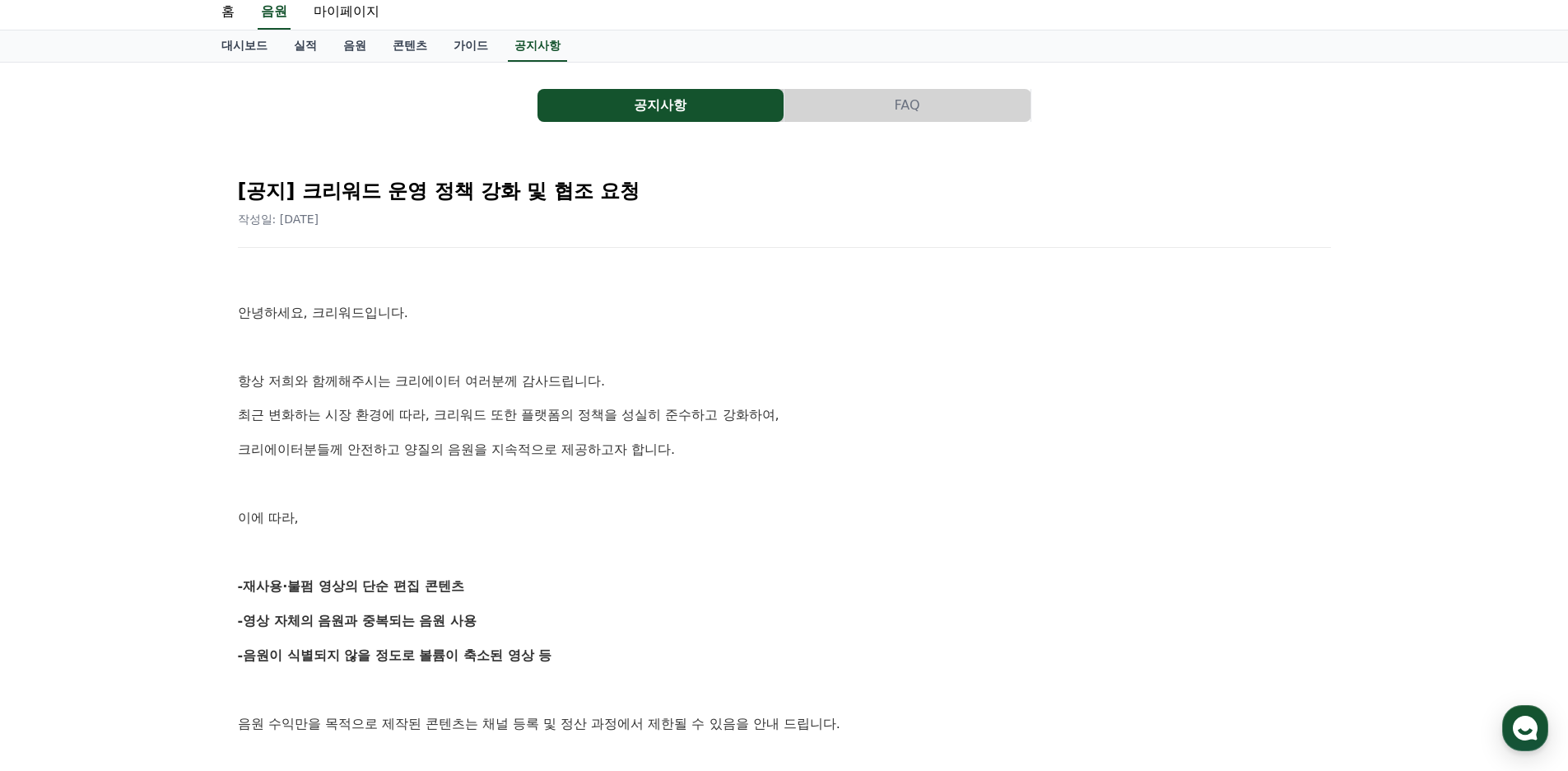
scroll to position [0, 0]
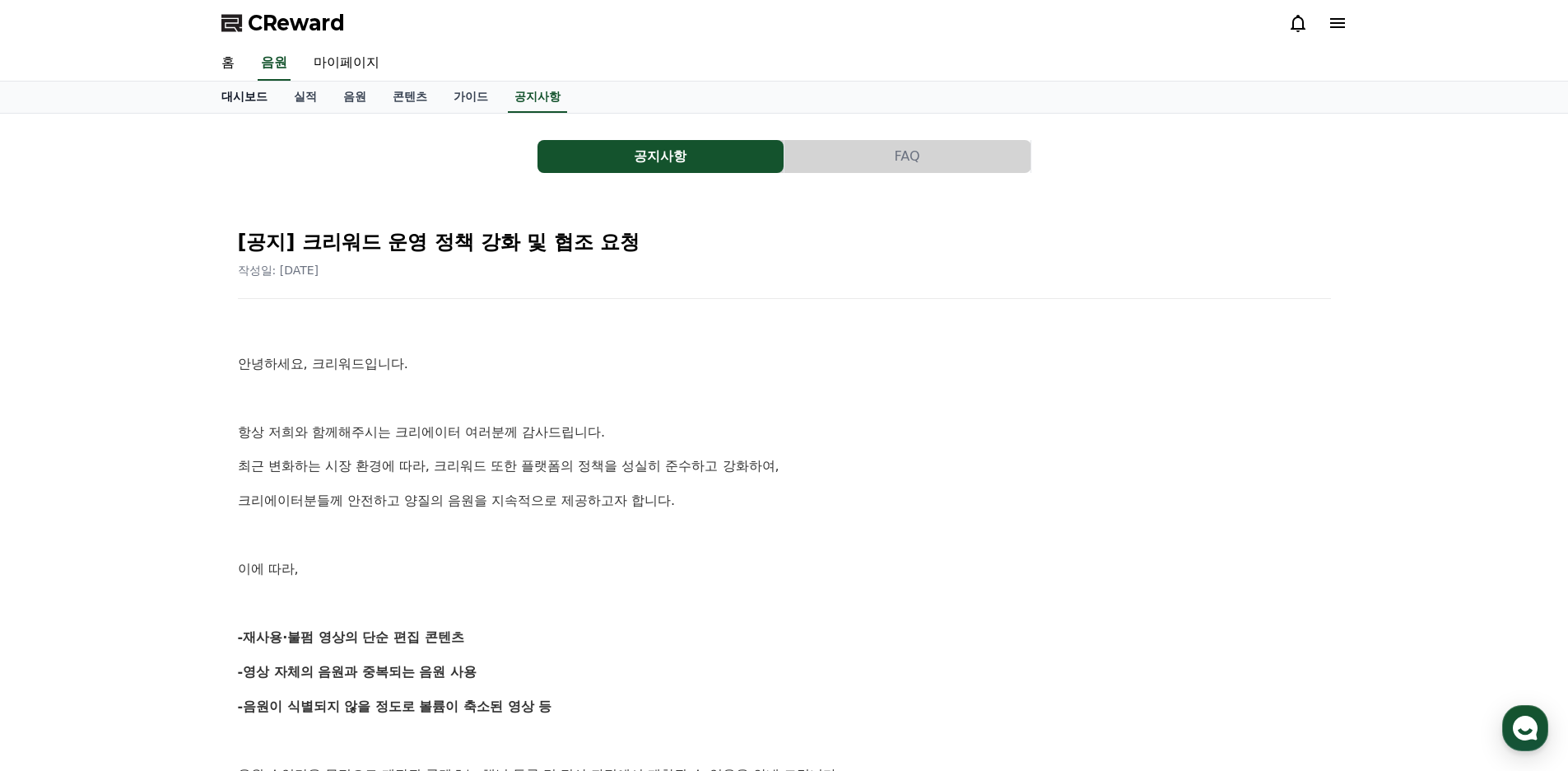
click at [239, 88] on link "대시보드" at bounding box center [245, 96] width 72 height 31
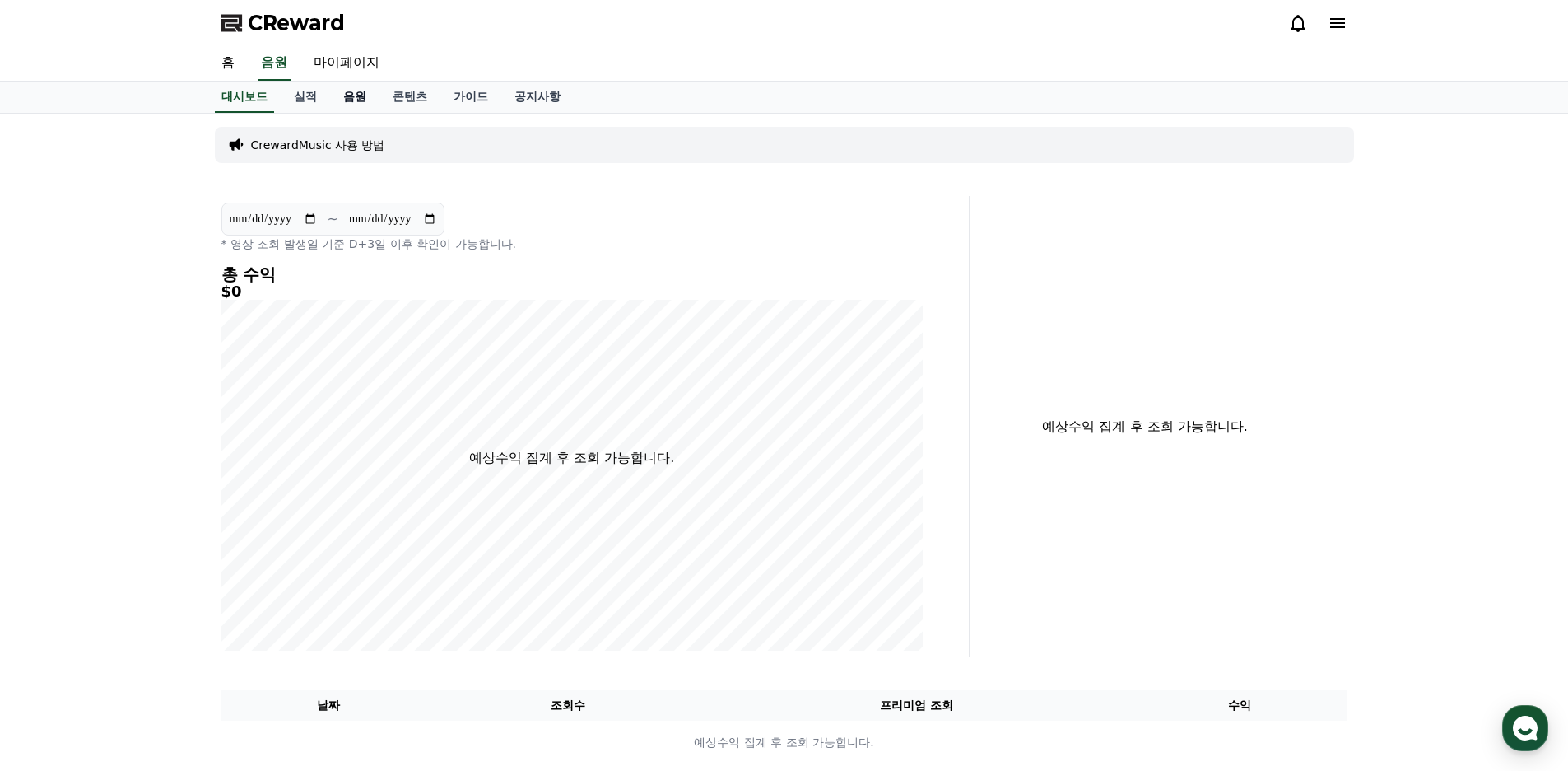
click at [357, 96] on link "음원" at bounding box center [354, 96] width 49 height 31
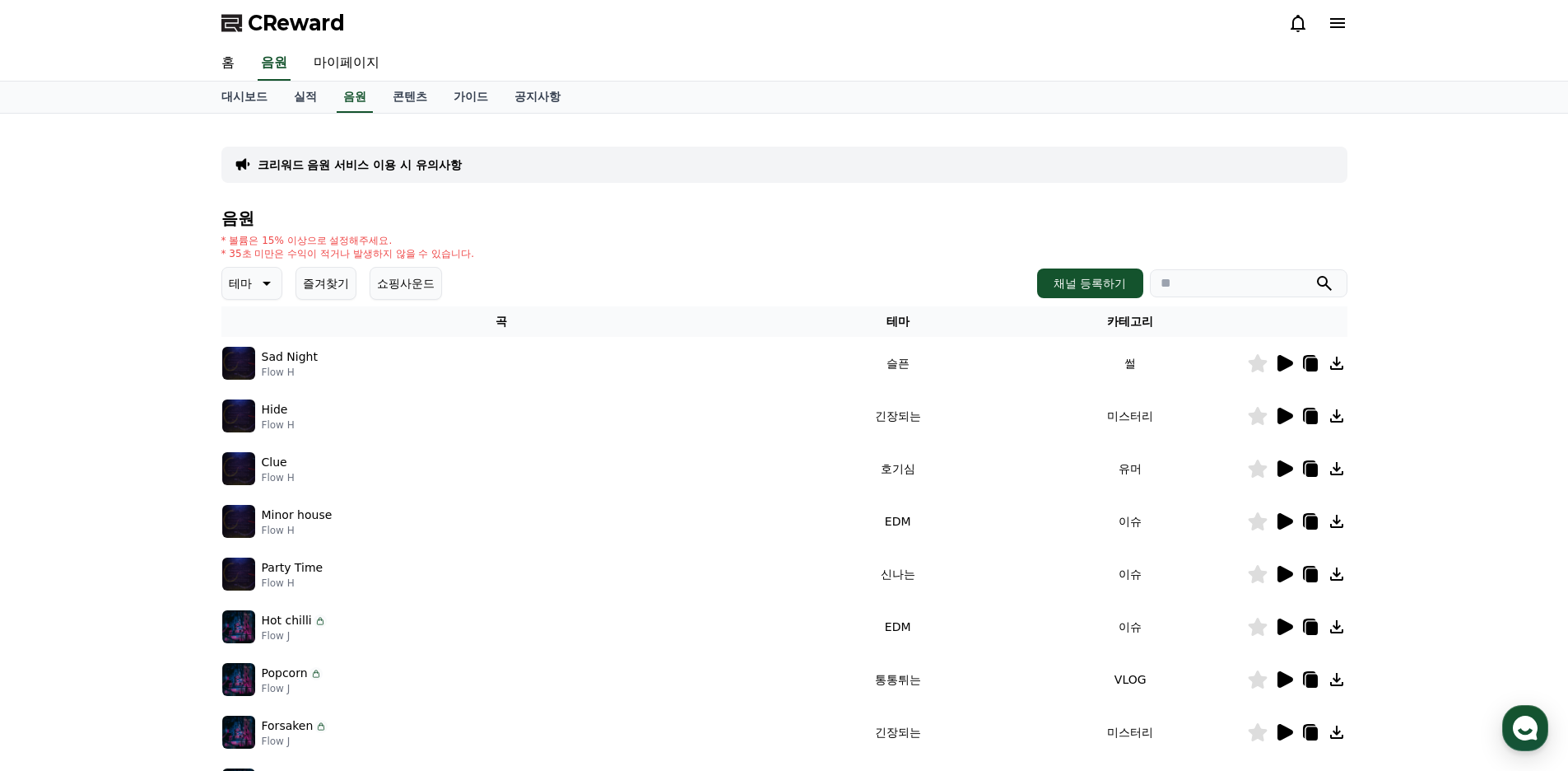
click at [264, 366] on p "Flow H" at bounding box center [289, 372] width 56 height 13
click at [1280, 360] on icon at bounding box center [1285, 363] width 16 height 17
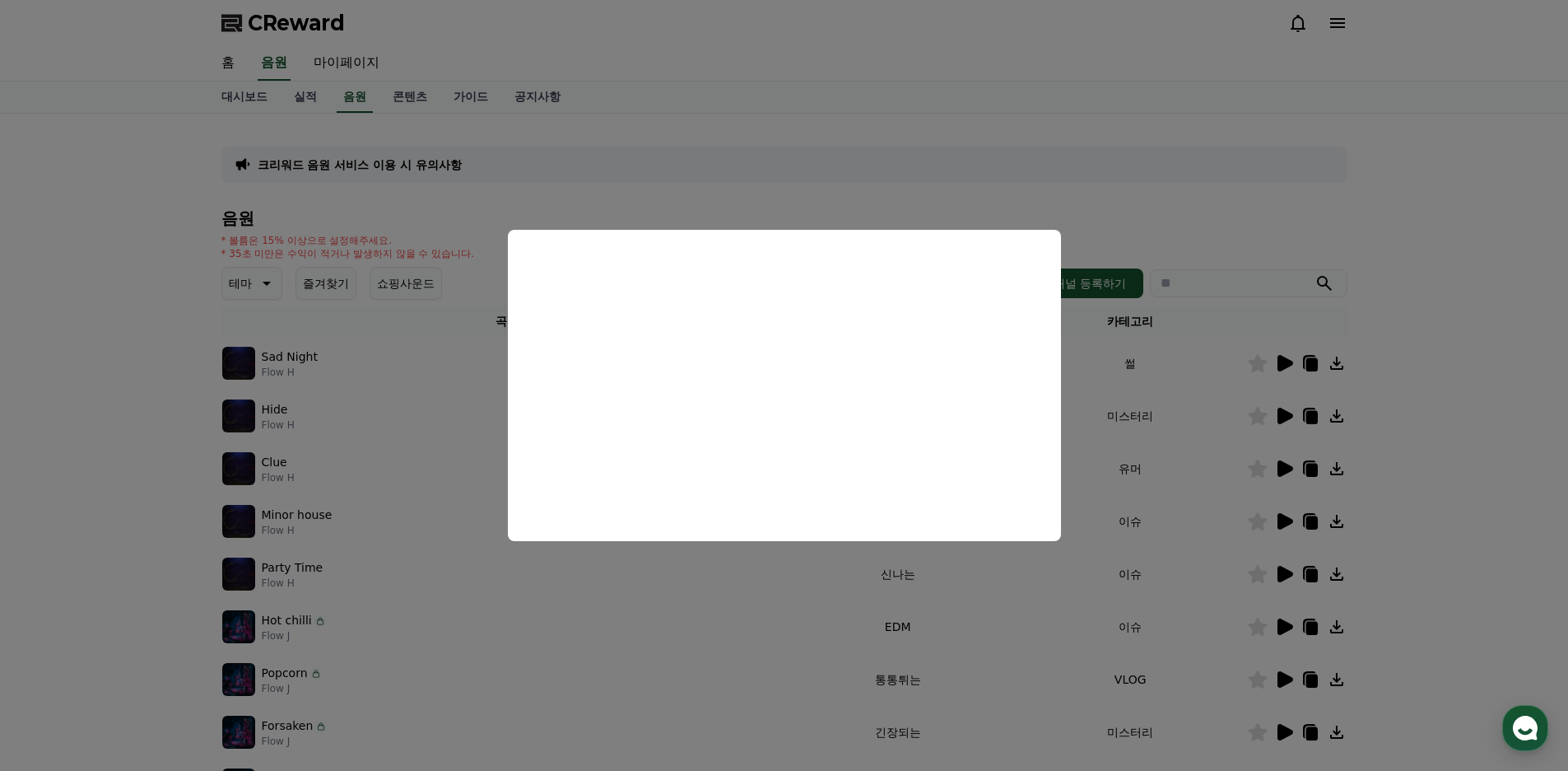
click at [422, 451] on button "close modal" at bounding box center [784, 386] width 1568 height 771
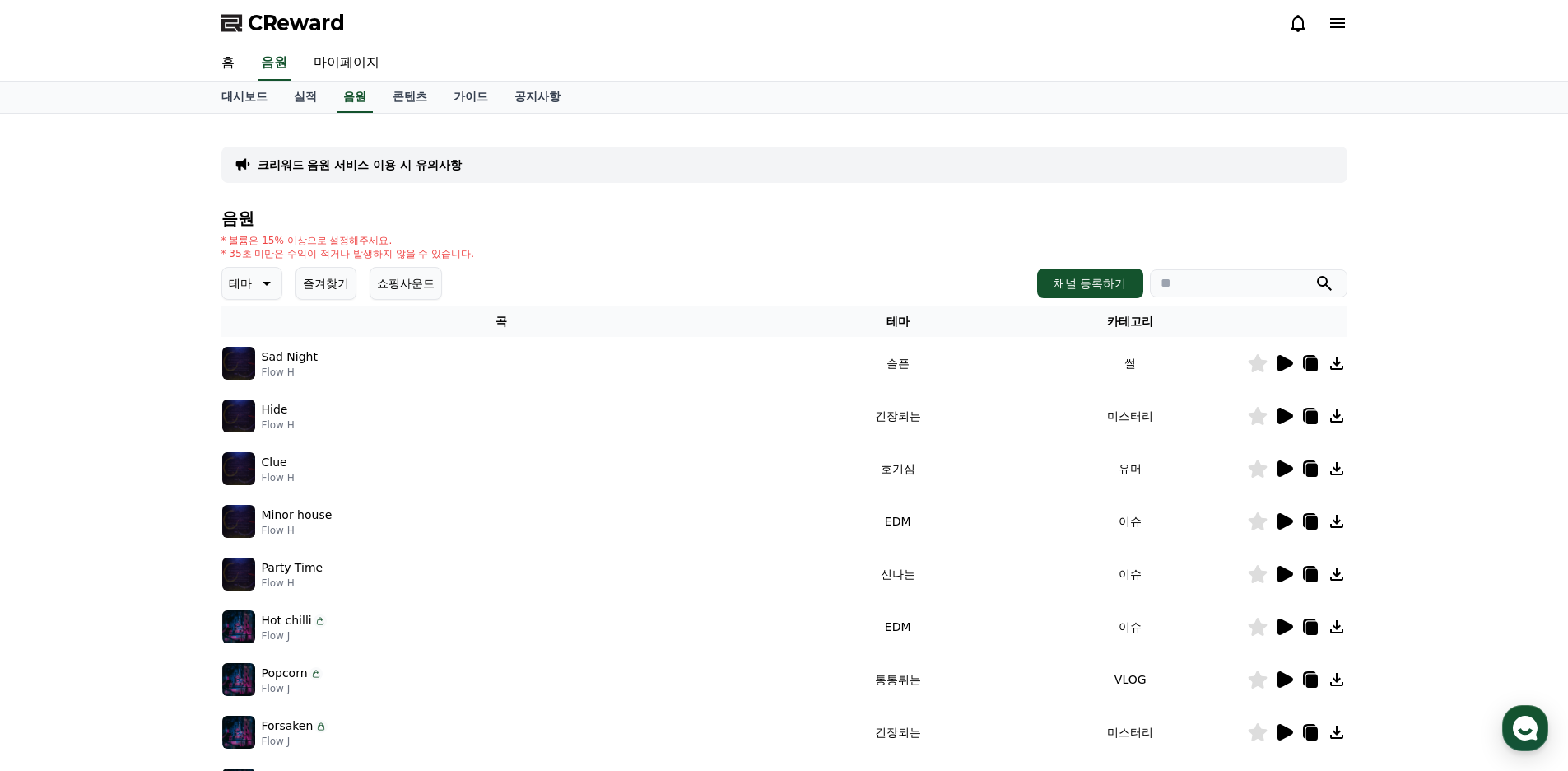
click at [1277, 416] on icon at bounding box center [1284, 416] width 20 height 20
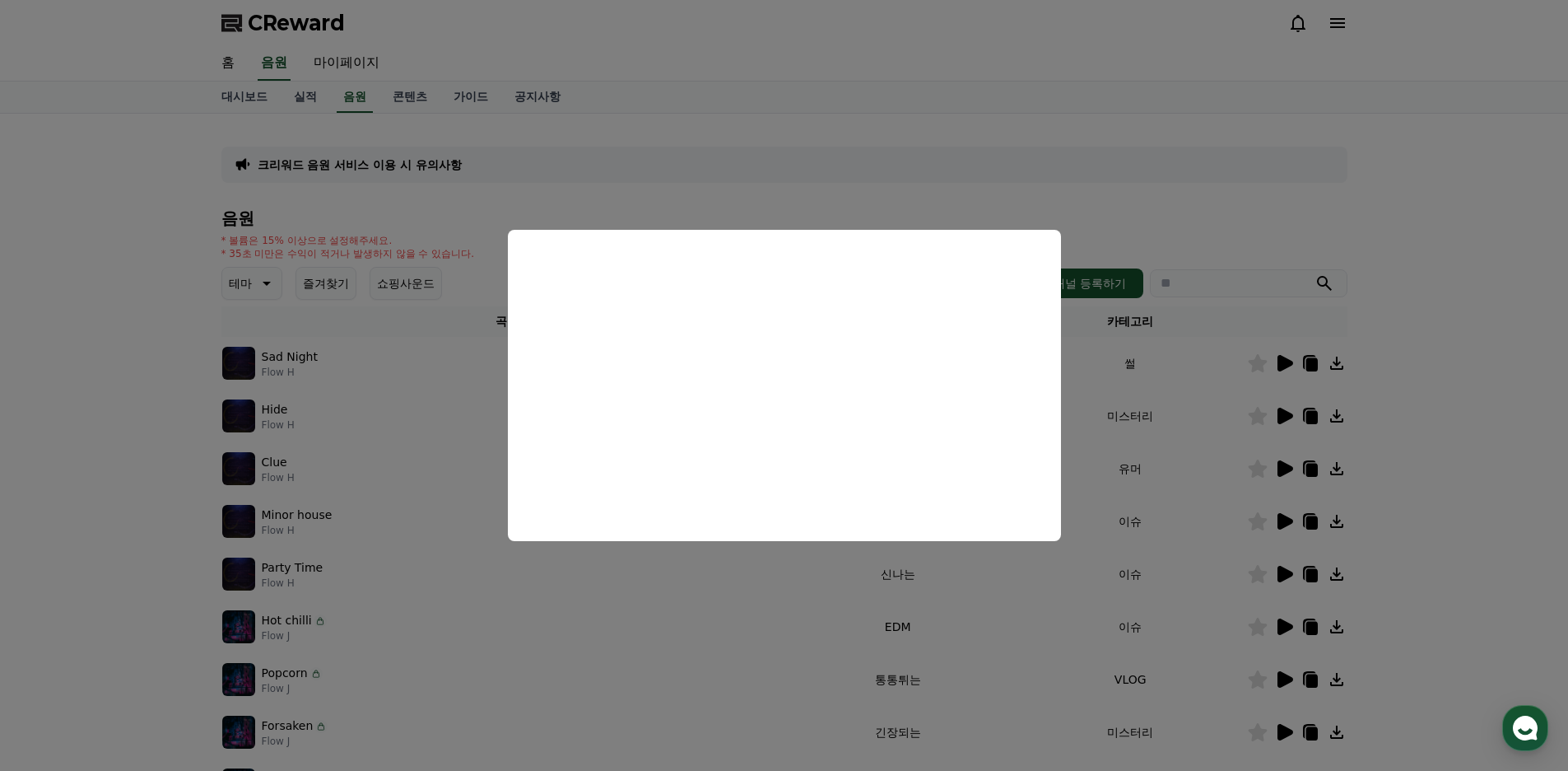
click at [463, 443] on button "close modal" at bounding box center [784, 386] width 1568 height 771
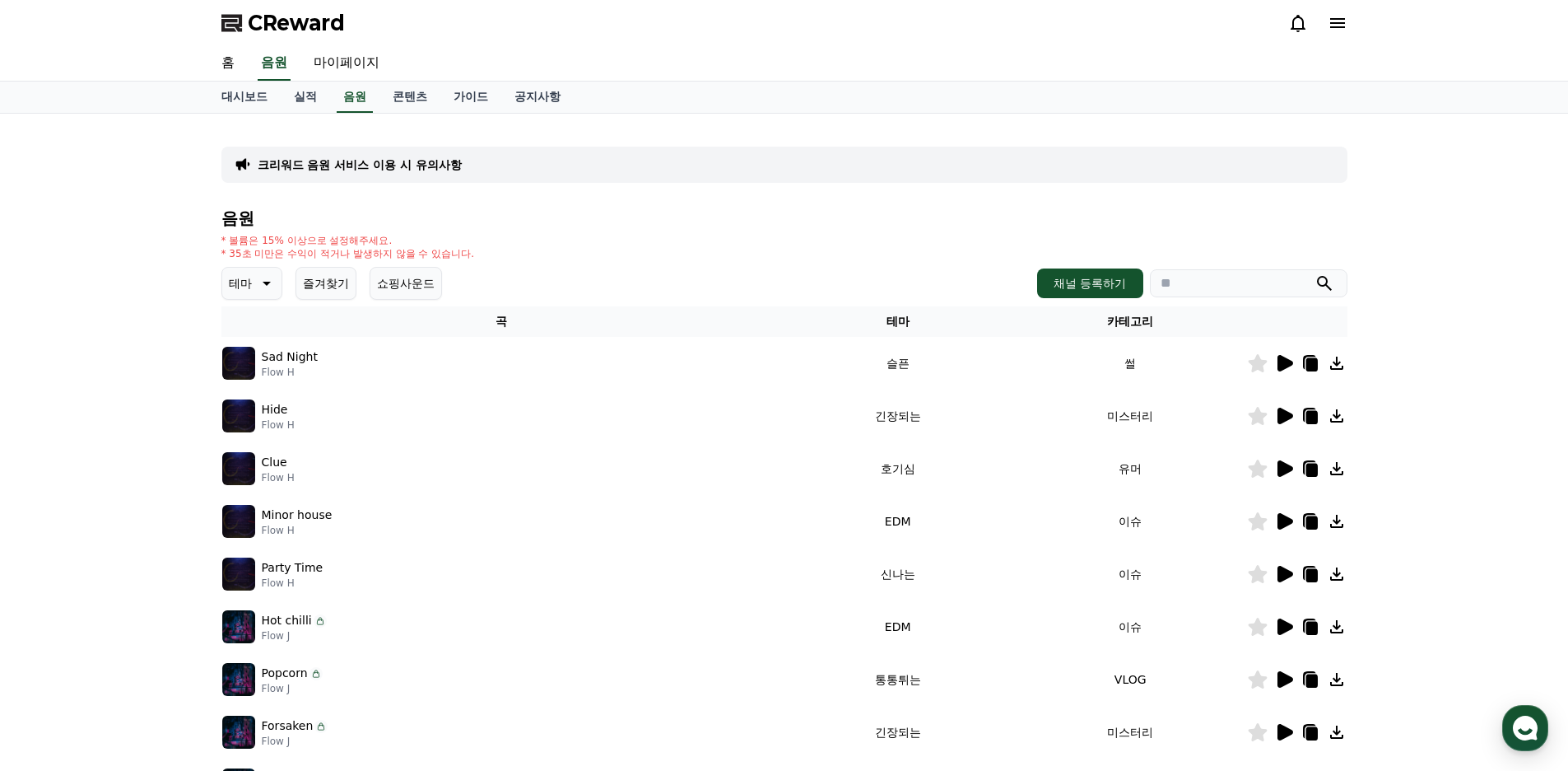
click at [1286, 470] on icon at bounding box center [1285, 468] width 16 height 17
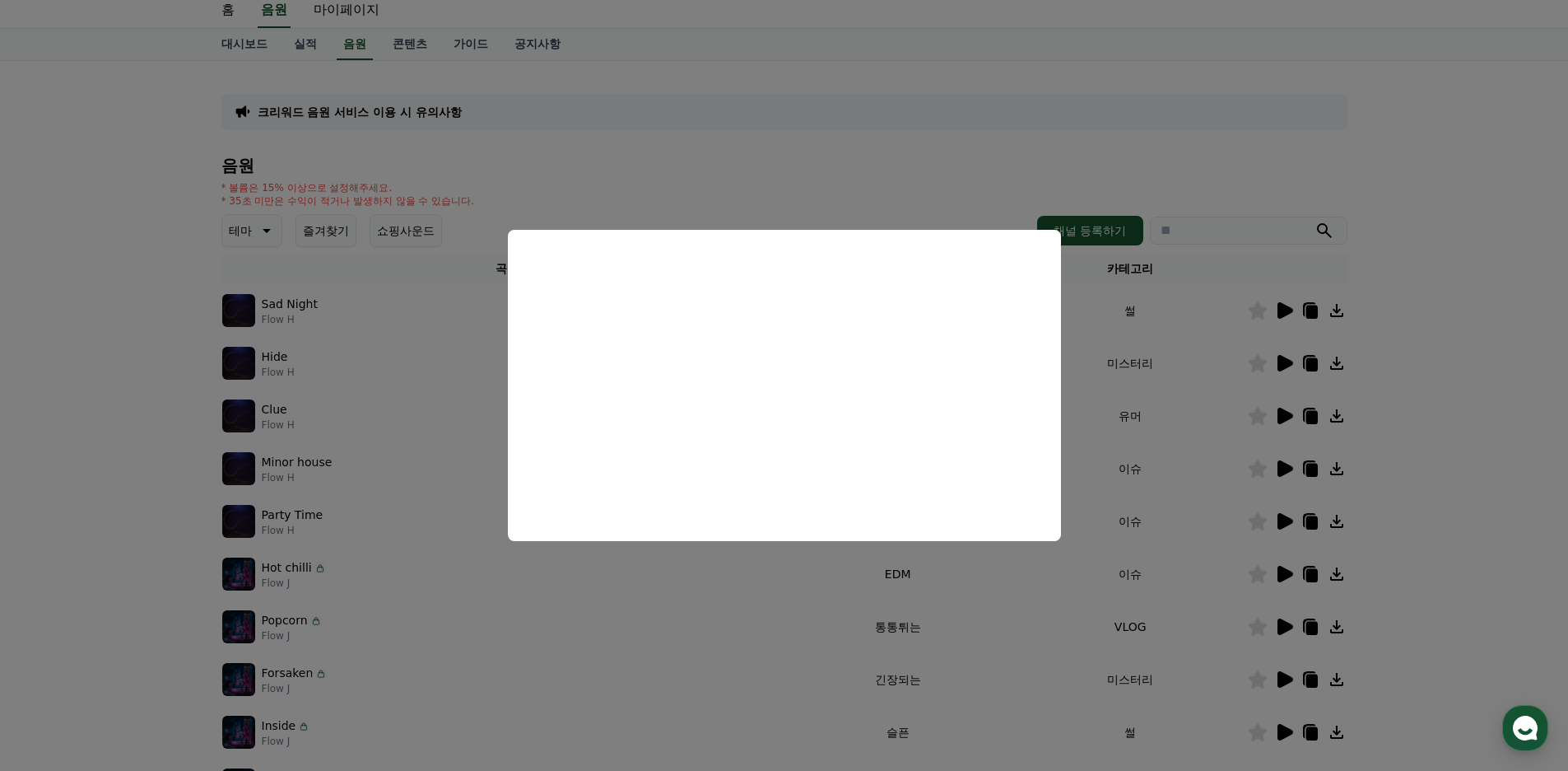
scroll to position [82, 0]
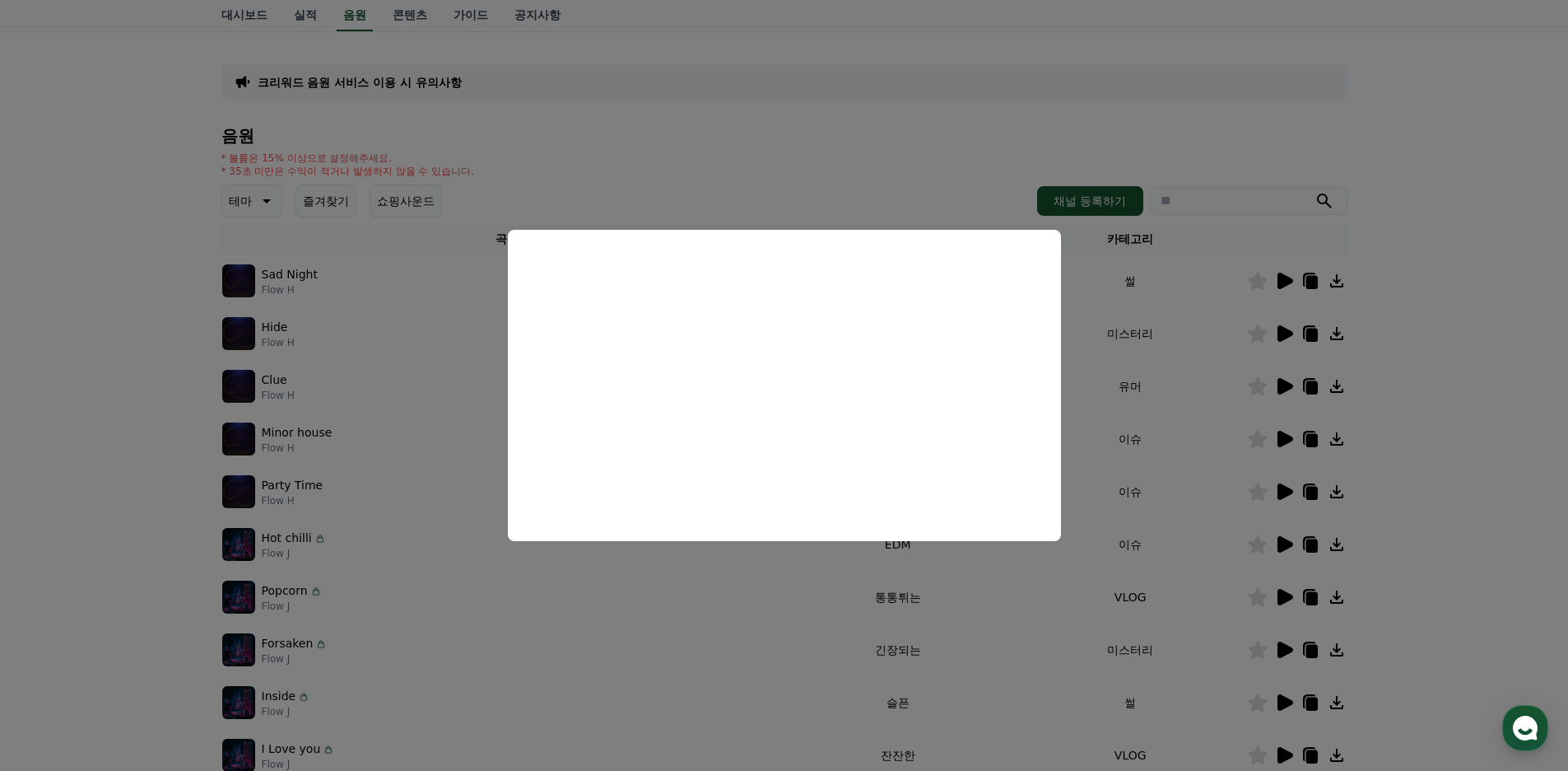
click at [418, 506] on button "close modal" at bounding box center [784, 386] width 1568 height 771
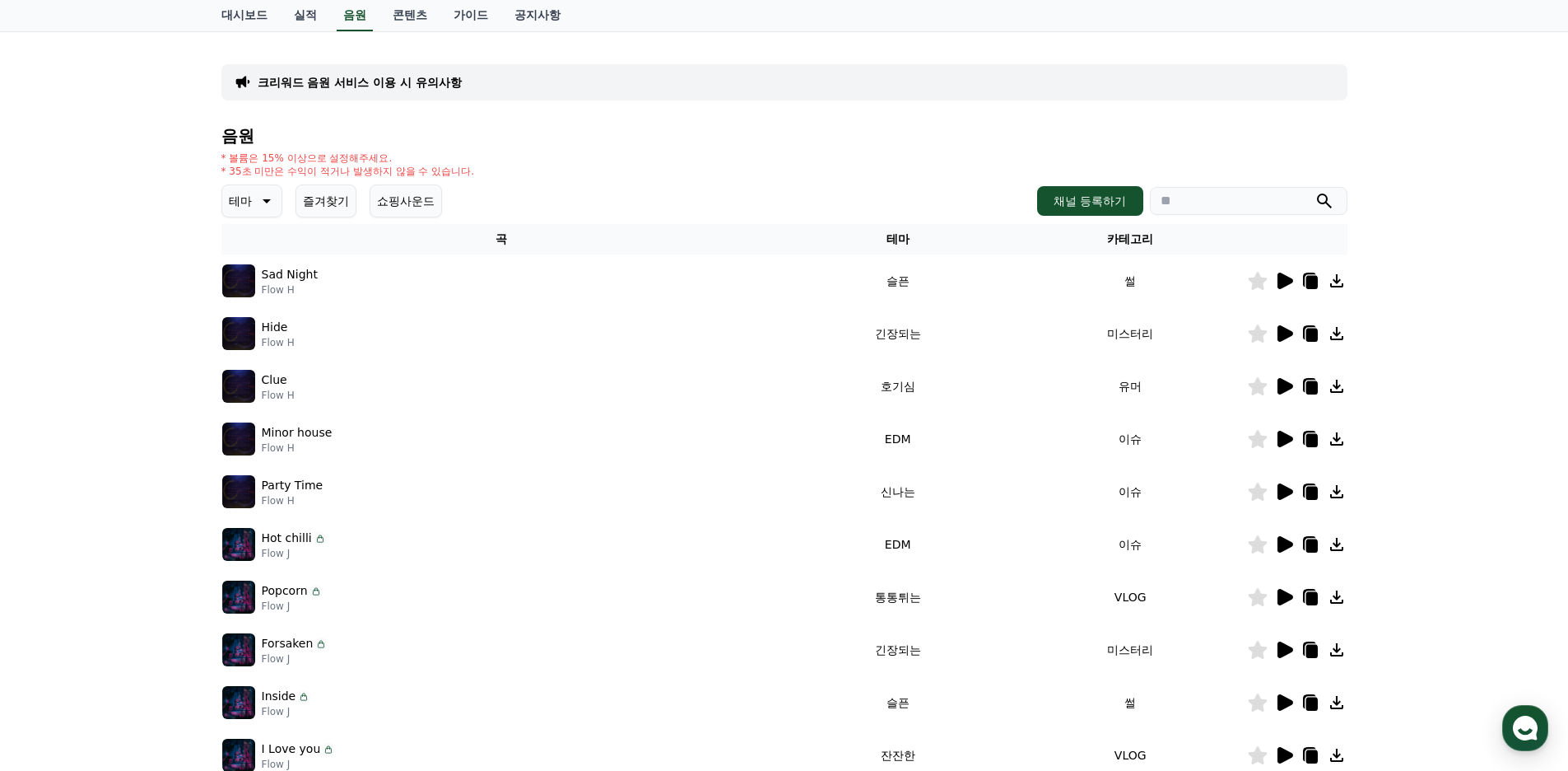
drag, startPoint x: 382, startPoint y: 443, endPoint x: 335, endPoint y: 440, distance: 47.1
click at [380, 443] on div "Minor house Flow H" at bounding box center [501, 438] width 559 height 33
click at [322, 440] on p "Minor house" at bounding box center [297, 432] width 70 height 18
click at [1279, 445] on icon at bounding box center [1285, 439] width 16 height 17
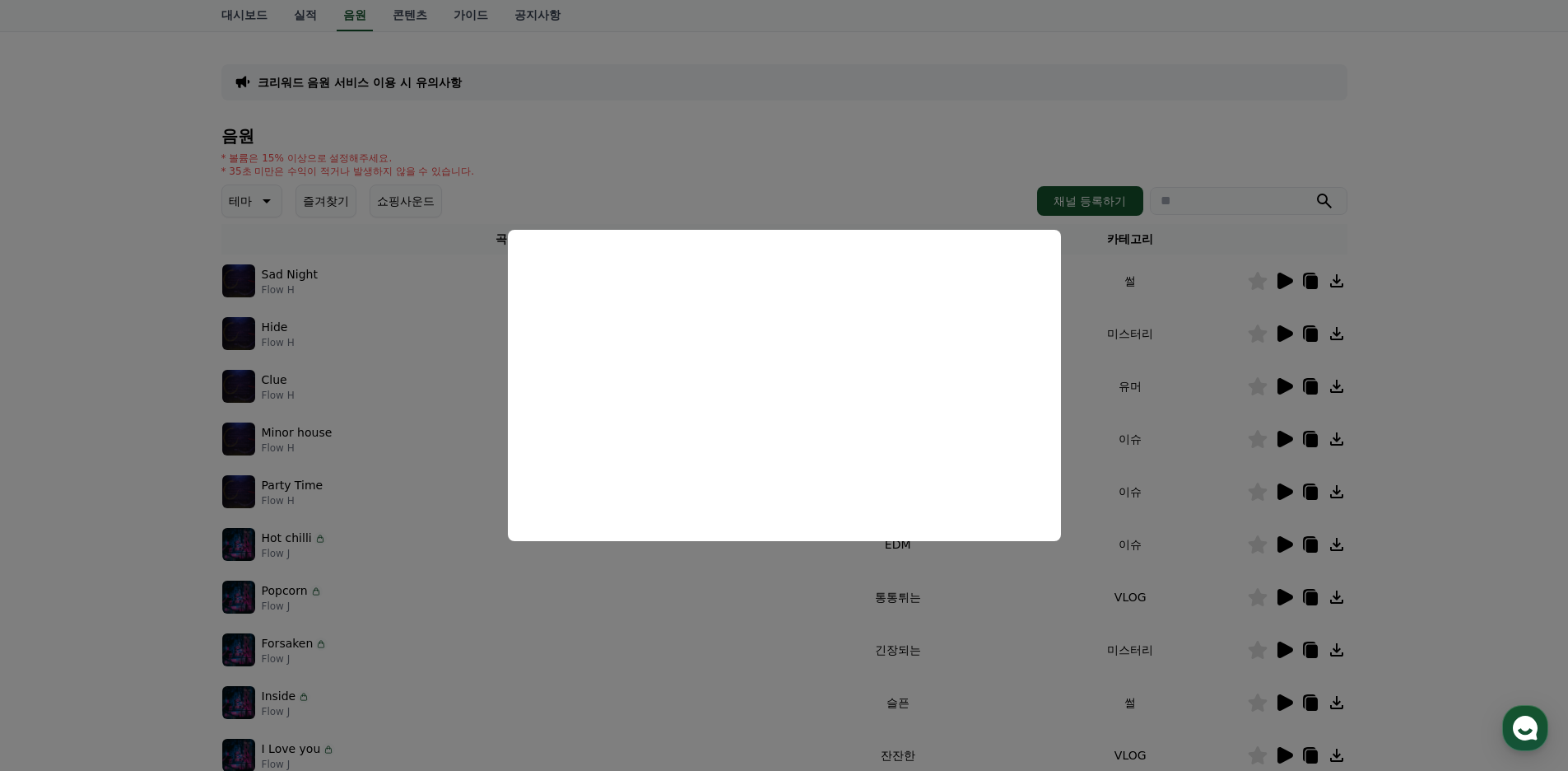
click at [538, 570] on button "close modal" at bounding box center [784, 386] width 1568 height 771
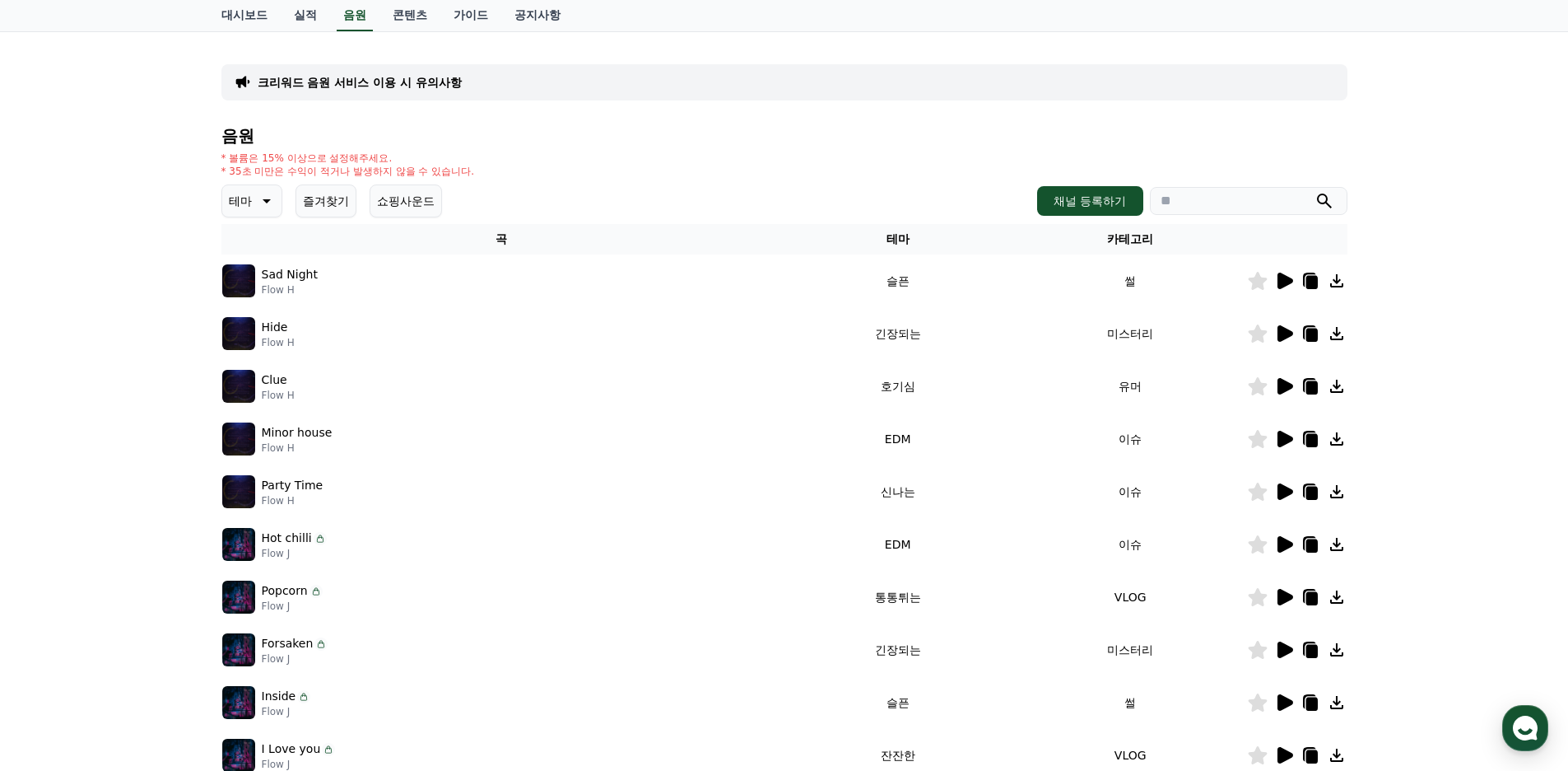
drag, startPoint x: 260, startPoint y: 434, endPoint x: 358, endPoint y: 434, distance: 98.0
click at [358, 434] on div "Minor house Flow H" at bounding box center [501, 438] width 559 height 33
click at [337, 192] on button "즐겨찾기" at bounding box center [326, 200] width 61 height 33
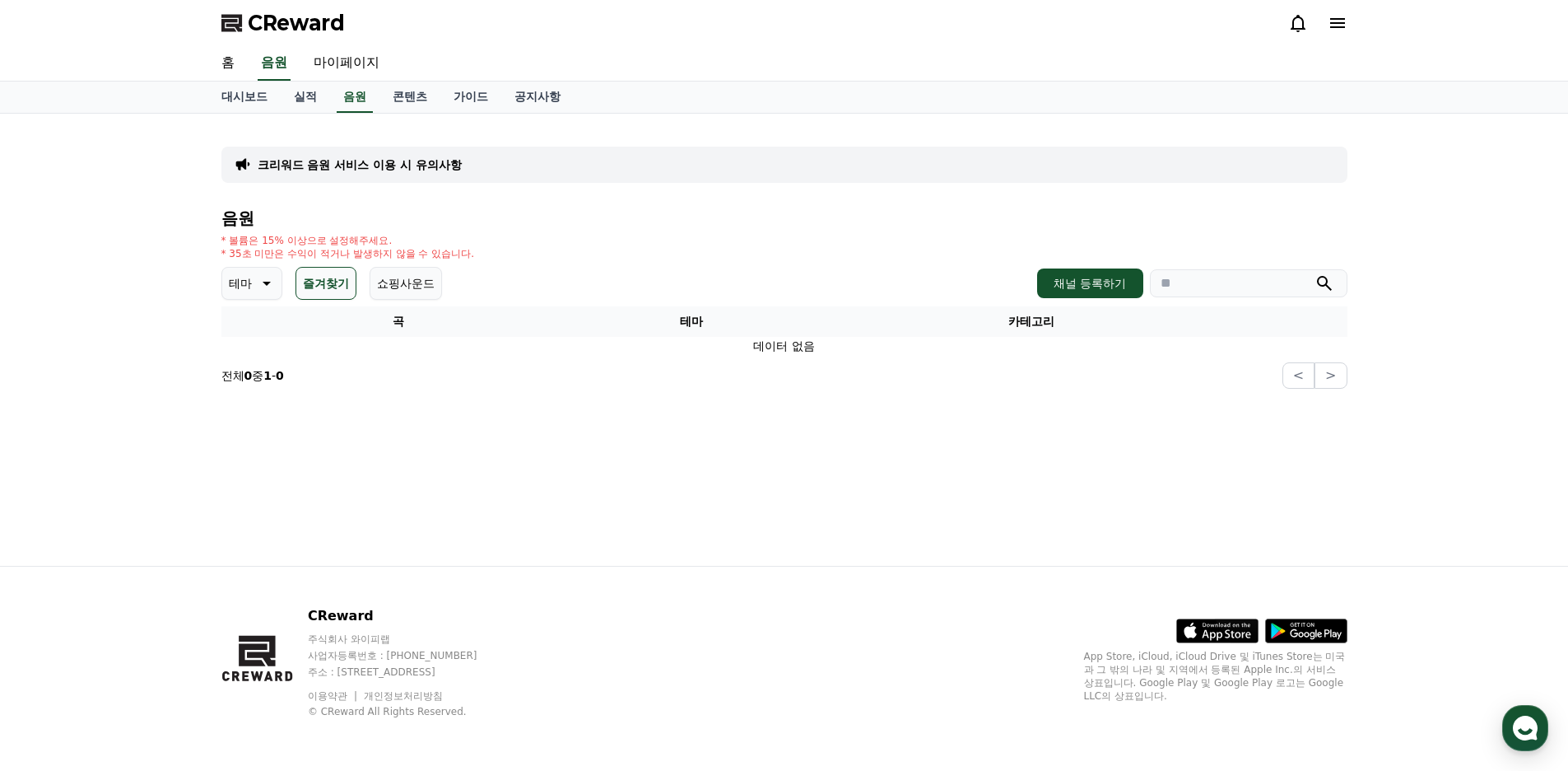
click at [382, 284] on button "쇼핑사운드" at bounding box center [405, 282] width 72 height 33
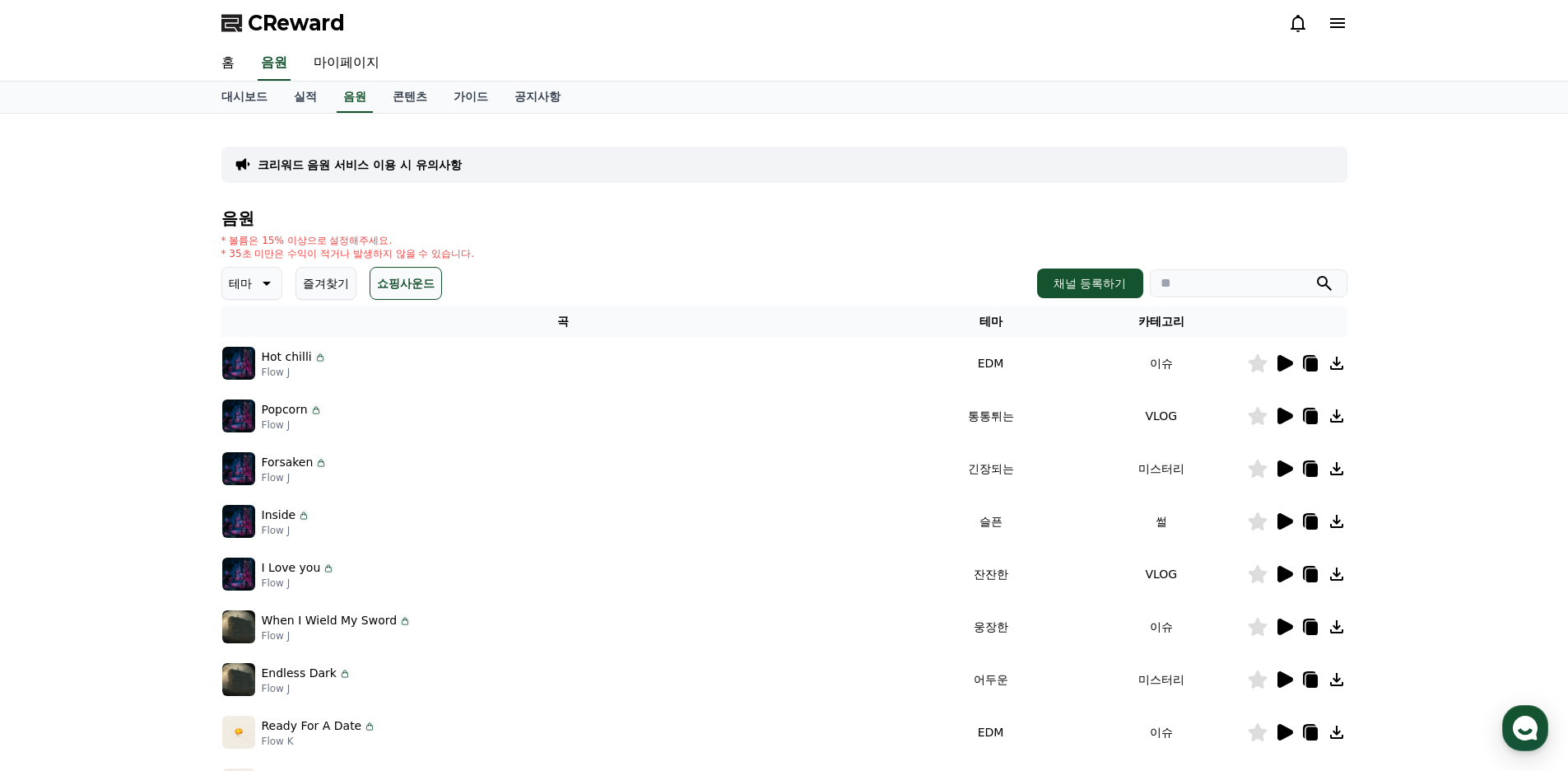
click at [399, 292] on button "쇼핑사운드" at bounding box center [405, 282] width 72 height 33
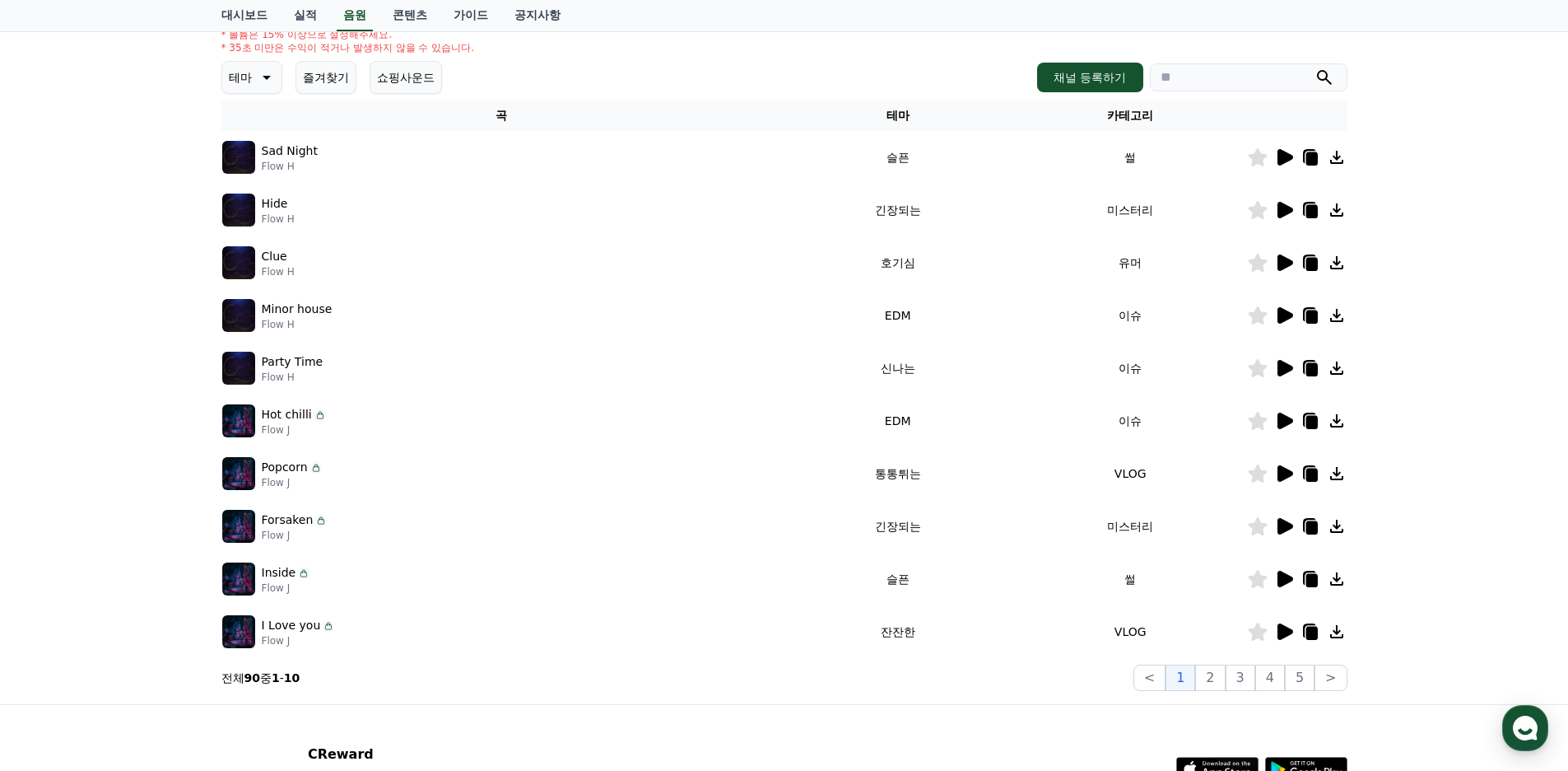
scroll to position [247, 0]
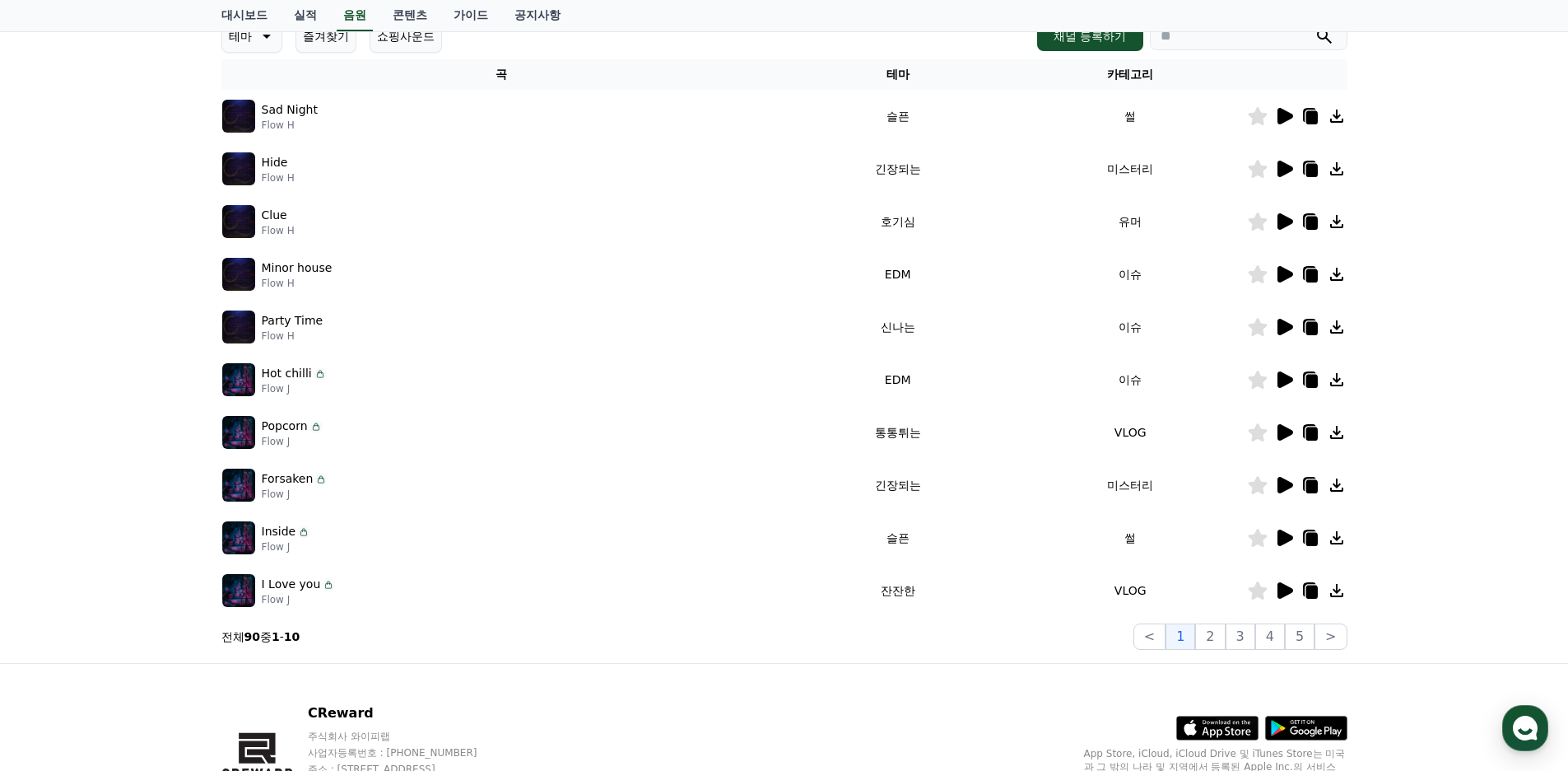
click at [315, 374] on icon at bounding box center [320, 374] width 13 height 13
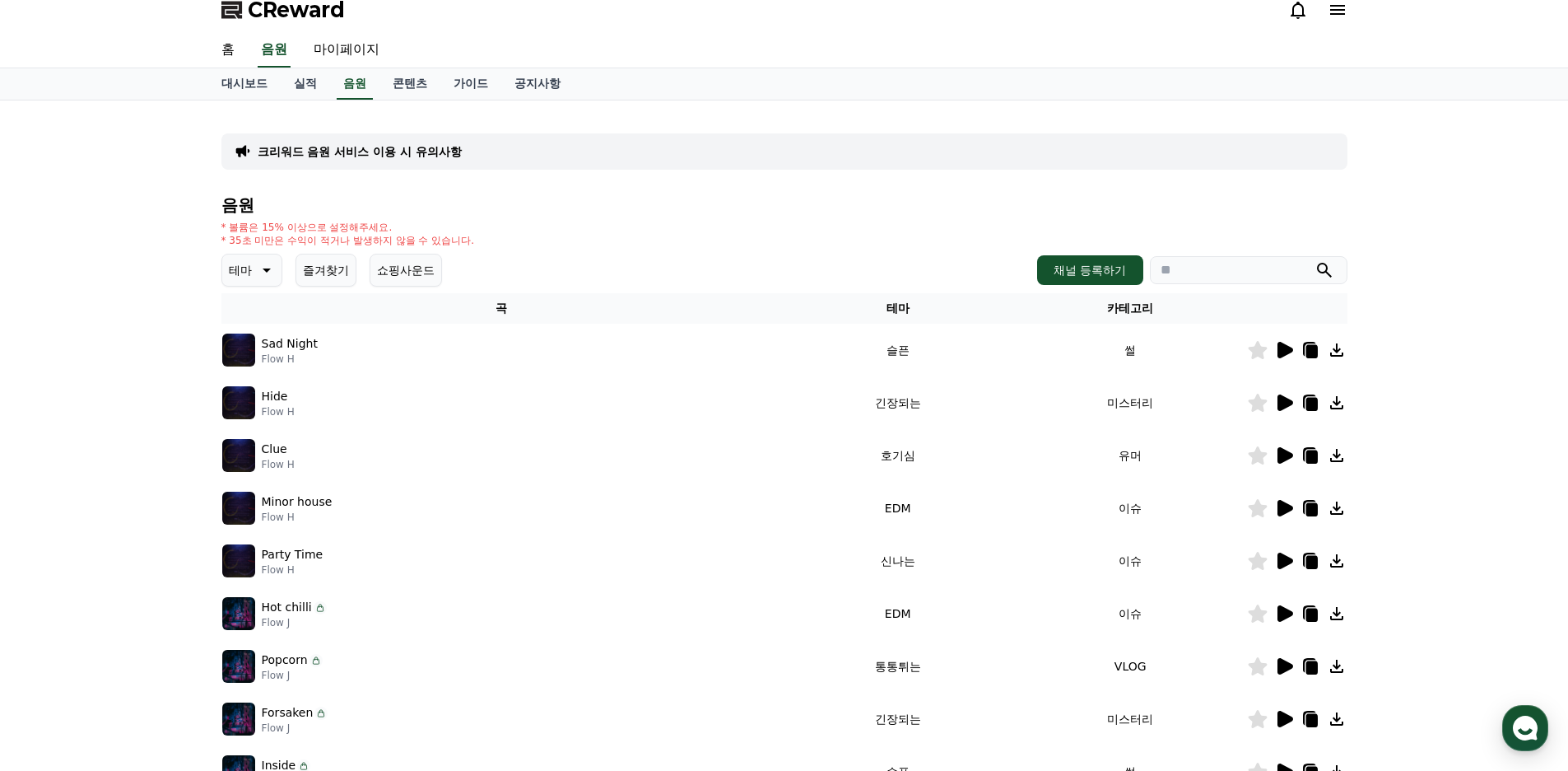
scroll to position [0, 0]
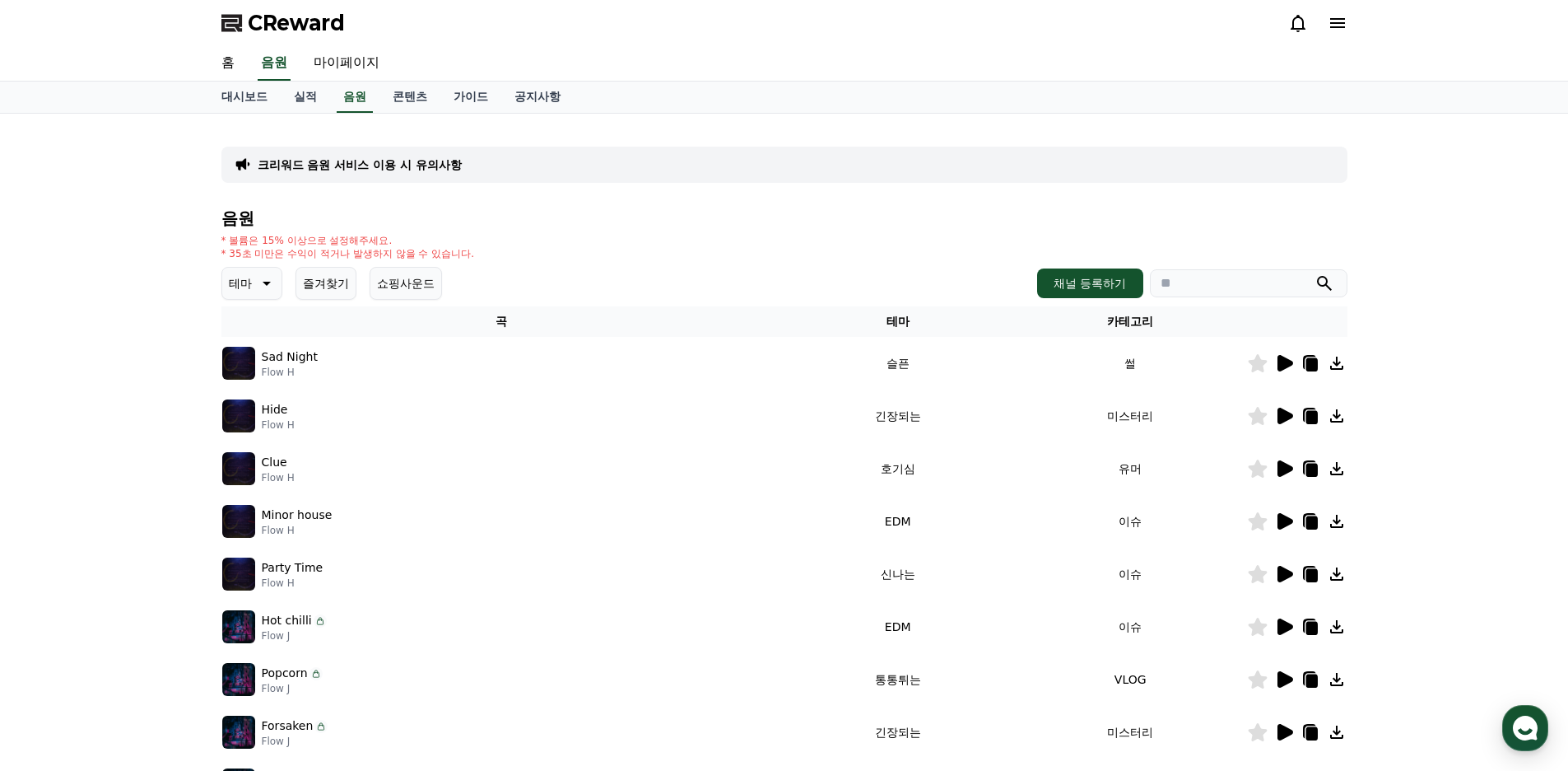
click at [400, 282] on button "쇼핑사운드" at bounding box center [405, 282] width 72 height 33
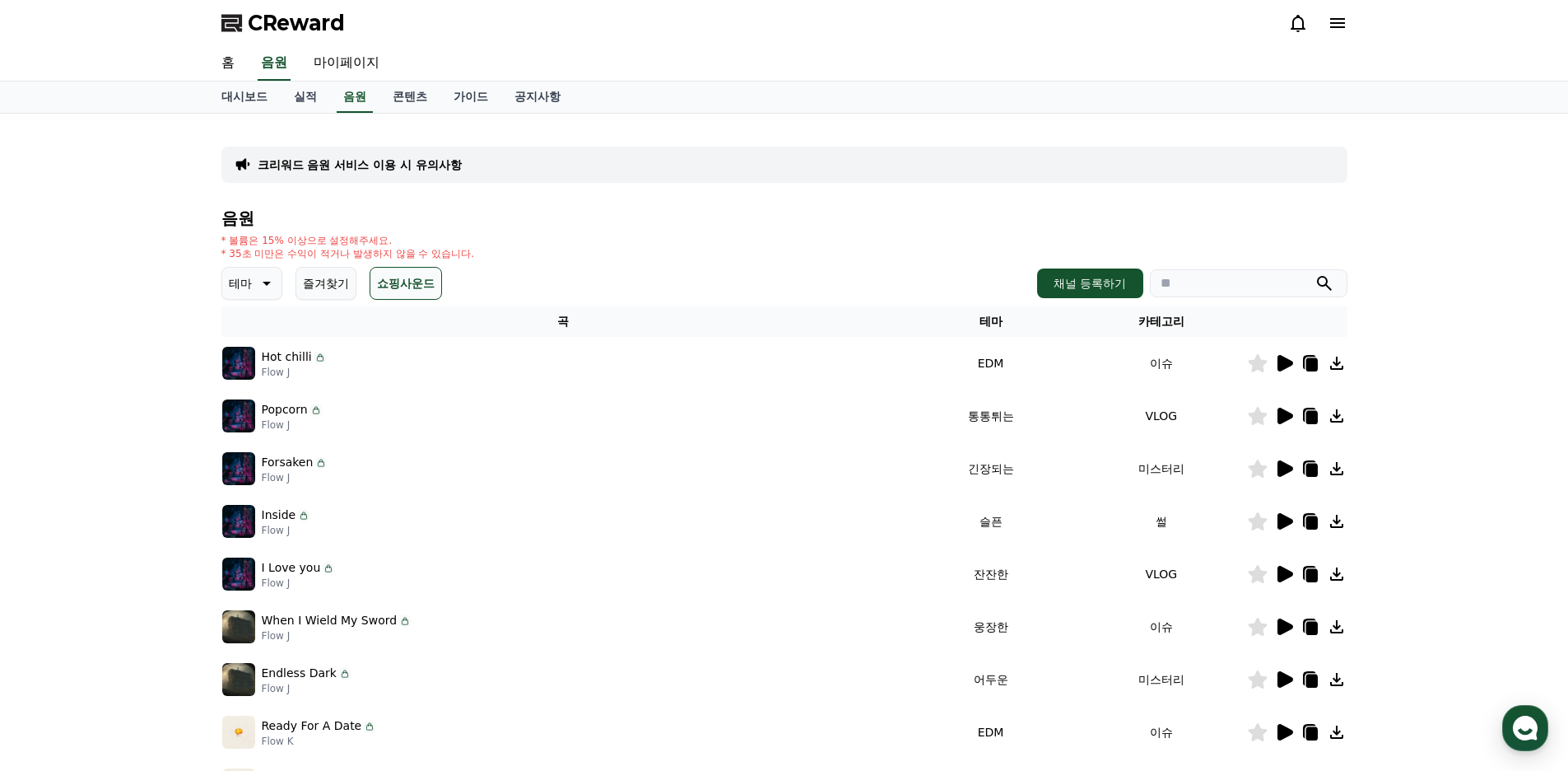
click at [1310, 364] on icon at bounding box center [1311, 365] width 12 height 13
click at [328, 282] on button "즐겨찾기" at bounding box center [326, 282] width 61 height 33
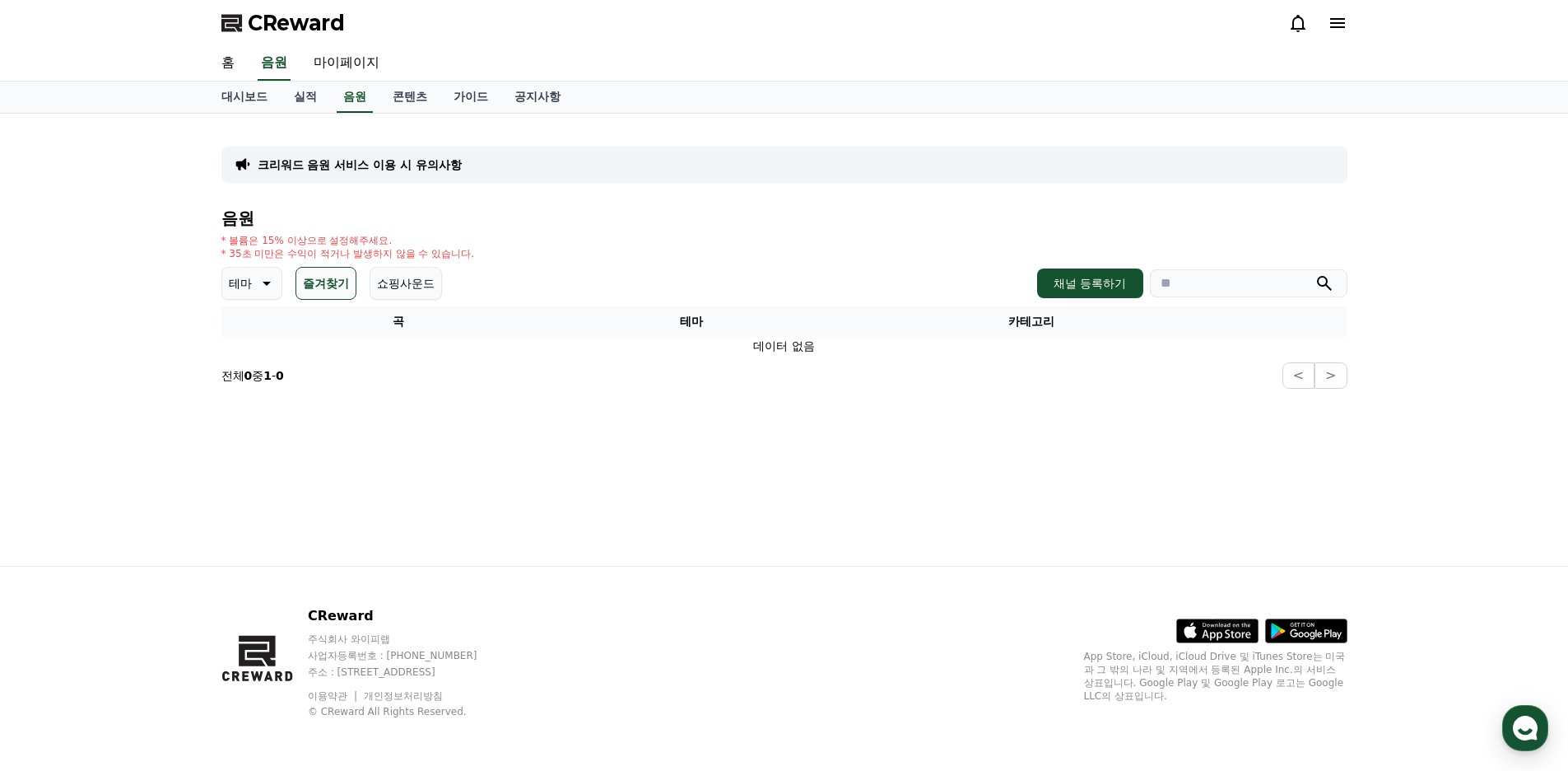
click at [255, 283] on icon at bounding box center [266, 283] width 20 height 20
click at [312, 285] on button "즐겨찾기" at bounding box center [326, 282] width 61 height 33
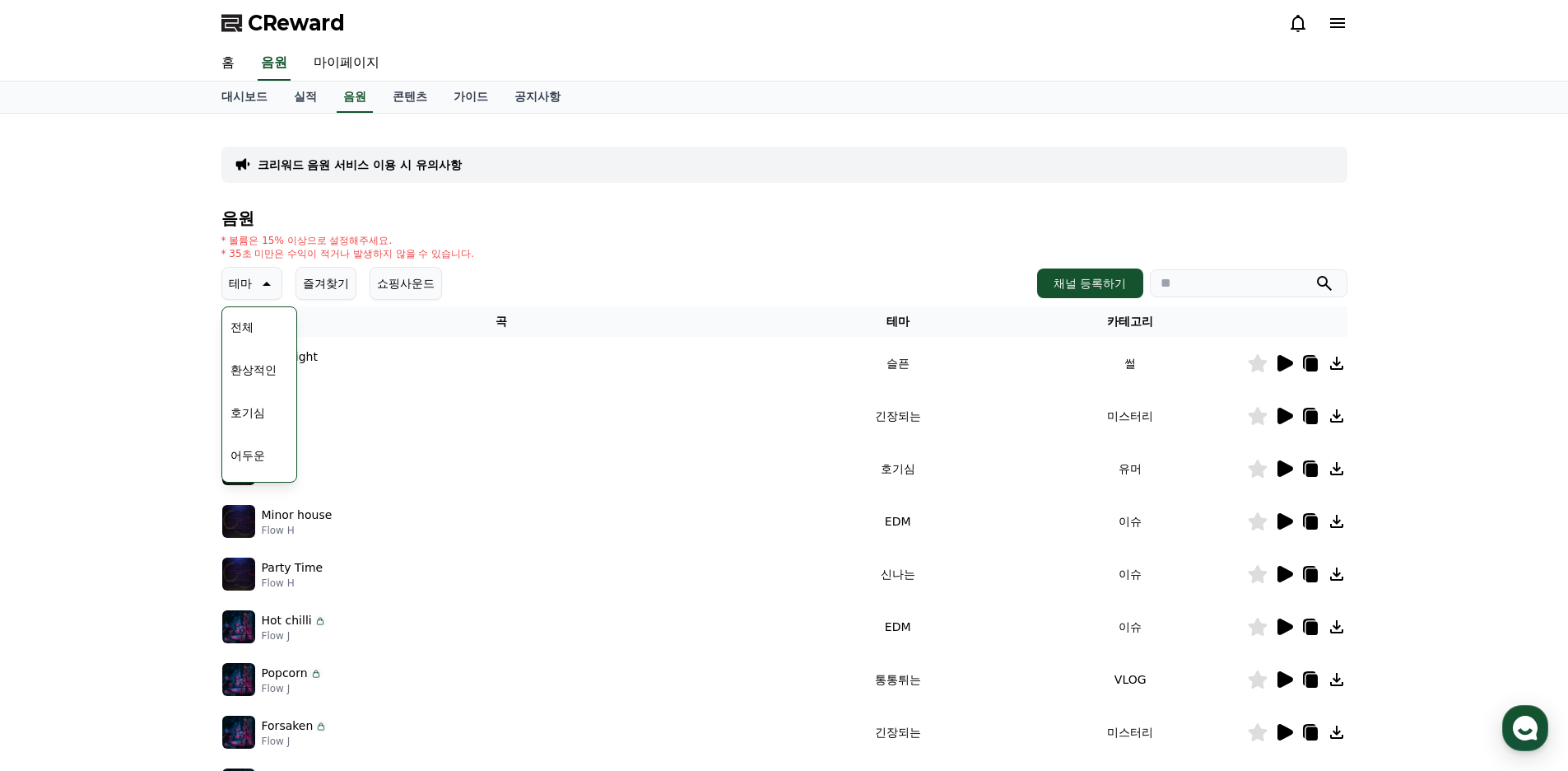
click at [552, 282] on div "테마 테마 전체 환상적인 호기심 어두운 밝은 통통튀는 신나는 반전 웅장한 드라마틱 즐거움 분위기있는 EDM 그루브 슬픈 잔잔한 귀여운 감동적인…" at bounding box center [784, 282] width 1126 height 33
click at [589, 261] on div "음원 * 볼륨은 15% 이상으로 설정해주세요. * 35초 미만은 수익이 적거나 발생하지 않을 수 있습니다. 테마 테마 전체 환상적인 호기심 어…" at bounding box center [784, 553] width 1126 height 687
click at [101, 349] on div "크리워드 음원 서비스 이용 시 유의사항 음원 * 볼륨은 15% 이상으로 설정해주세요. * 35초 미만은 수익이 적거나 발생하지 않을 수 있습니…" at bounding box center [784, 512] width 1568 height 796
click at [131, 386] on div "크리워드 음원 서비스 이용 시 유의사항 음원 * 볼륨은 15% 이상으로 설정해주세요. * 35초 미만은 수익이 적거나 발생하지 않을 수 있습니…" at bounding box center [784, 512] width 1568 height 796
click at [266, 282] on icon at bounding box center [266, 283] width 8 height 4
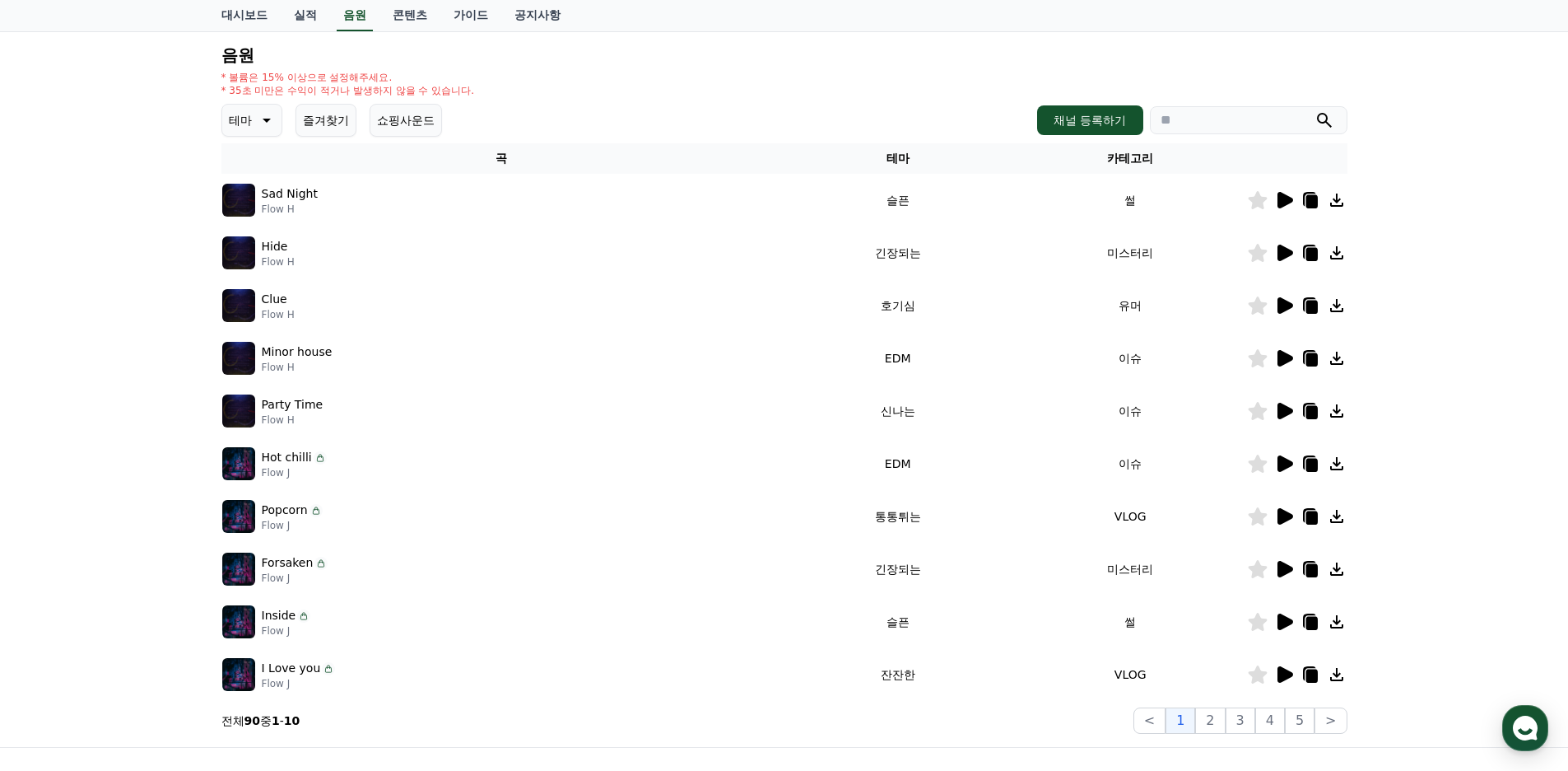
scroll to position [164, 0]
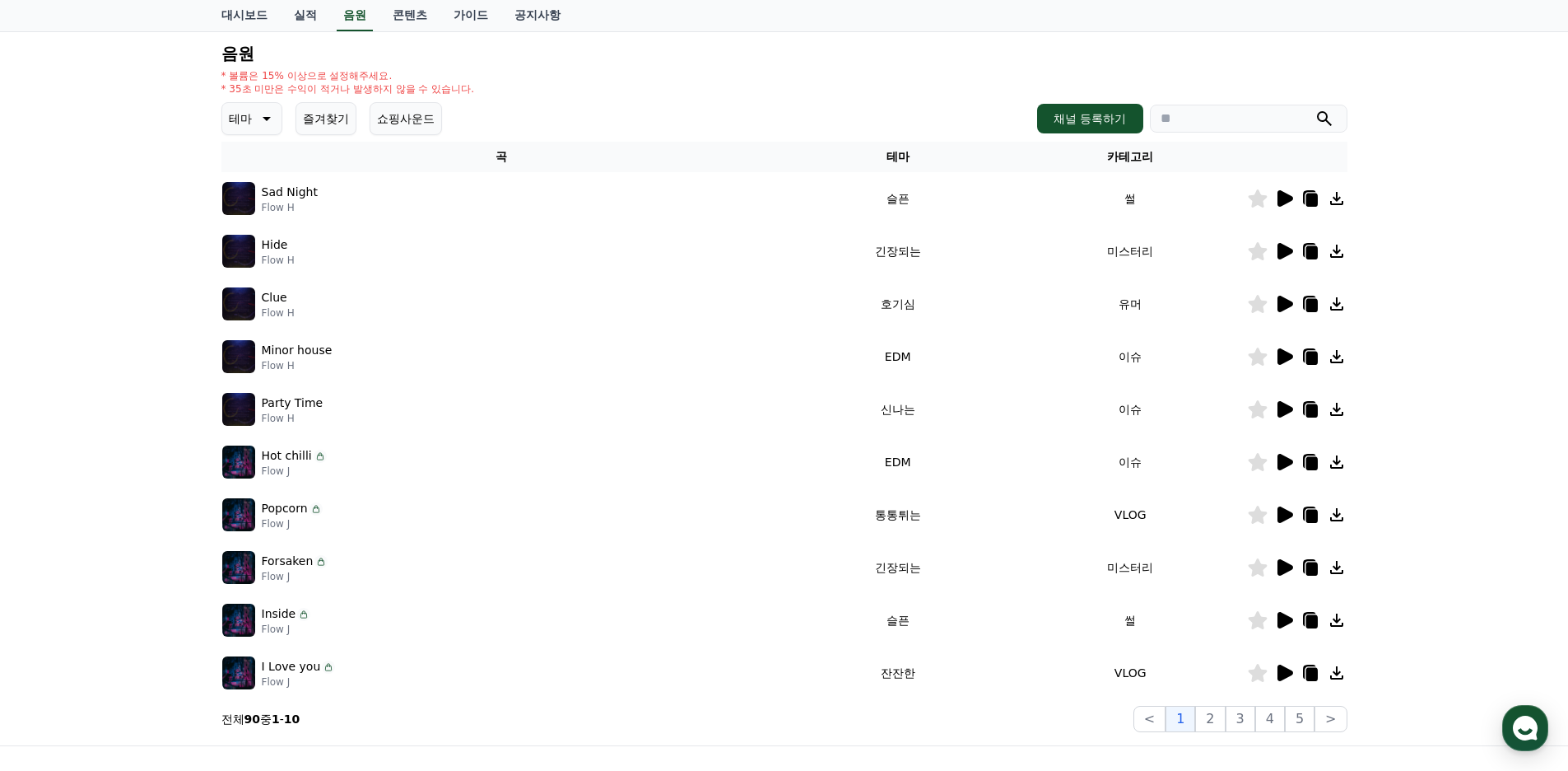
click at [296, 406] on p "Party Time" at bounding box center [292, 403] width 62 height 18
click at [1284, 413] on icon at bounding box center [1285, 409] width 16 height 17
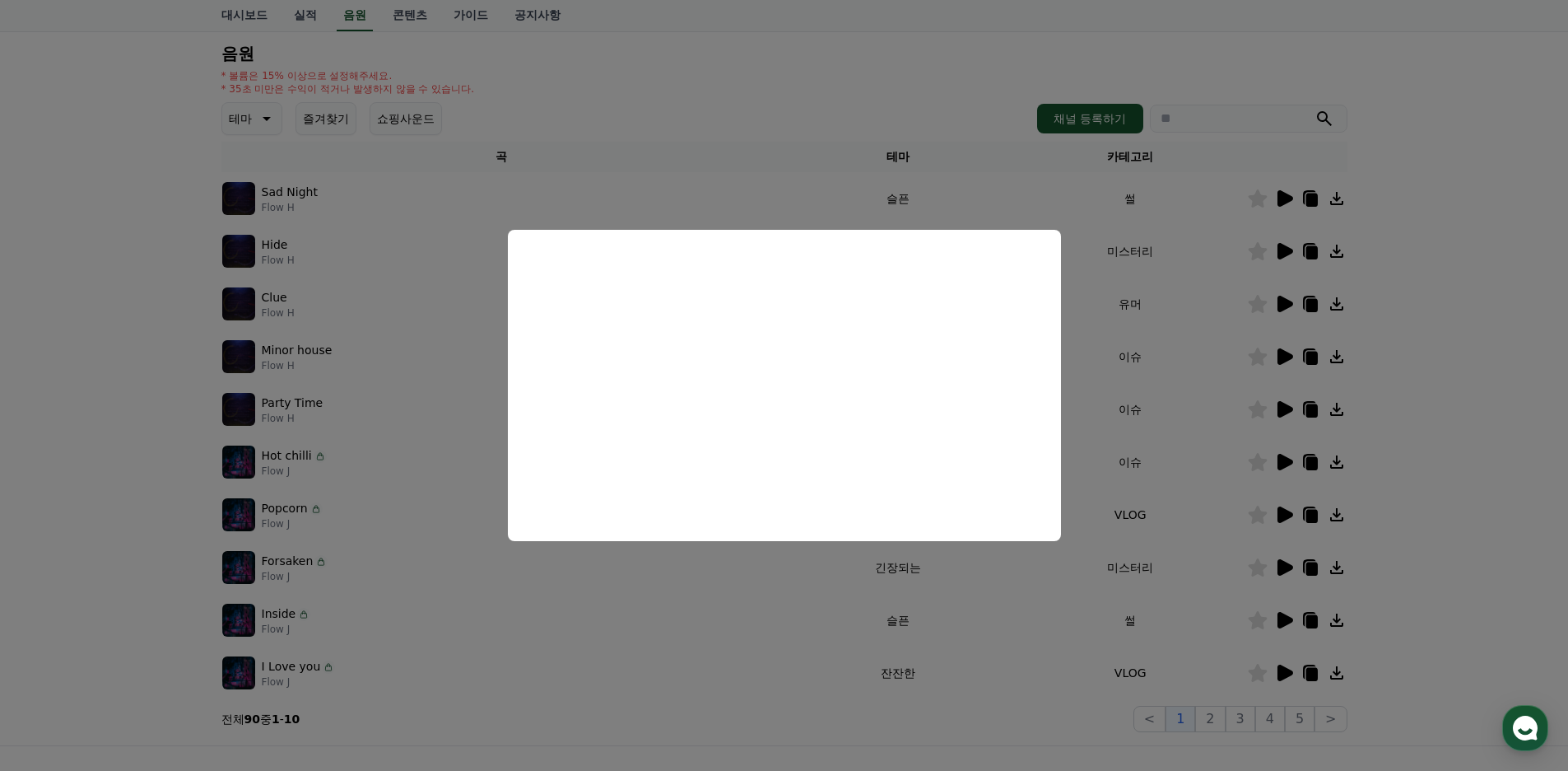
click at [1246, 298] on button "close modal" at bounding box center [784, 386] width 1568 height 771
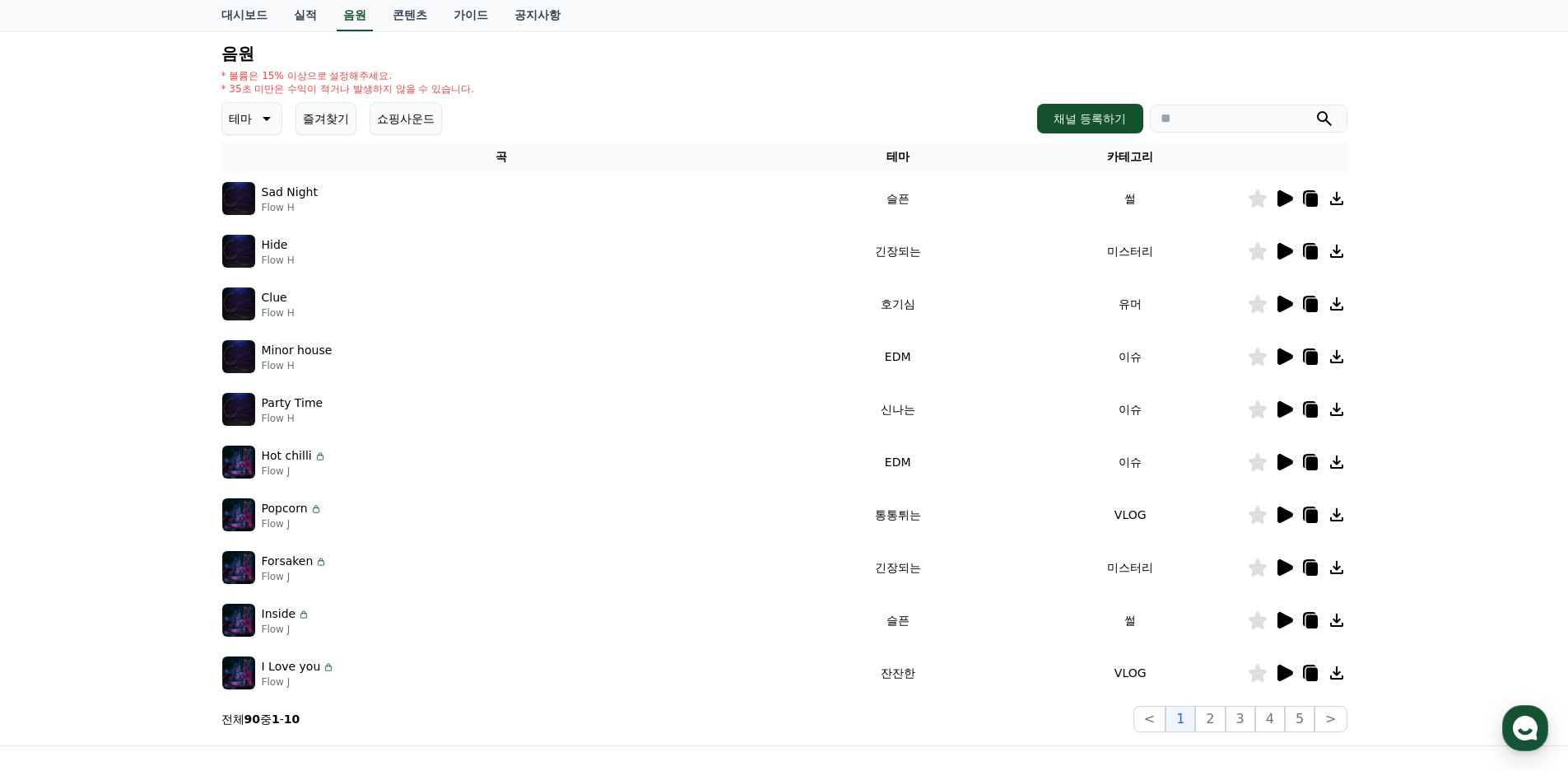
click at [1260, 411] on icon at bounding box center [1256, 409] width 19 height 18
click at [1308, 727] on button "5" at bounding box center [1299, 718] width 29 height 26
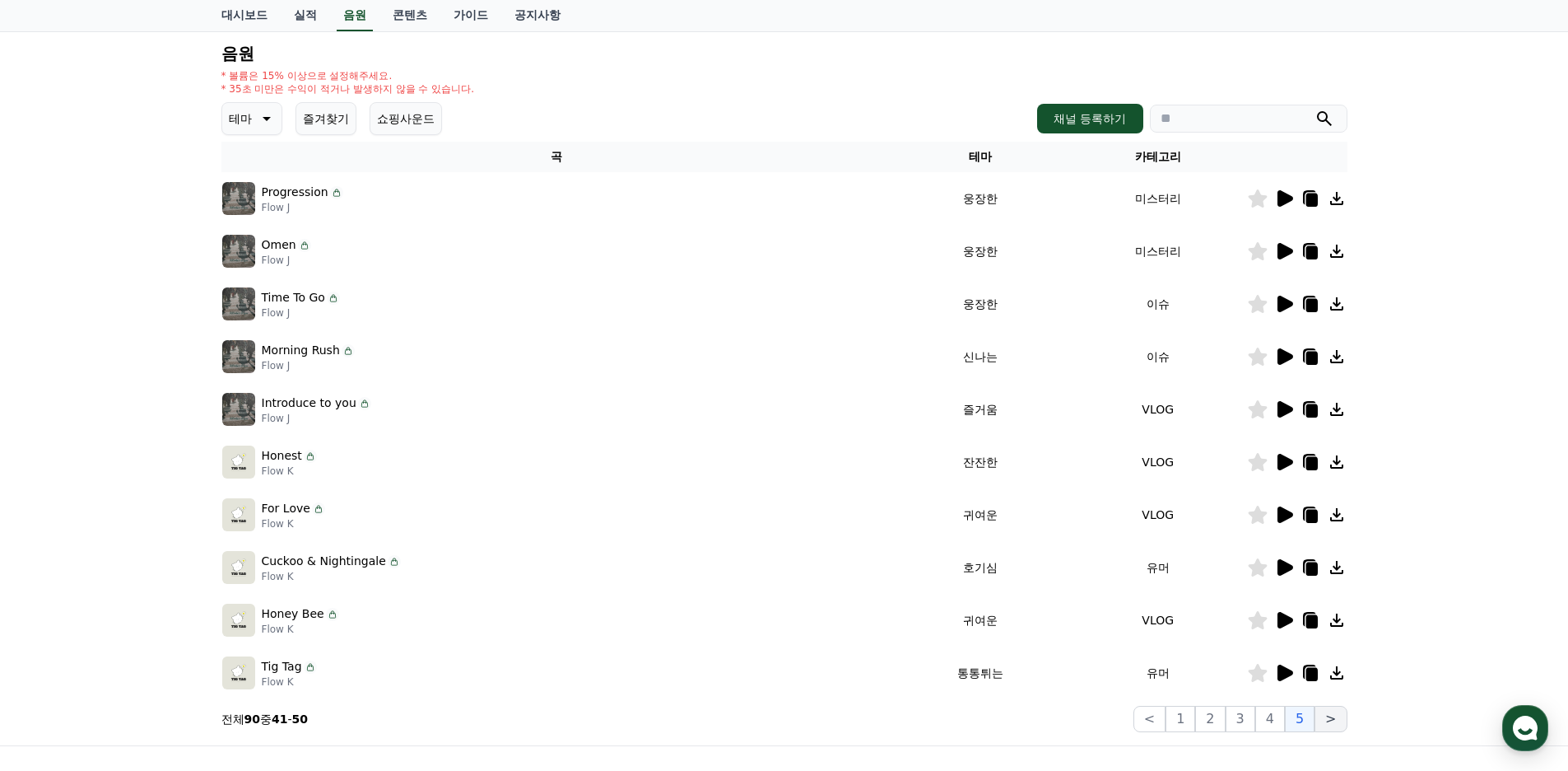
click at [1330, 722] on button ">" at bounding box center [1330, 718] width 32 height 26
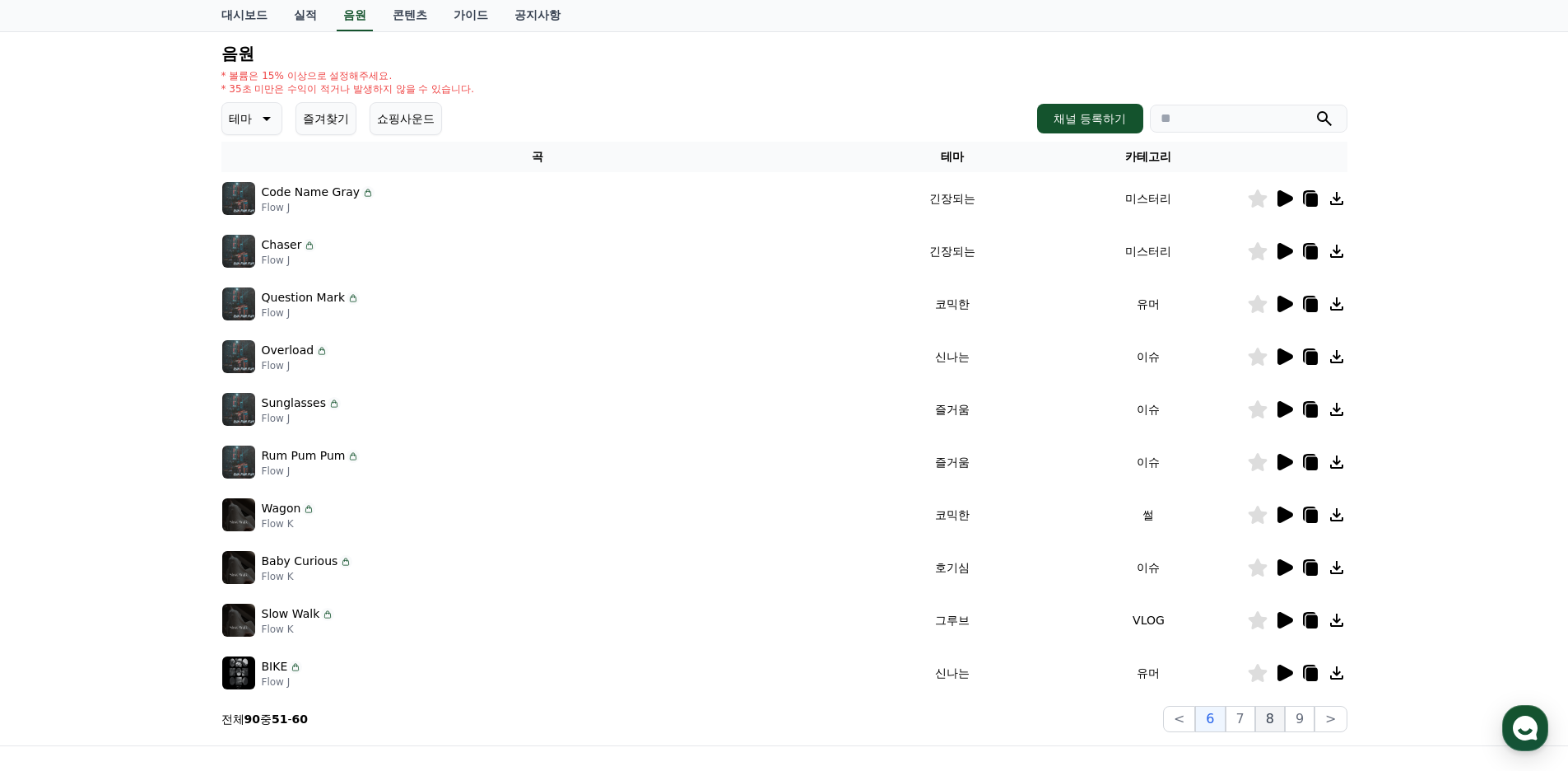
click at [1277, 721] on button "8" at bounding box center [1269, 718] width 29 height 26
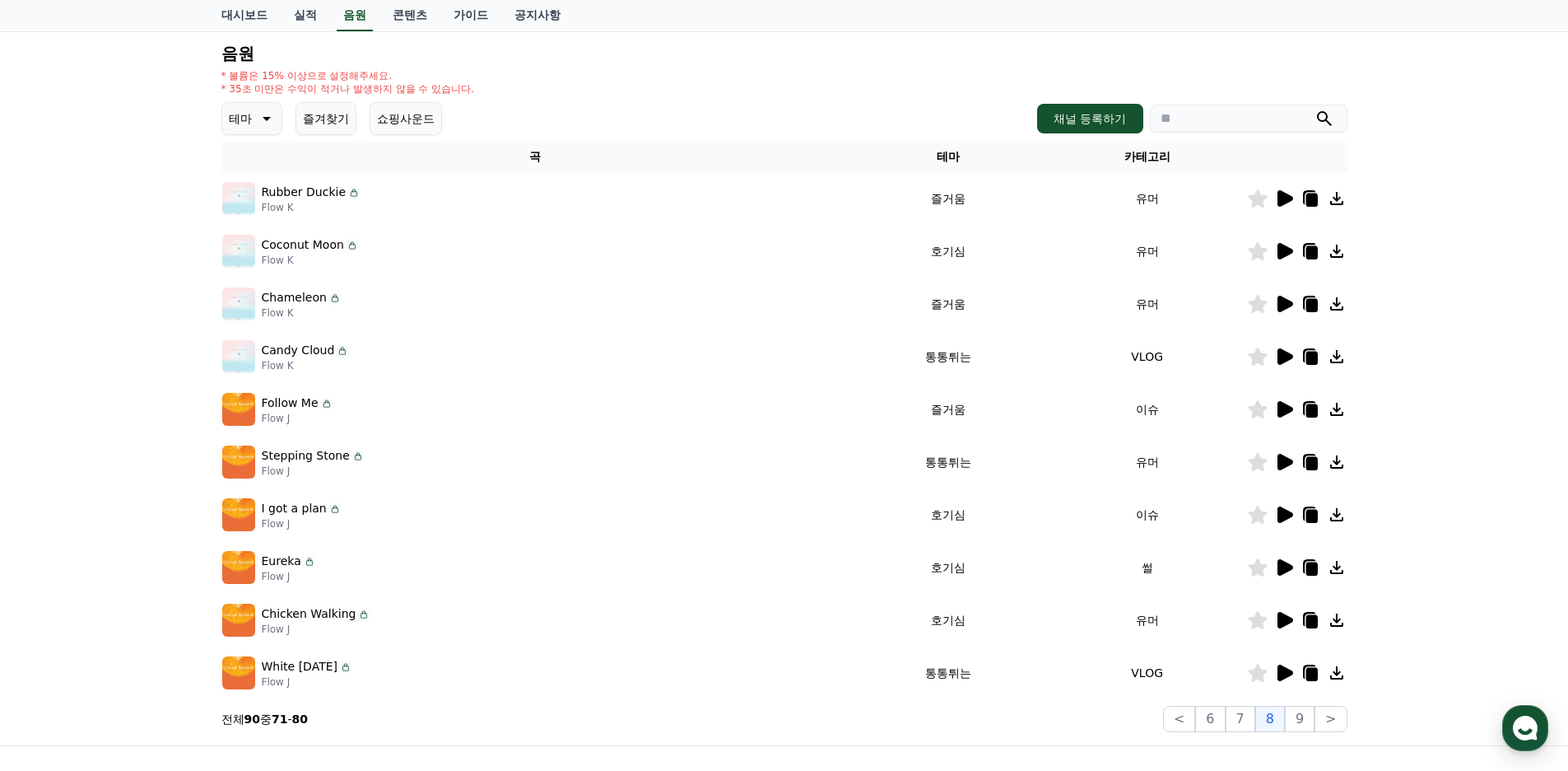
click at [828, 556] on div "Eureka Flow J" at bounding box center [535, 567] width 627 height 33
click at [284, 565] on p "Eureka" at bounding box center [281, 561] width 39 height 18
click at [1288, 561] on icon at bounding box center [1284, 567] width 20 height 20
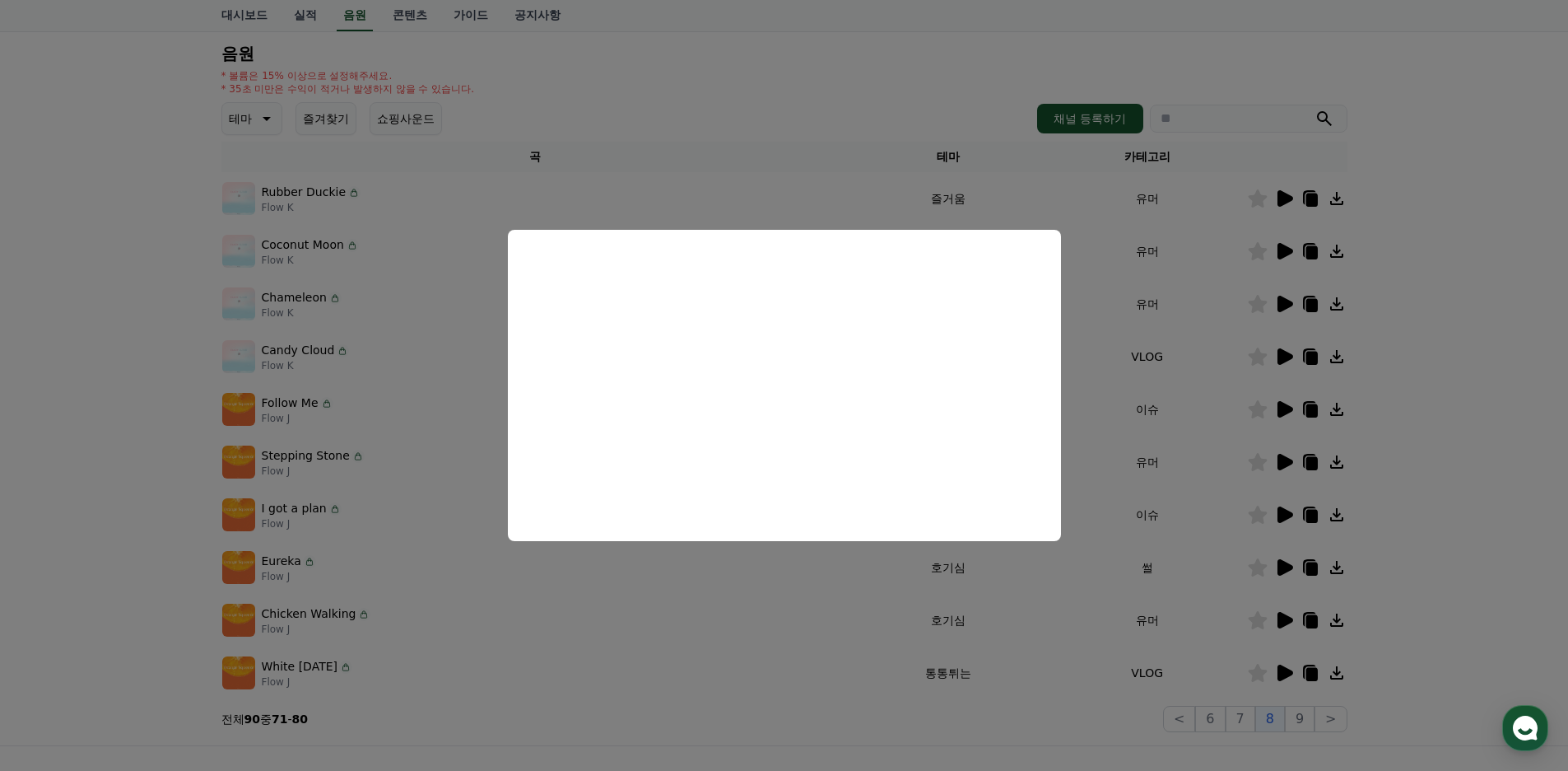
click at [466, 567] on button "close modal" at bounding box center [784, 386] width 1568 height 771
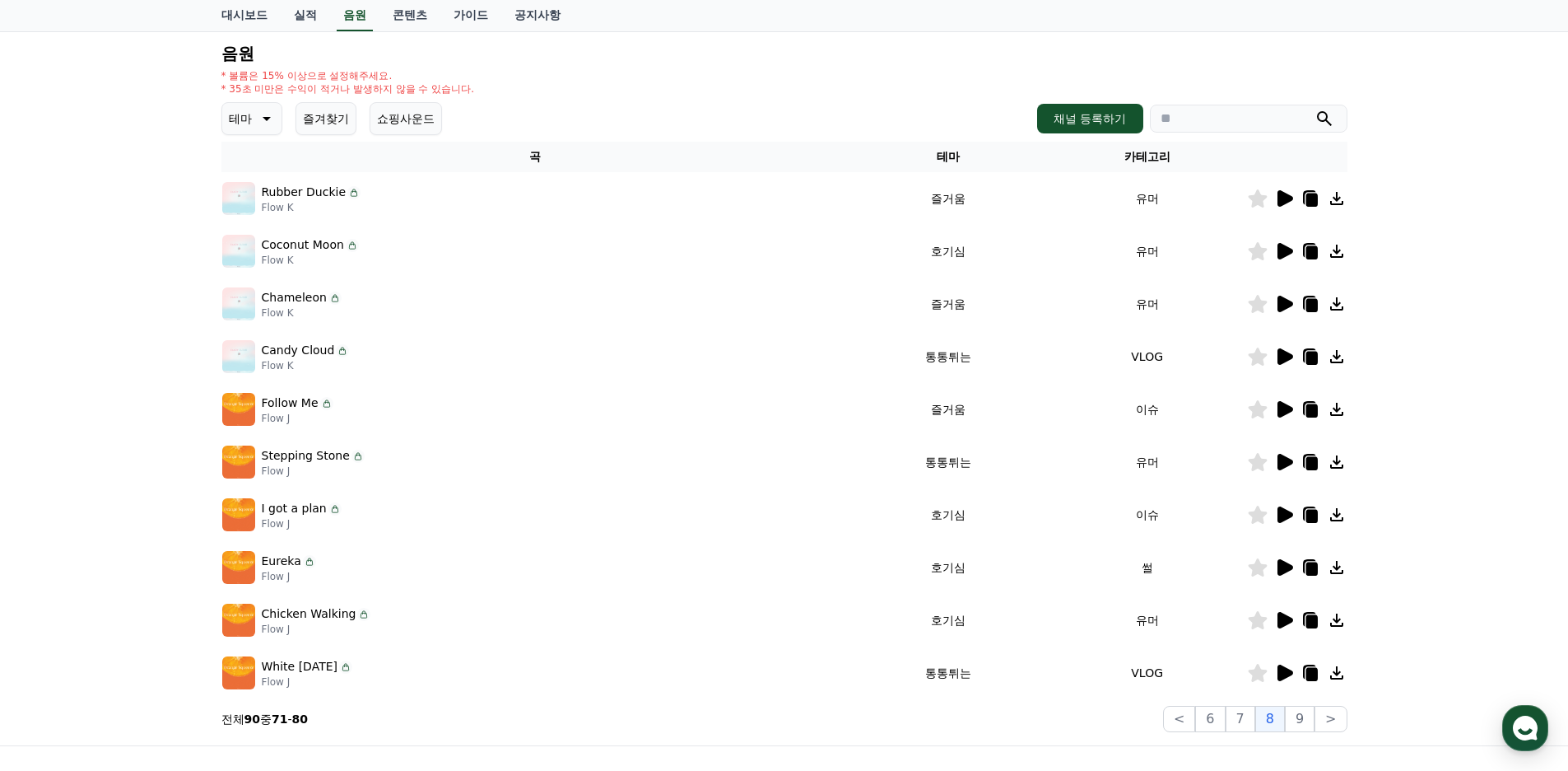
click at [1308, 567] on icon at bounding box center [1311, 569] width 12 height 13
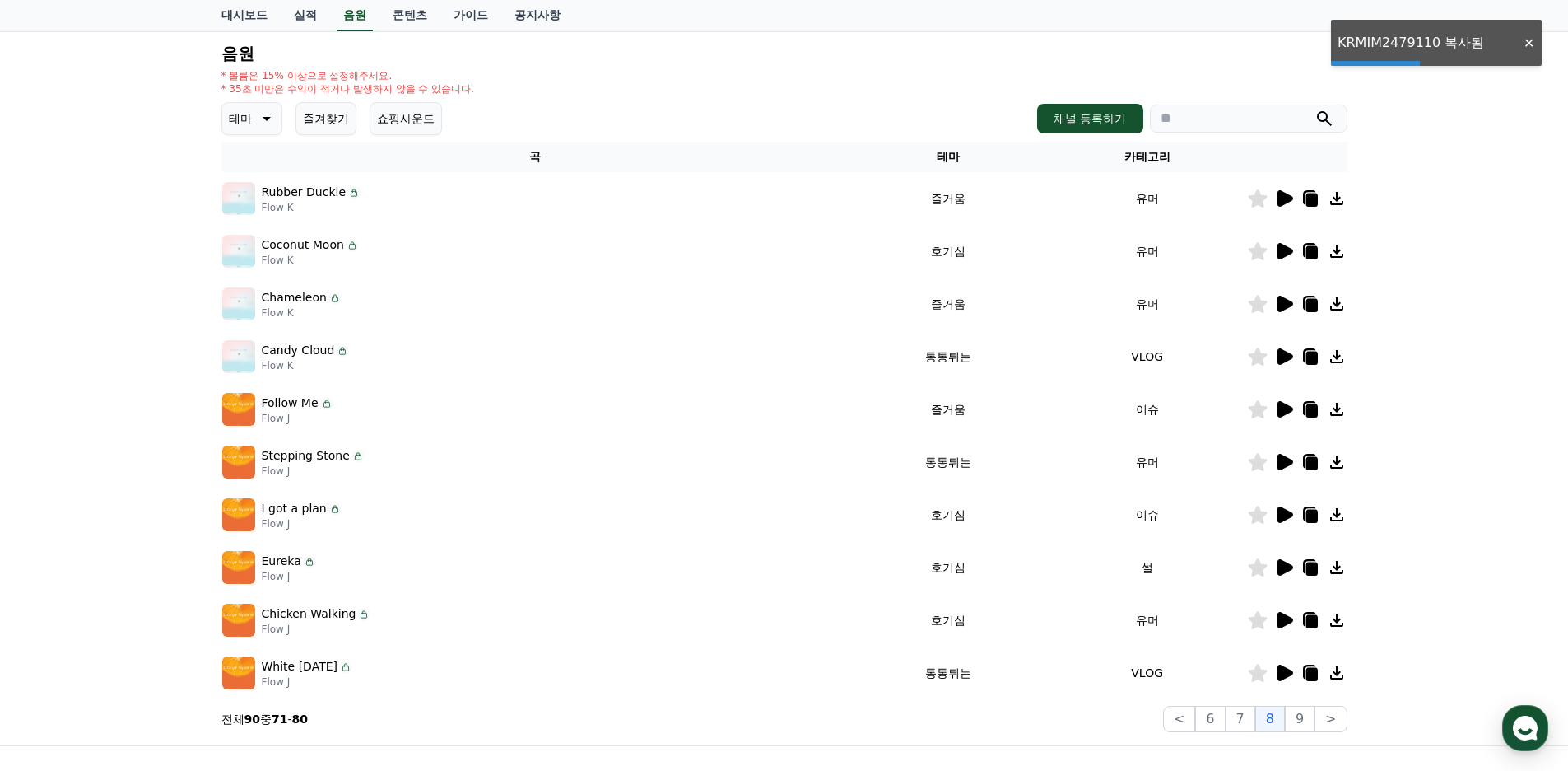
click at [1262, 570] on icon at bounding box center [1256, 567] width 19 height 18
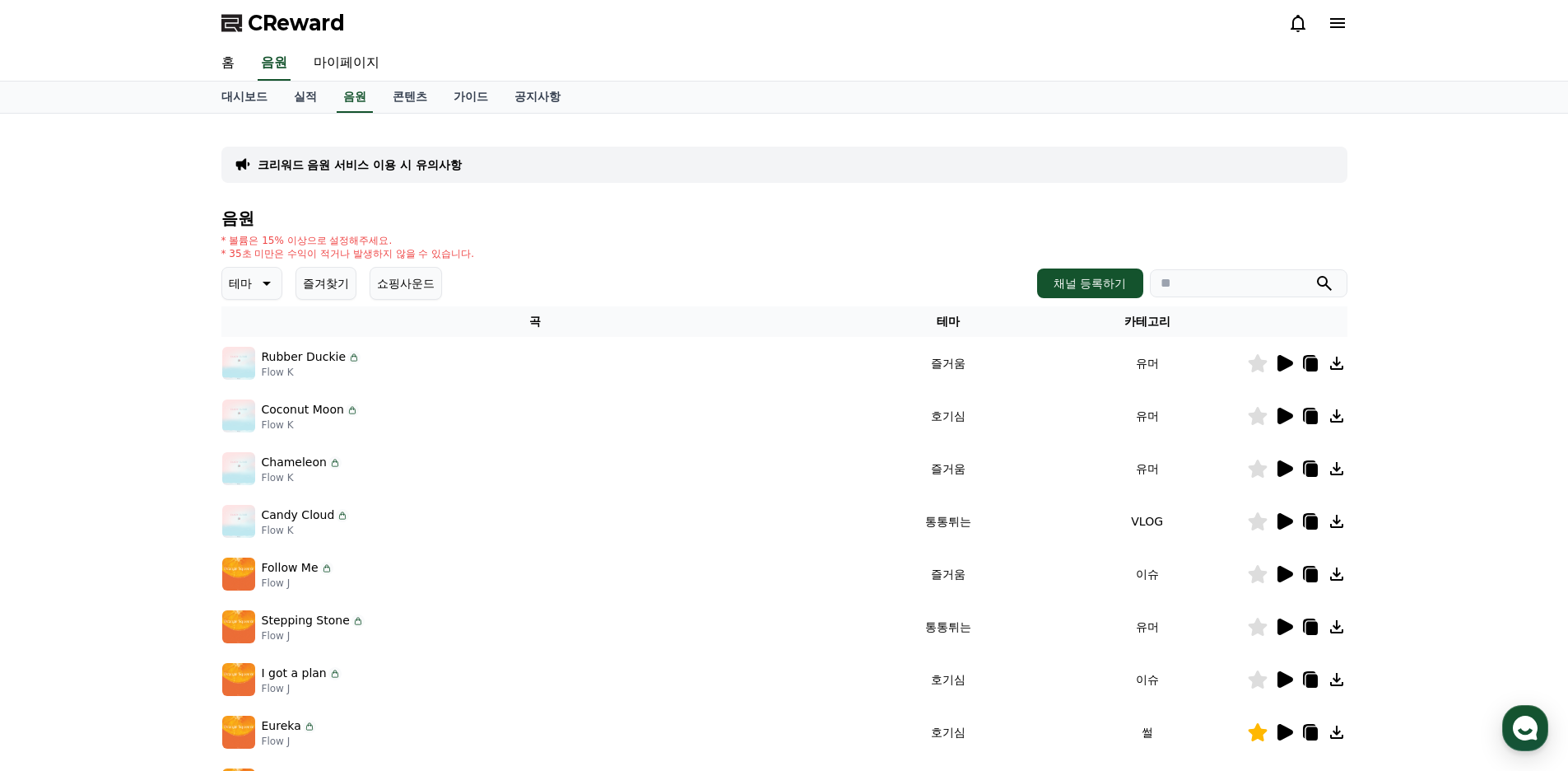
click at [415, 285] on button "쇼핑사운드" at bounding box center [405, 282] width 72 height 33
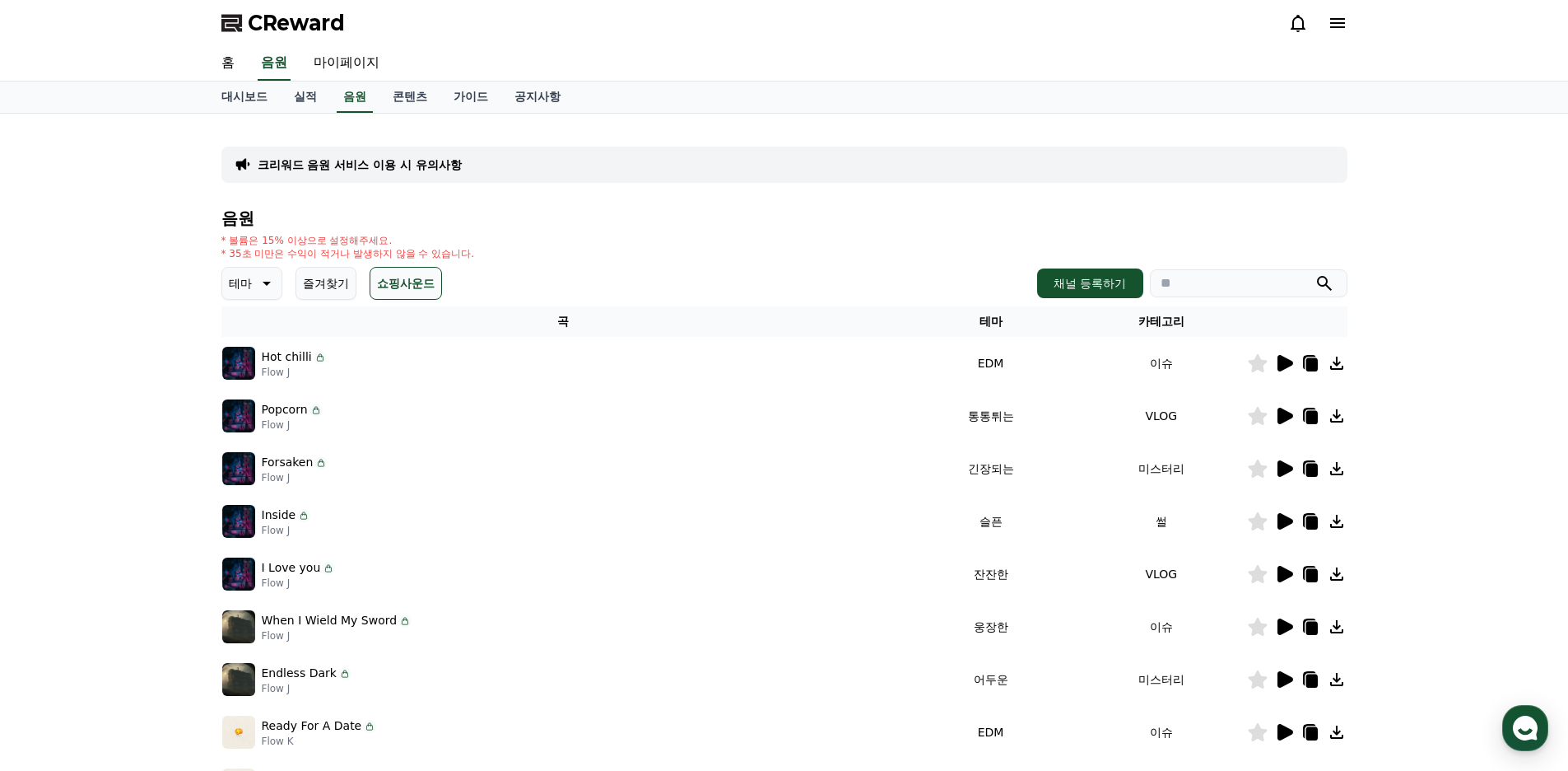
click at [384, 287] on button "쇼핑사운드" at bounding box center [405, 282] width 72 height 33
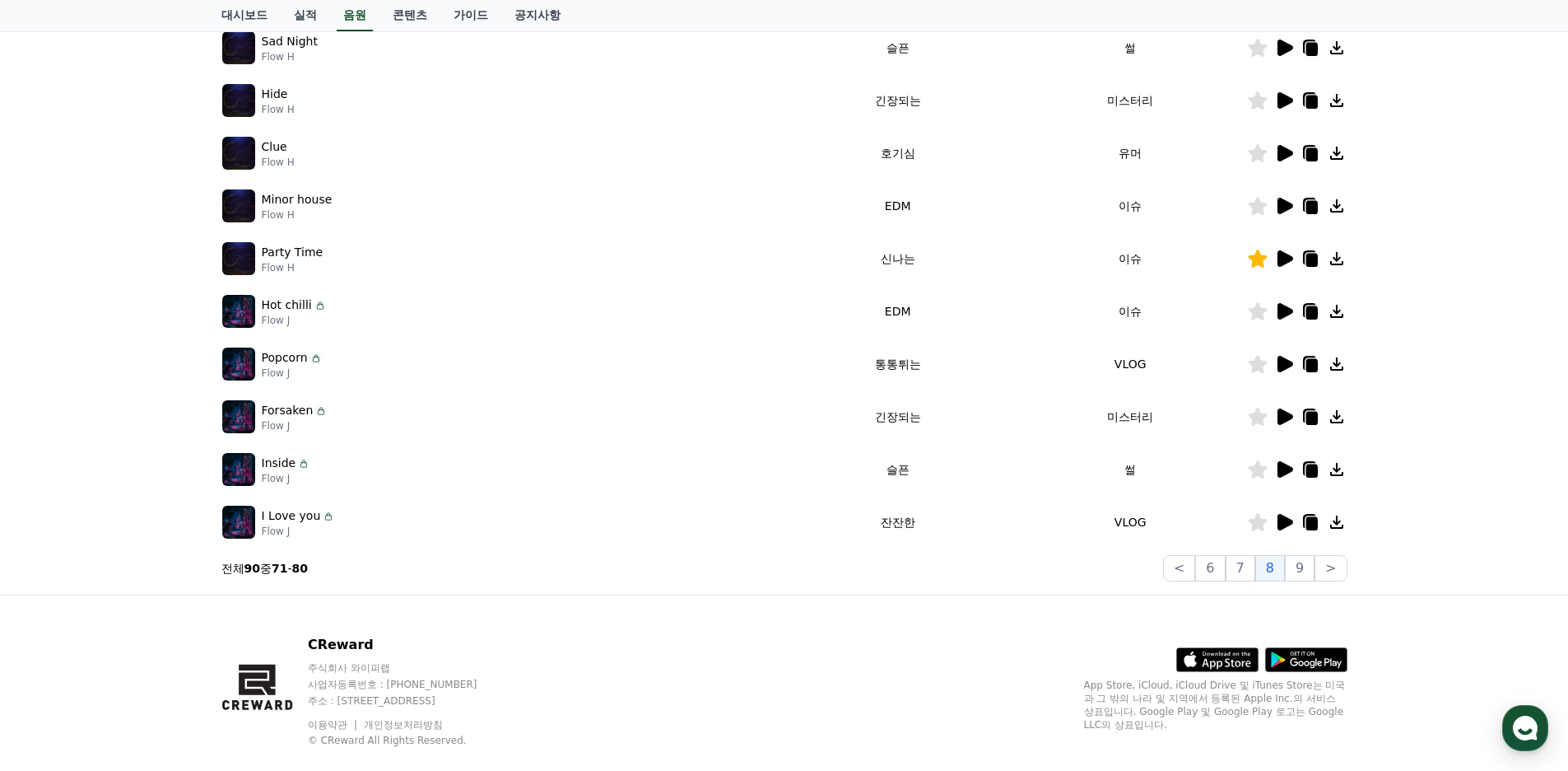
scroll to position [329, 0]
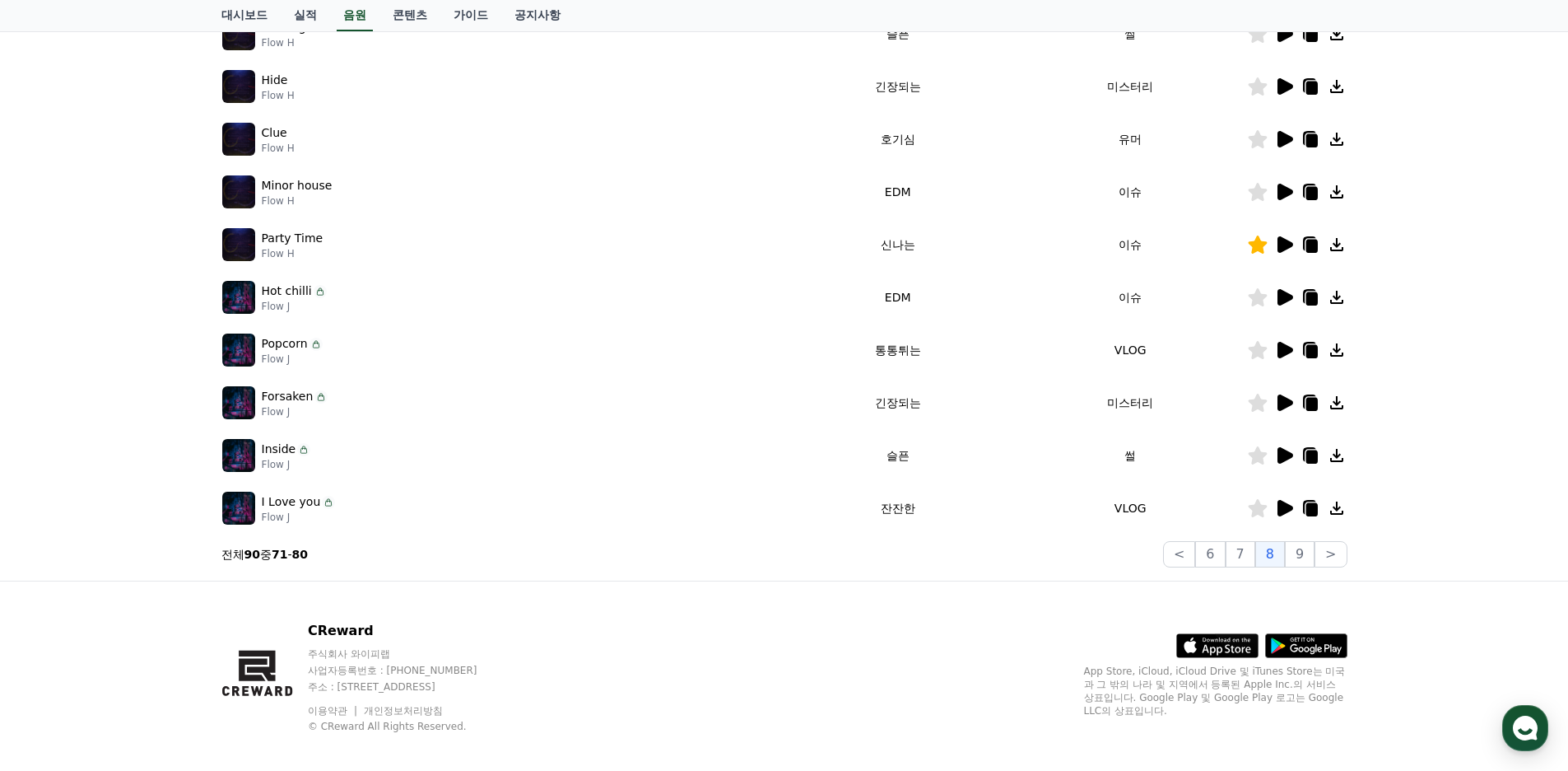
click at [1280, 300] on icon at bounding box center [1285, 298] width 16 height 17
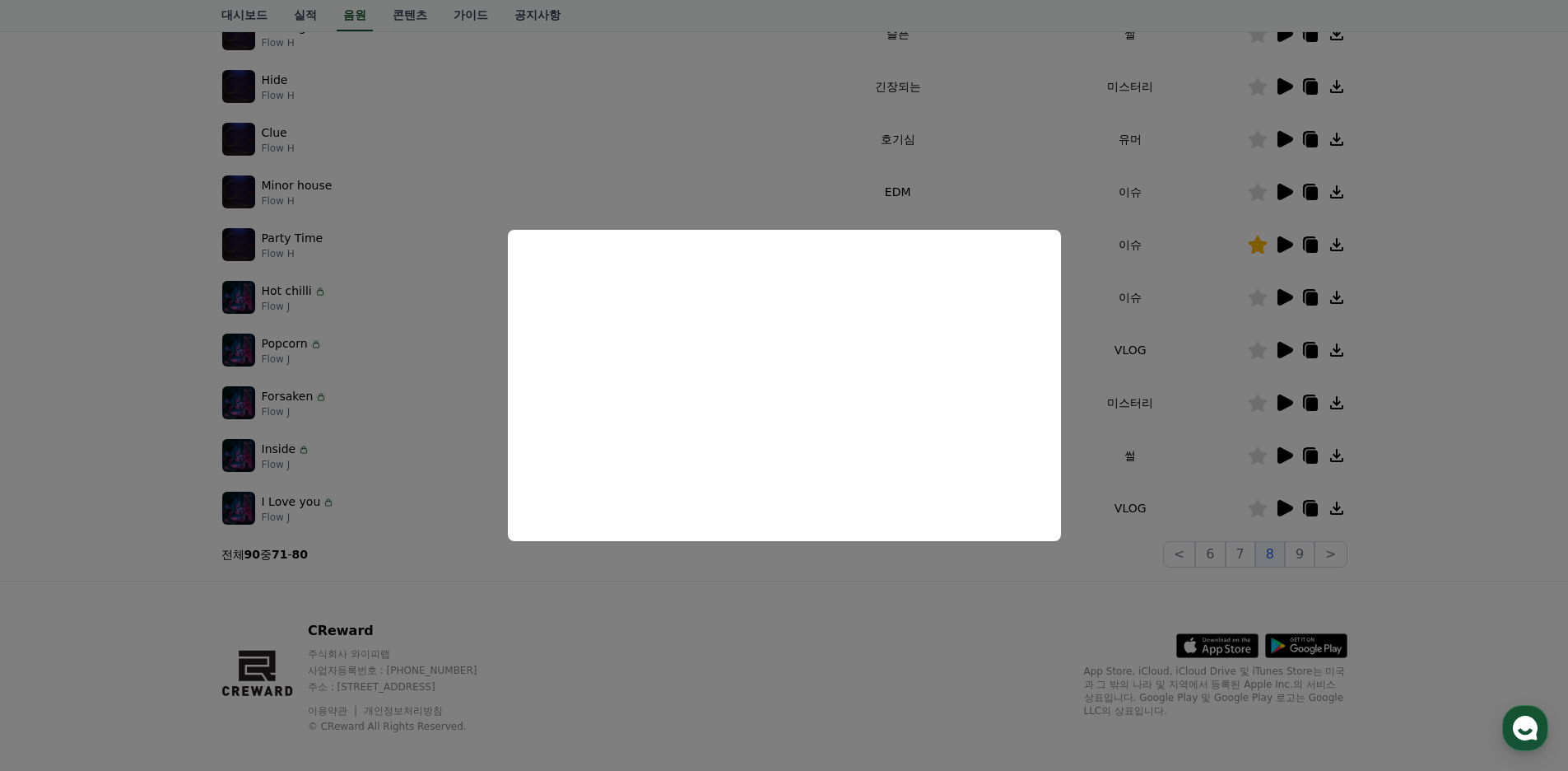
click at [405, 489] on button "close modal" at bounding box center [784, 386] width 1568 height 771
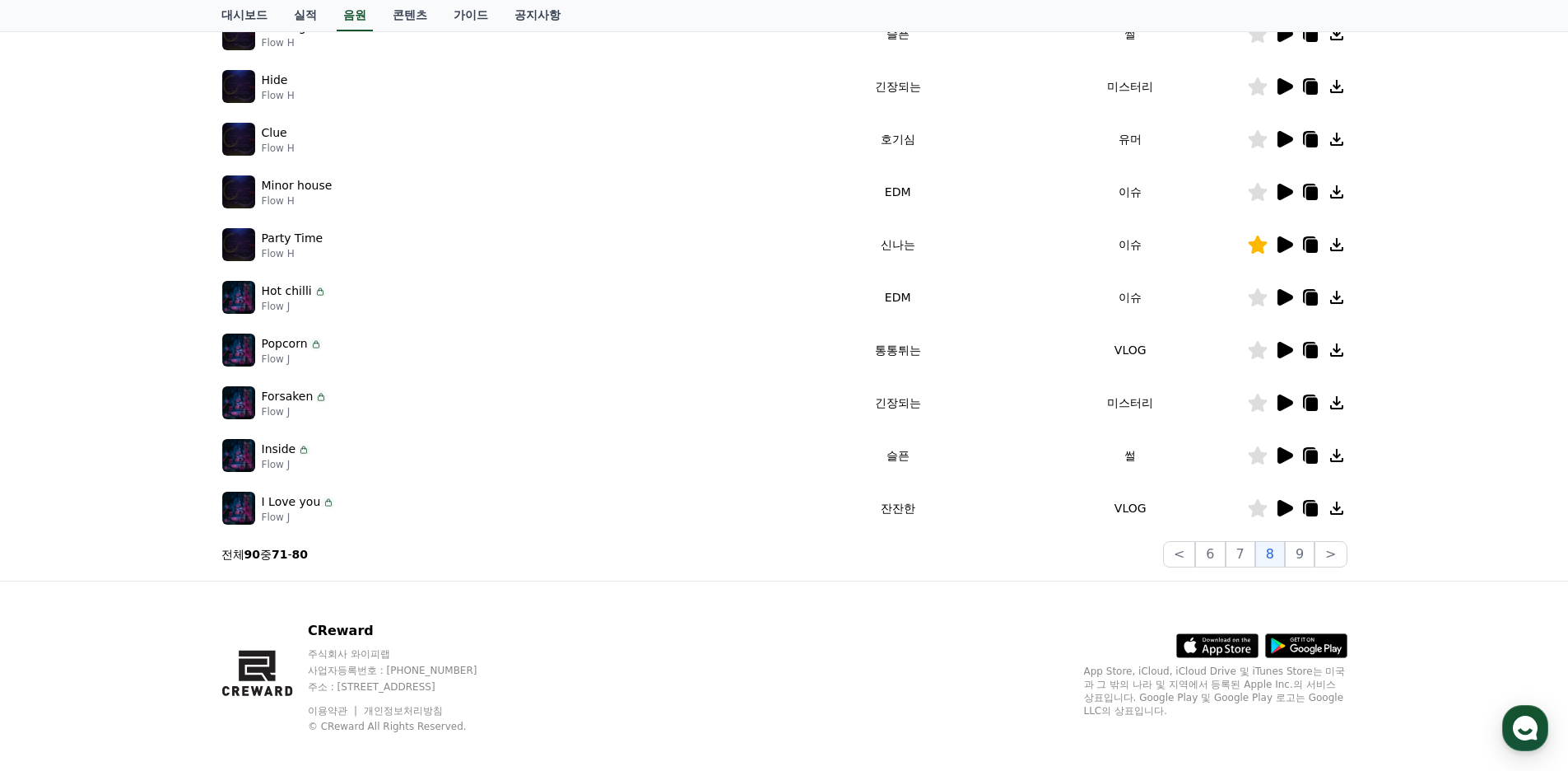
click at [1254, 296] on icon at bounding box center [1256, 298] width 19 height 18
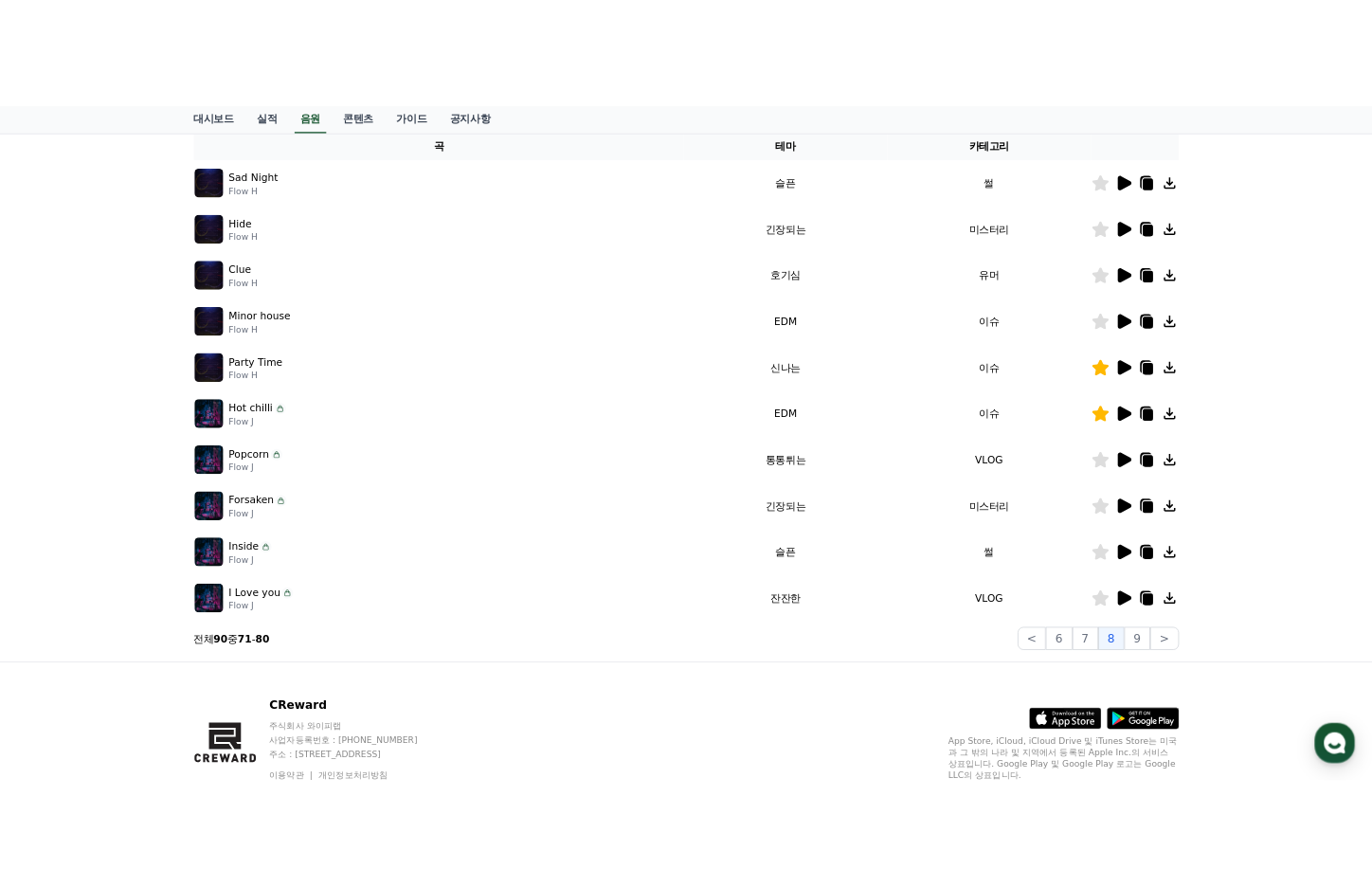
scroll to position [284, 0]
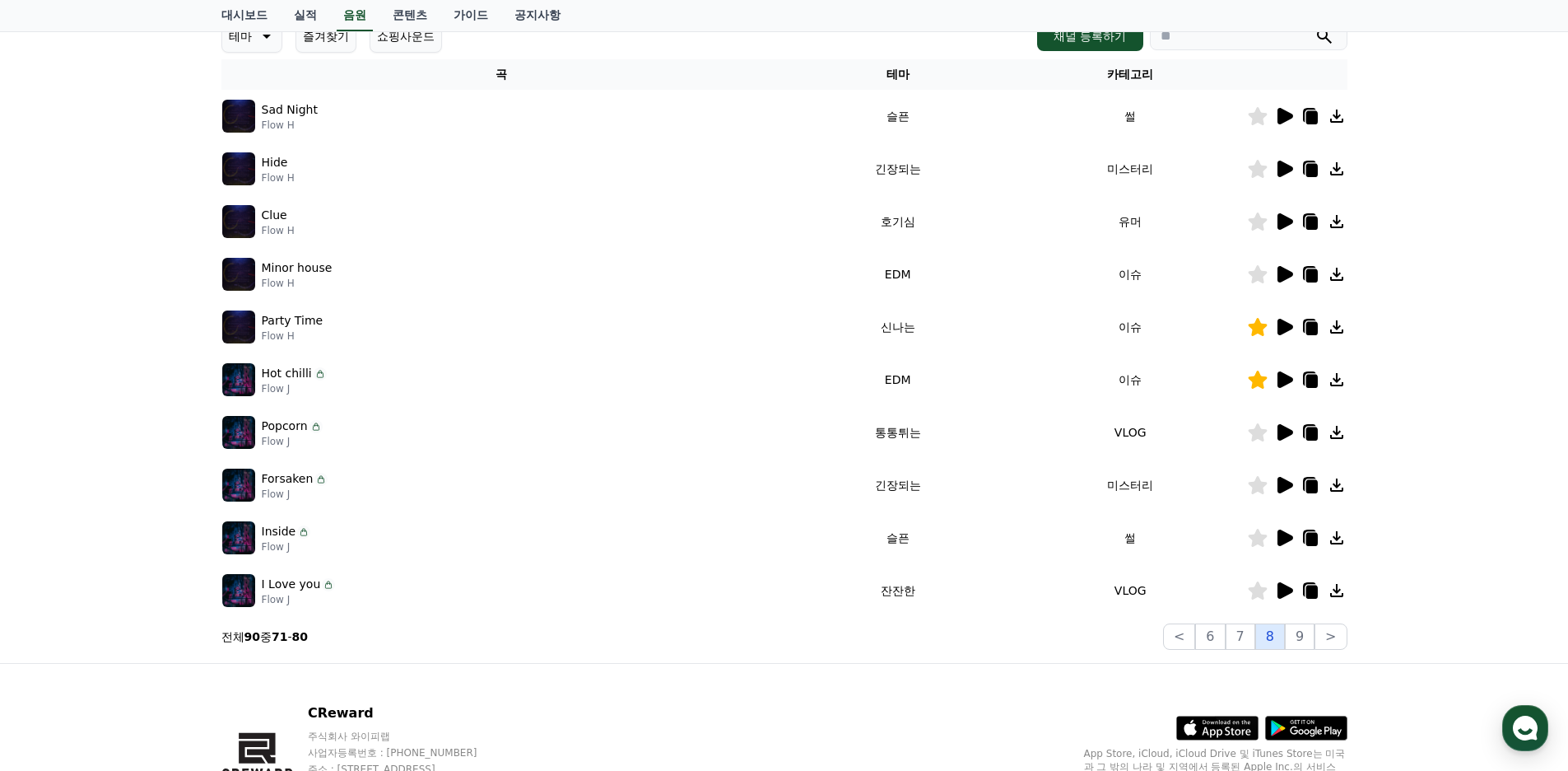
click at [1274, 640] on button "8" at bounding box center [1269, 636] width 29 height 26
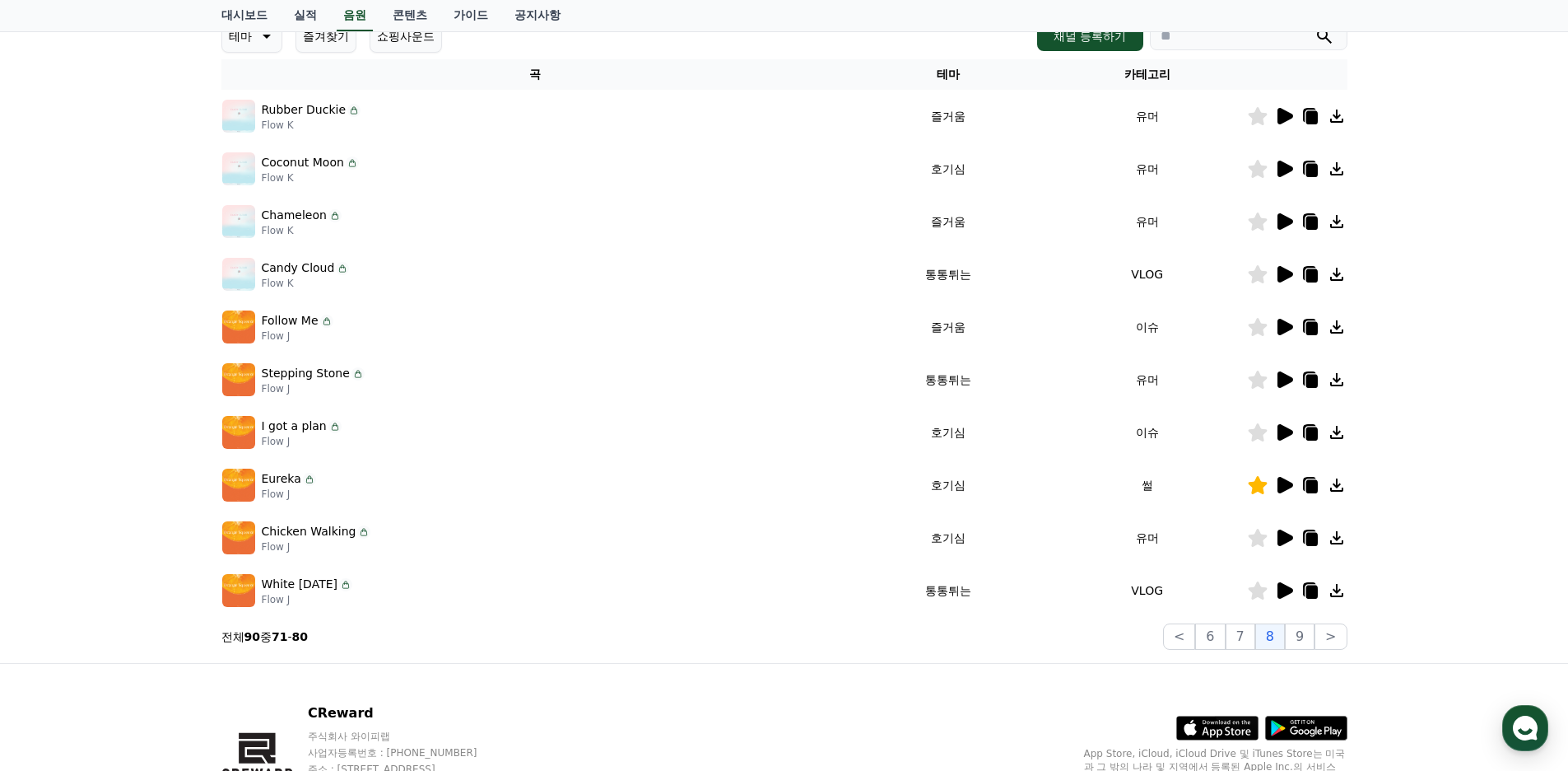
click at [291, 475] on p "Eureka" at bounding box center [281, 479] width 39 height 18
drag, startPoint x: 281, startPoint y: 479, endPoint x: 271, endPoint y: 484, distance: 11.2
click at [280, 480] on p "Eureka" at bounding box center [281, 479] width 39 height 18
click at [271, 484] on p "Eureka" at bounding box center [281, 479] width 39 height 18
click at [241, 485] on img at bounding box center [238, 484] width 33 height 33
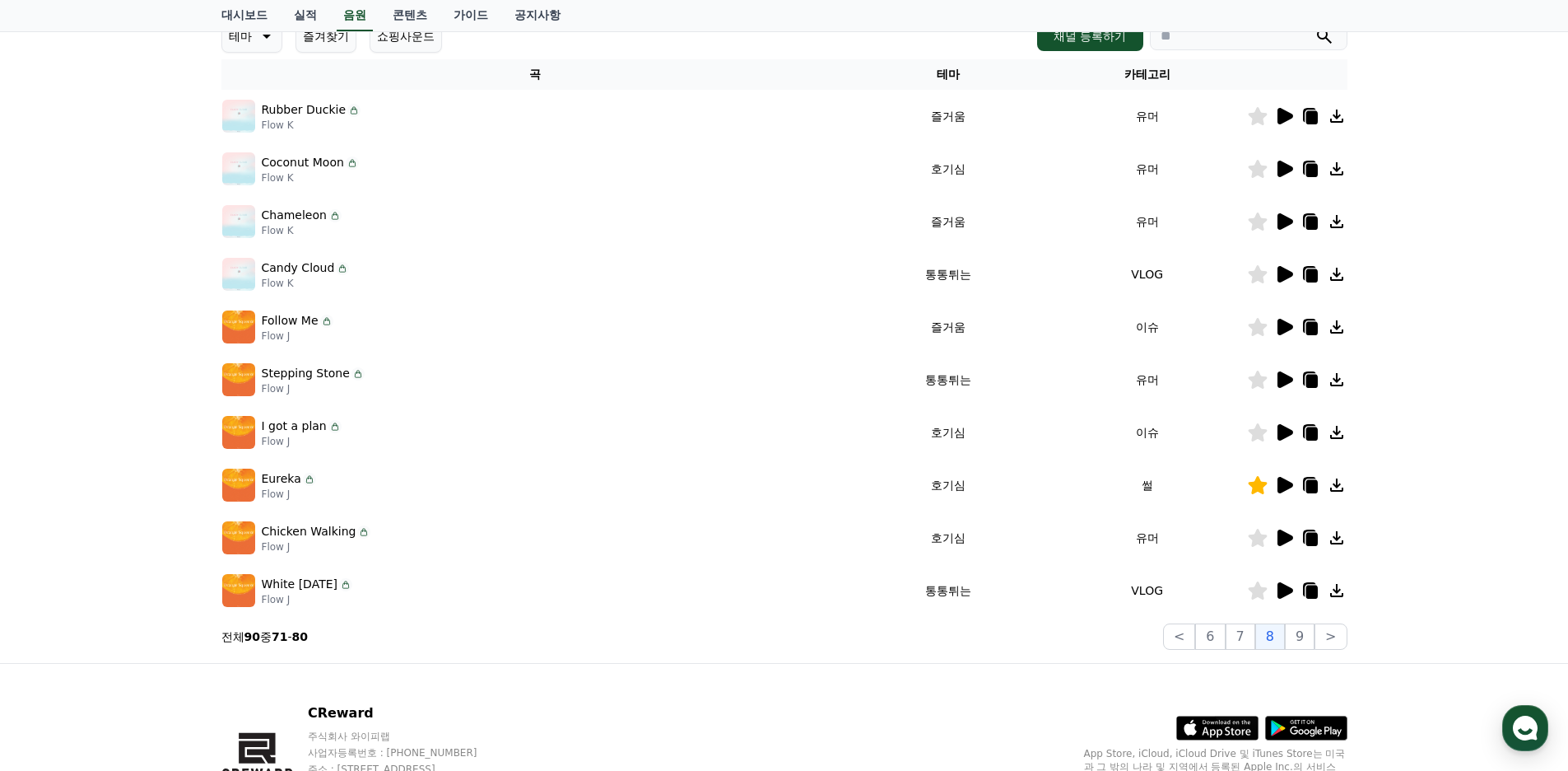
click at [1289, 486] on icon at bounding box center [1285, 485] width 16 height 17
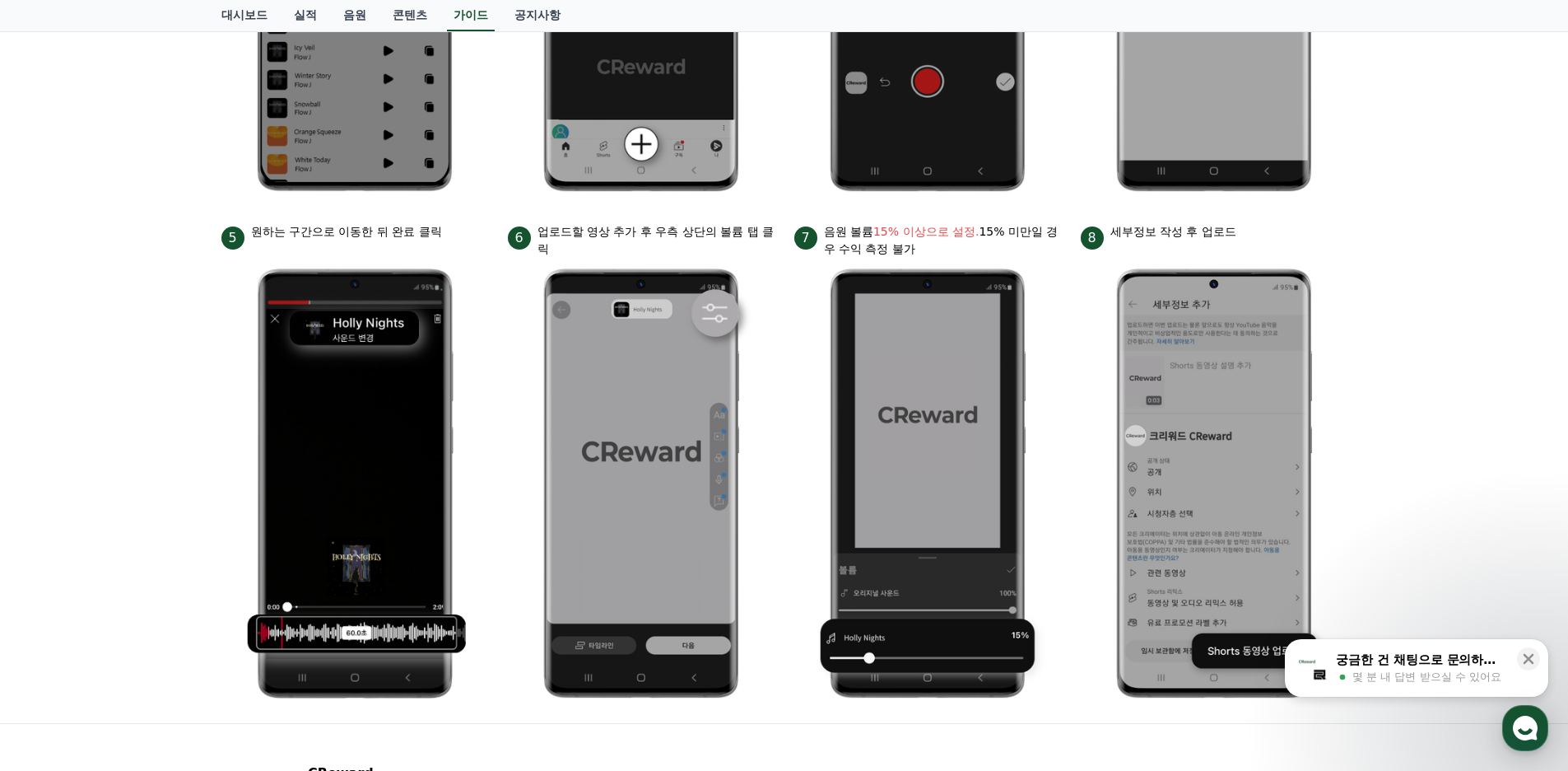
scroll to position [752, 0]
